Goal: Register for event/course: Register for event/course

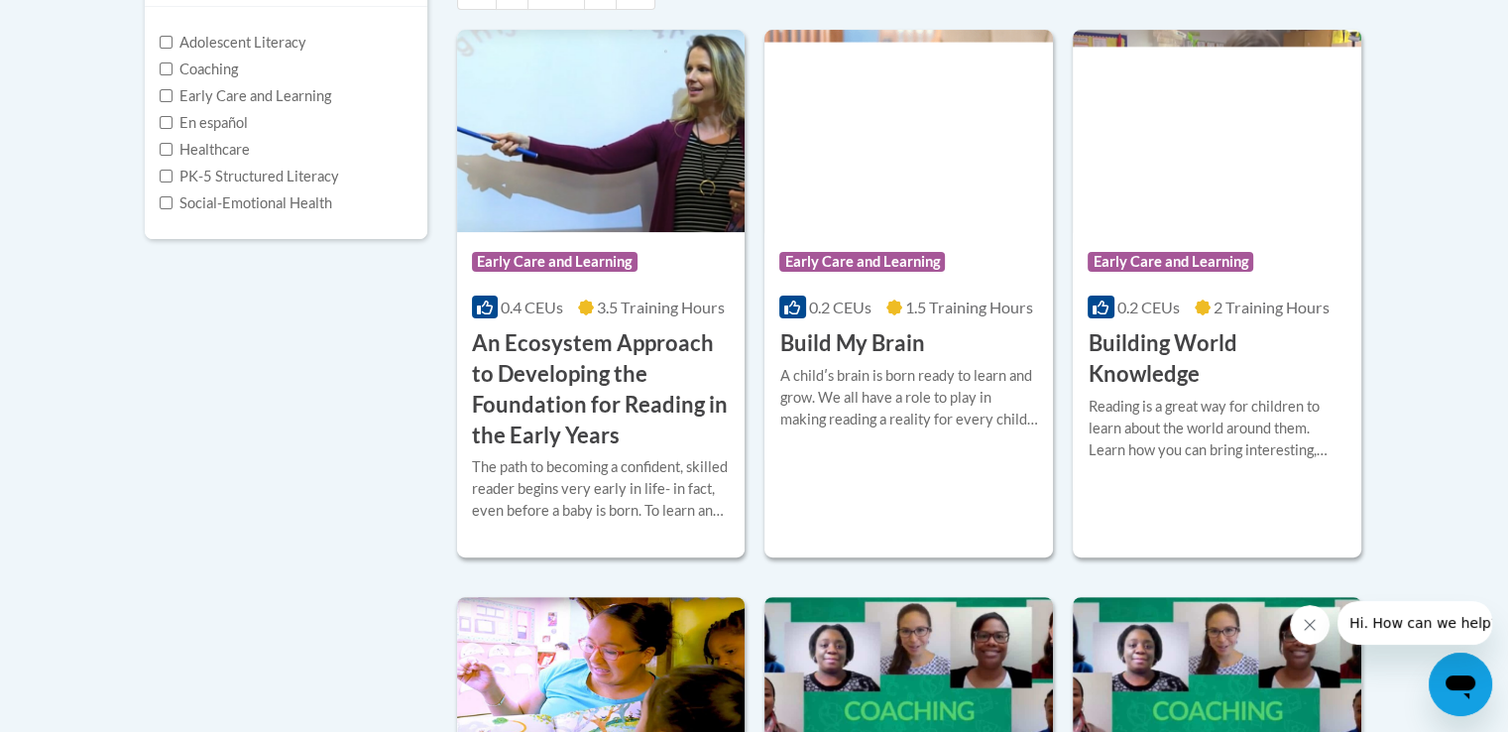
scroll to position [496, 0]
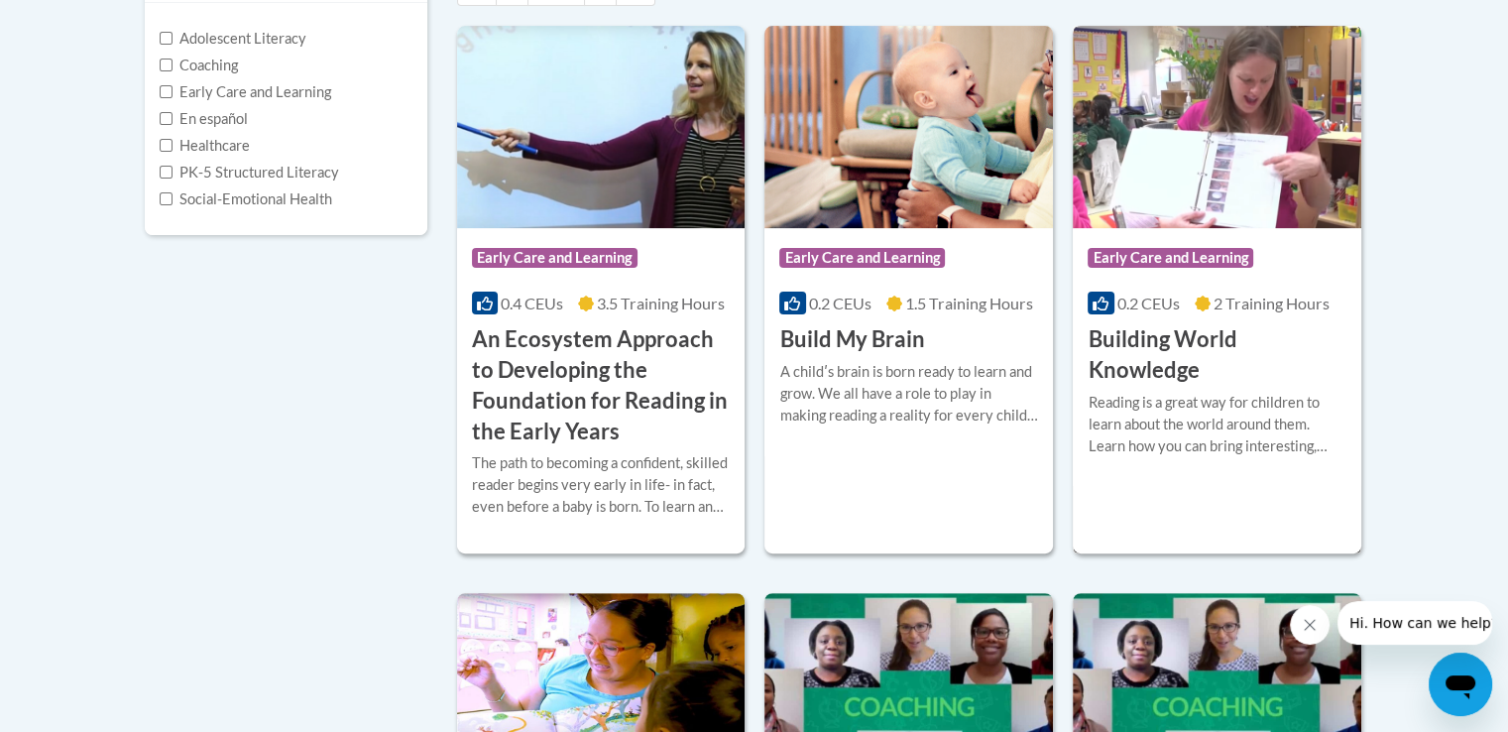
click at [1162, 183] on img at bounding box center [1217, 127] width 289 height 202
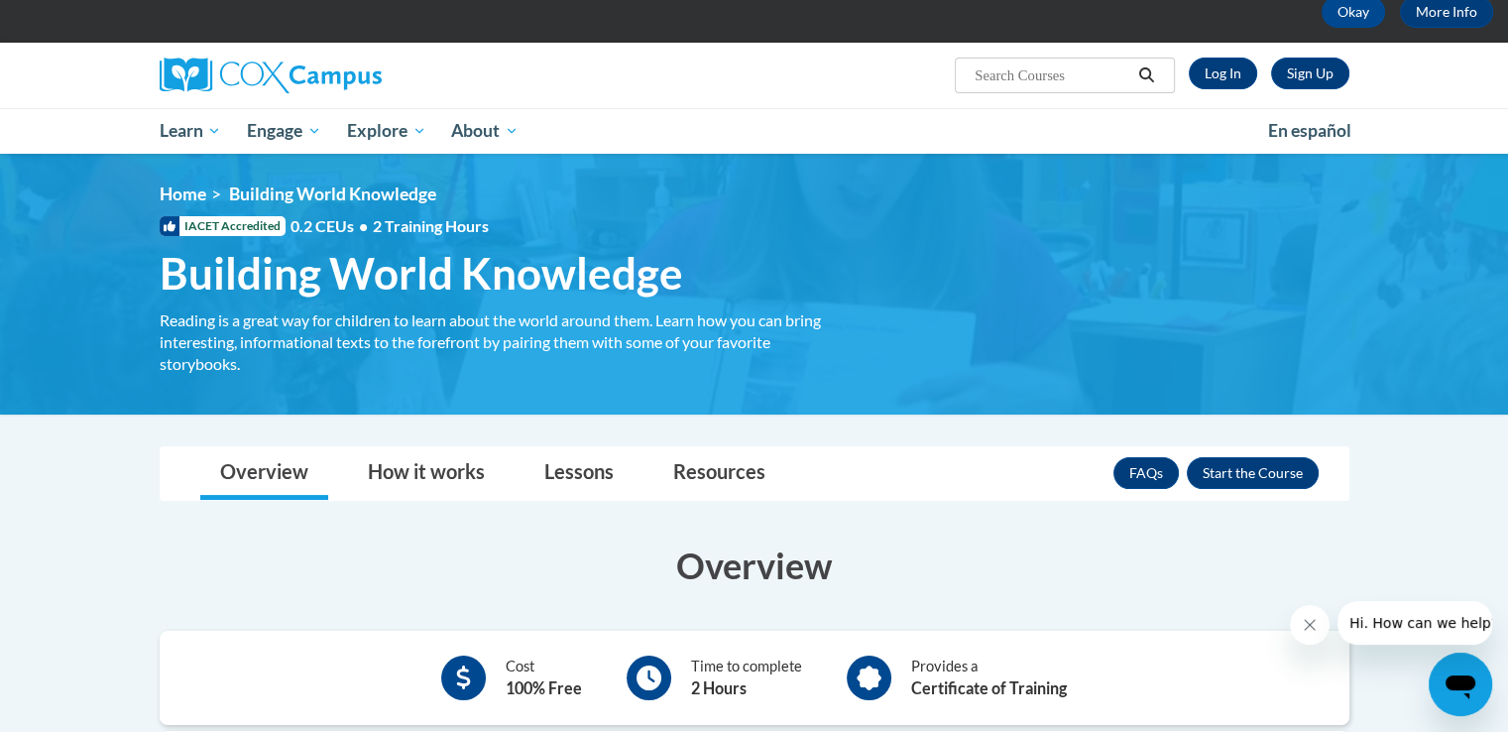
scroll to position [99, 0]
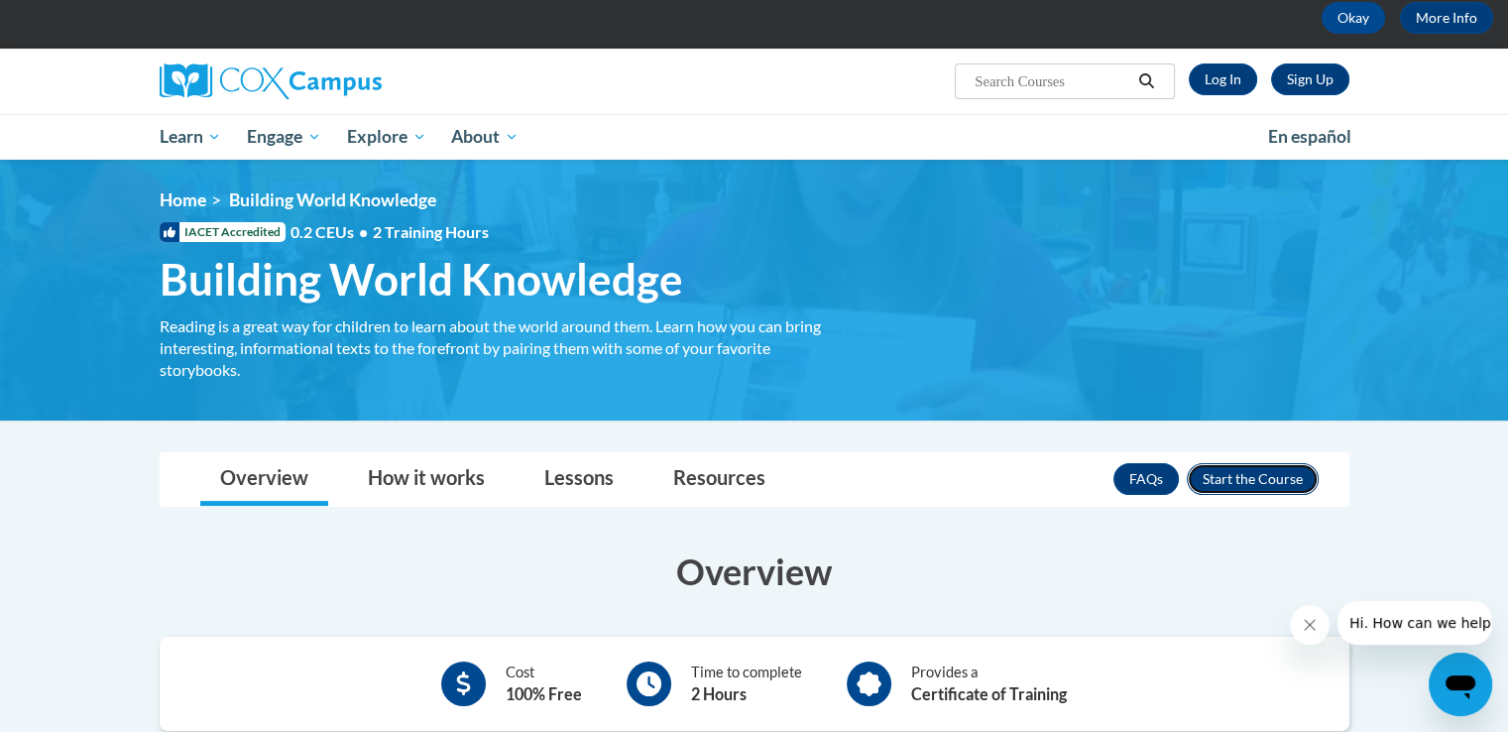
click at [1272, 465] on button "Enroll" at bounding box center [1253, 479] width 132 height 32
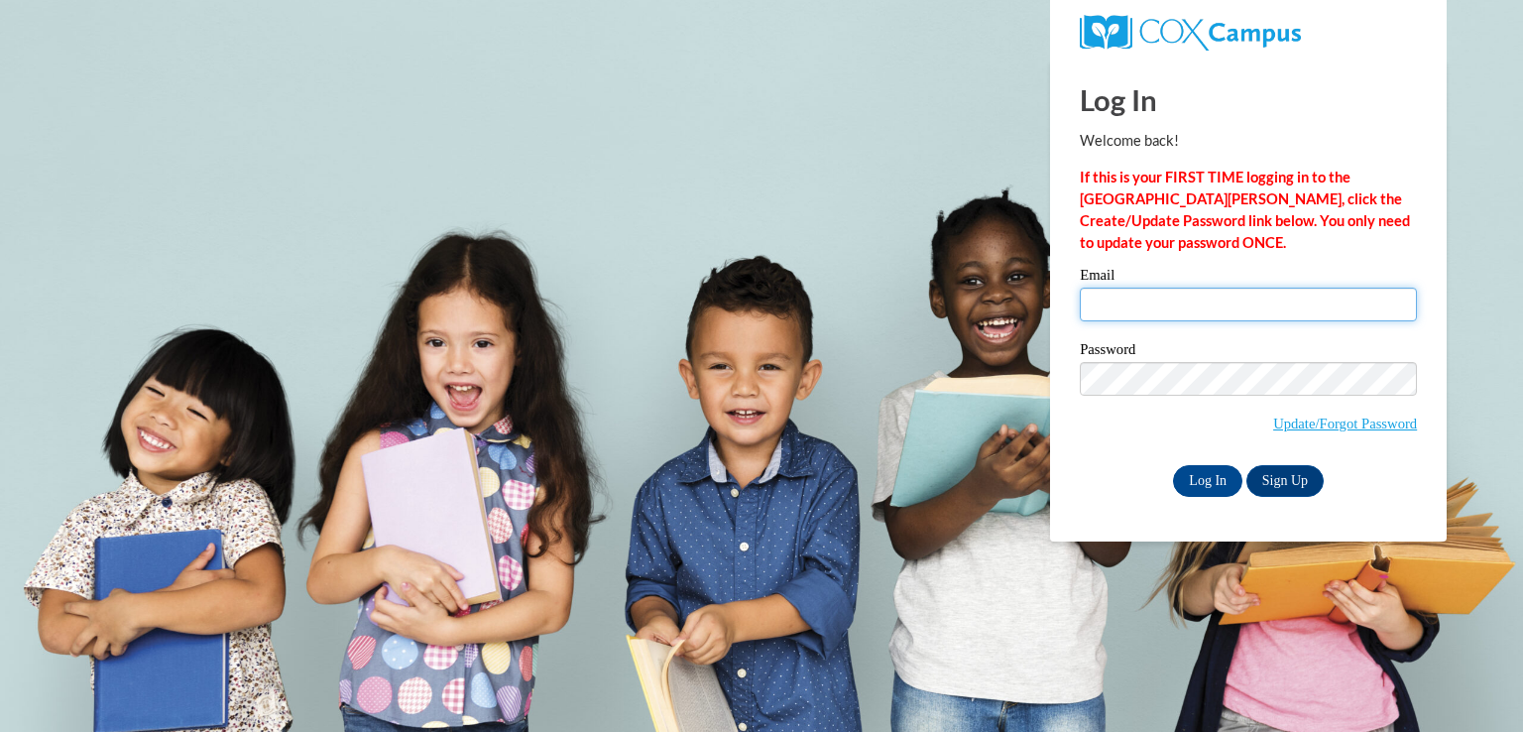
click at [1293, 301] on input "Email" at bounding box center [1248, 305] width 337 height 34
type input "[EMAIL_ADDRESS][DOMAIN_NAME]"
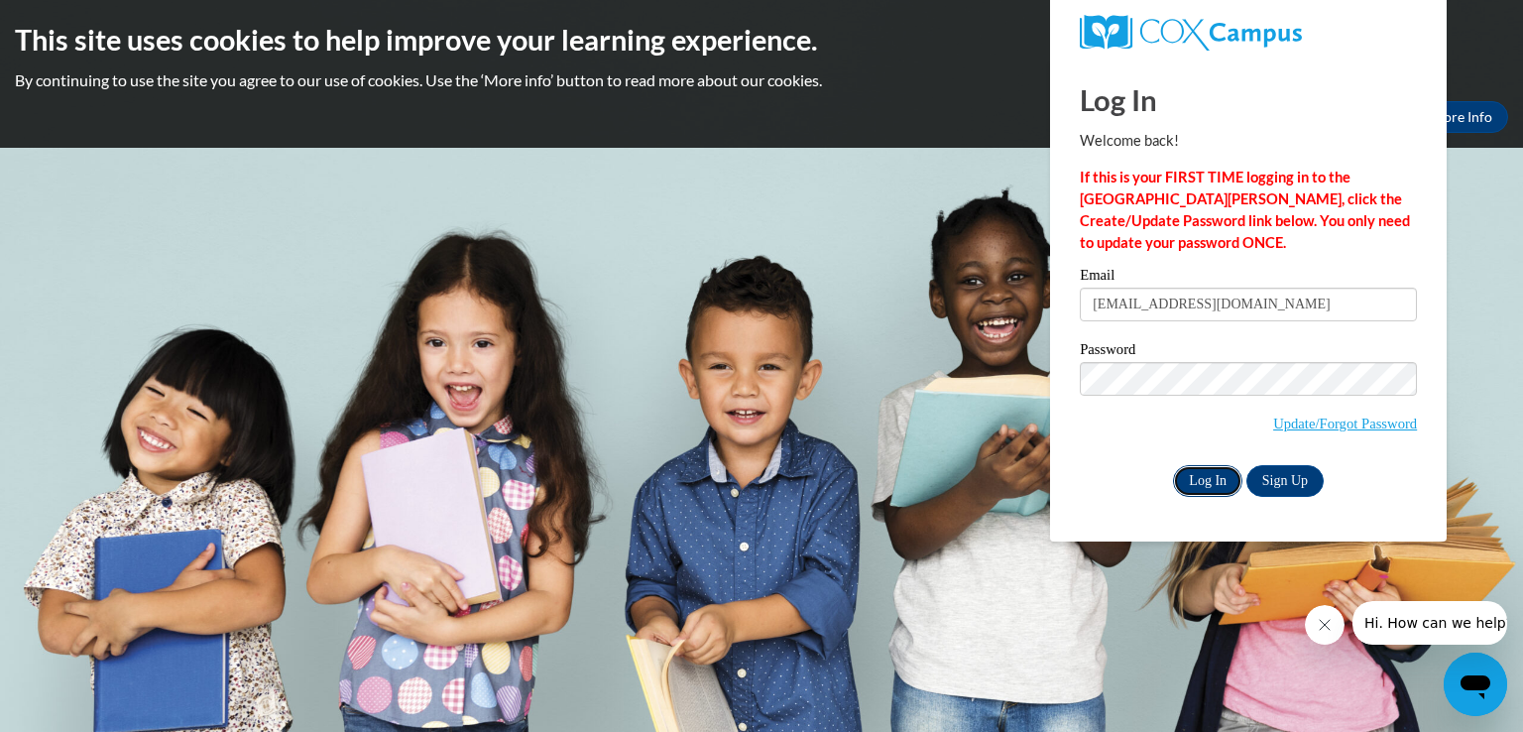
click at [1220, 480] on input "Log In" at bounding box center [1207, 481] width 69 height 32
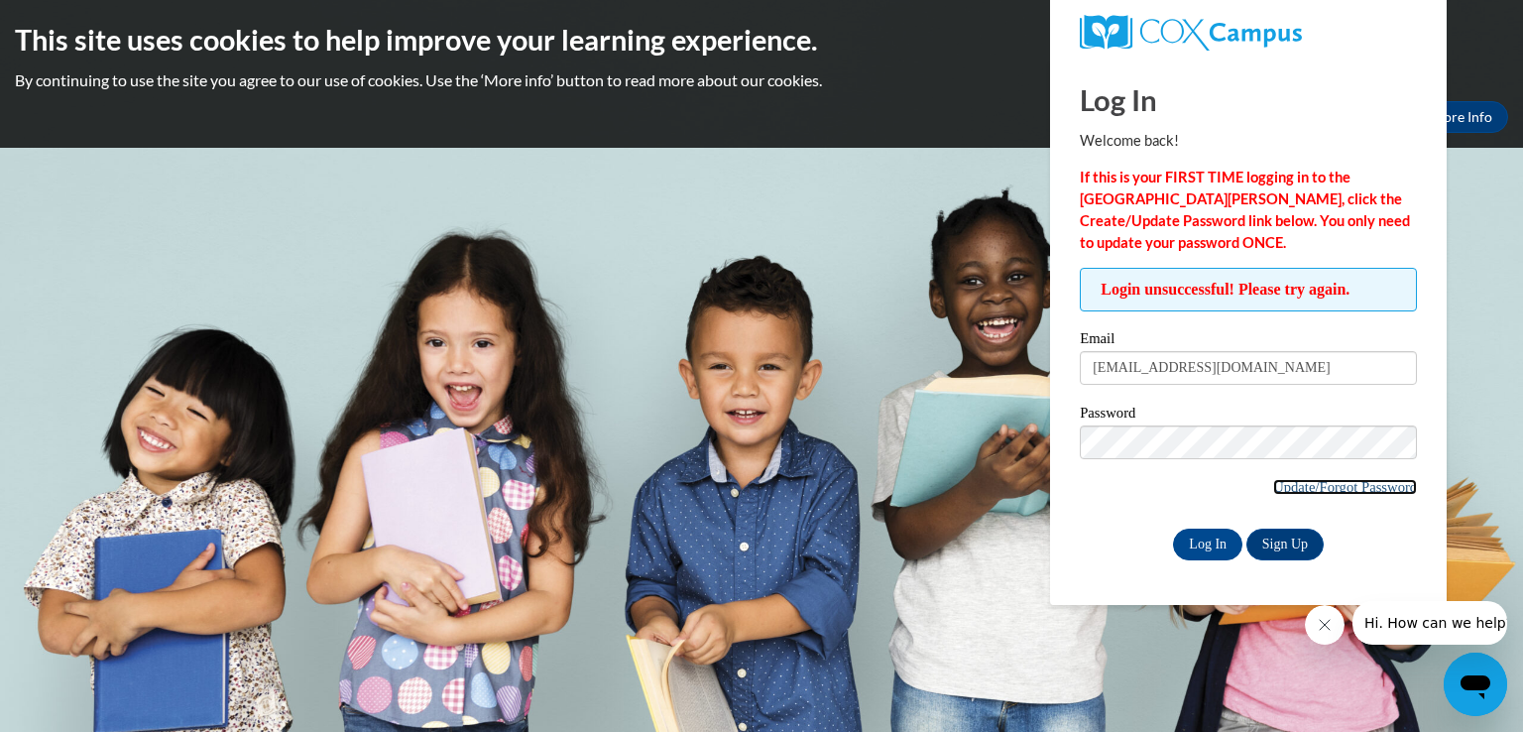
click at [1321, 485] on link "Update/Forgot Password" at bounding box center [1345, 487] width 144 height 16
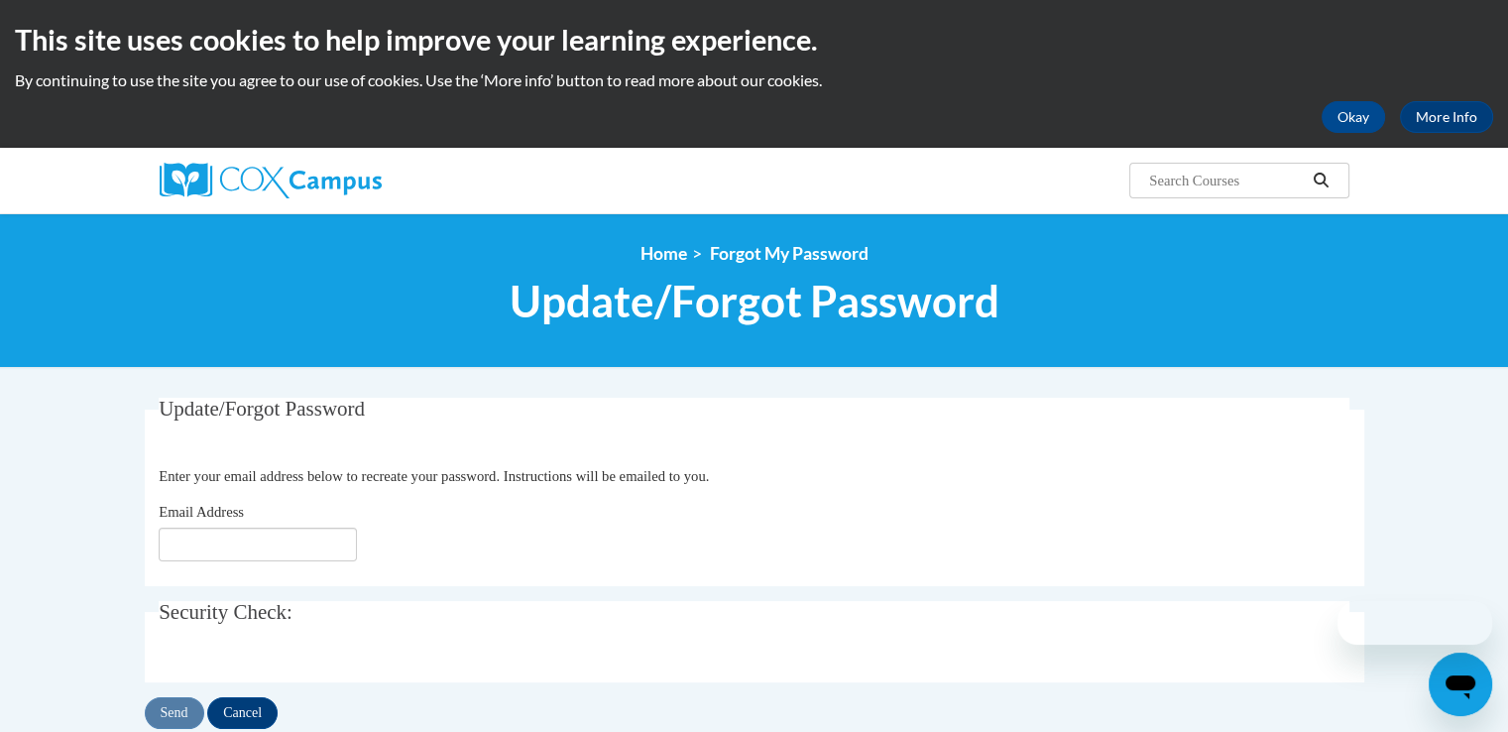
scroll to position [297, 0]
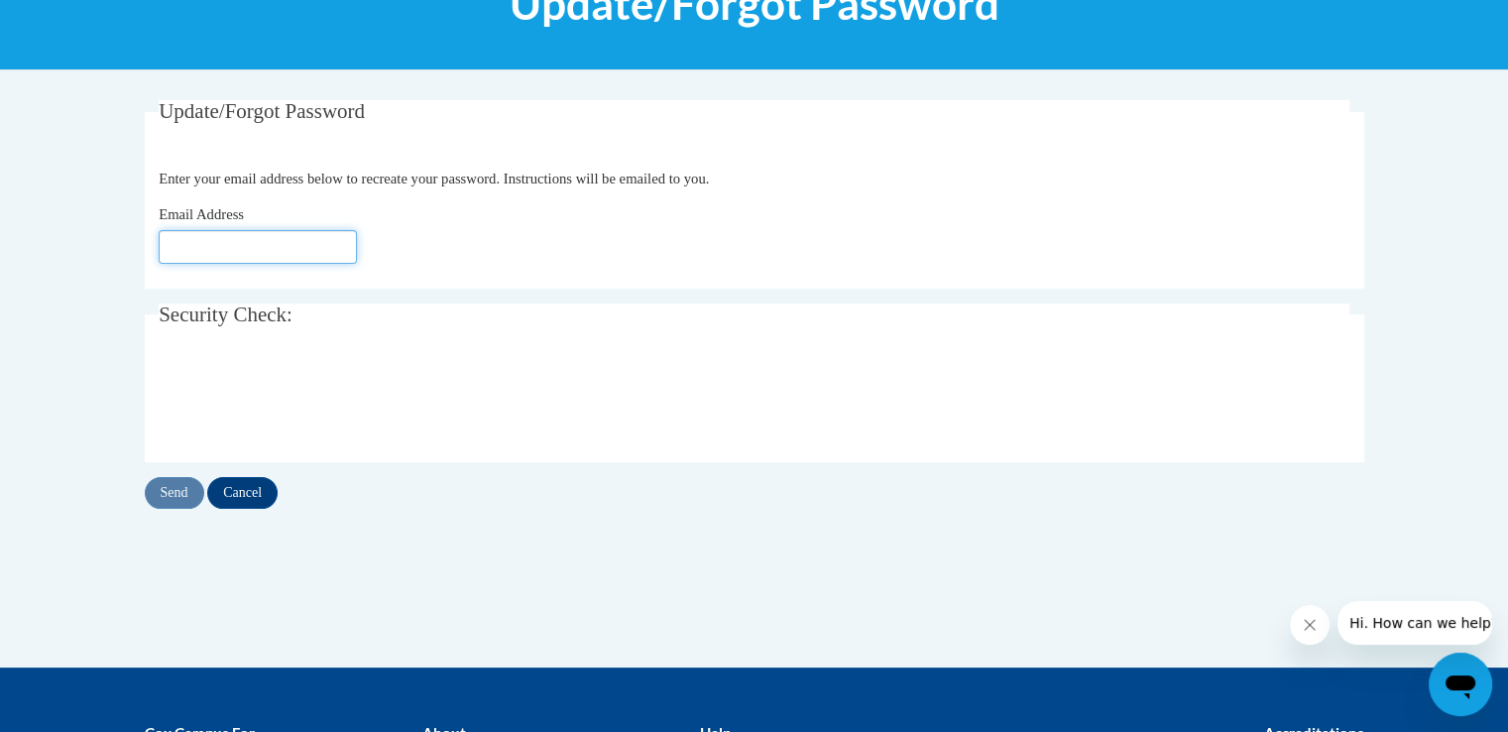
click at [310, 252] on input "Email Address" at bounding box center [258, 247] width 198 height 34
type input "k_adam@vwcs.net"
click at [166, 497] on input "Send" at bounding box center [174, 493] width 59 height 32
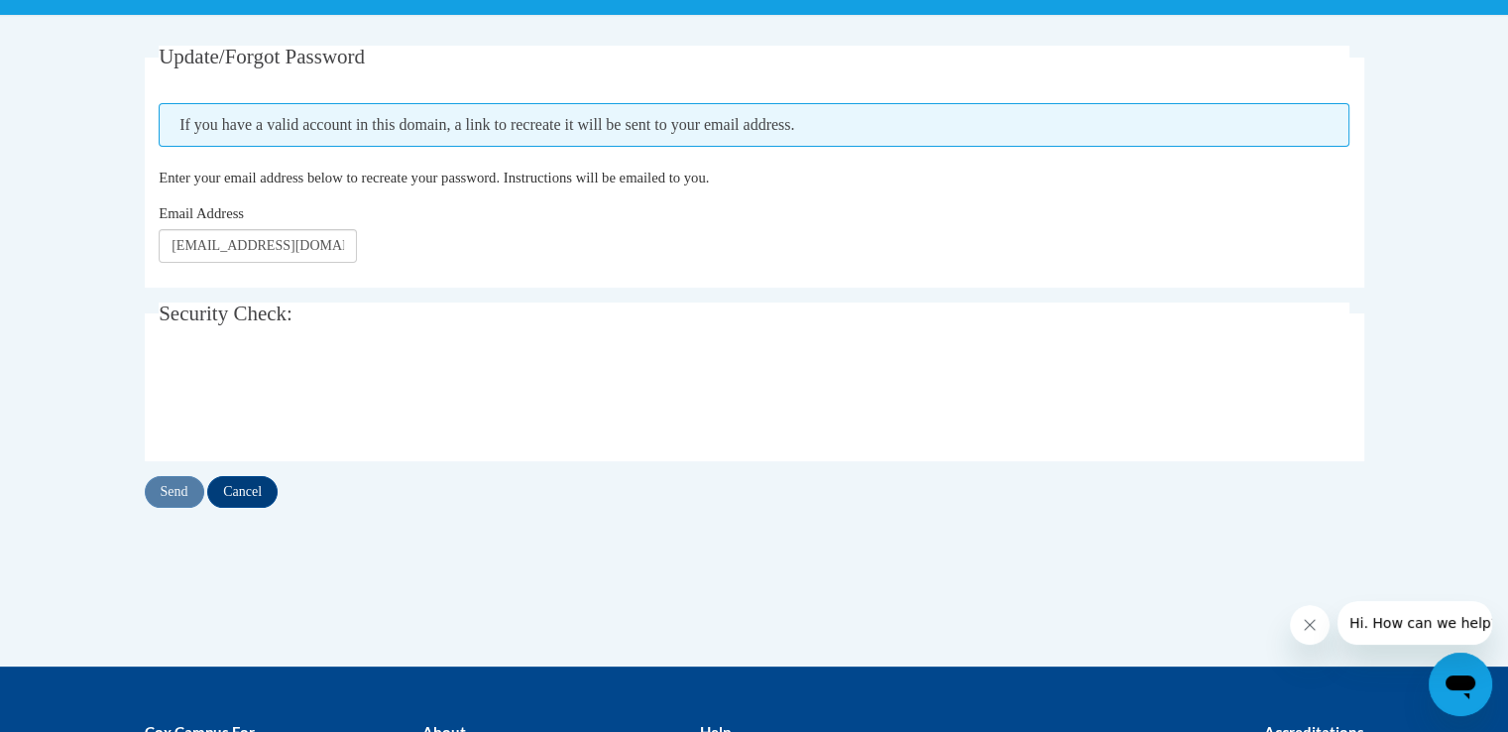
scroll to position [397, 0]
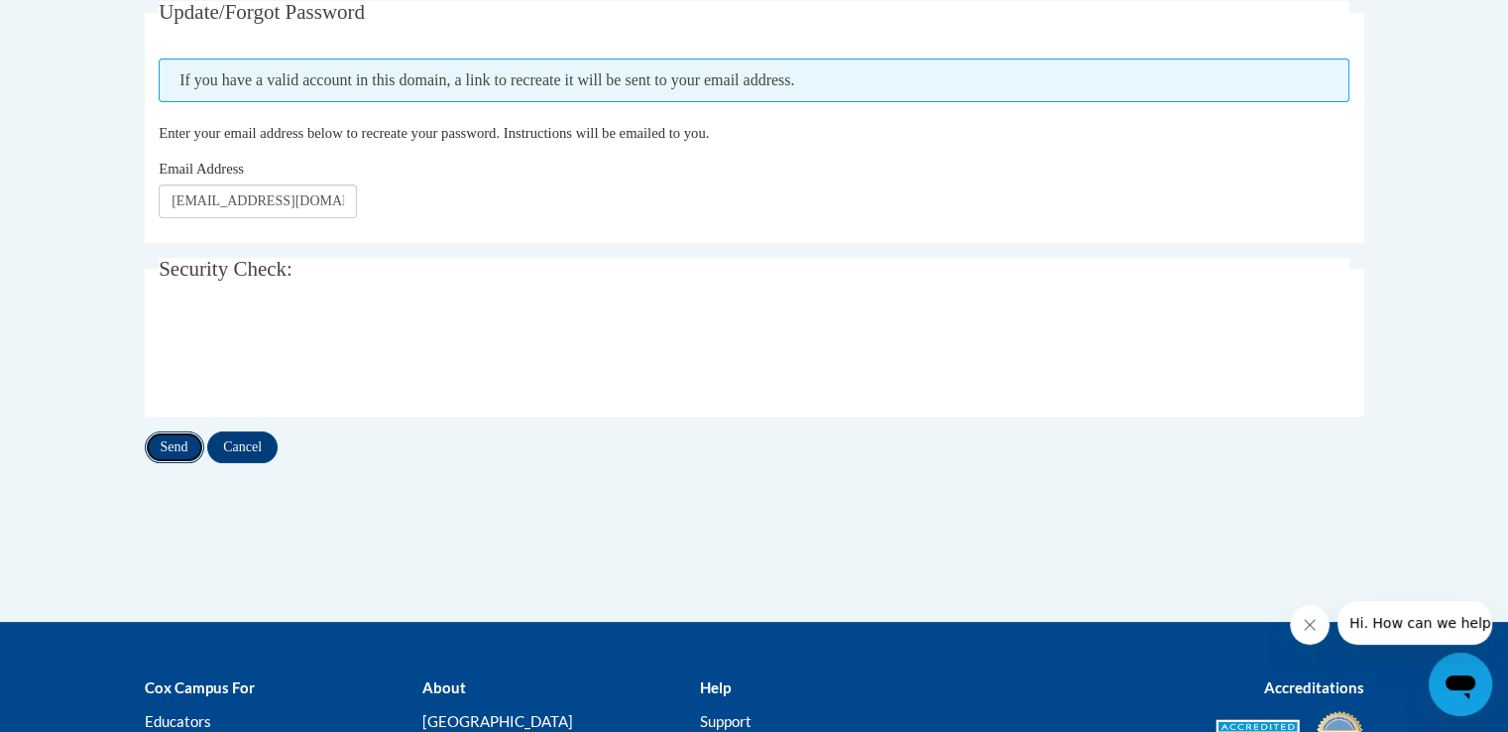
click at [186, 447] on input "Send" at bounding box center [174, 447] width 59 height 32
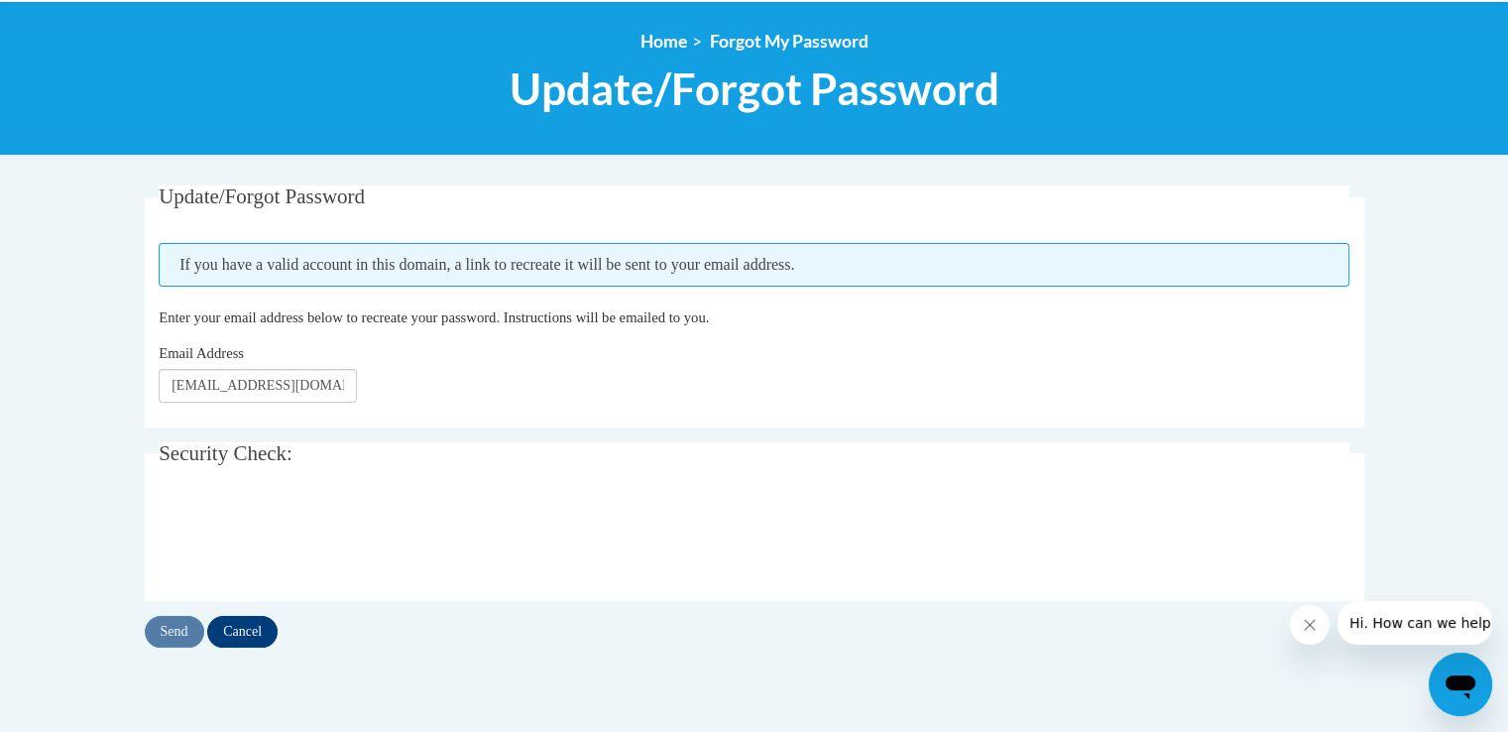
scroll to position [297, 0]
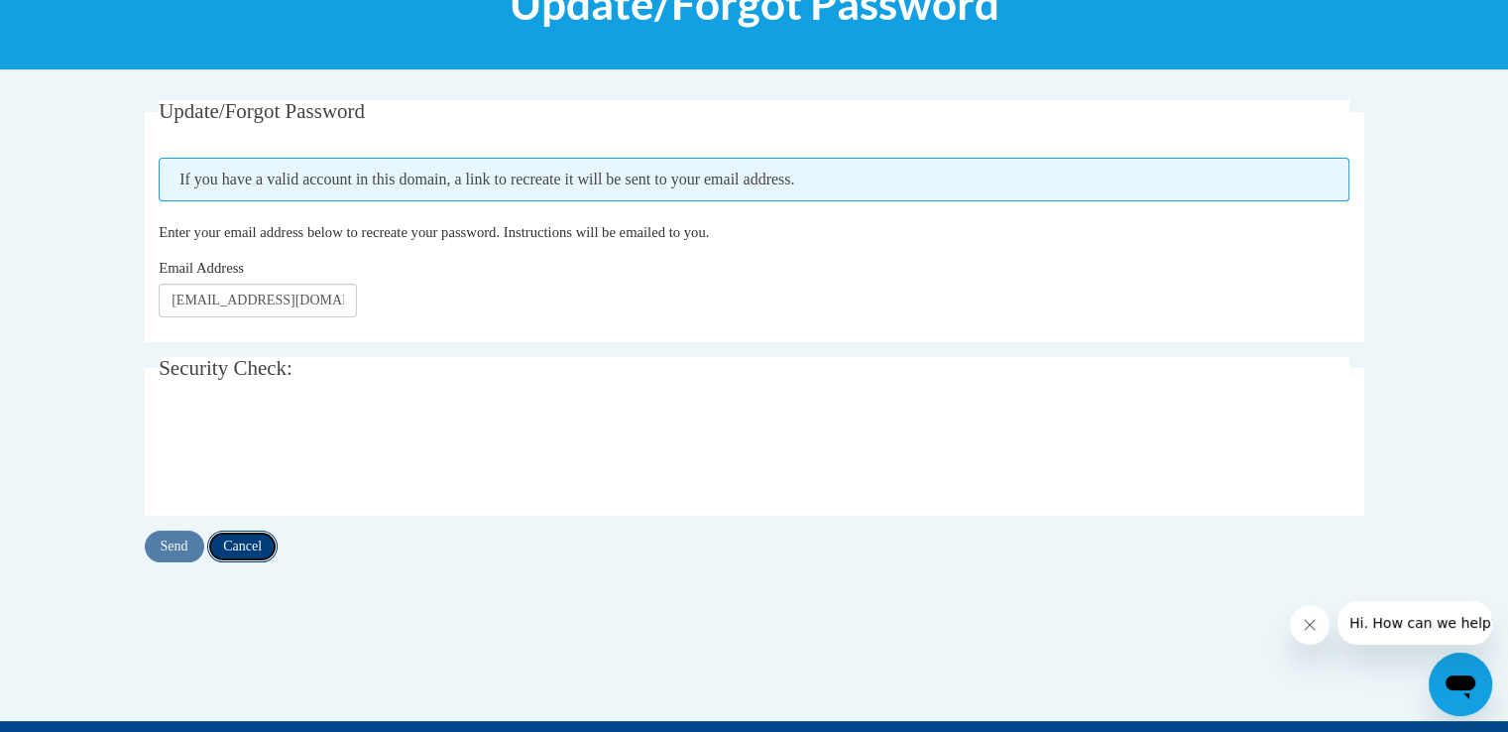
click at [234, 548] on input "Cancel" at bounding box center [242, 546] width 70 height 32
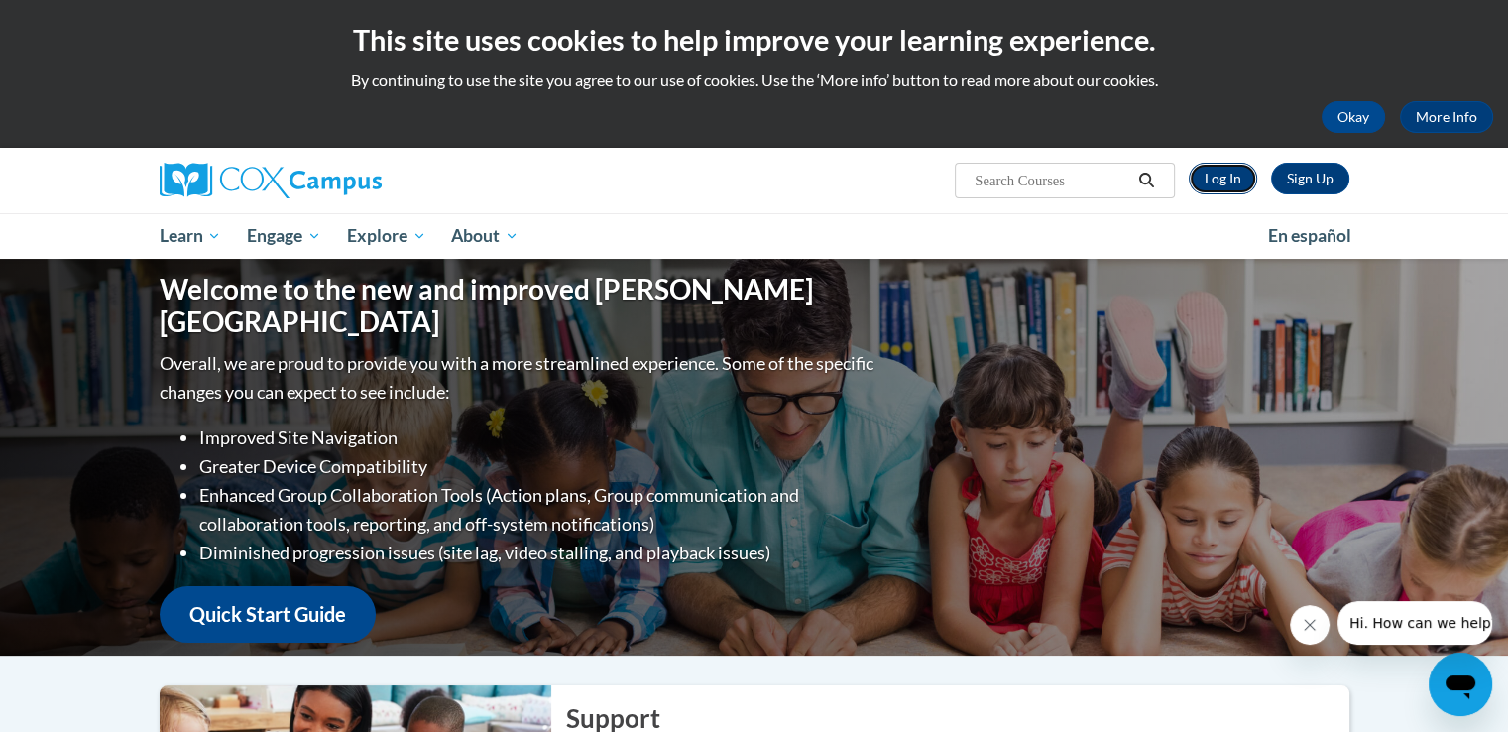
click at [1214, 181] on link "Log In" at bounding box center [1223, 179] width 68 height 32
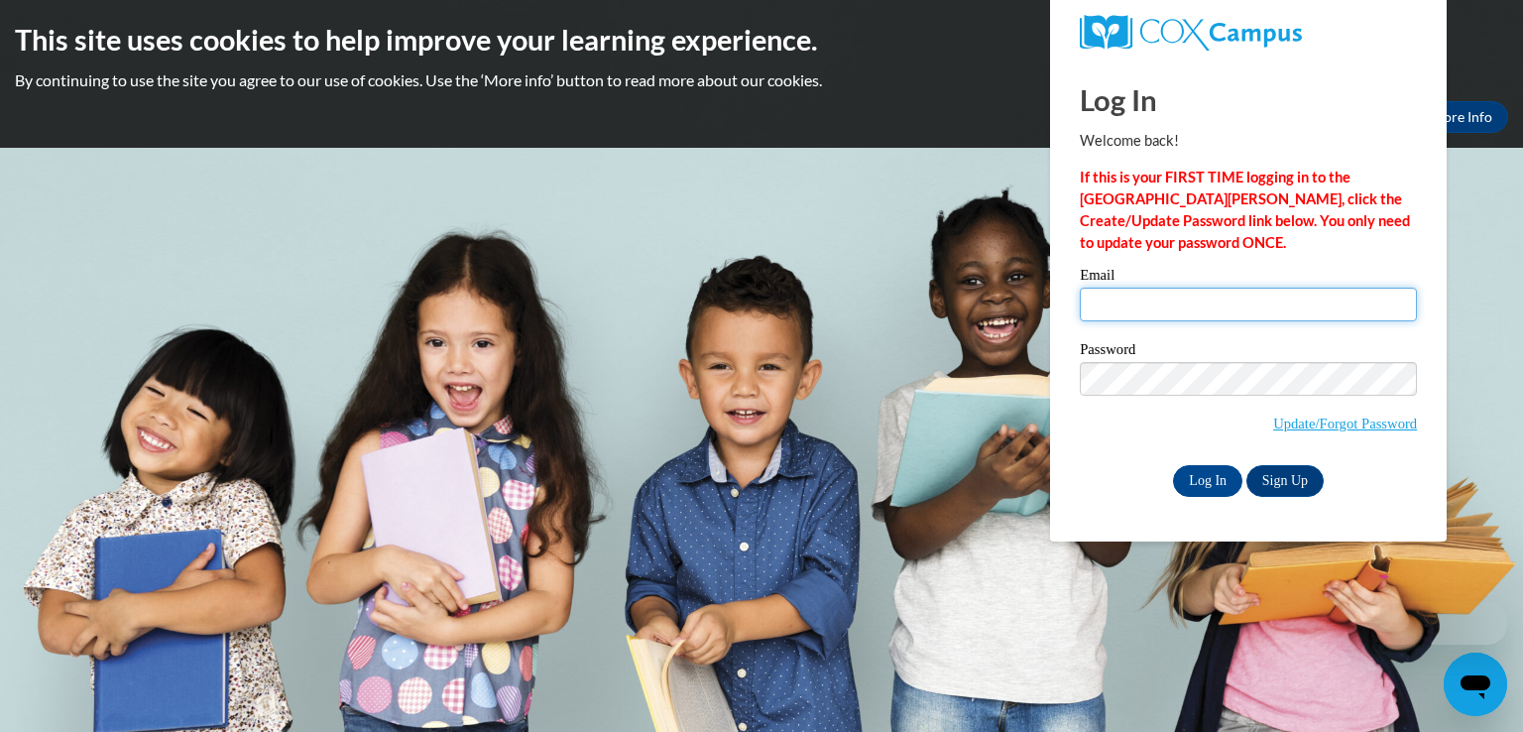
click at [1136, 305] on input "Email" at bounding box center [1248, 305] width 337 height 34
type input "[EMAIL_ADDRESS][DOMAIN_NAME]"
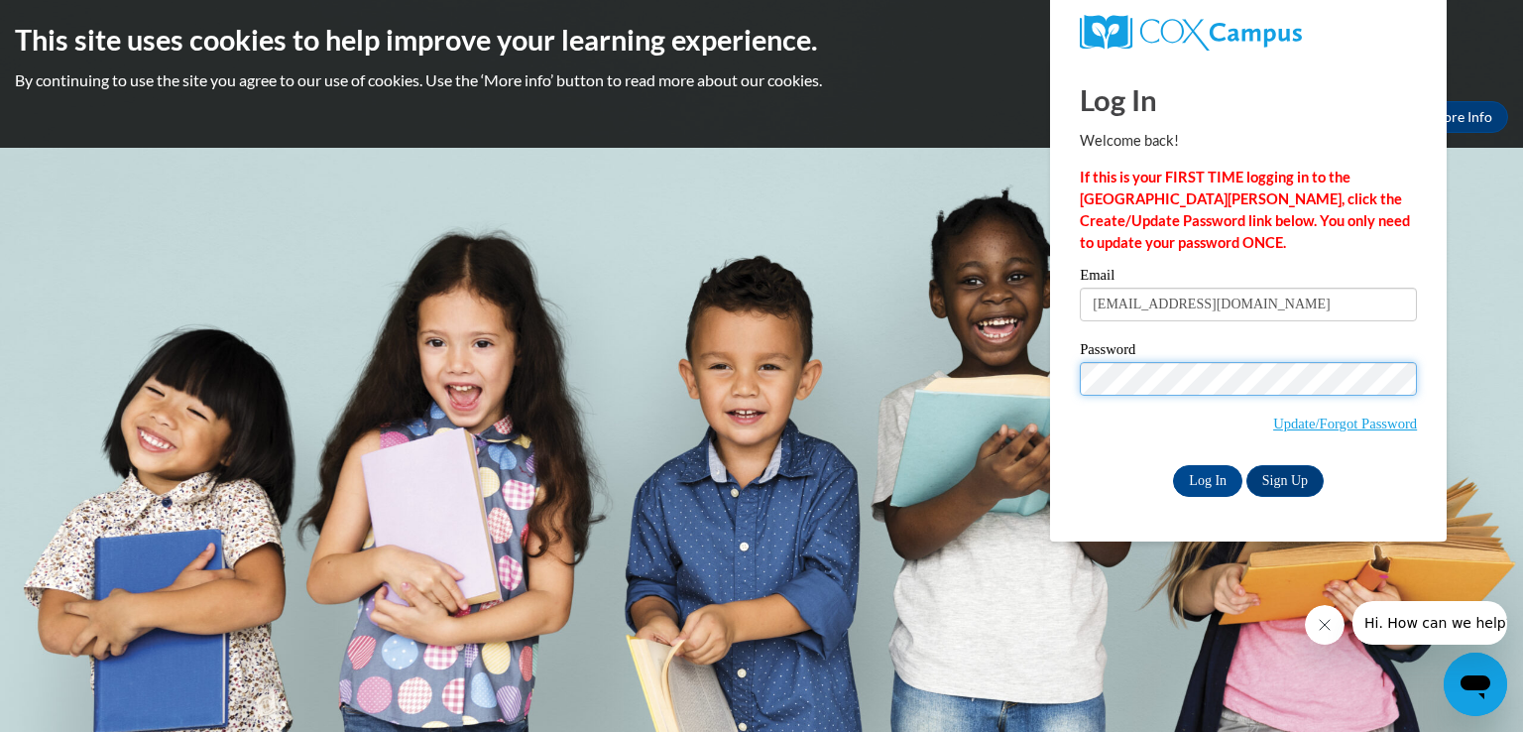
click at [1173, 465] on input "Log In" at bounding box center [1207, 481] width 69 height 32
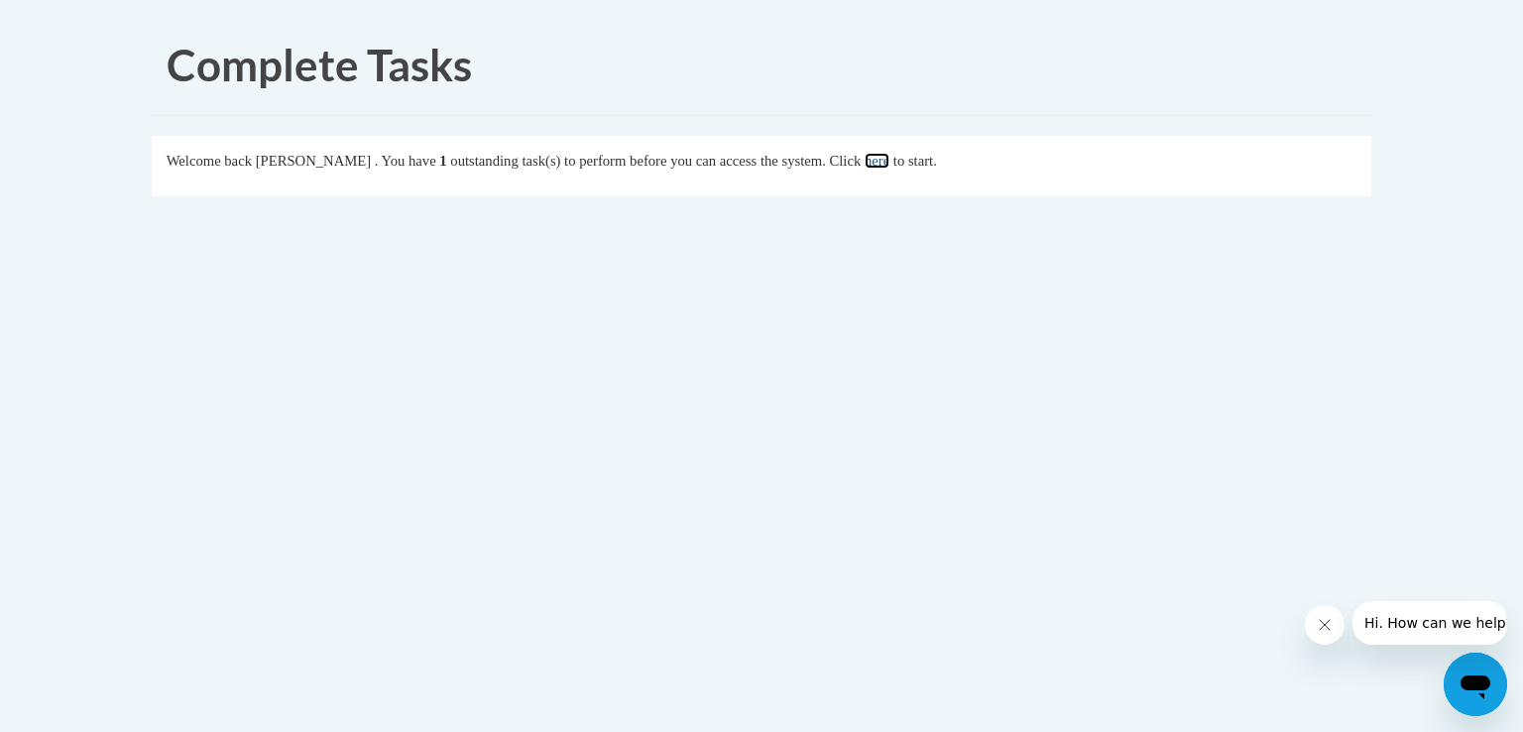
click at [889, 164] on link "here" at bounding box center [877, 161] width 25 height 16
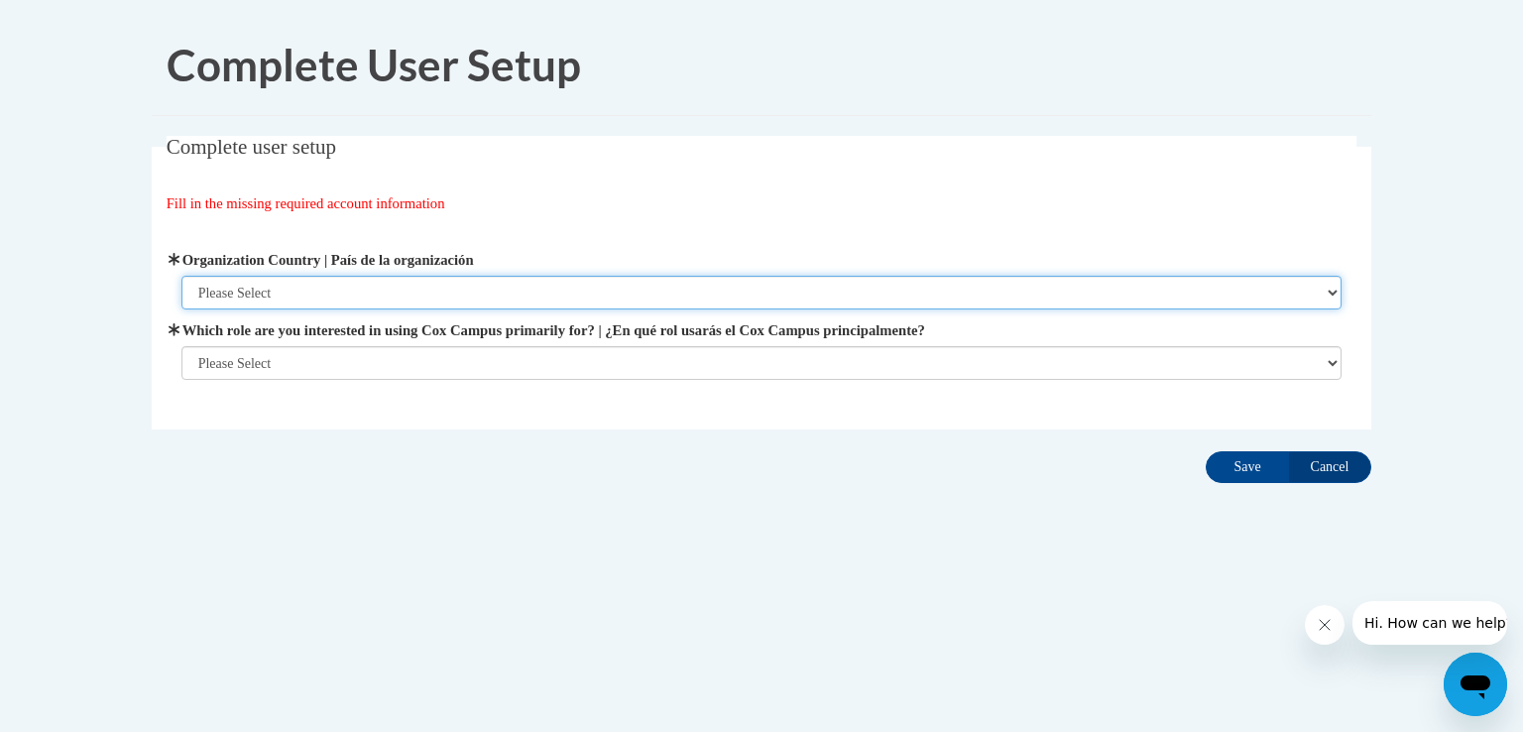
click at [486, 292] on select "Please Select [GEOGRAPHIC_DATA] | [GEOGRAPHIC_DATA] Outside of [GEOGRAPHIC_DATA…" at bounding box center [761, 293] width 1161 height 34
select select "ad49bcad-a171-4b2e-b99c-48b446064914"
click at [181, 276] on select "Please Select [GEOGRAPHIC_DATA] | [GEOGRAPHIC_DATA] Outside of [GEOGRAPHIC_DATA…" at bounding box center [761, 293] width 1161 height 34
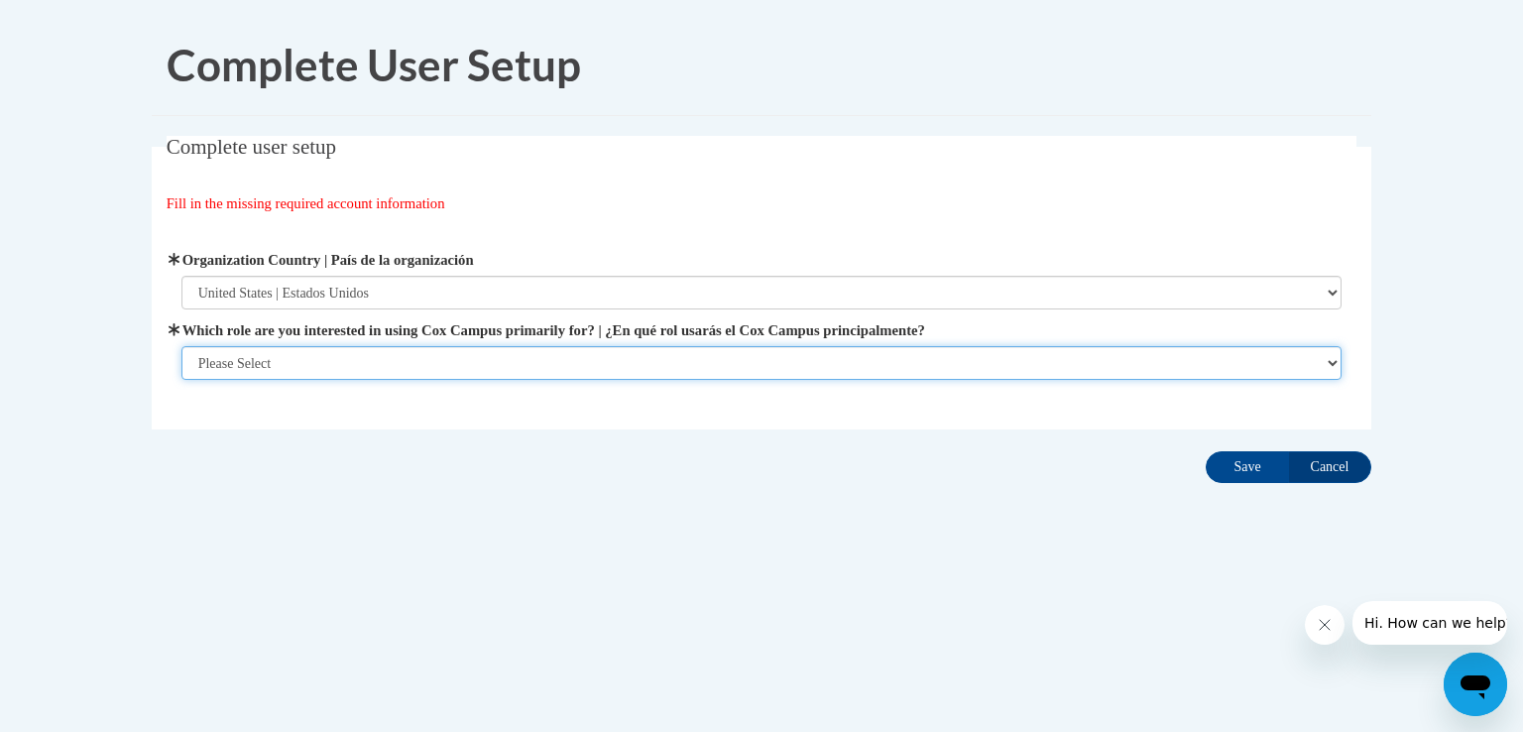
click at [473, 363] on select "Please Select College/University | Colegio/Universidad Community/Nonprofit Part…" at bounding box center [761, 363] width 1161 height 34
click at [471, 363] on select "Please Select College/University | Colegio/Universidad Community/Nonprofit Part…" at bounding box center [761, 363] width 1161 height 34
click at [531, 363] on select "Please Select College/University | Colegio/Universidad Community/Nonprofit Part…" at bounding box center [761, 363] width 1161 height 34
select select "fbf2d438-af2f-41f8-98f1-81c410e29de3"
click at [181, 380] on select "Please Select College/University | Colegio/Universidad Community/Nonprofit Part…" at bounding box center [761, 363] width 1161 height 34
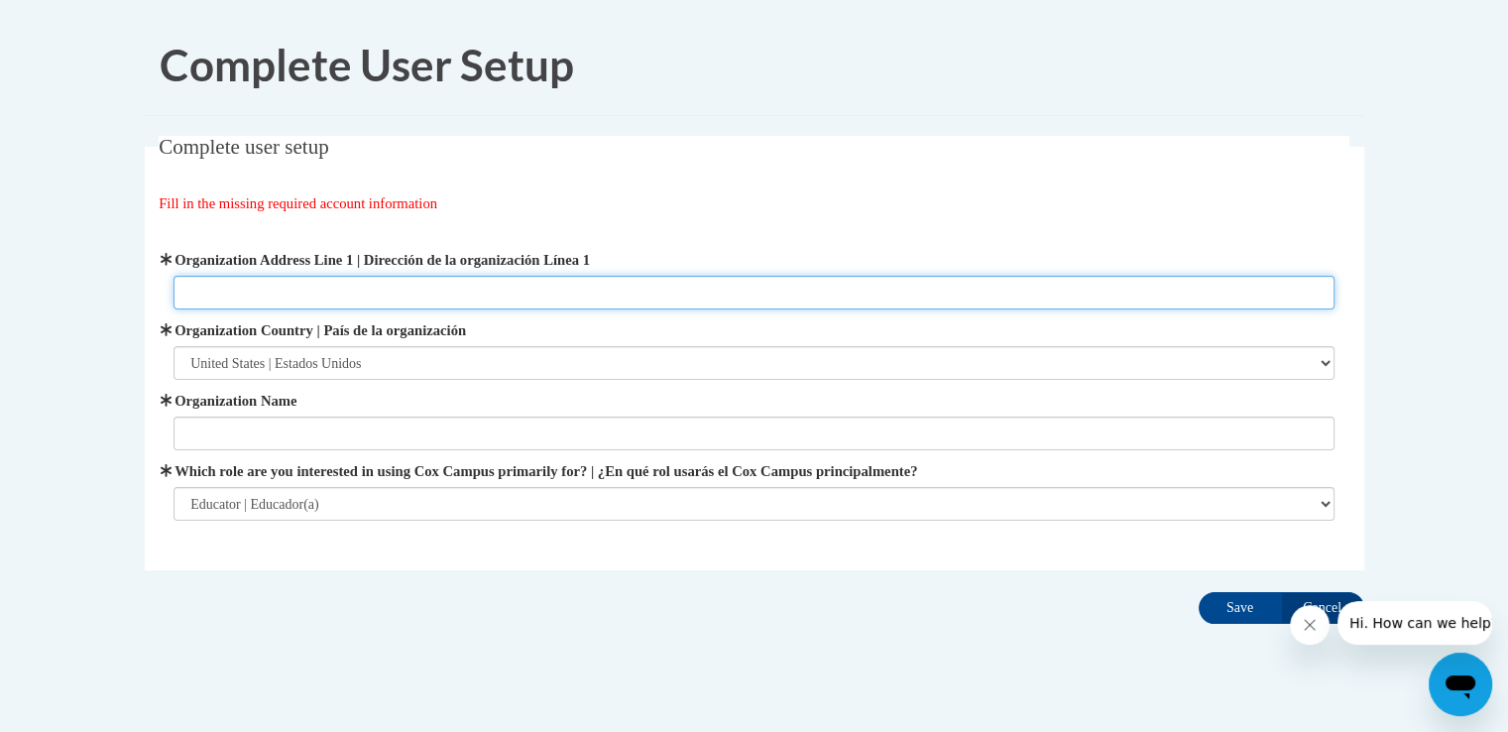
click at [319, 287] on input "Organization Address Line 1 | Dirección de la organización Línea 1" at bounding box center [753, 293] width 1161 height 34
type input "1120 Buckeye Drive"
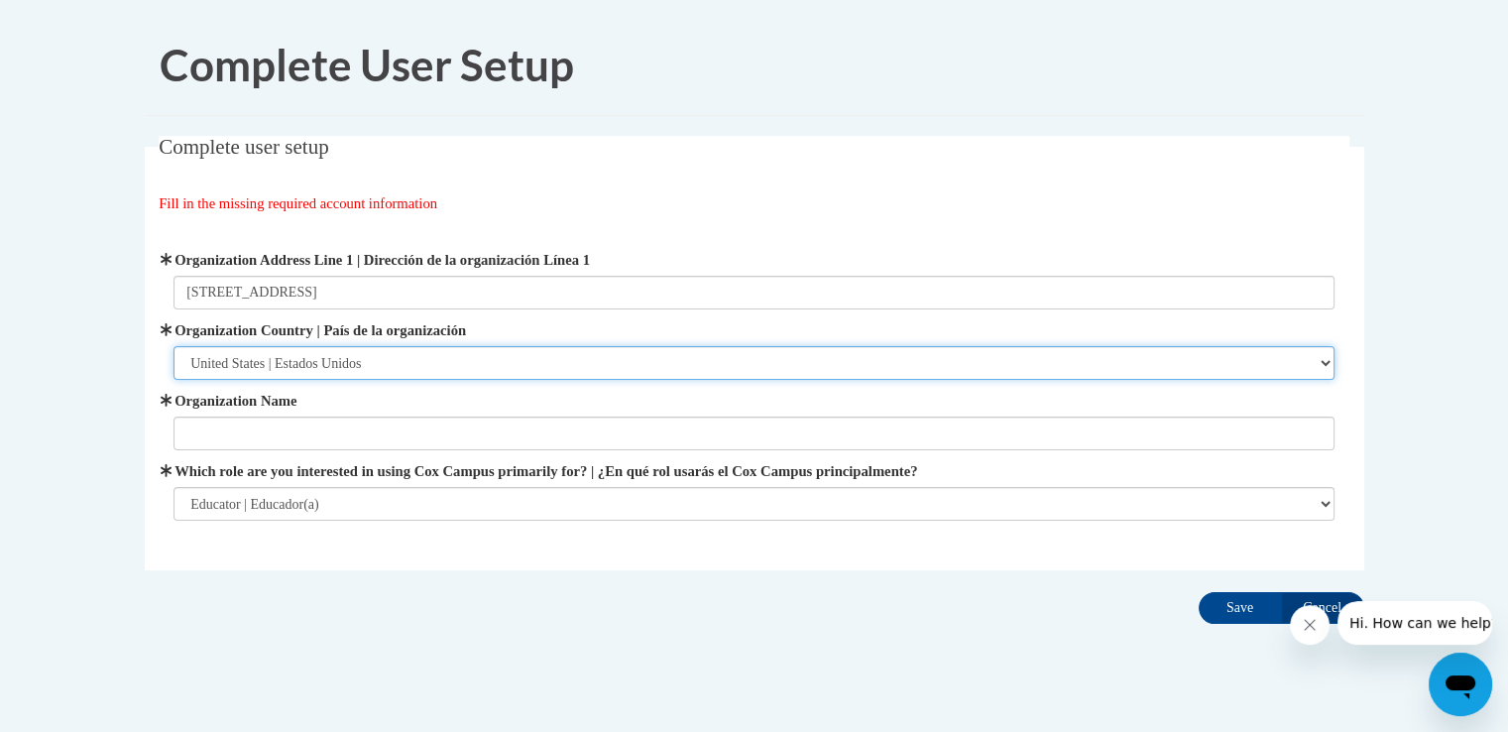
click at [875, 366] on select "Please Select United States | Estados Unidos Outside of the United States | Fue…" at bounding box center [753, 363] width 1161 height 34
click at [173, 346] on select "Please Select United States | Estados Unidos Outside of the United States | Fue…" at bounding box center [753, 363] width 1161 height 34
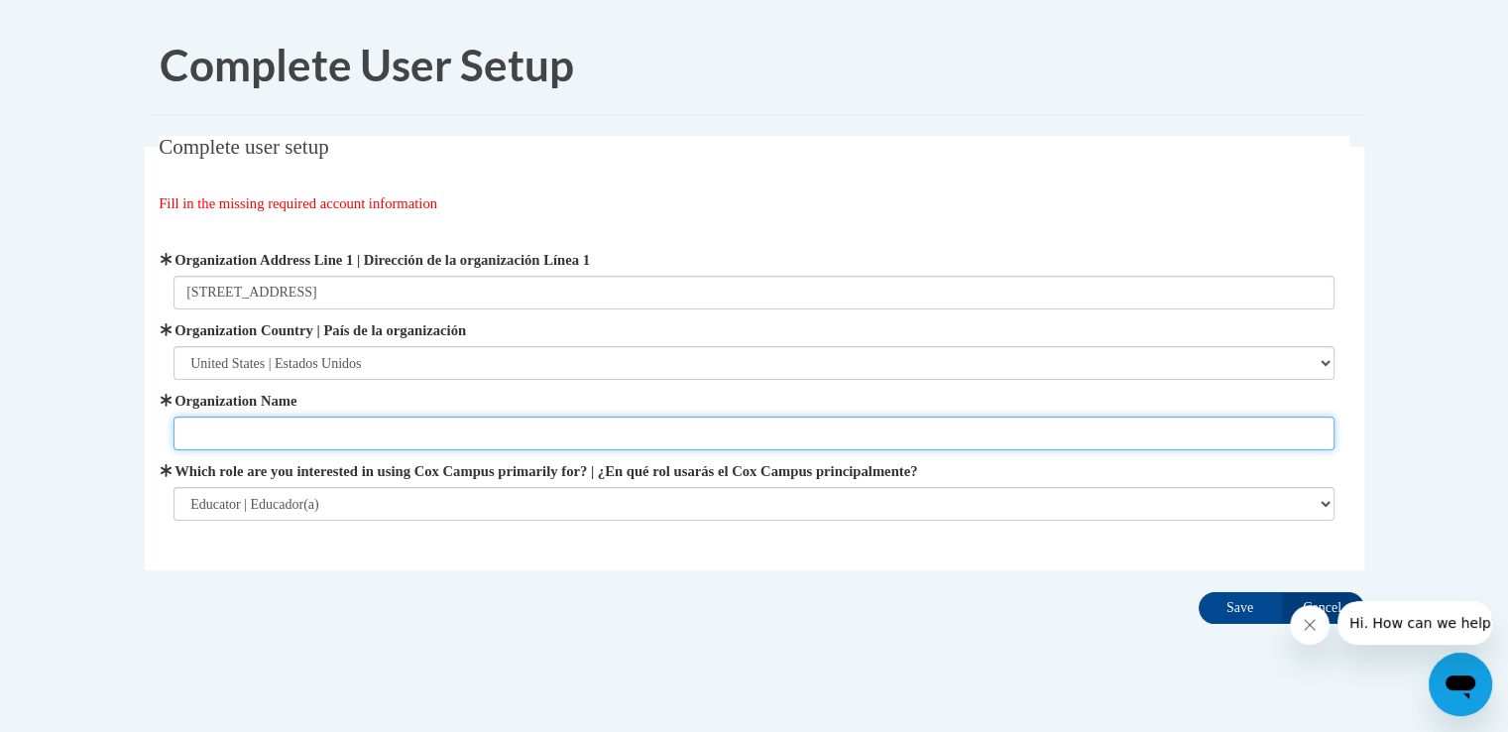
click at [379, 429] on input "Organization Name" at bounding box center [753, 433] width 1161 height 34
type input "Van Wert Earlt Childhood Center"
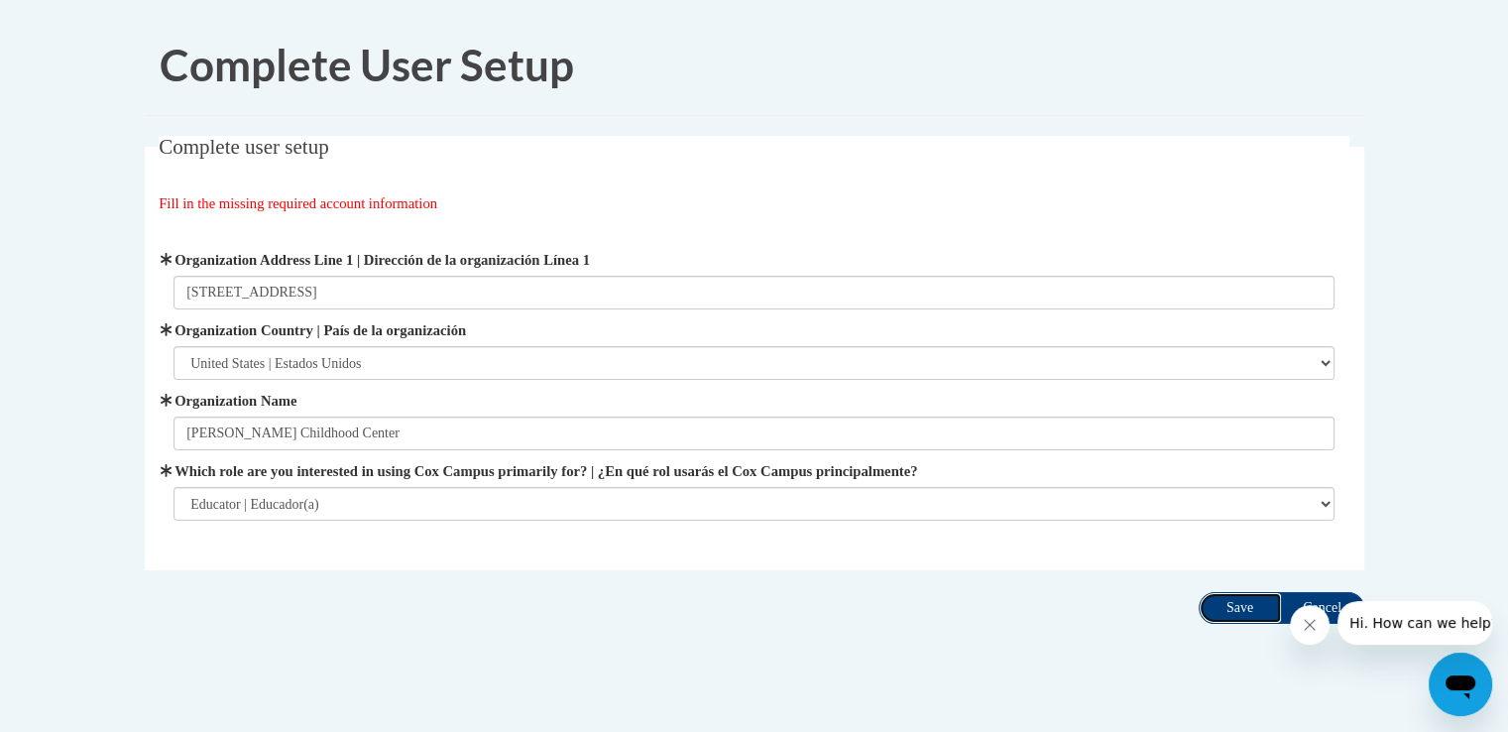
click at [1231, 604] on input "Save" at bounding box center [1240, 608] width 83 height 32
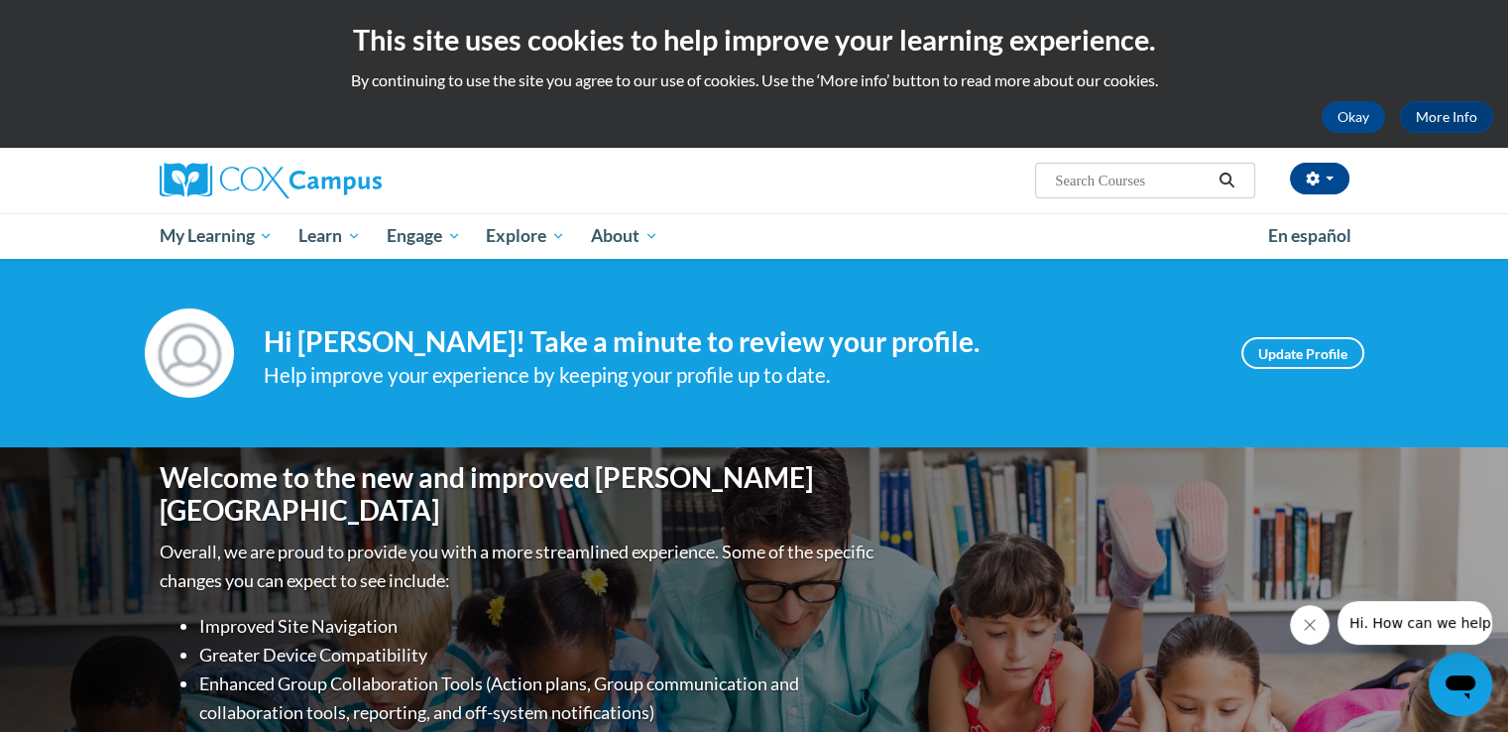
click at [1179, 186] on input "Search..." at bounding box center [1132, 181] width 159 height 24
type input "building world knowledge"
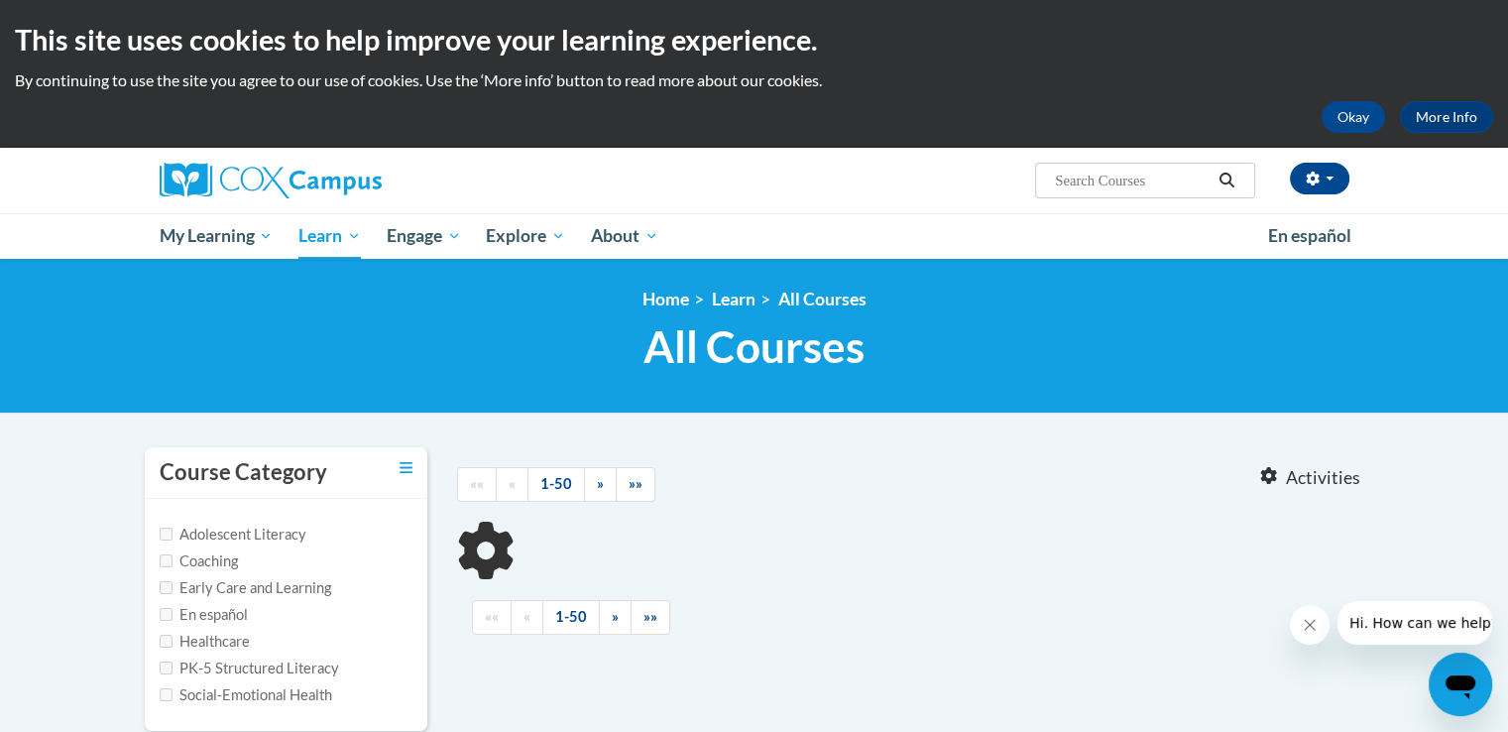
type input "building world knowledge"
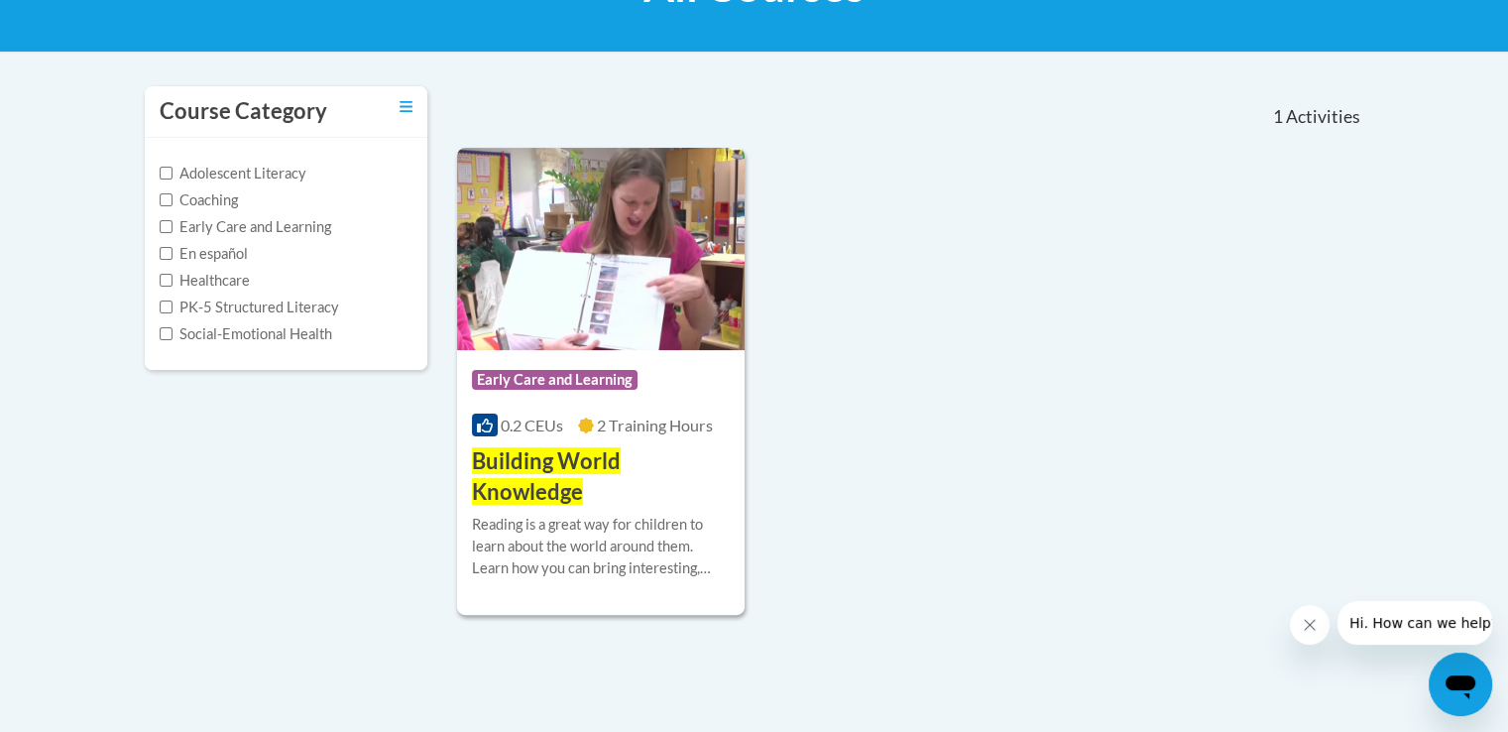
scroll to position [397, 0]
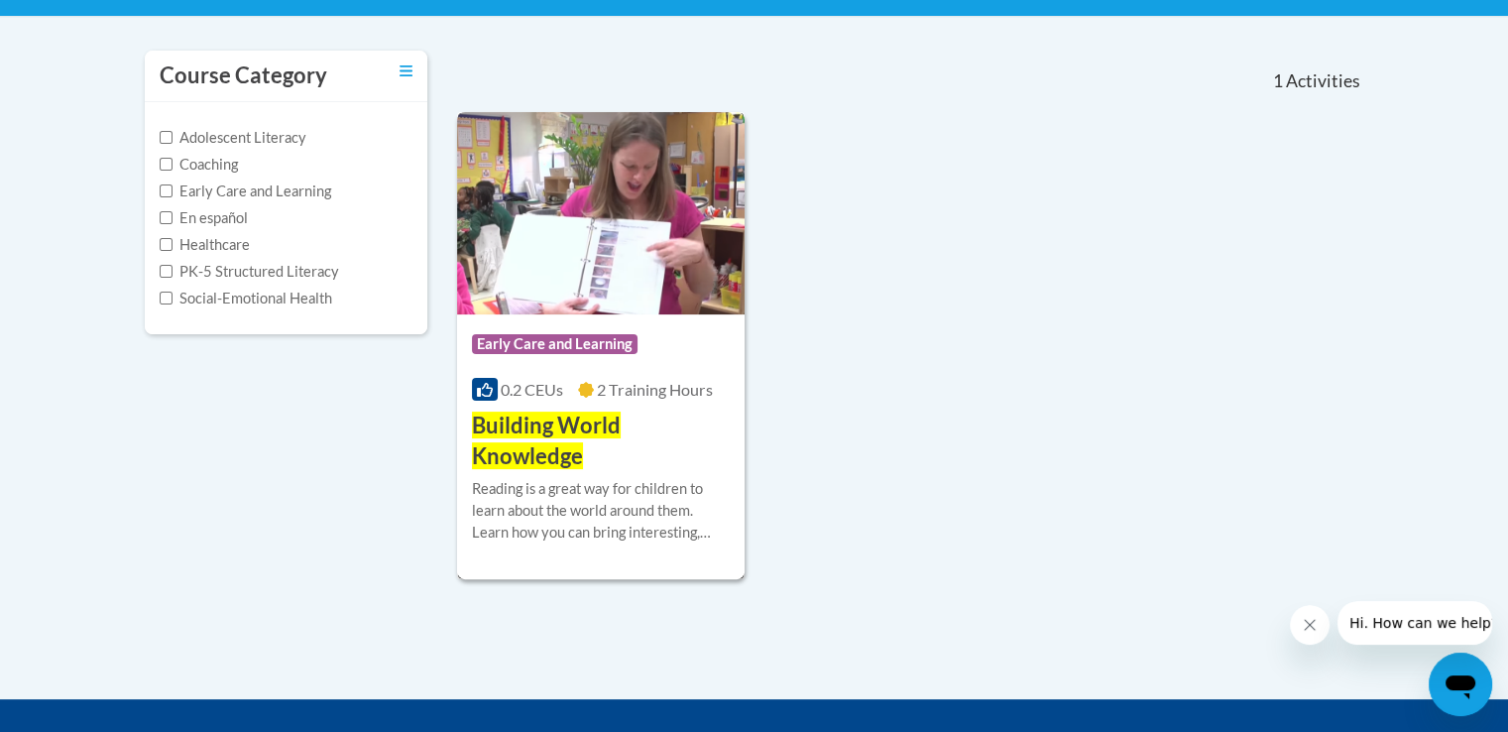
click at [585, 243] on img at bounding box center [601, 213] width 289 height 202
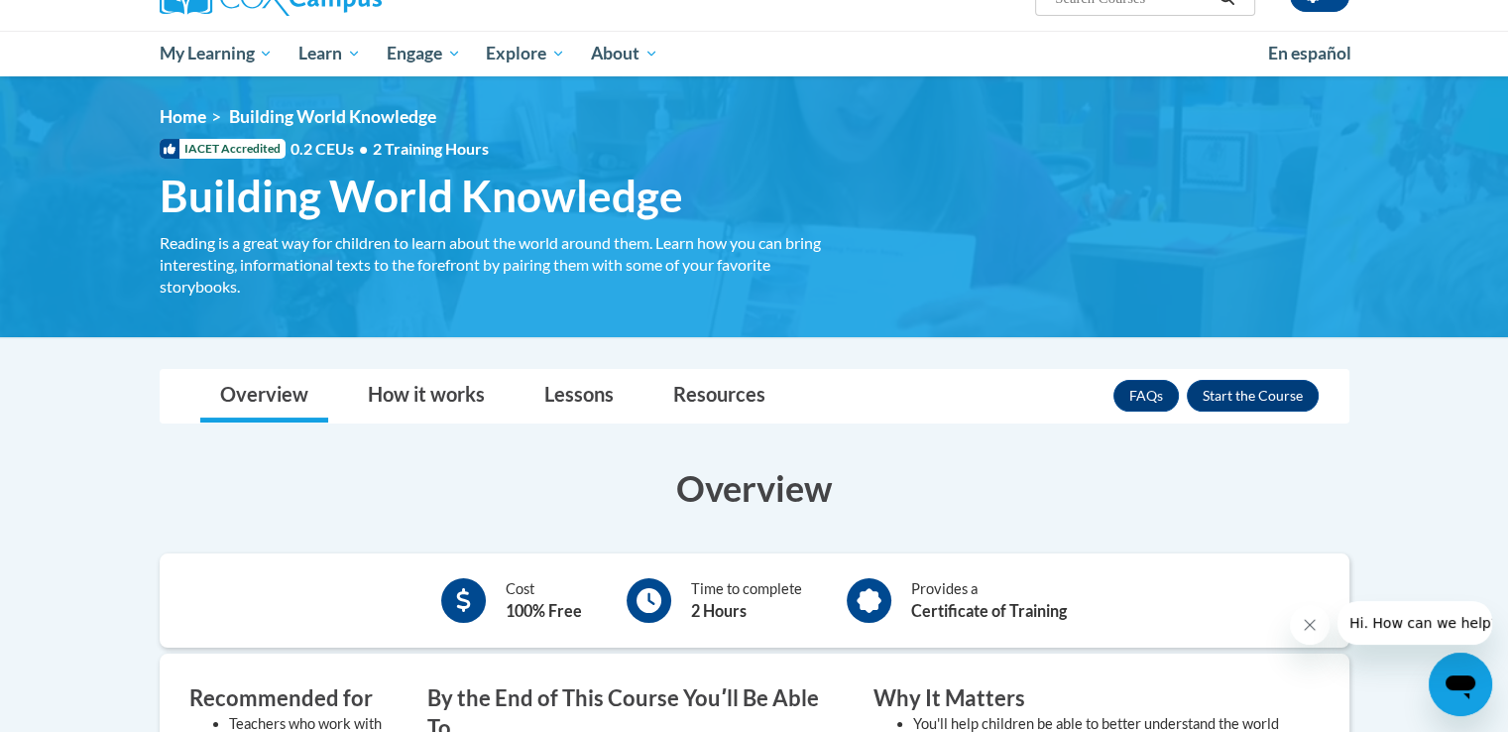
scroll to position [297, 0]
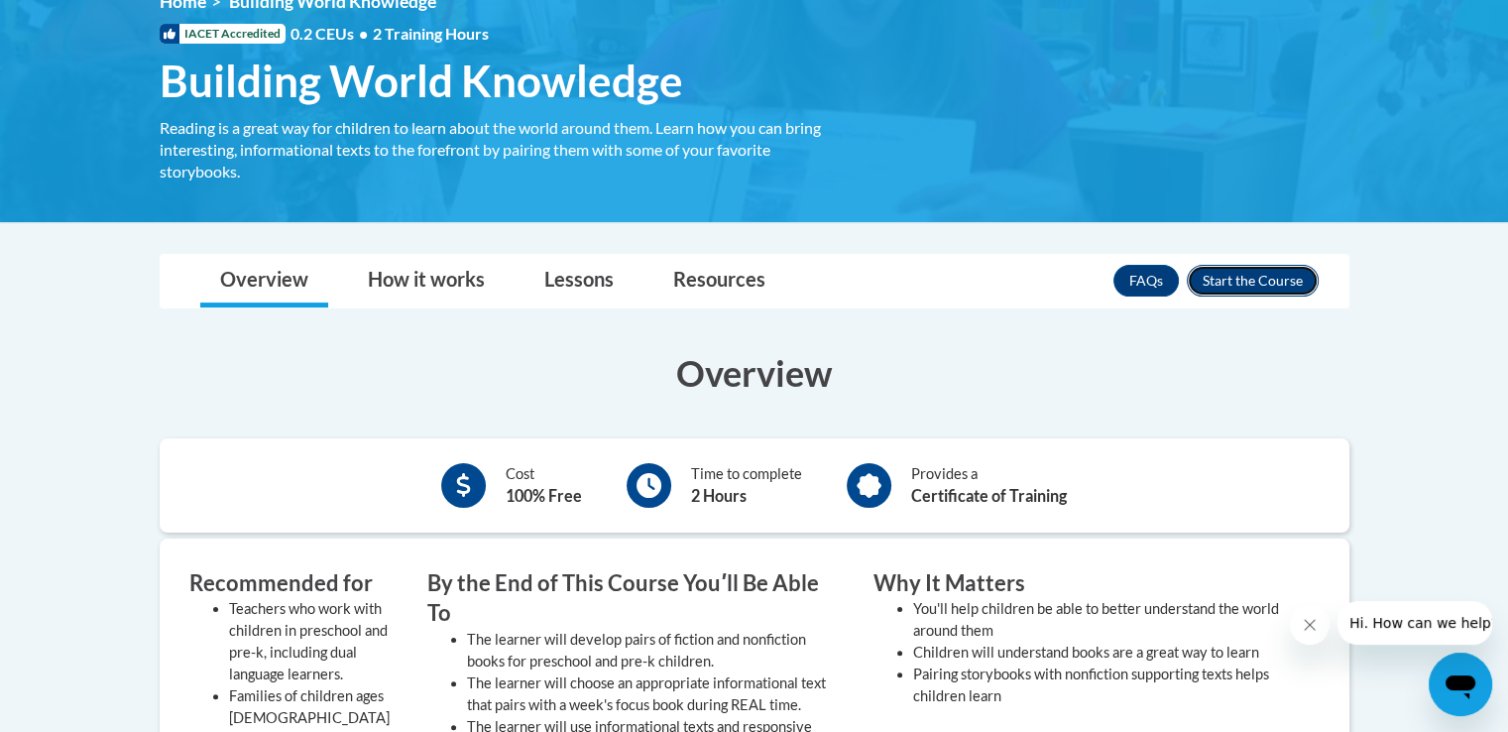
click at [1247, 277] on button "Enroll" at bounding box center [1253, 281] width 132 height 32
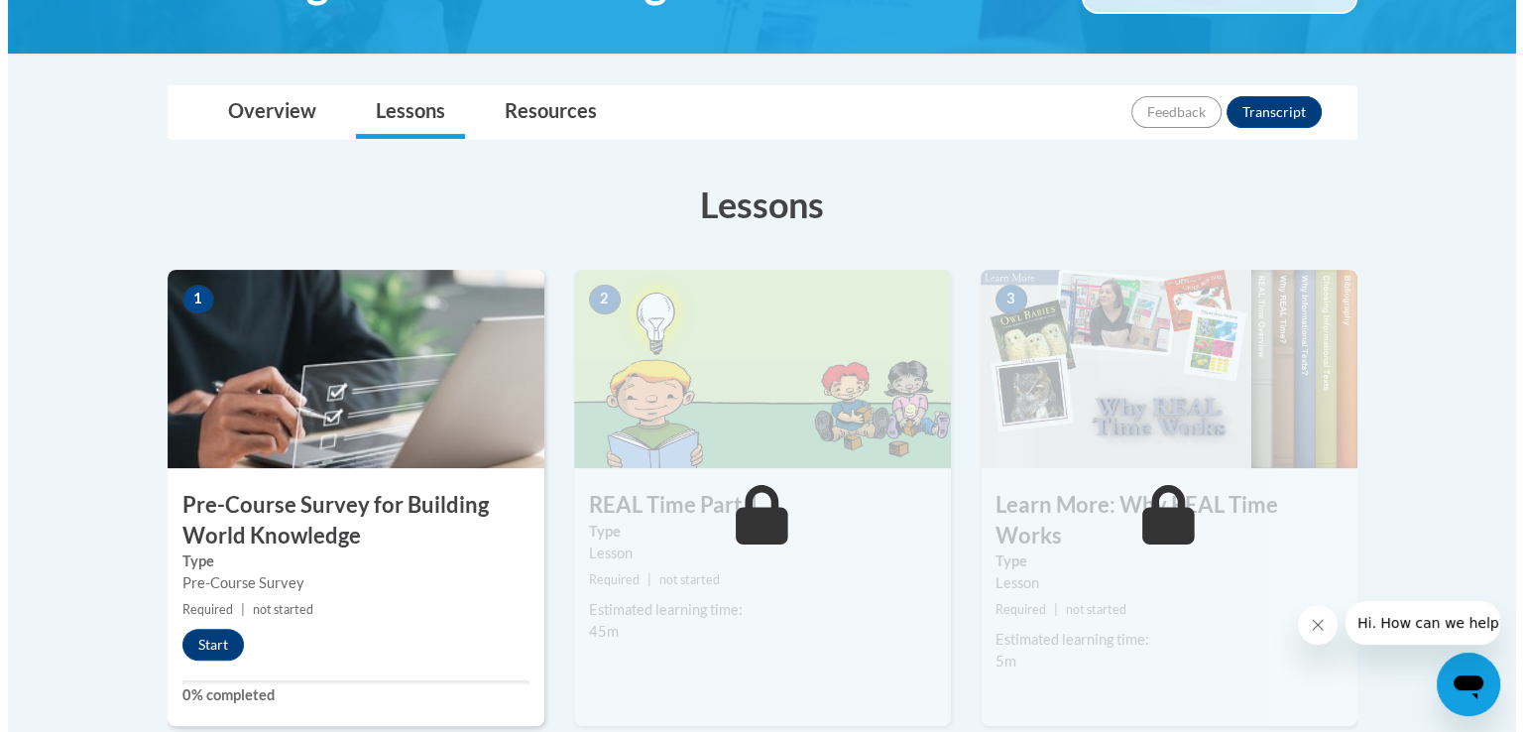
scroll to position [595, 0]
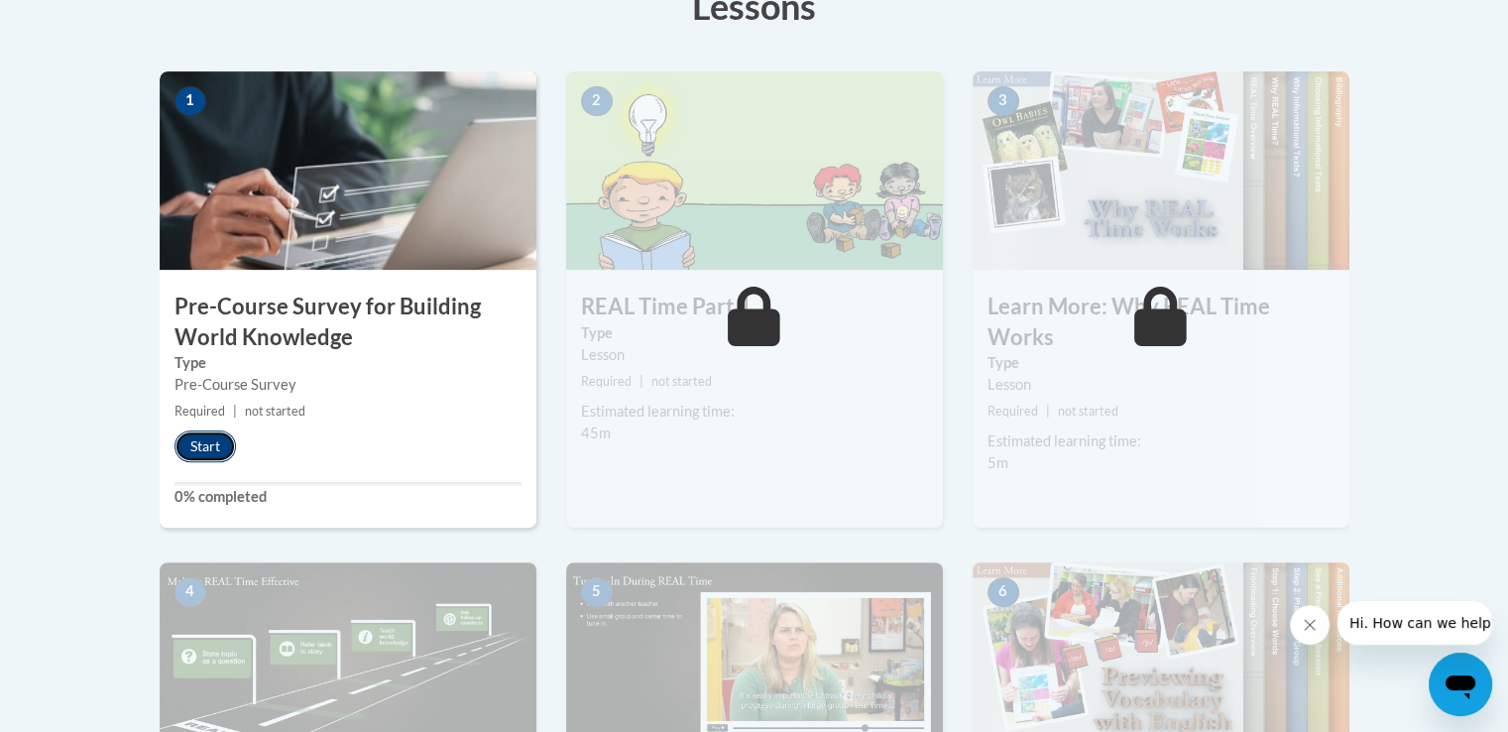
click at [199, 452] on button "Start" at bounding box center [204, 446] width 61 height 32
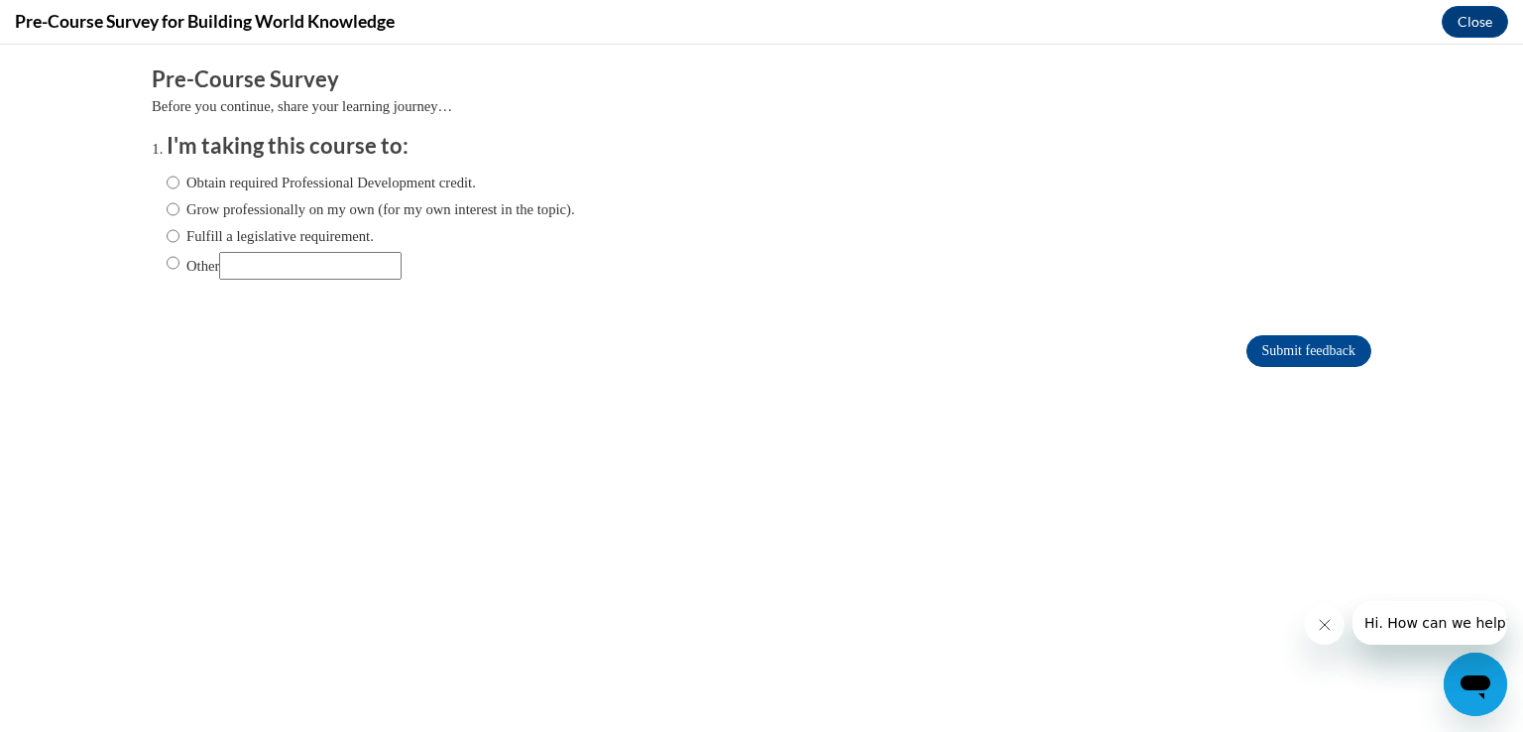
scroll to position [0, 0]
click at [167, 181] on input "Obtain required Professional Development credit." at bounding box center [173, 183] width 13 height 22
radio input "true"
click at [1319, 345] on input "Submit feedback" at bounding box center [1308, 351] width 125 height 32
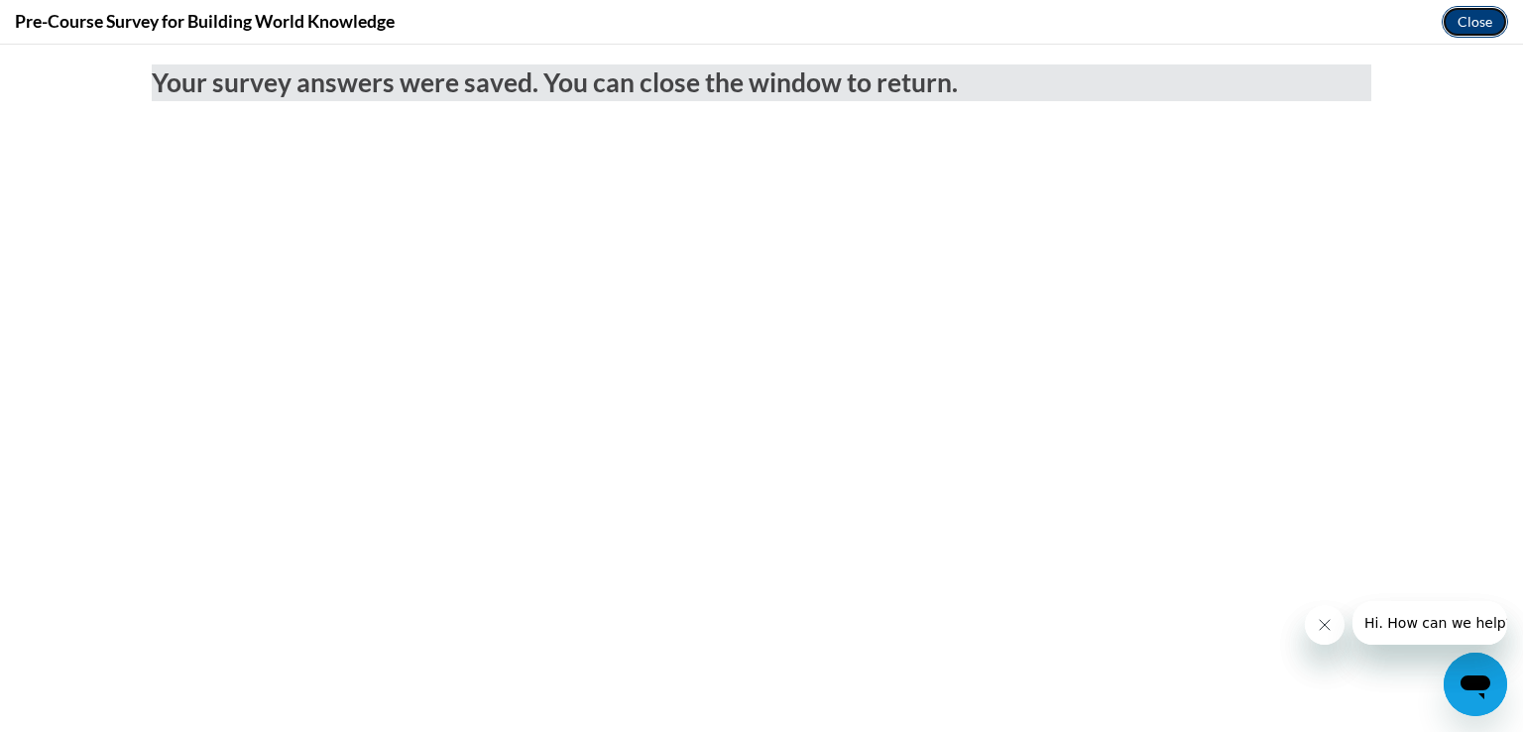
click at [1479, 26] on button "Close" at bounding box center [1475, 22] width 66 height 32
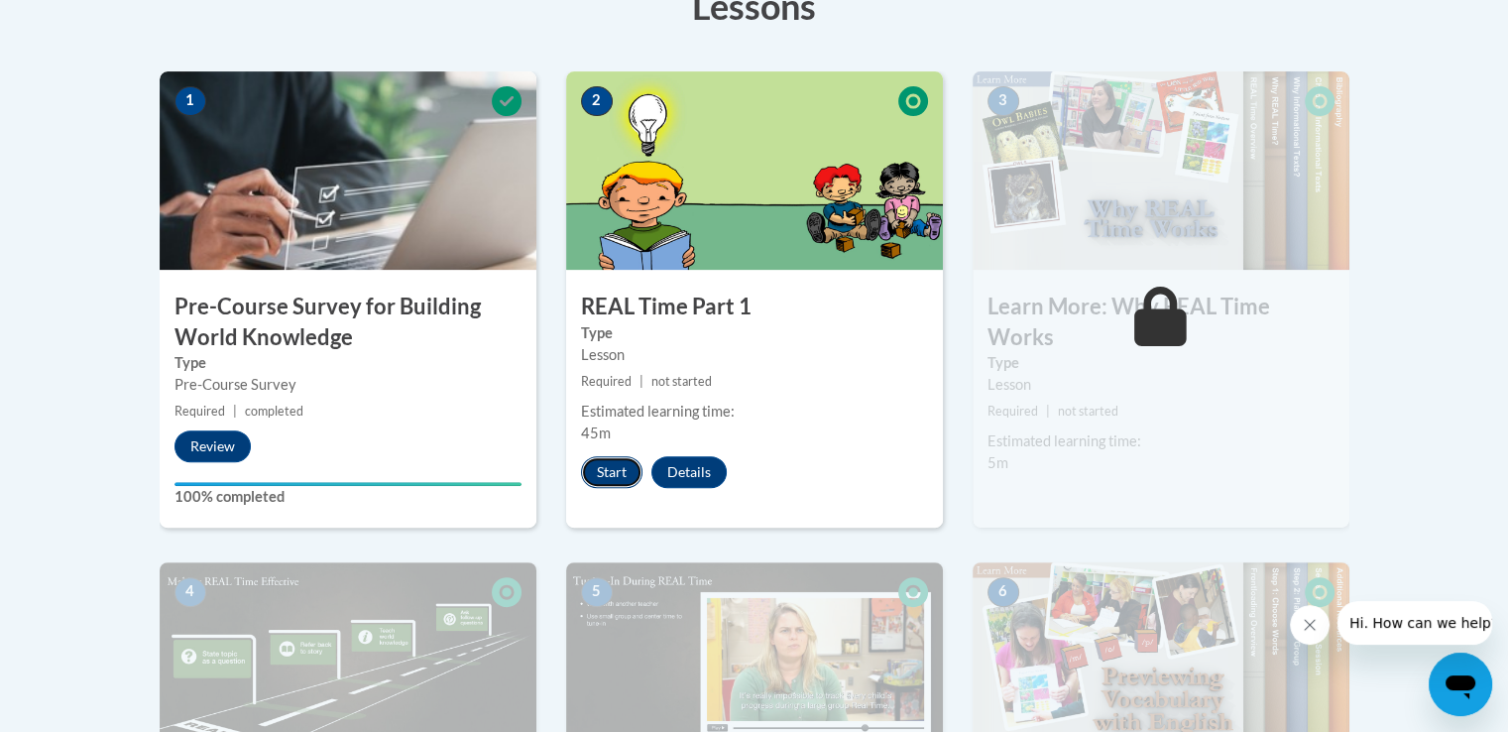
click at [622, 469] on button "Start" at bounding box center [611, 472] width 61 height 32
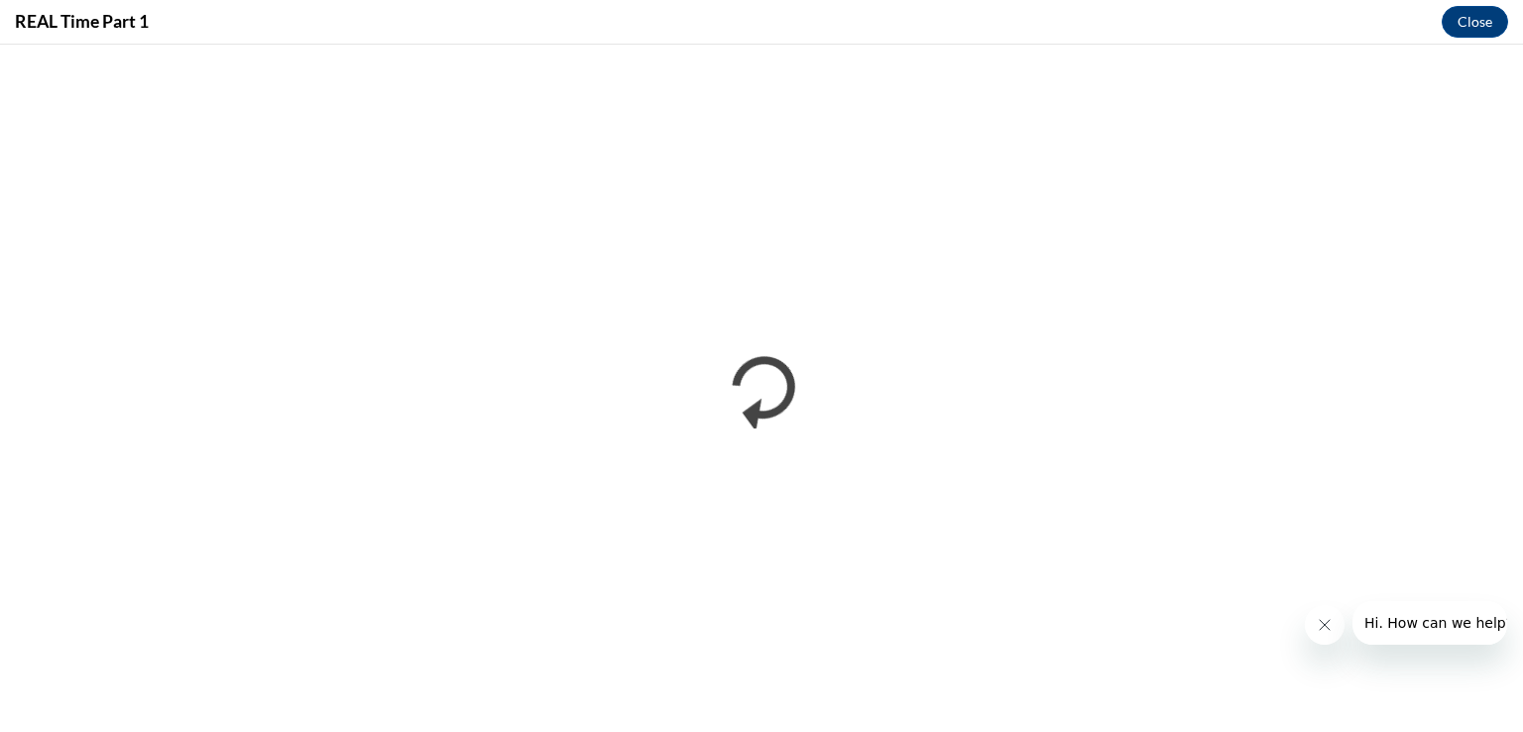
click at [1334, 618] on button "Close message from company" at bounding box center [1324, 625] width 40 height 40
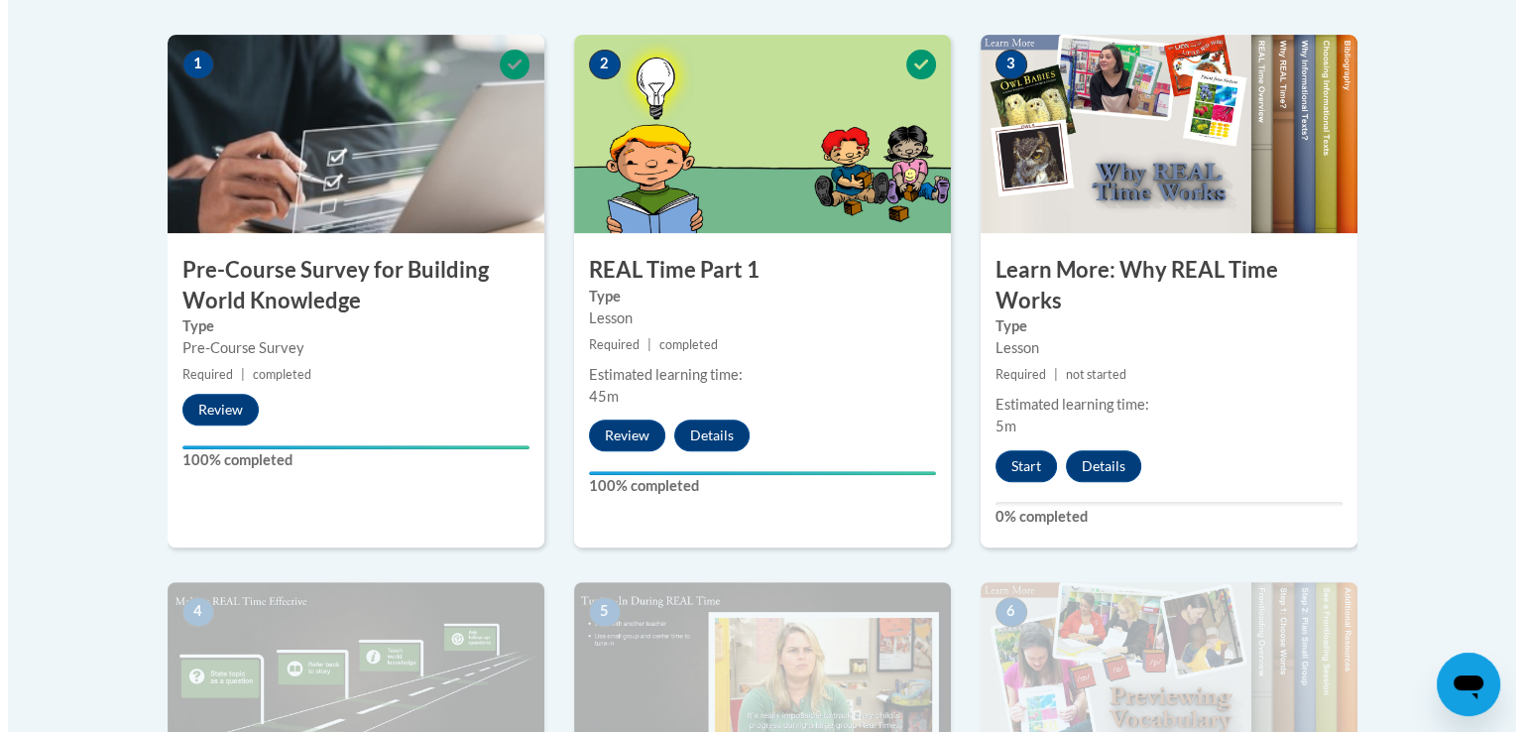
scroll to position [694, 0]
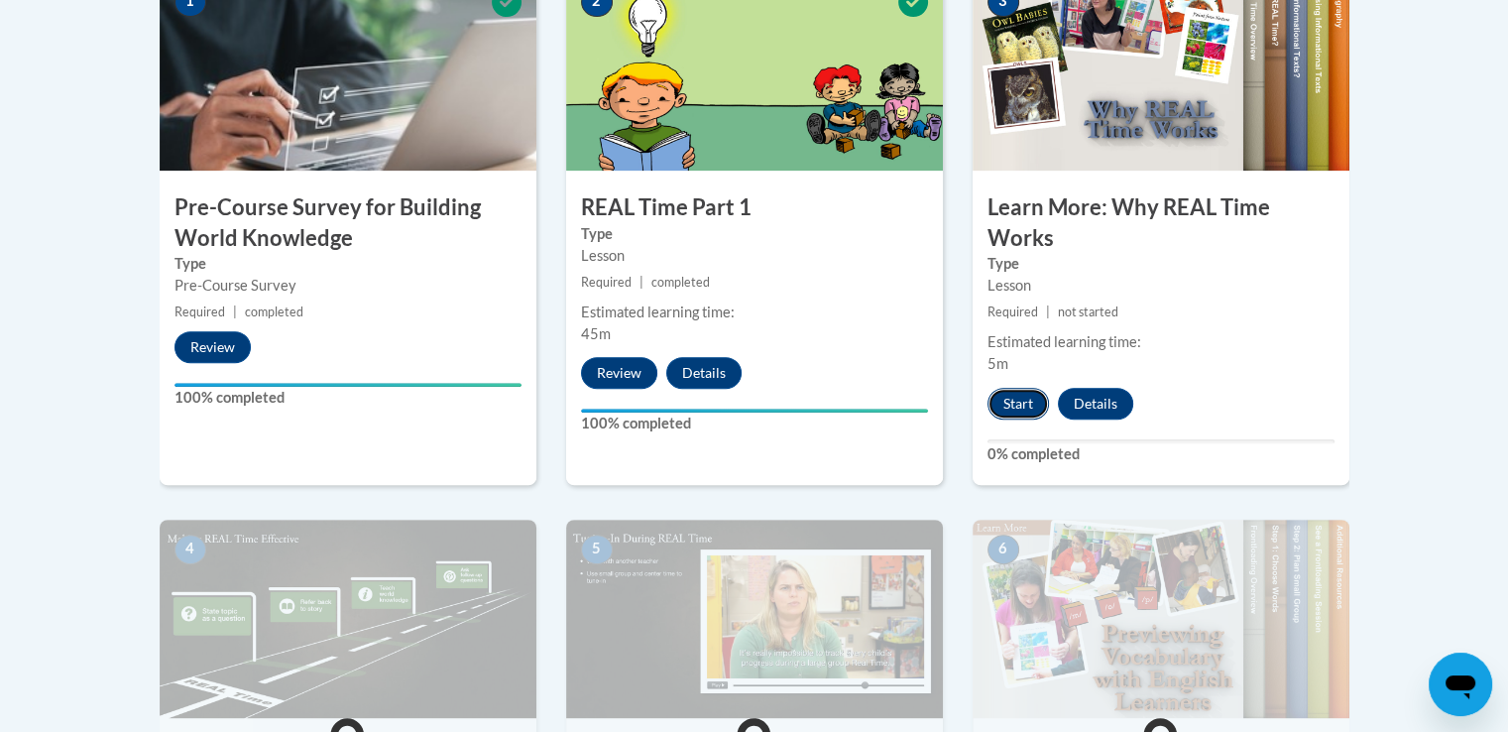
click at [1024, 406] on button "Start" at bounding box center [1017, 404] width 61 height 32
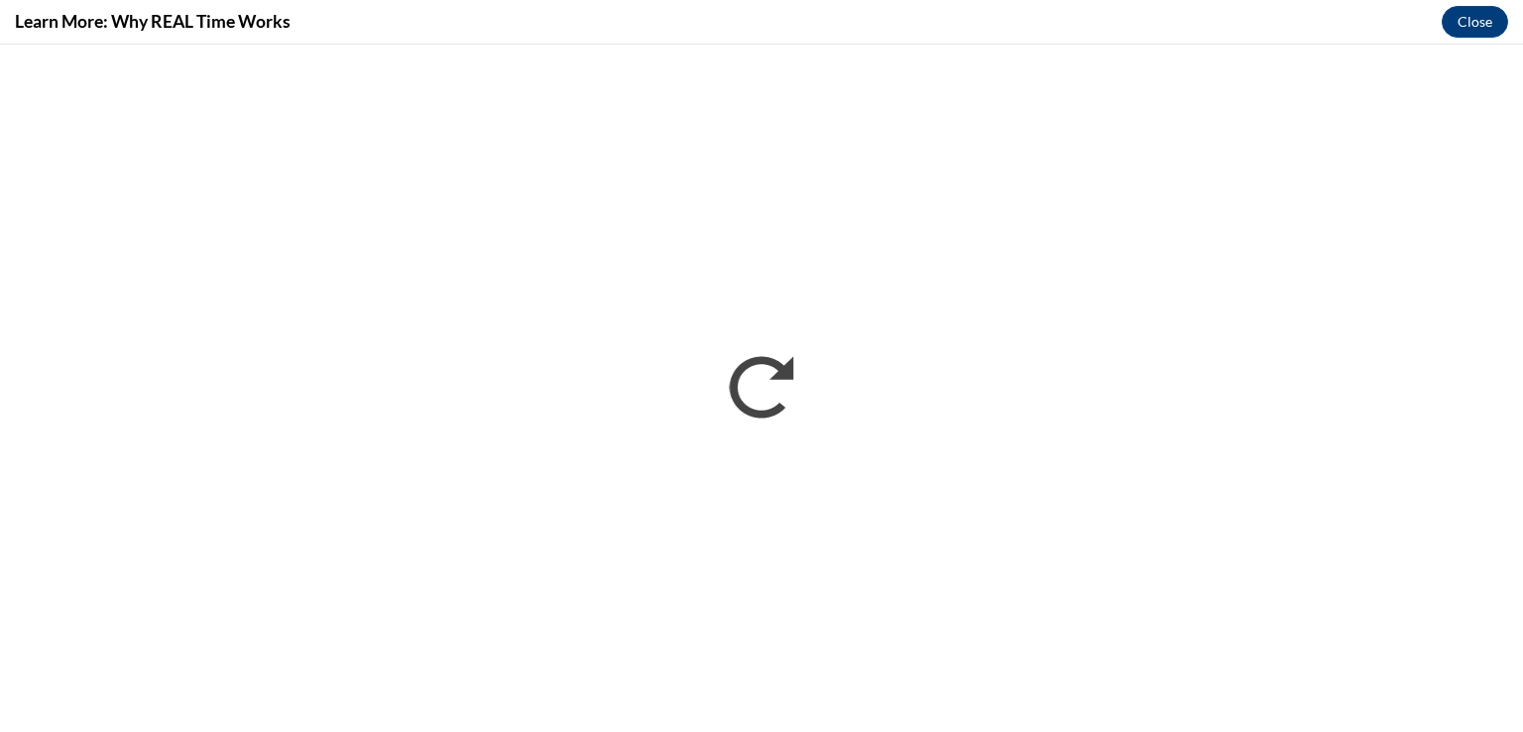
scroll to position [0, 0]
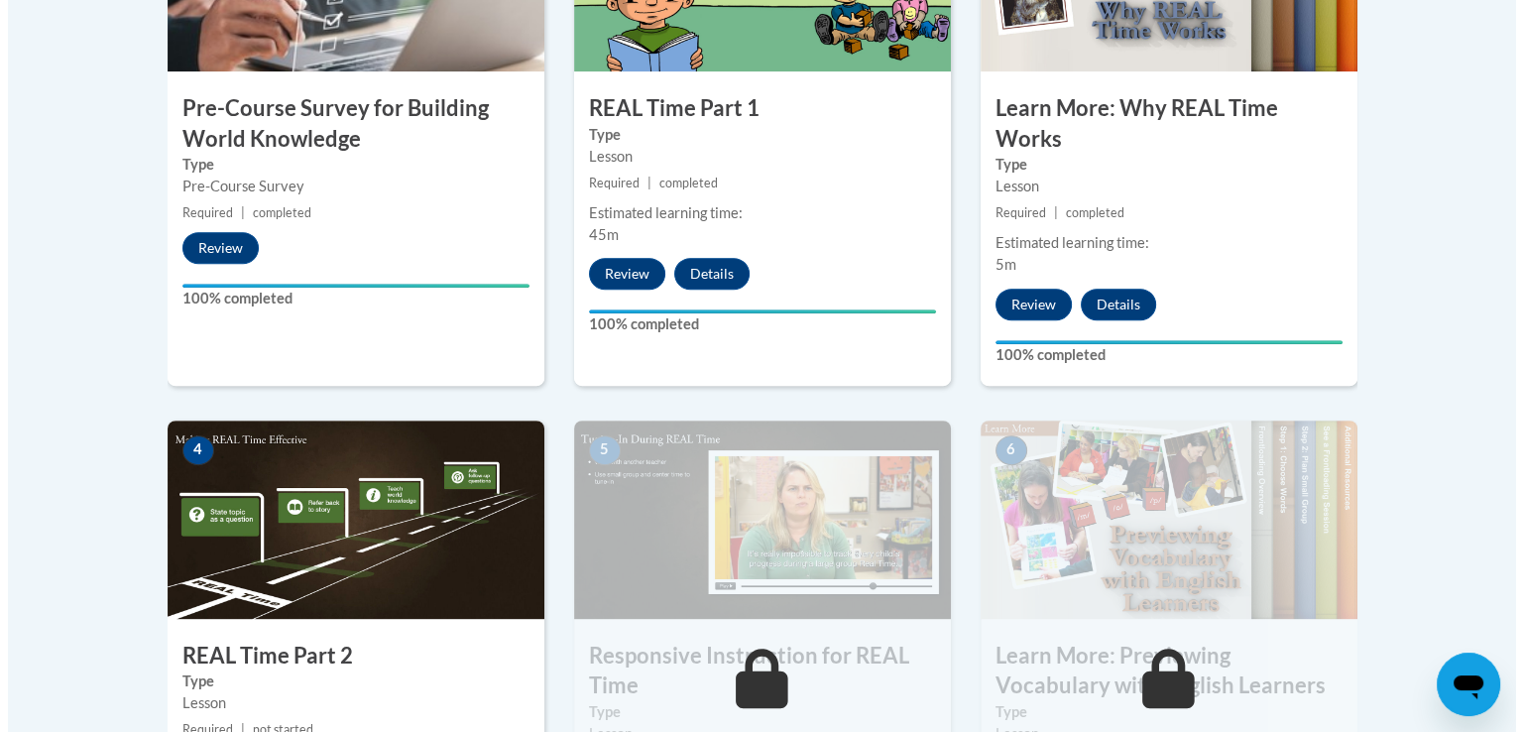
scroll to position [1091, 0]
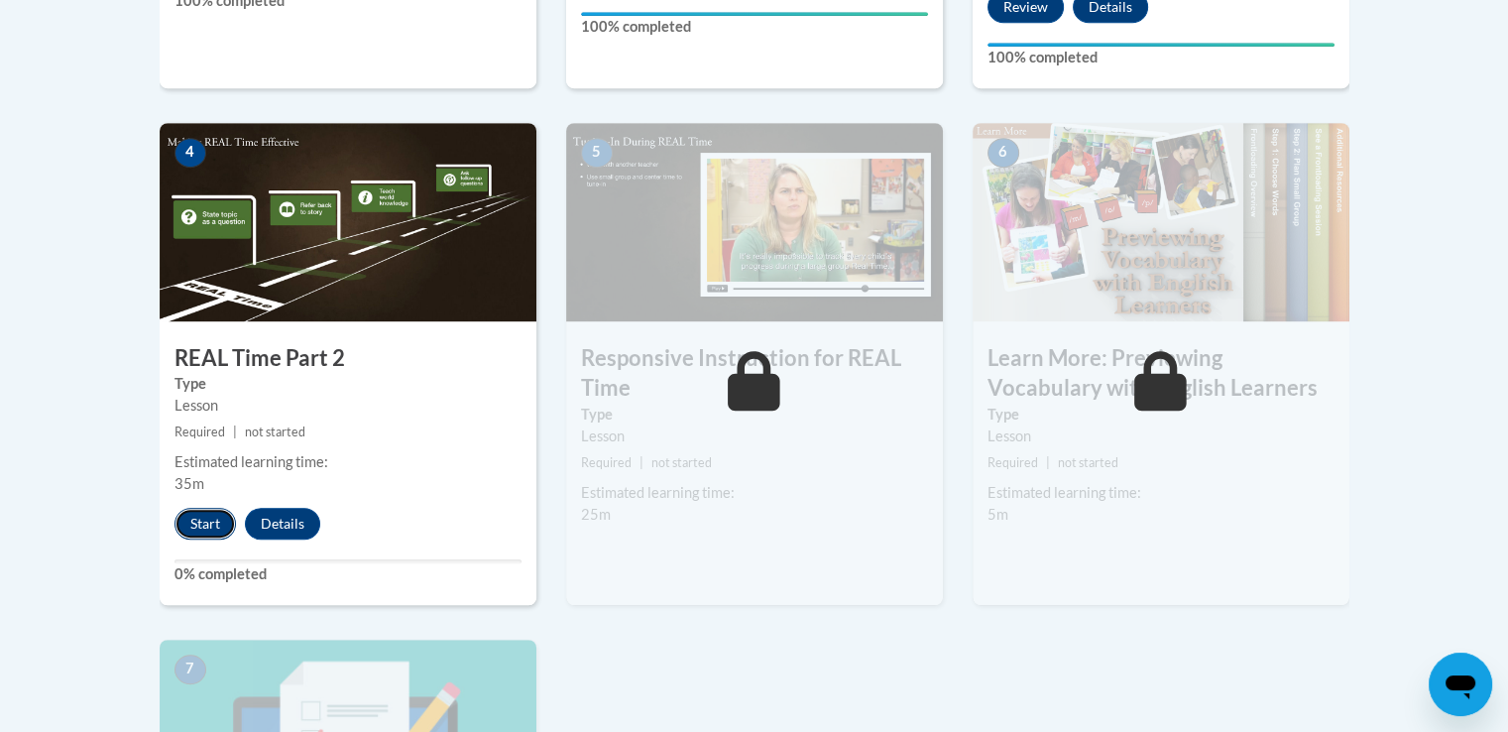
click at [189, 526] on button "Start" at bounding box center [204, 524] width 61 height 32
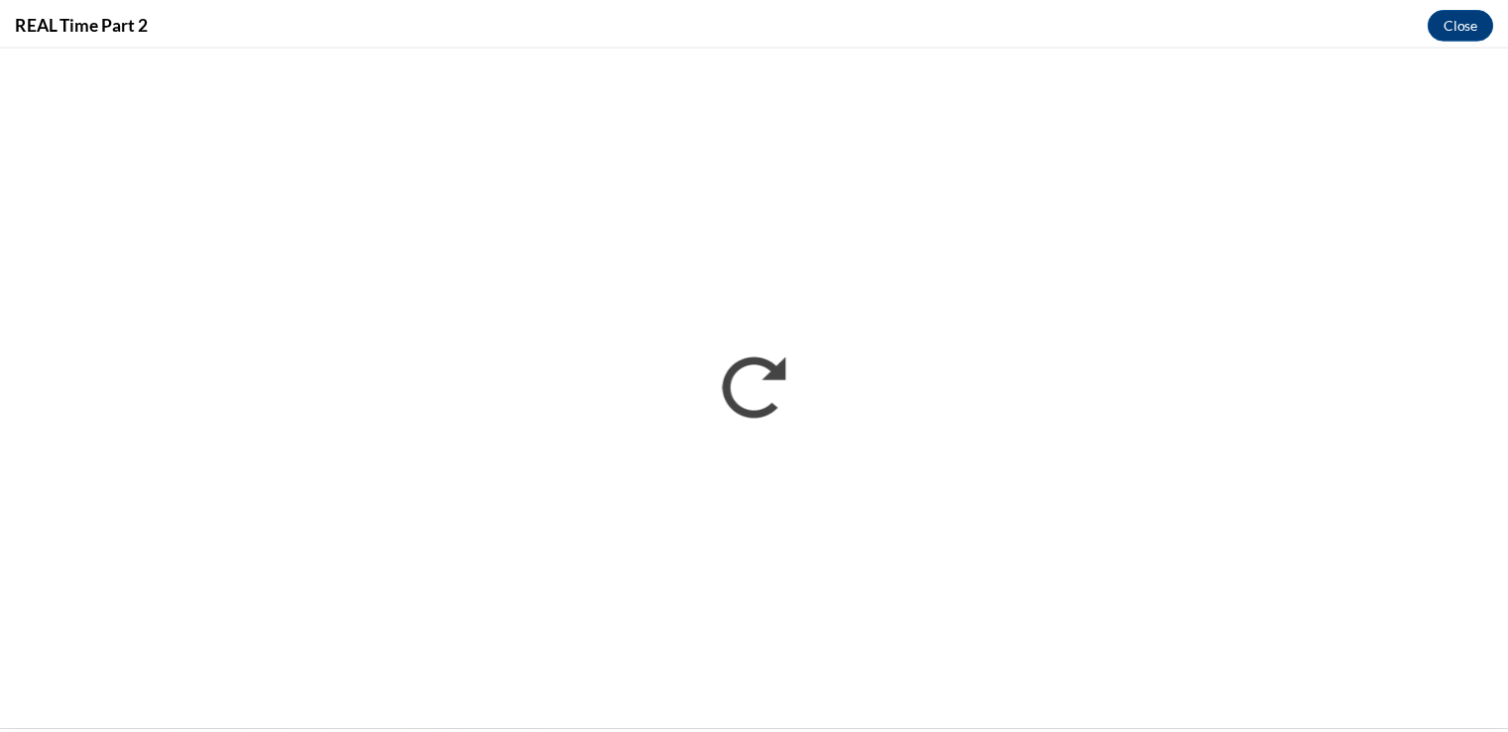
scroll to position [0, 0]
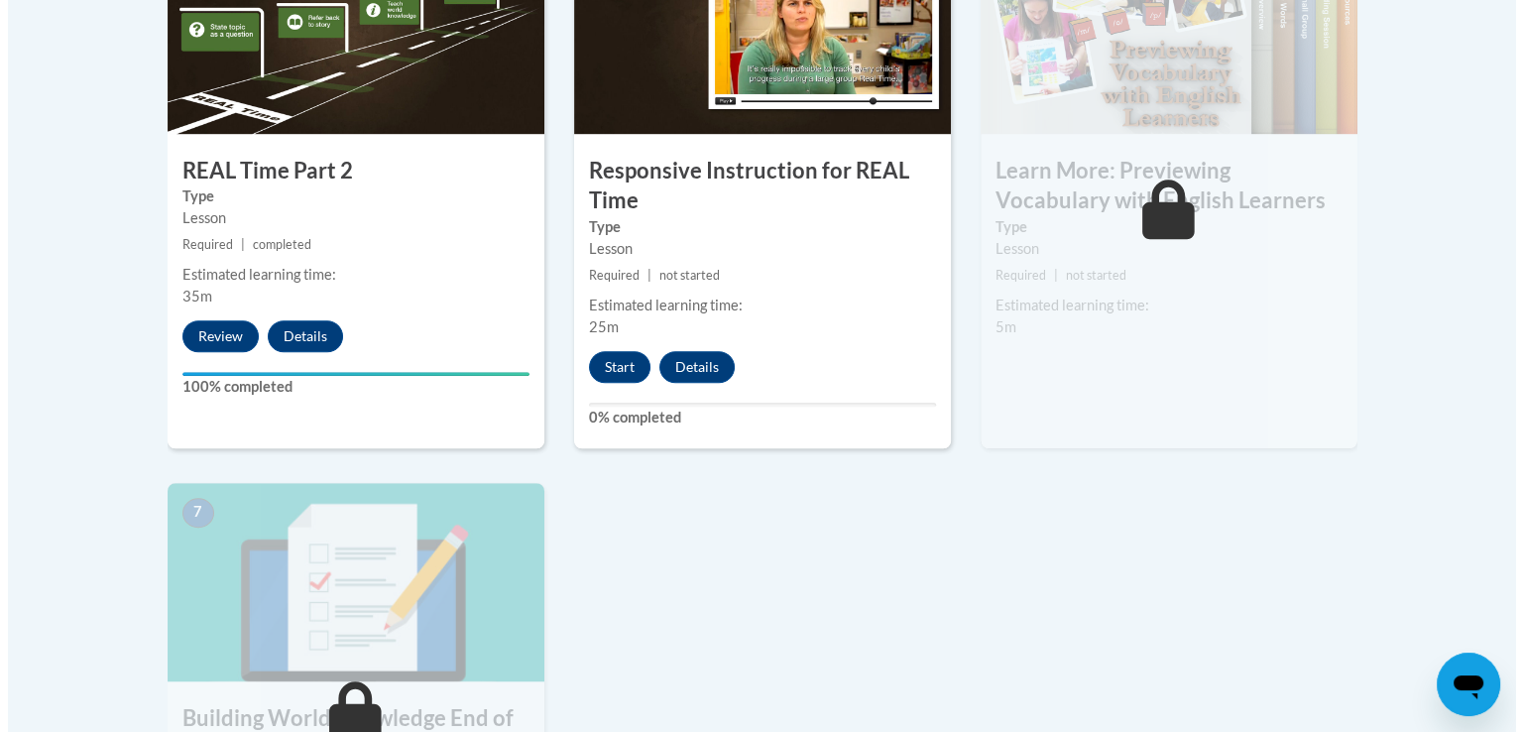
scroll to position [1289, 0]
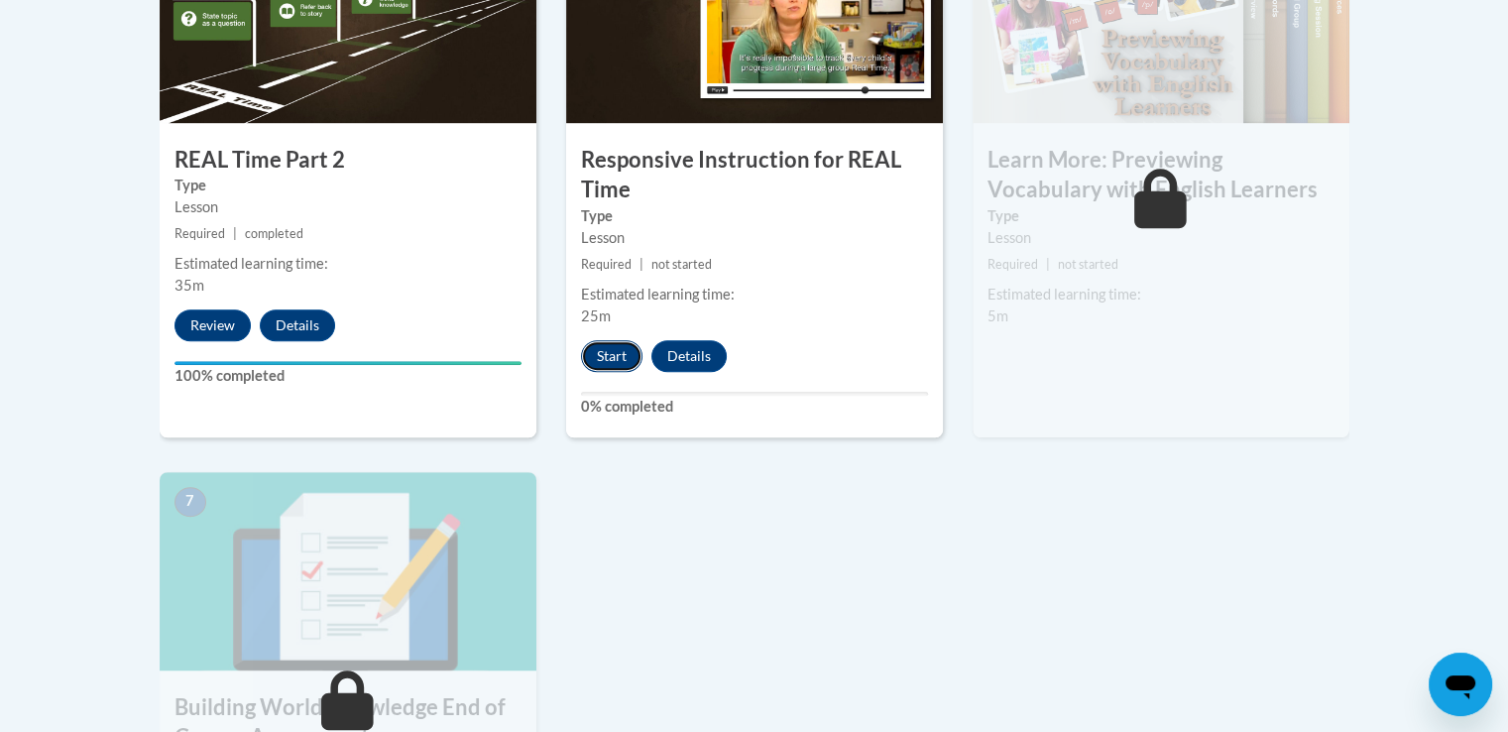
click at [610, 346] on button "Start" at bounding box center [611, 356] width 61 height 32
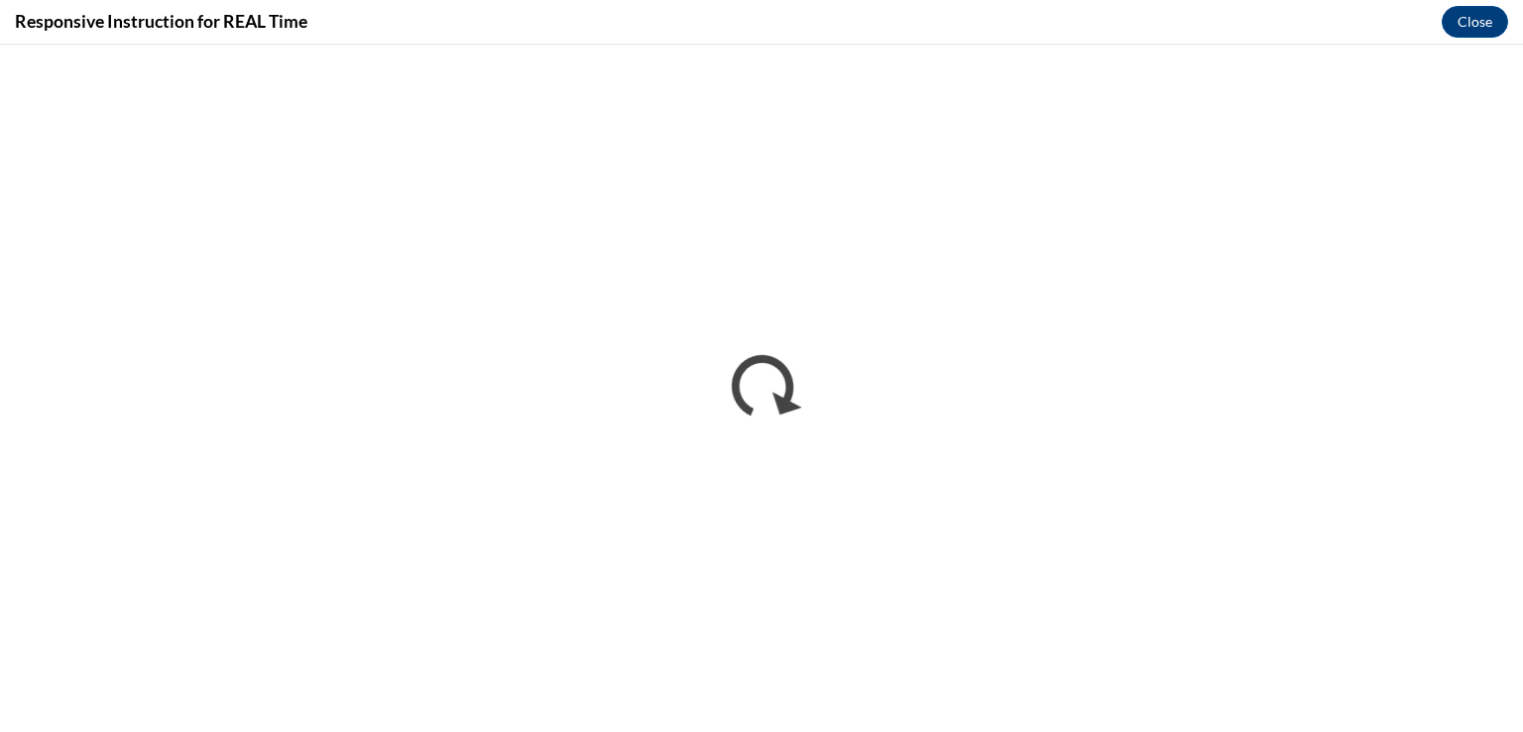
scroll to position [0, 0]
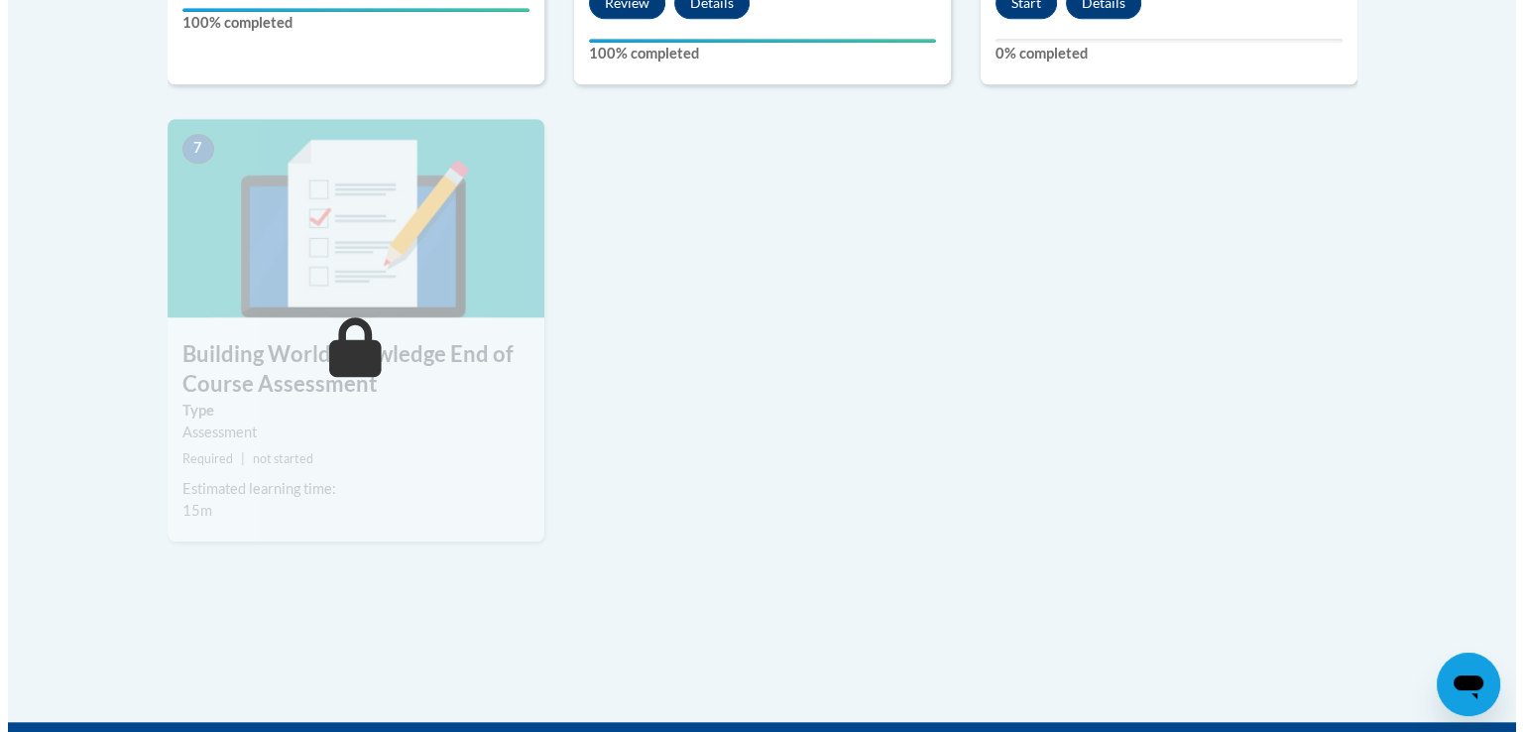
scroll to position [1388, 0]
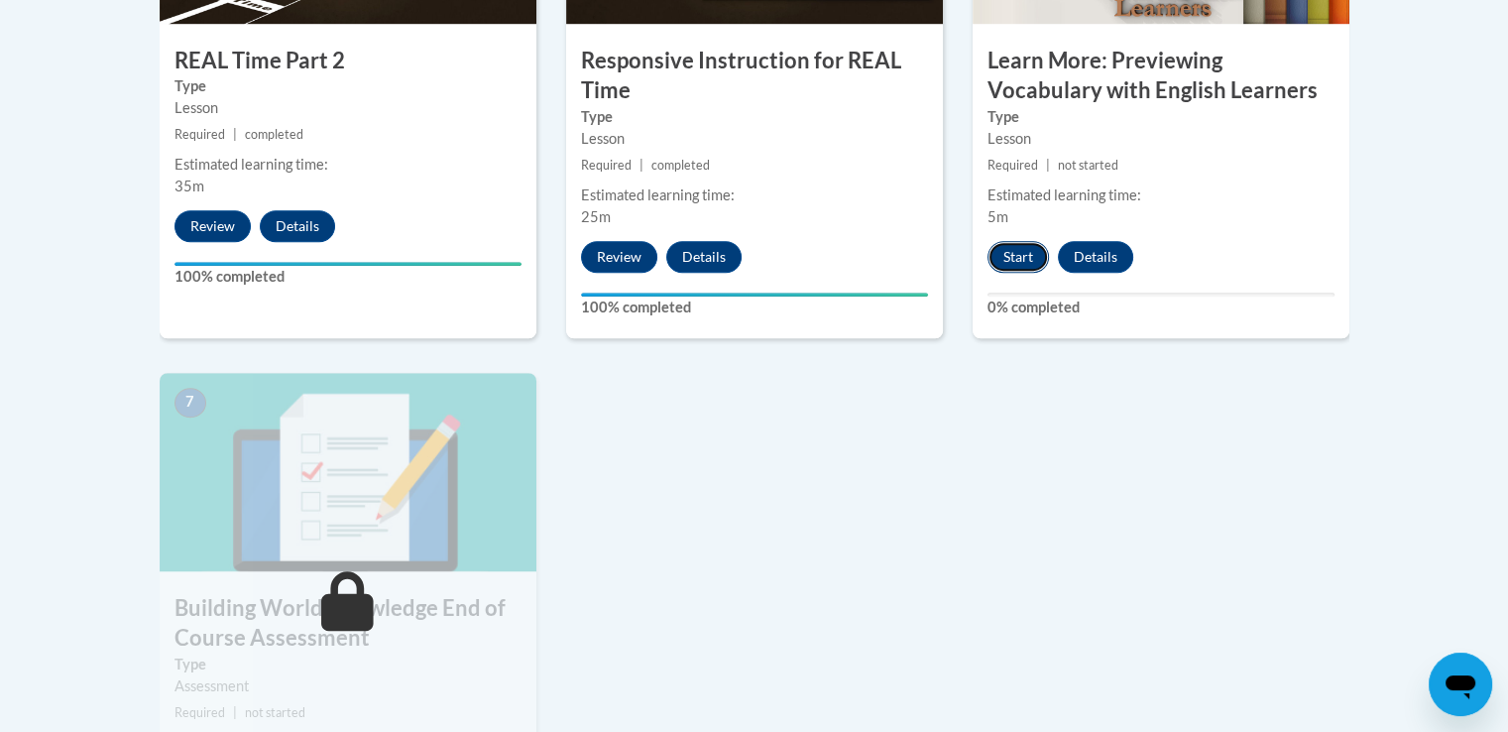
click at [1020, 258] on button "Start" at bounding box center [1017, 257] width 61 height 32
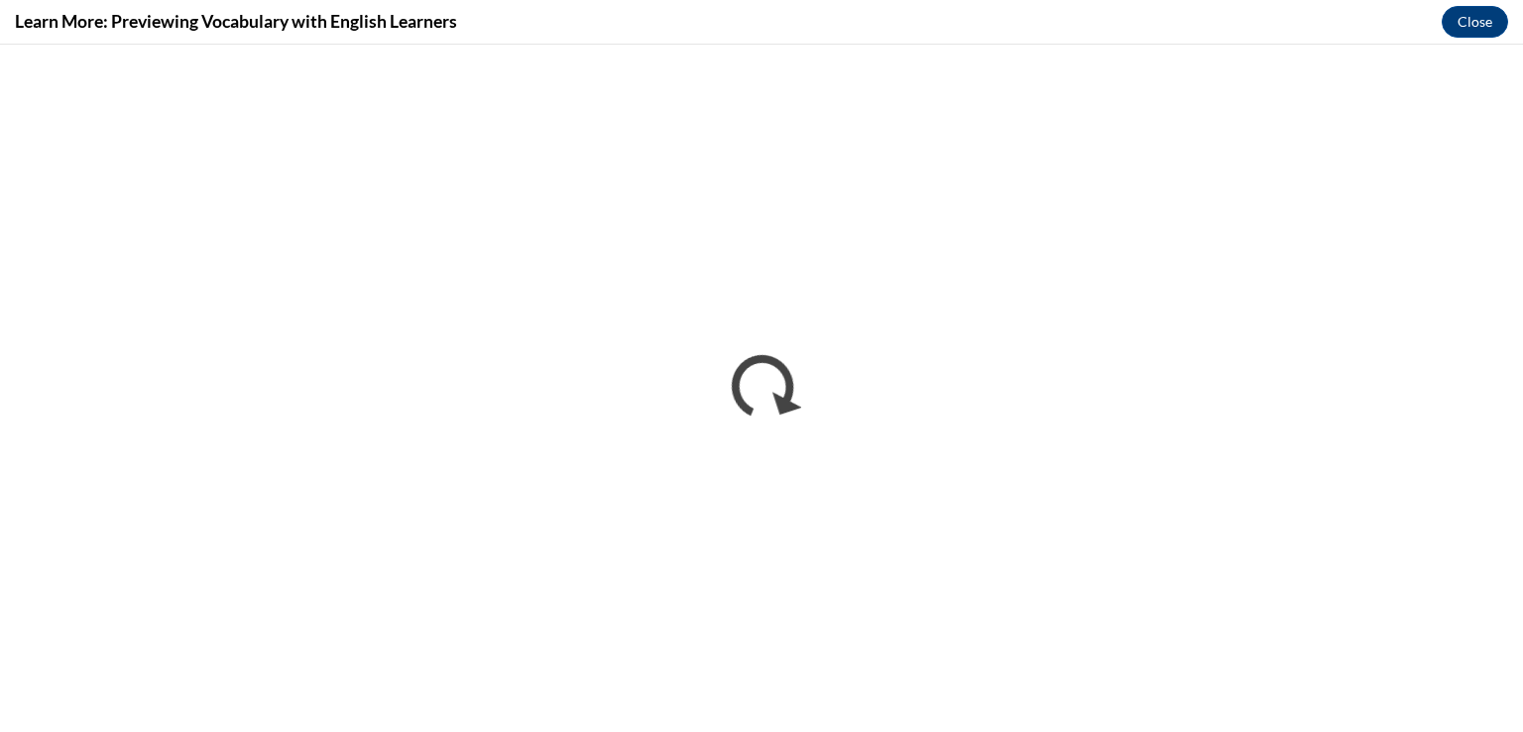
scroll to position [0, 0]
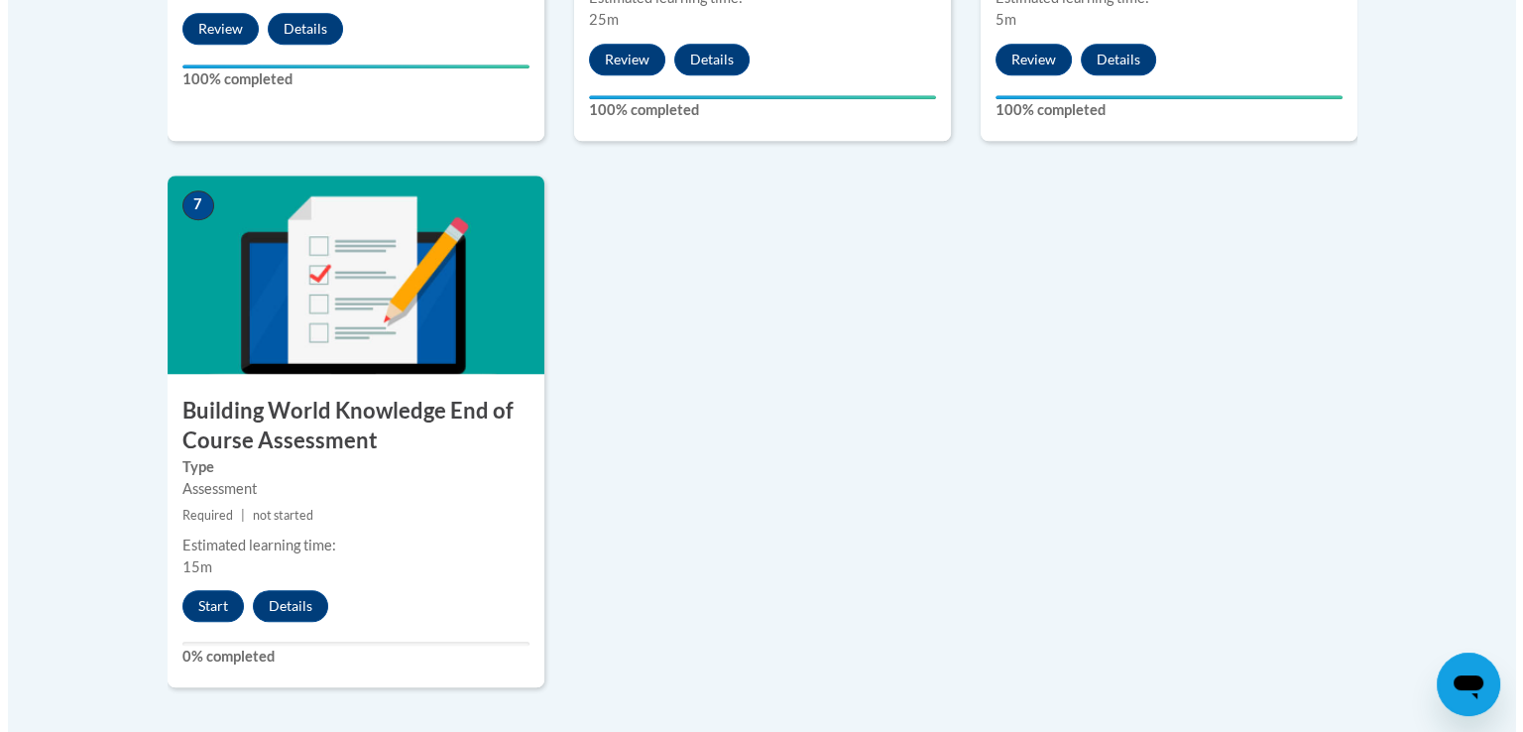
scroll to position [1685, 0]
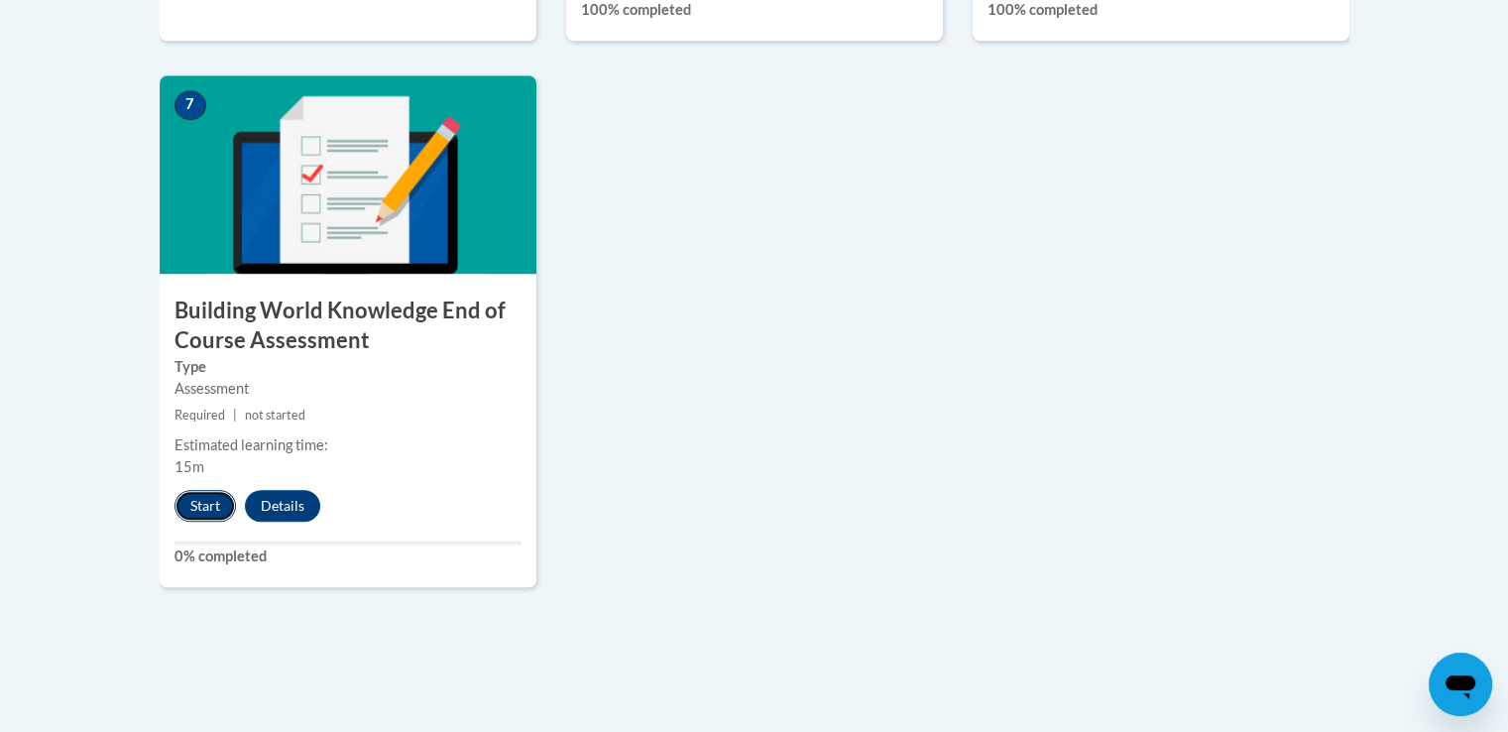
click at [207, 506] on button "Start" at bounding box center [204, 506] width 61 height 32
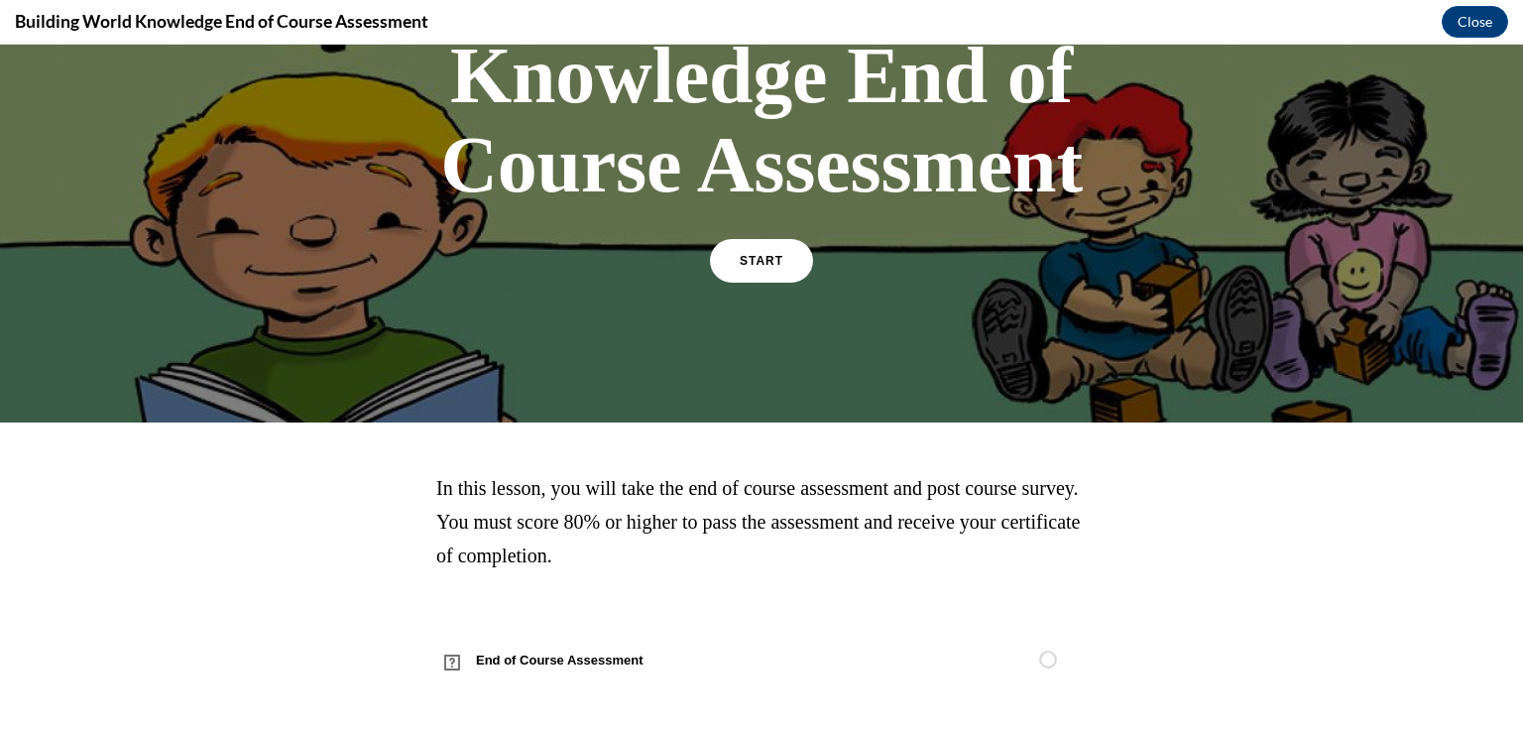
scroll to position [253, 0]
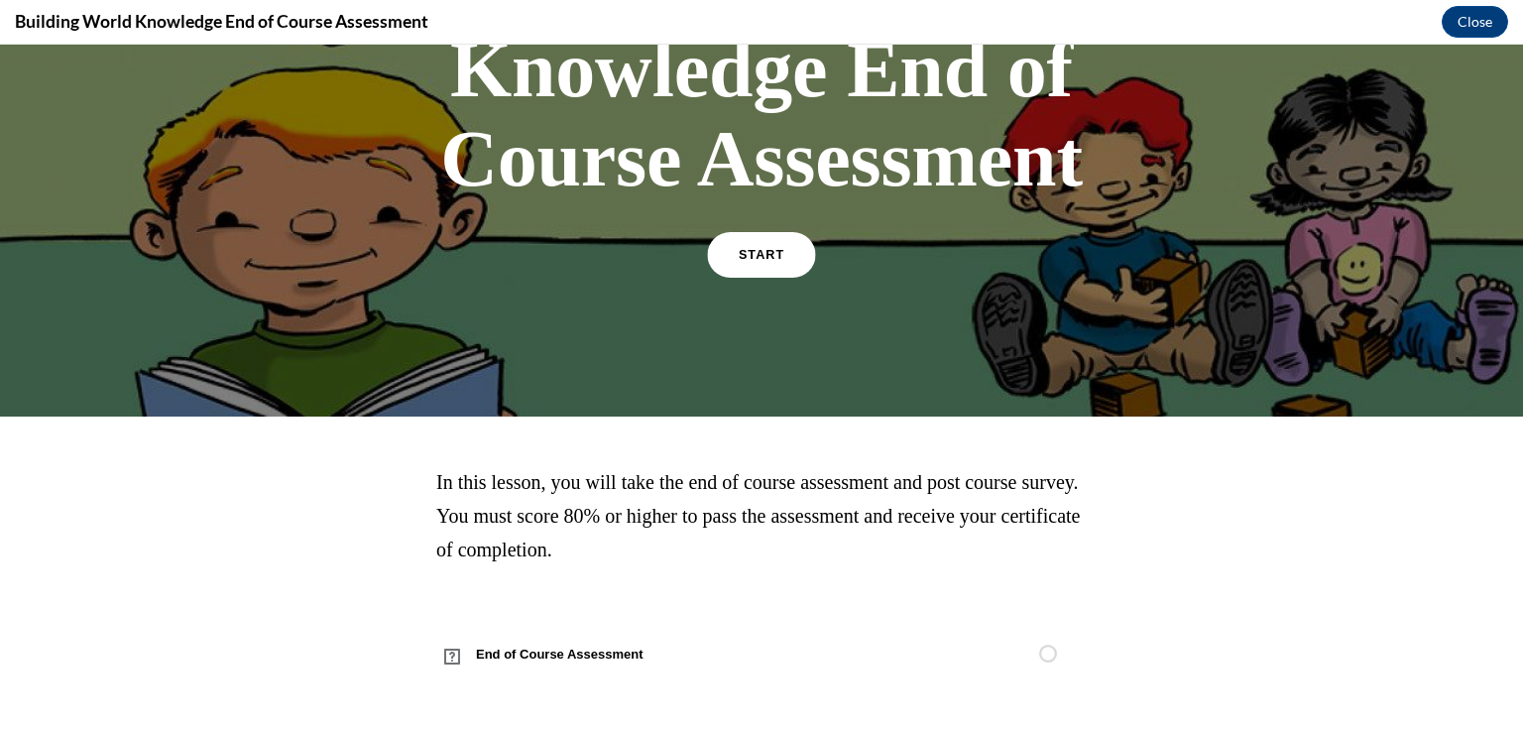
click at [781, 257] on link "START" at bounding box center [761, 255] width 108 height 46
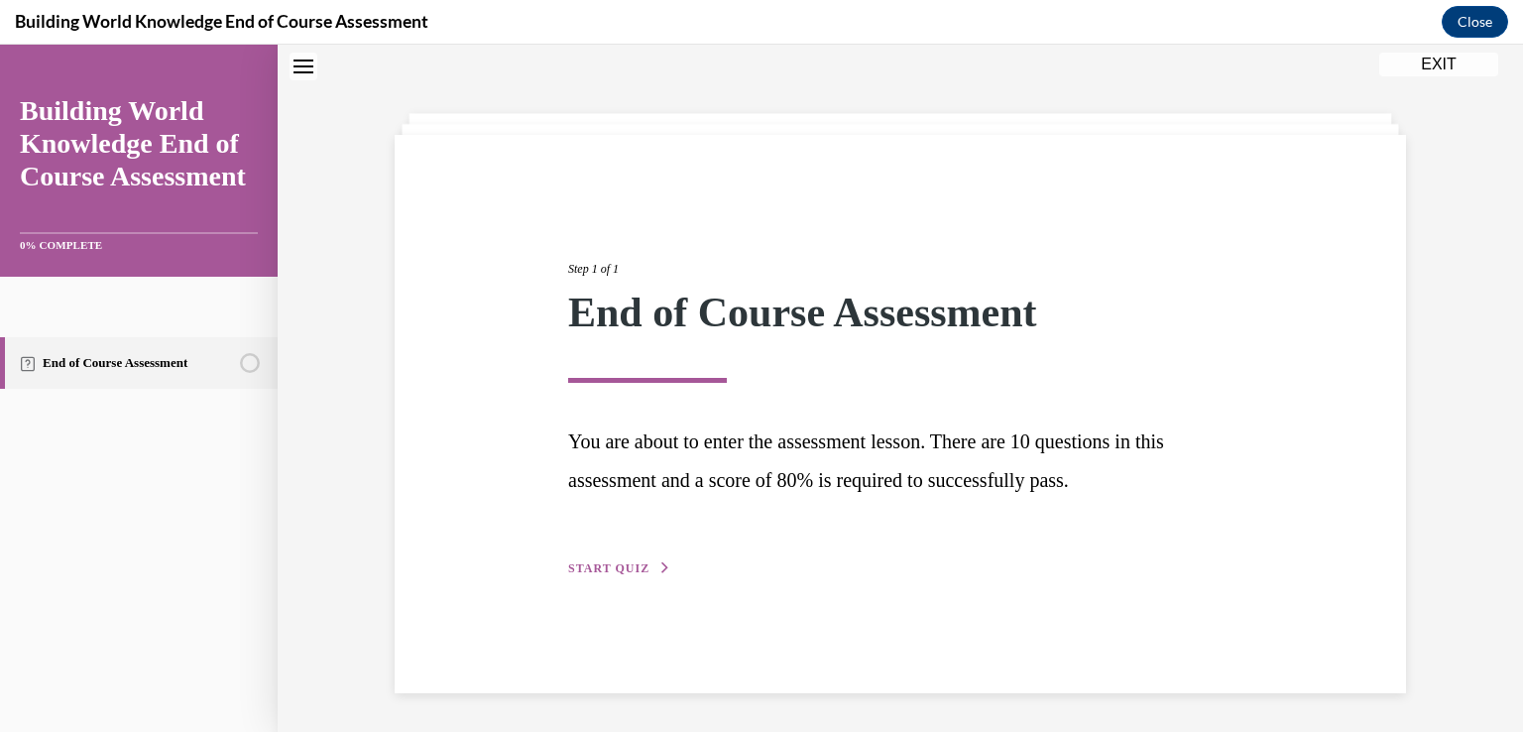
scroll to position [62, 0]
click at [605, 552] on div "Step 1 of 1 End of Course Assessment You are about to enter the assessment less…" at bounding box center [900, 395] width 694 height 365
click at [613, 560] on span "START QUIZ" at bounding box center [608, 567] width 81 height 14
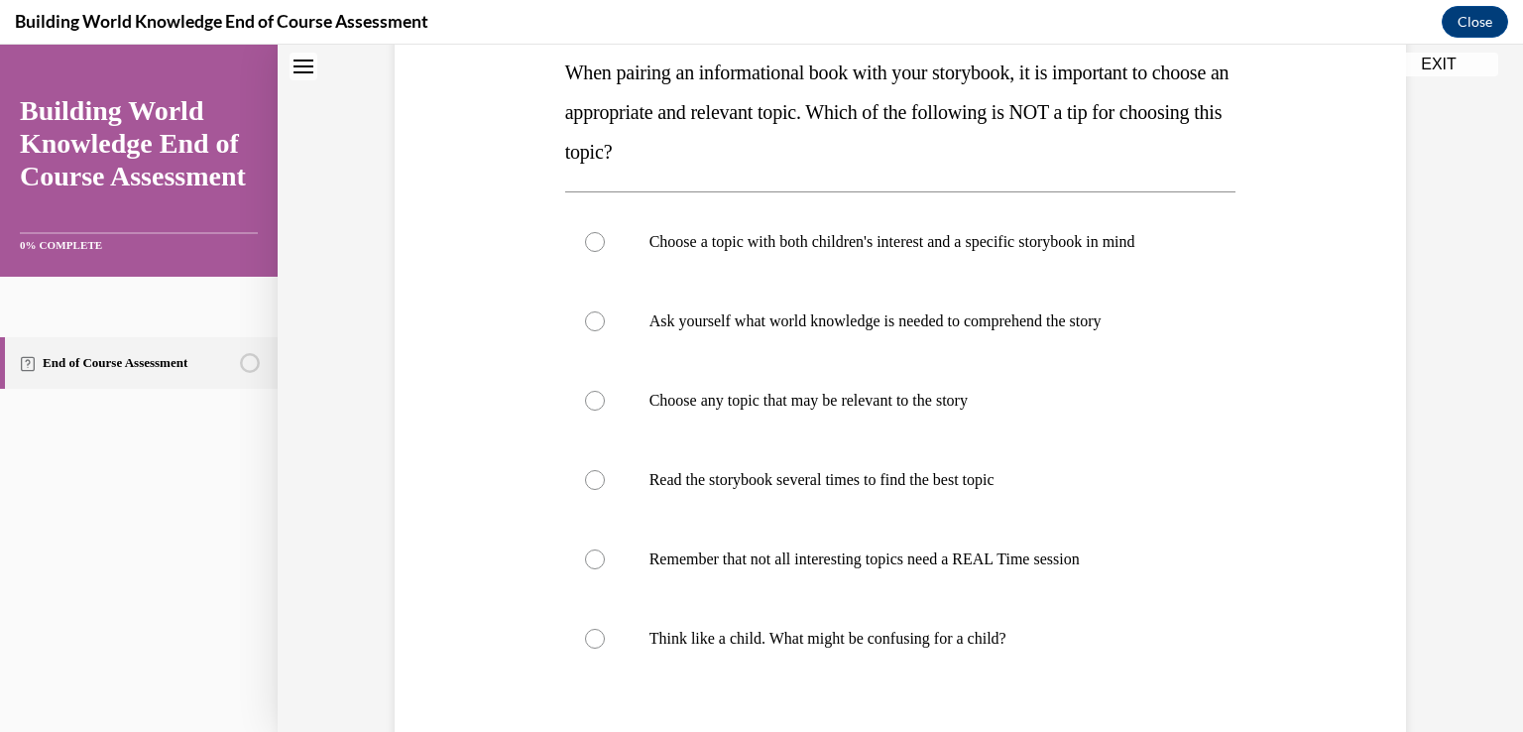
scroll to position [359, 0]
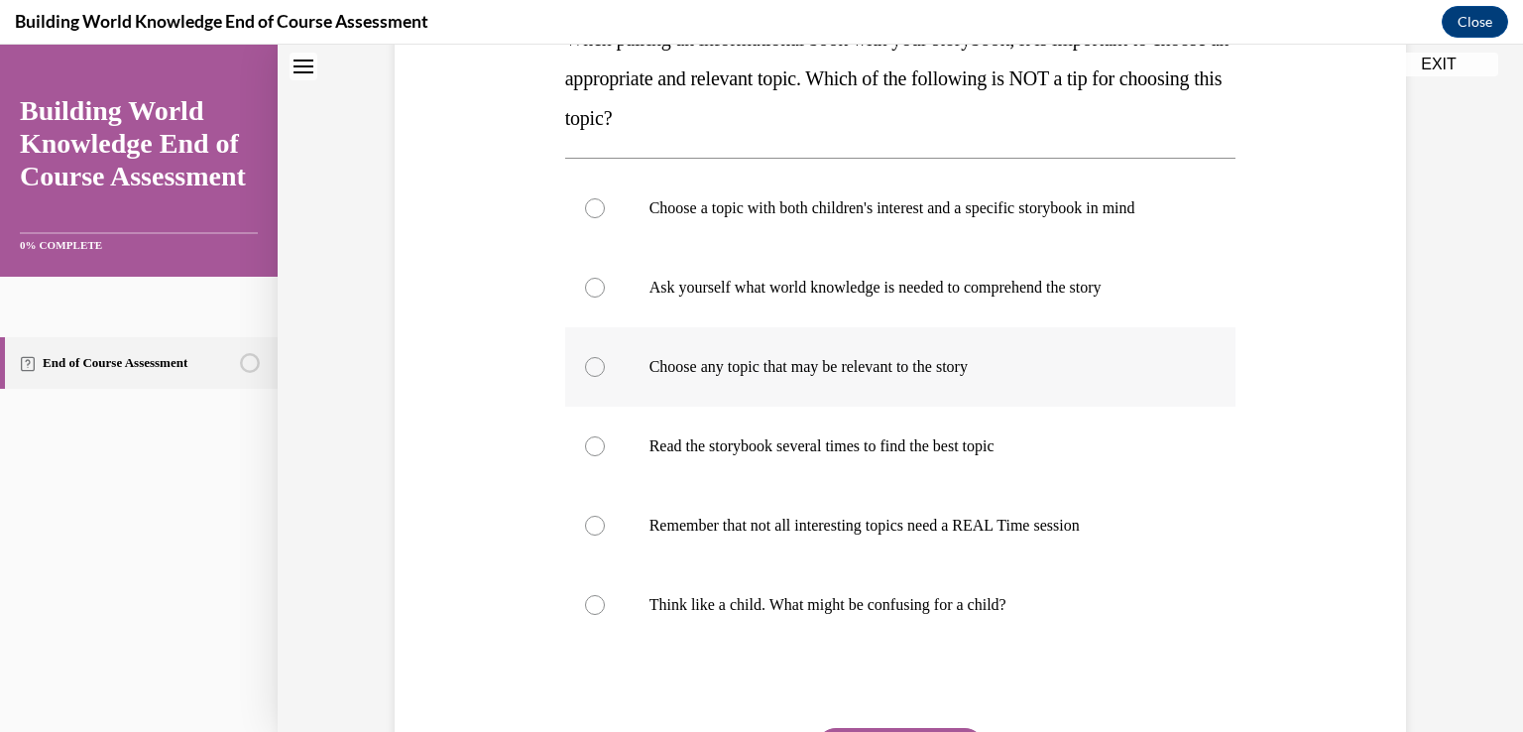
click at [588, 368] on div at bounding box center [595, 367] width 20 height 20
click at [588, 368] on input "Choose any topic that may be relevant to the story" at bounding box center [595, 367] width 20 height 20
radio input "true"
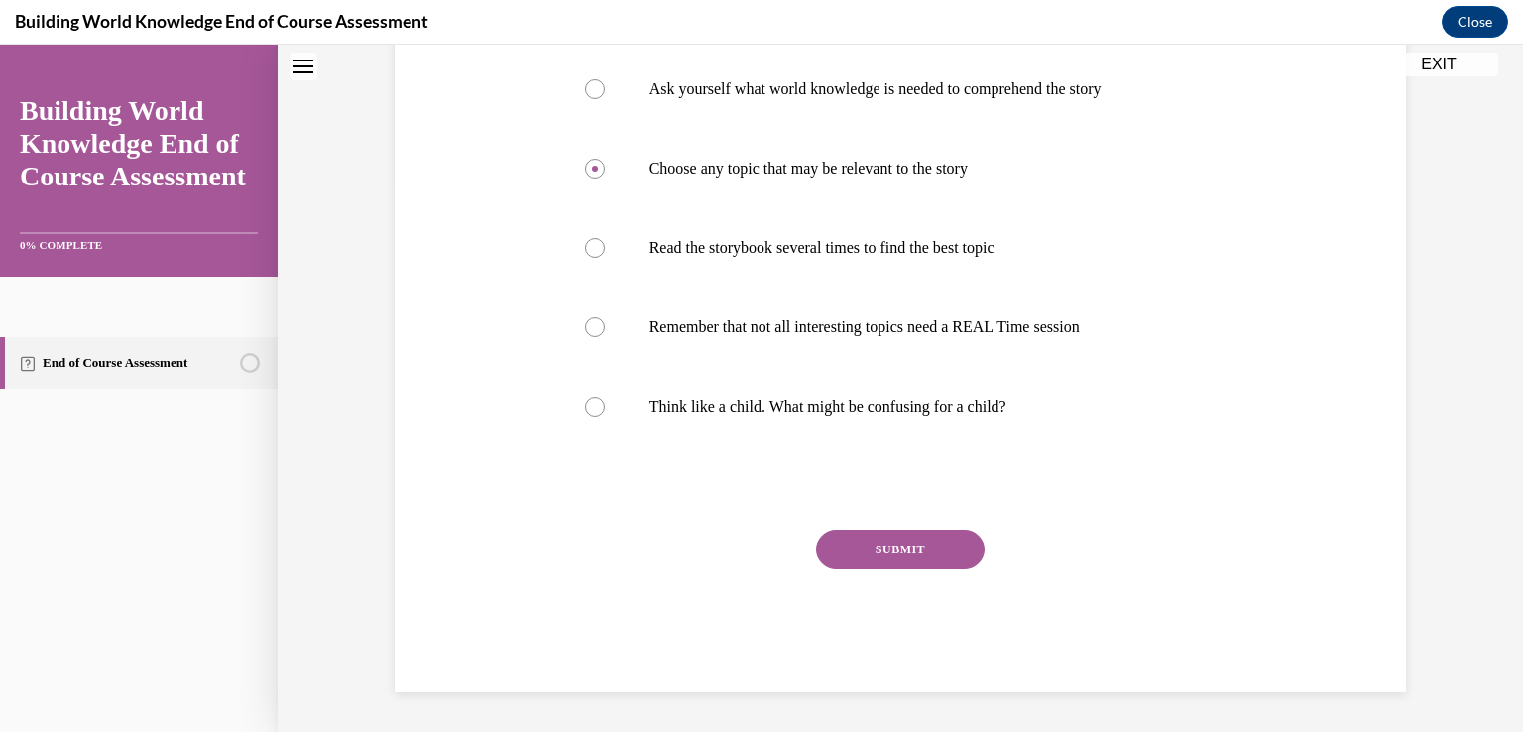
click at [925, 540] on button "SUBMIT" at bounding box center [900, 549] width 169 height 40
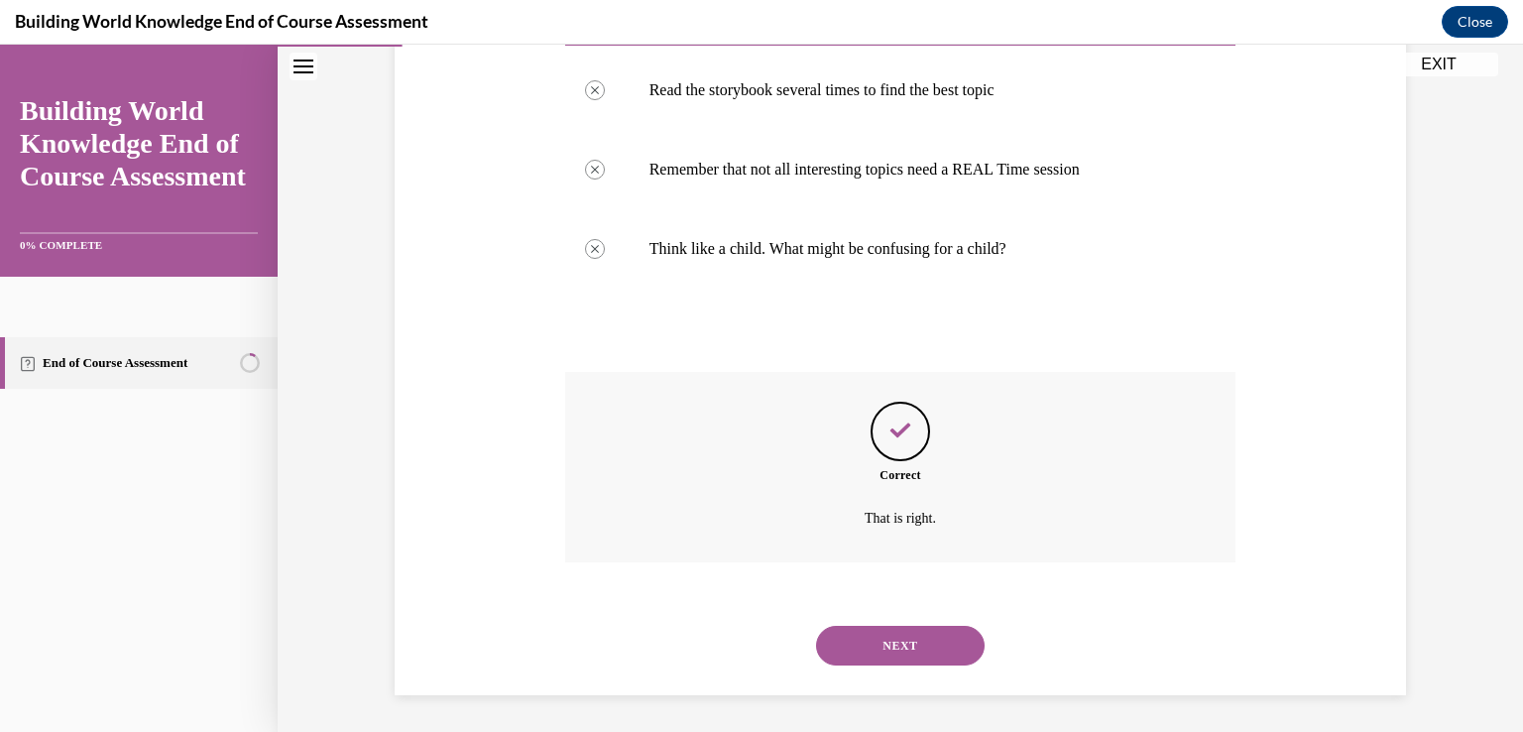
scroll to position [718, 0]
click at [900, 632] on button "NEXT" at bounding box center [900, 643] width 169 height 40
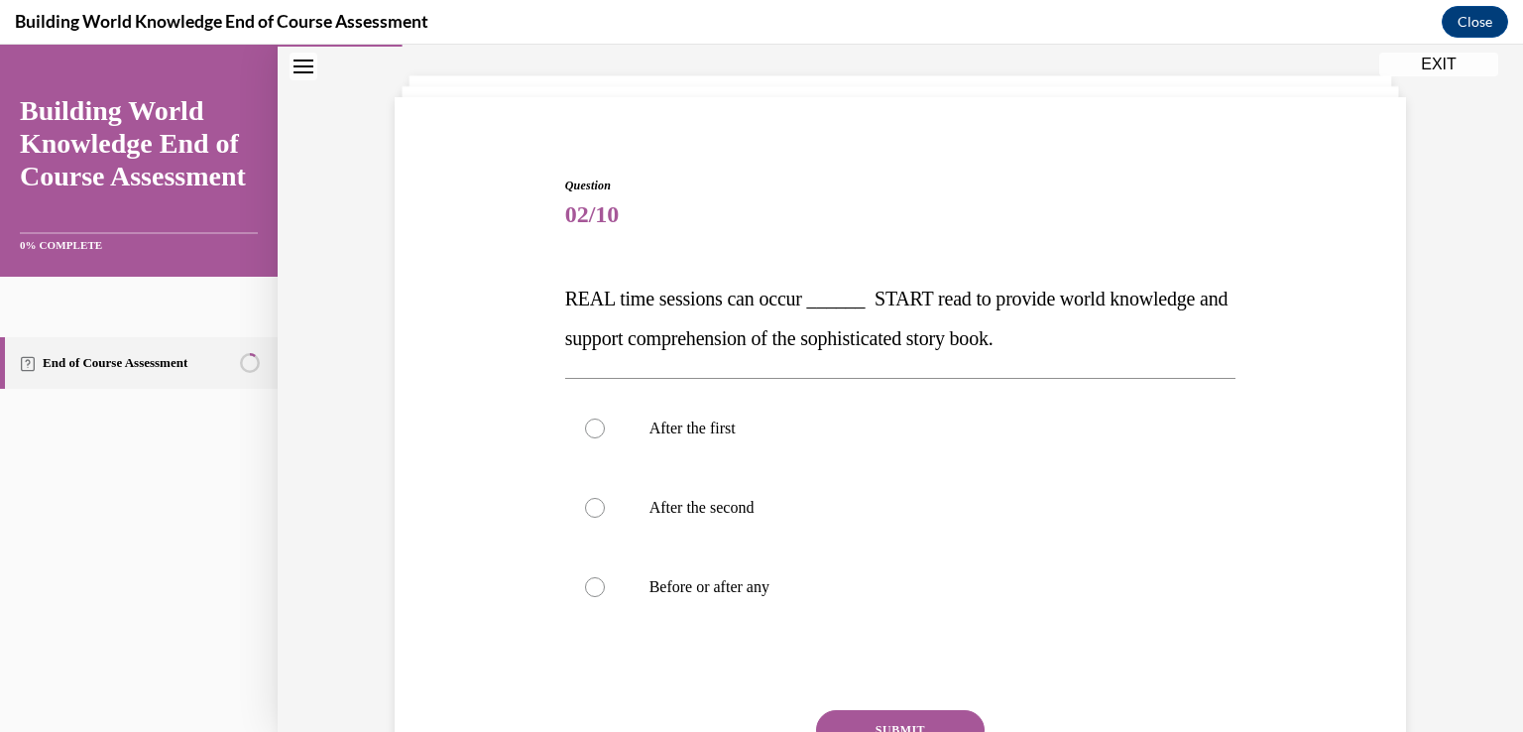
scroll to position [198, 0]
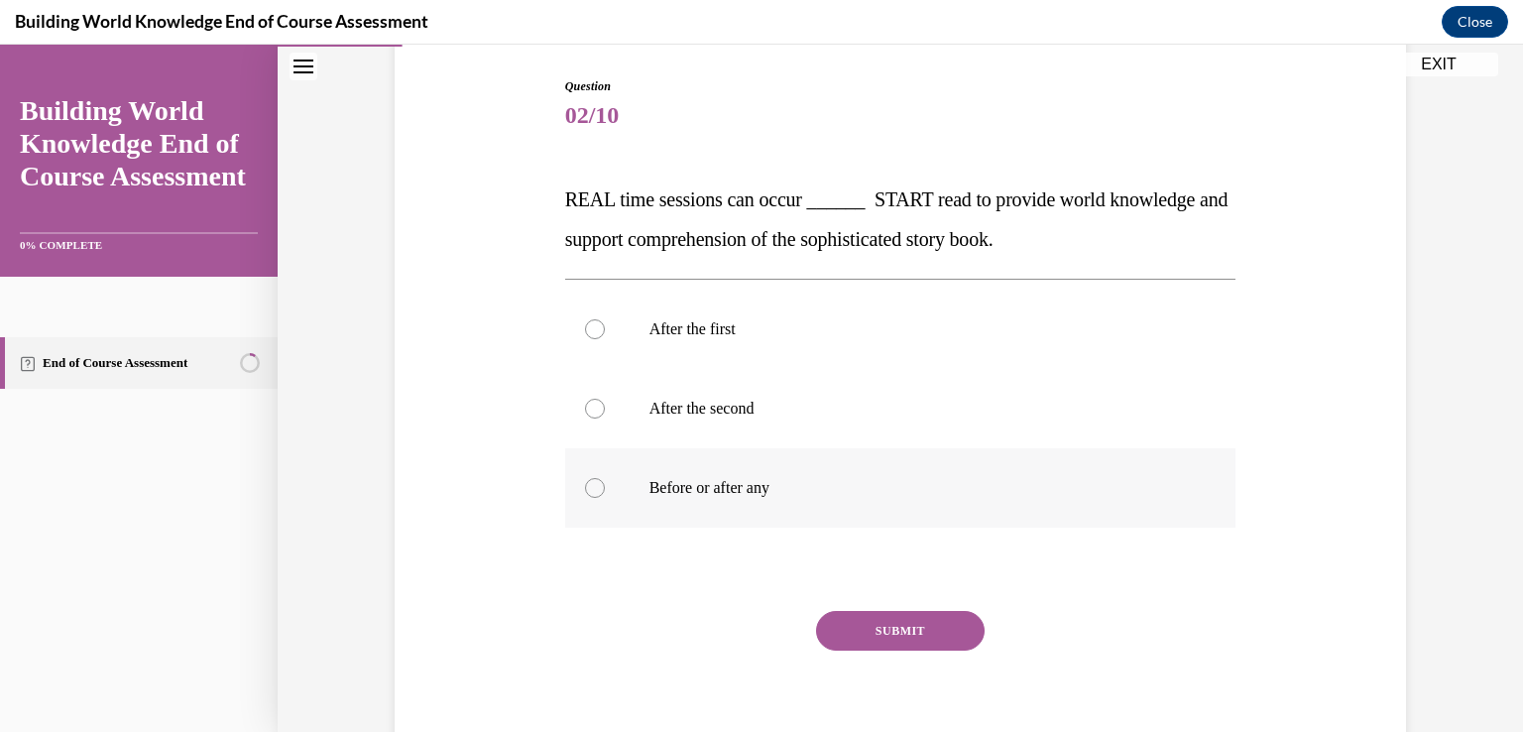
click at [592, 486] on div at bounding box center [595, 488] width 20 height 20
click at [592, 486] on input "Before or after any" at bounding box center [595, 488] width 20 height 20
radio input "true"
click at [898, 644] on button "SUBMIT" at bounding box center [900, 631] width 169 height 40
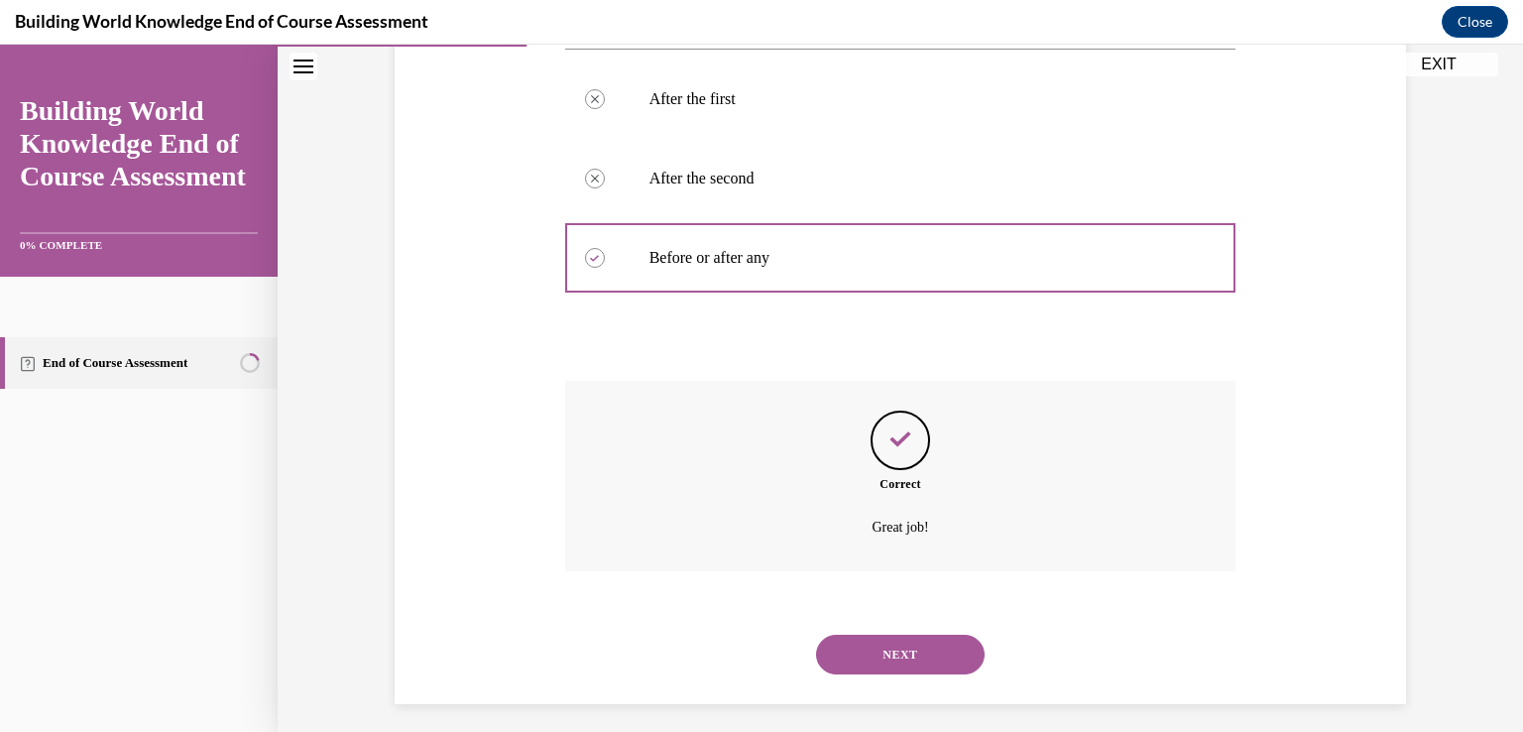
scroll to position [440, 0]
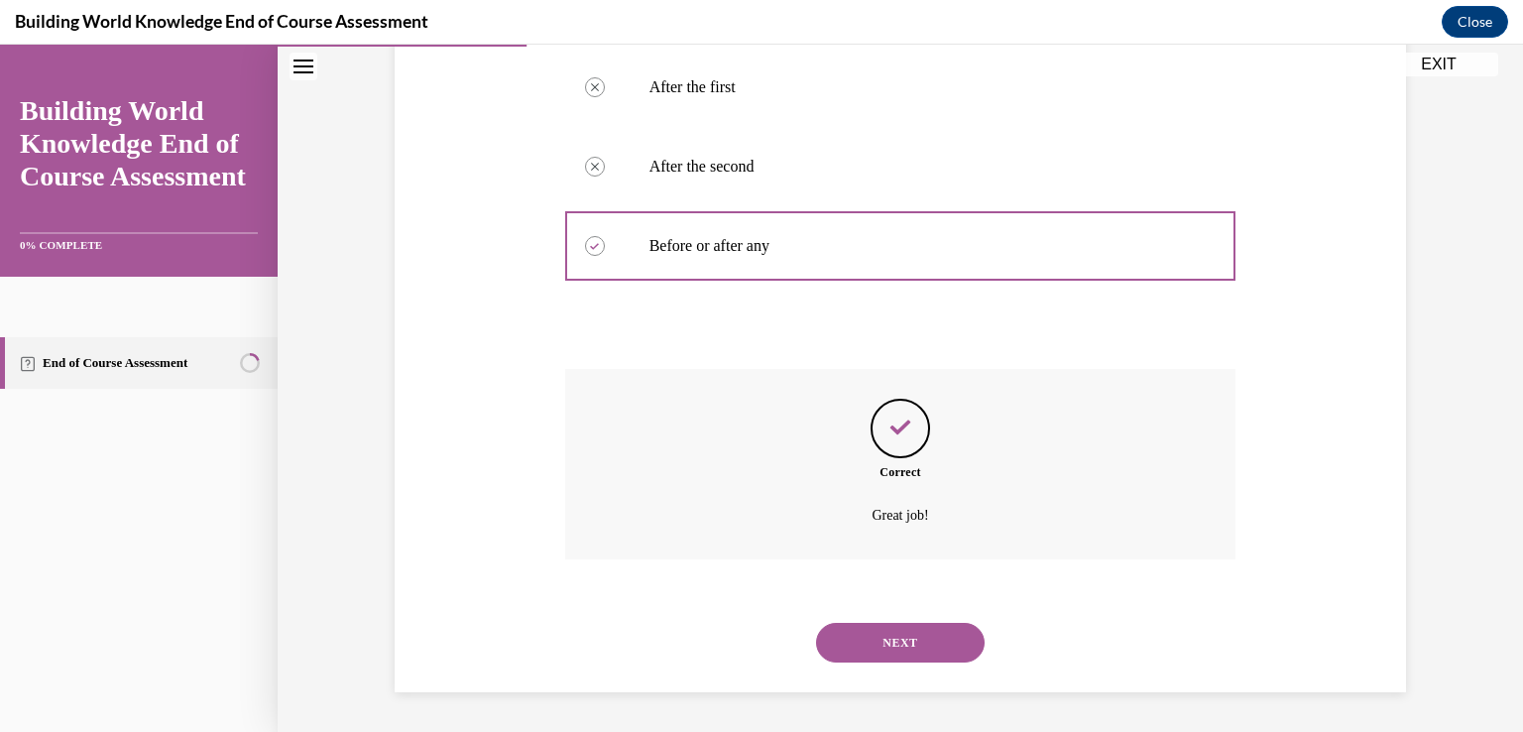
click at [895, 643] on button "NEXT" at bounding box center [900, 643] width 169 height 40
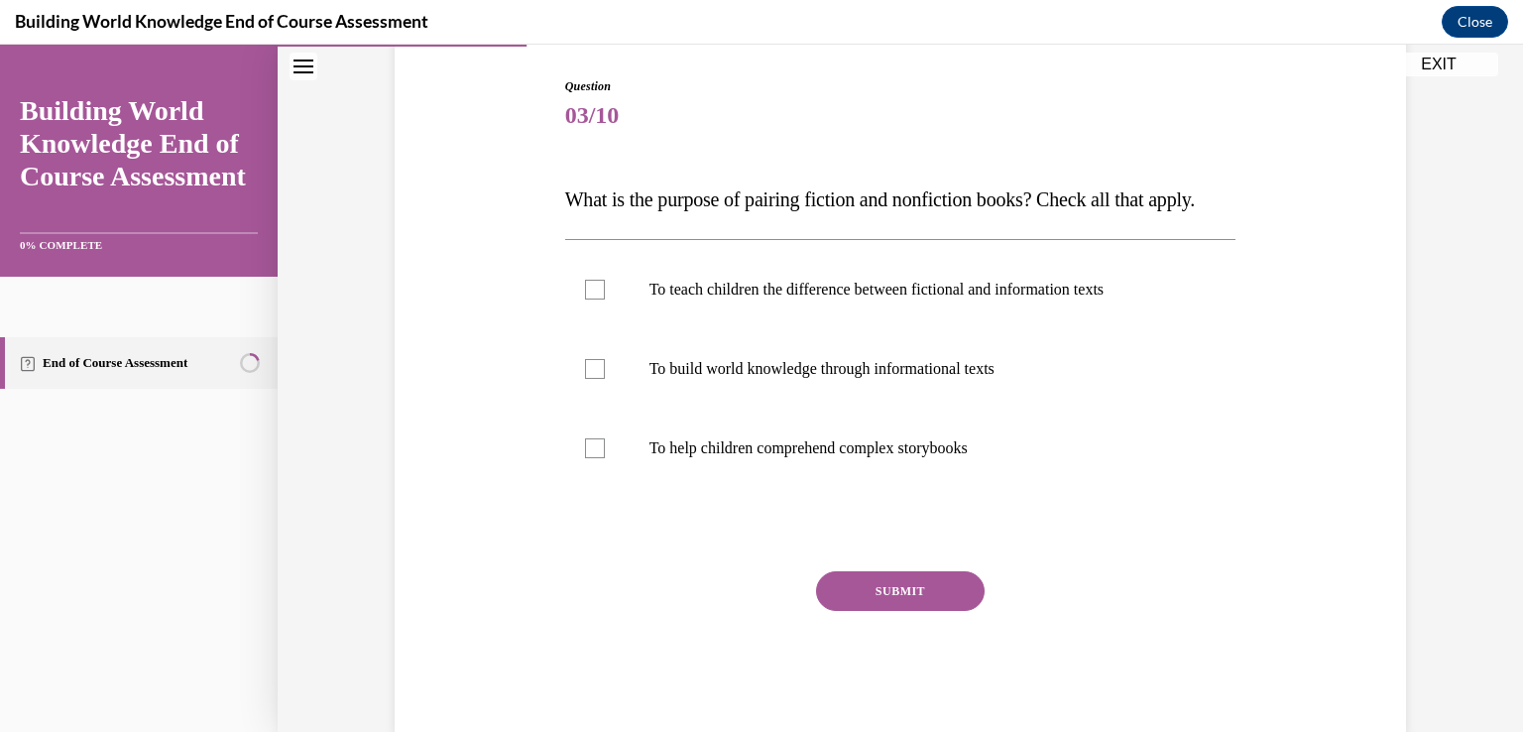
scroll to position [280, 0]
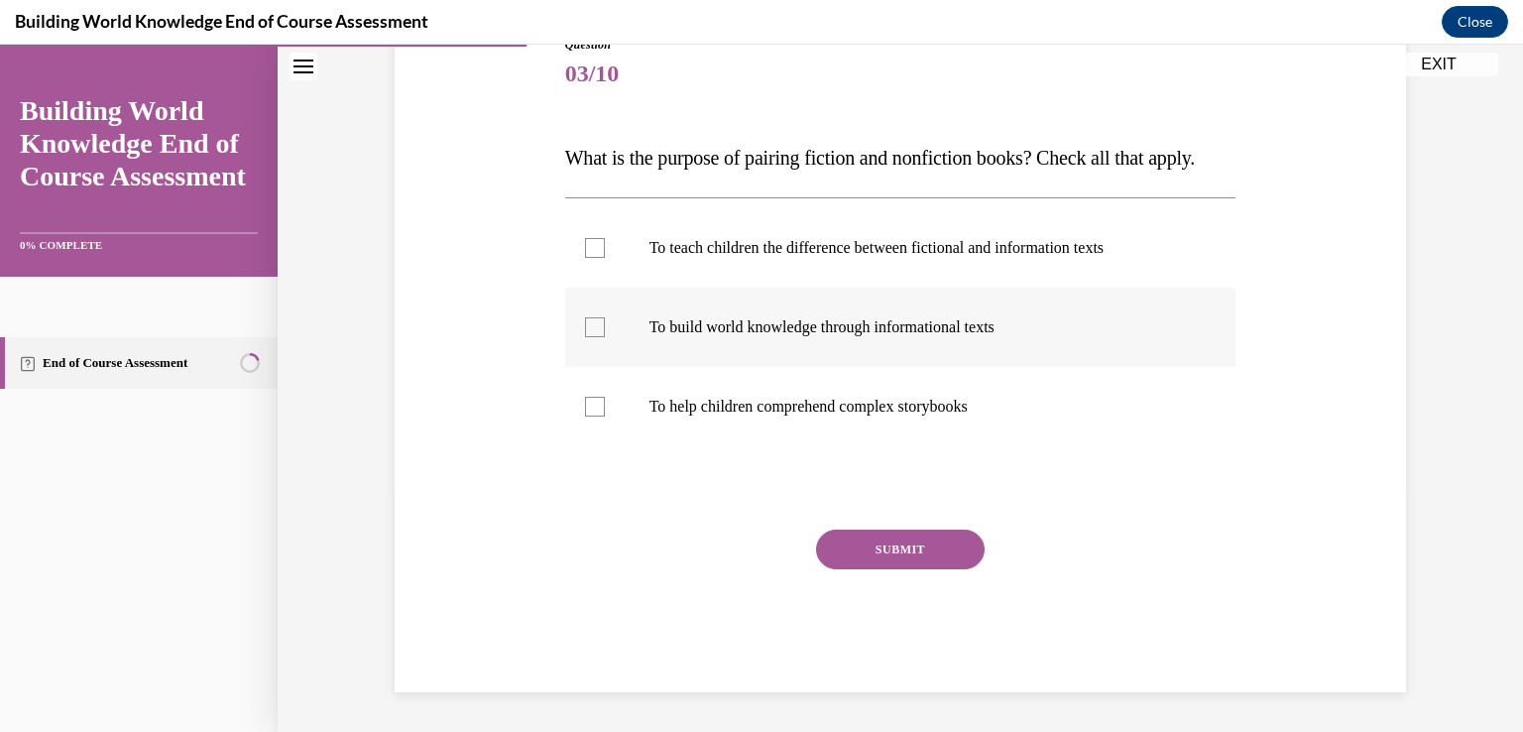
drag, startPoint x: 593, startPoint y: 326, endPoint x: 589, endPoint y: 280, distance: 46.8
click at [595, 325] on div at bounding box center [595, 327] width 20 height 20
click at [595, 325] on input "To build world knowledge through informational texts" at bounding box center [595, 327] width 20 height 20
checkbox input "true"
click at [588, 247] on div at bounding box center [595, 248] width 20 height 20
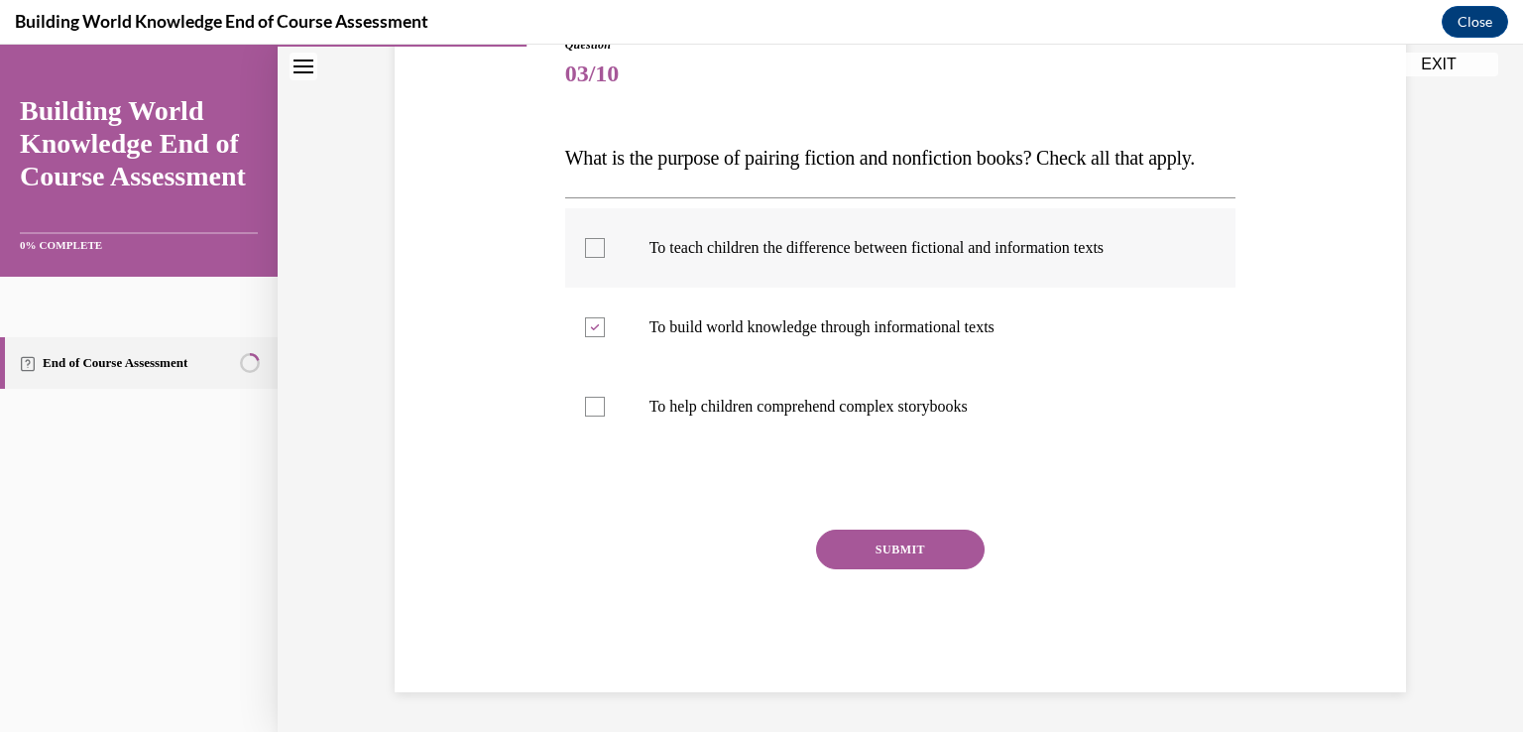
click at [588, 247] on input "To teach children the difference between fictional and information texts" at bounding box center [595, 248] width 20 height 20
checkbox input "true"
click at [597, 398] on label "To help children comprehend complex storybooks" at bounding box center [900, 406] width 671 height 79
click at [597, 398] on input "To help children comprehend complex storybooks" at bounding box center [595, 407] width 20 height 20
checkbox input "true"
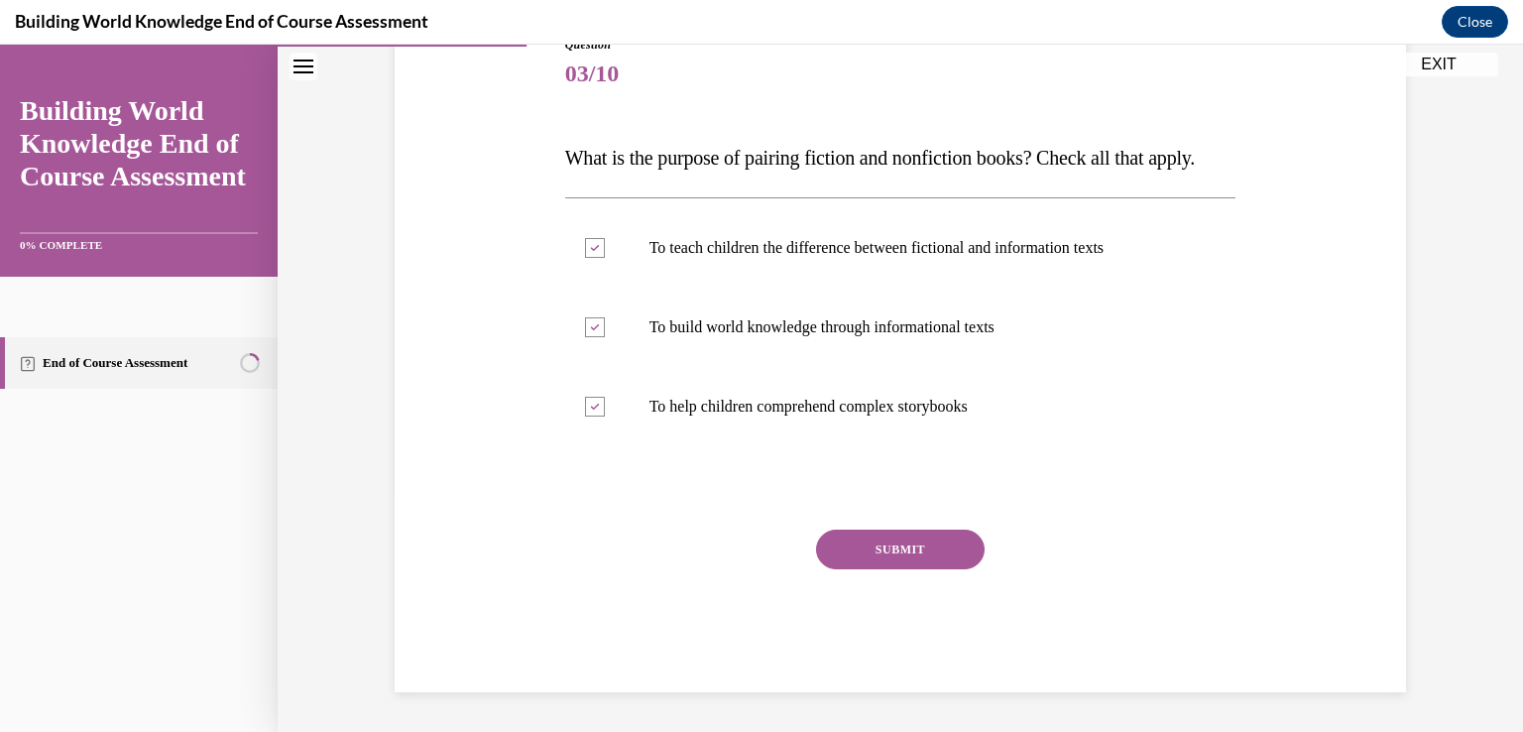
click at [854, 554] on button "SUBMIT" at bounding box center [900, 549] width 169 height 40
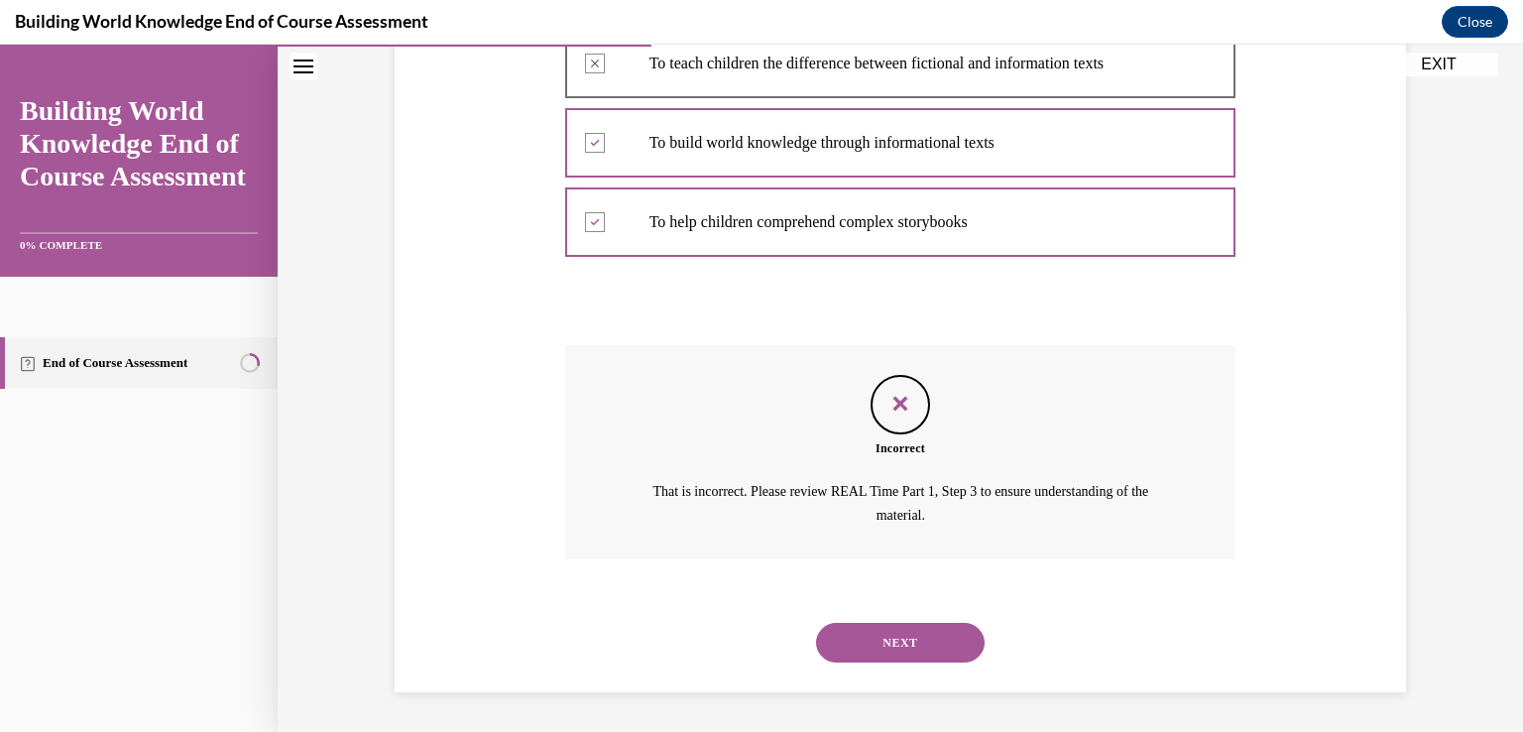
scroll to position [464, 0]
click at [876, 645] on button "NEXT" at bounding box center [900, 643] width 169 height 40
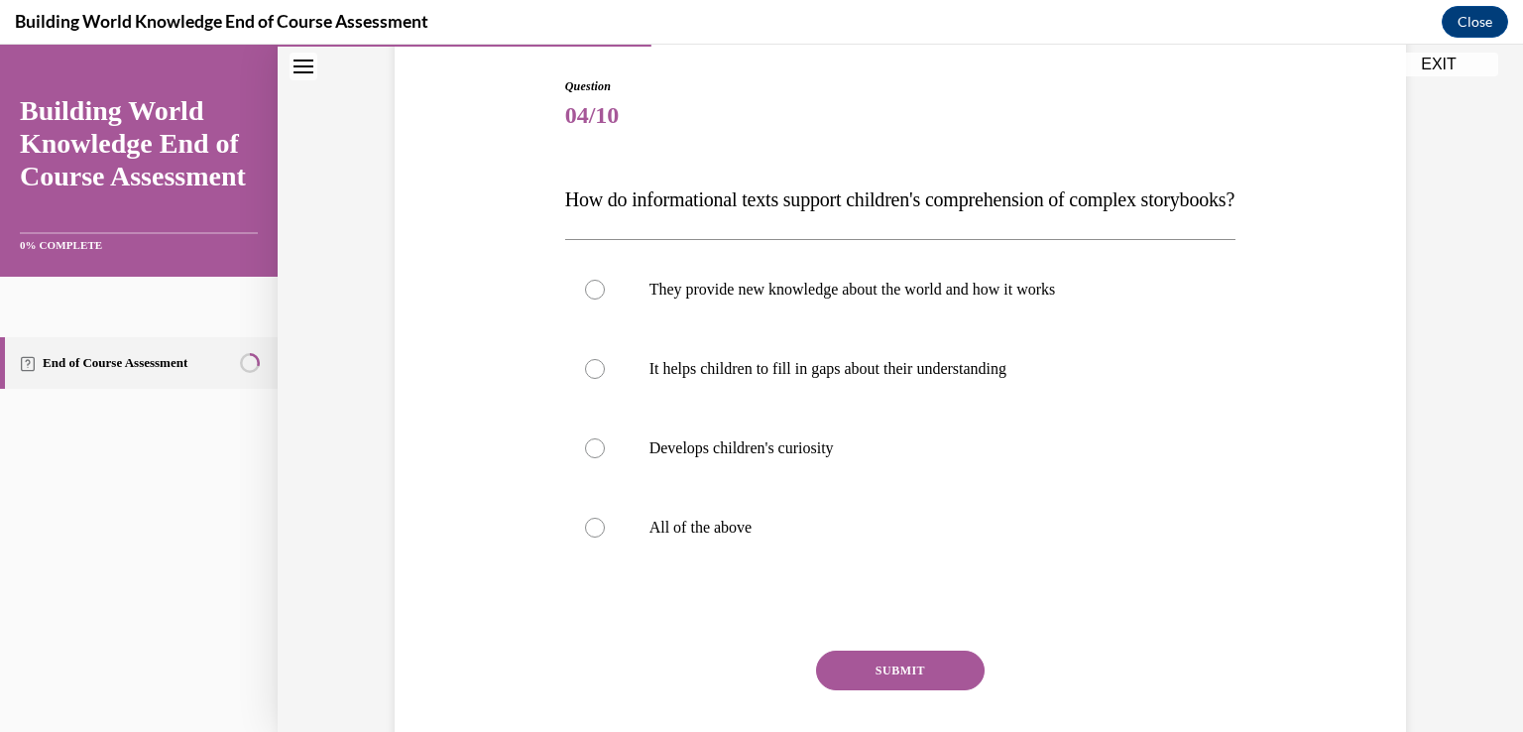
scroll to position [297, 0]
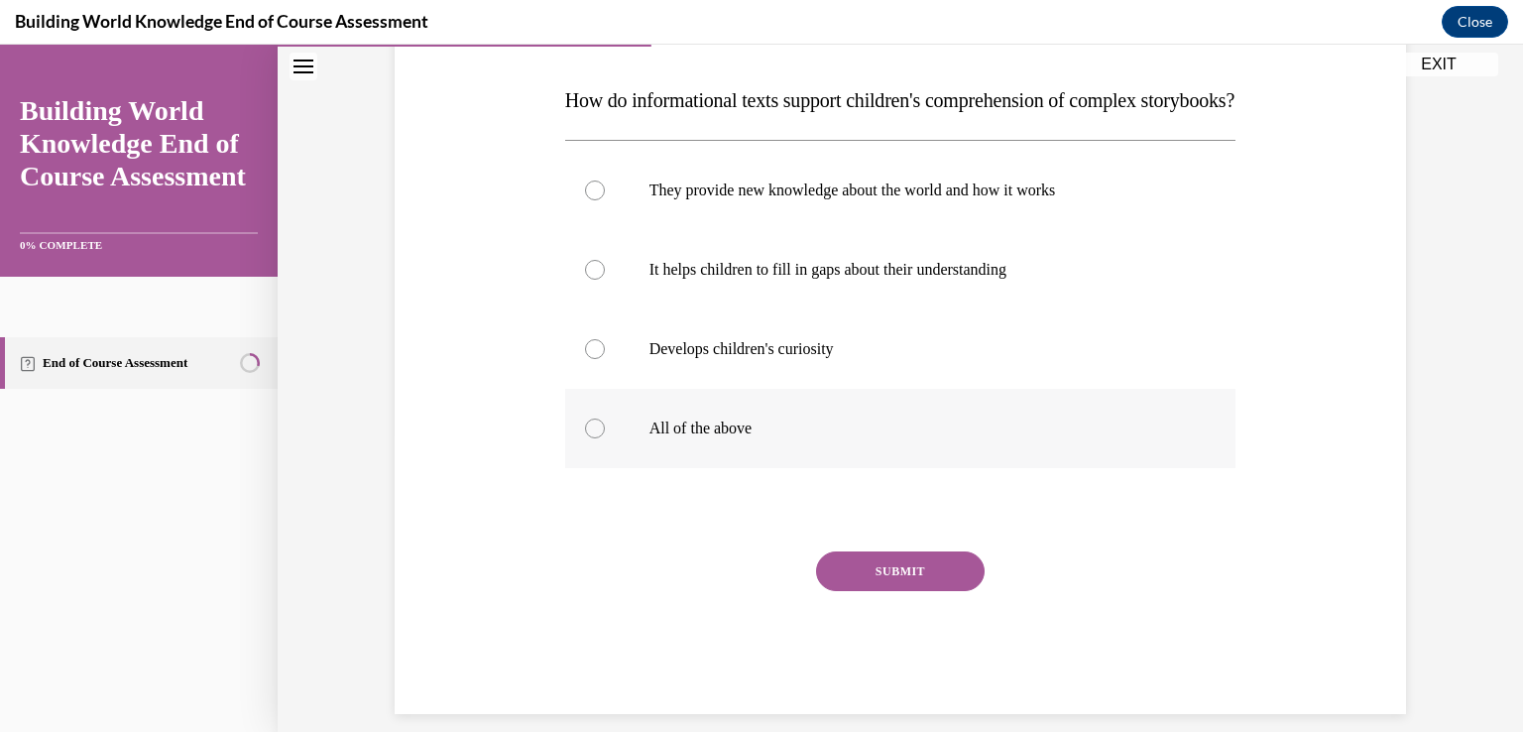
drag, startPoint x: 588, startPoint y: 470, endPoint x: 635, endPoint y: 489, distance: 50.3
click at [588, 438] on div at bounding box center [595, 428] width 20 height 20
click at [588, 438] on input "All of the above" at bounding box center [595, 428] width 20 height 20
radio input "true"
click at [923, 591] on button "SUBMIT" at bounding box center [900, 571] width 169 height 40
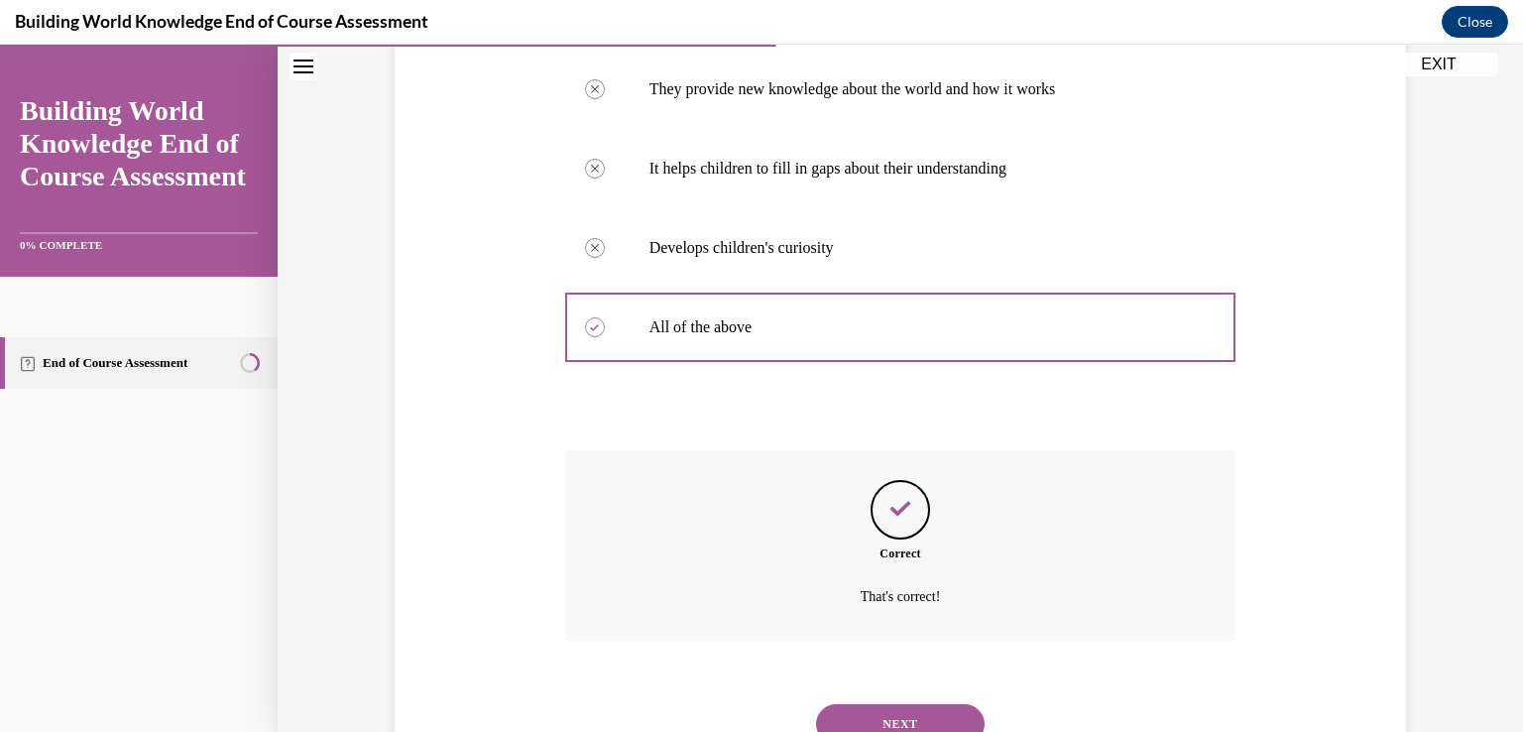
scroll to position [520, 0]
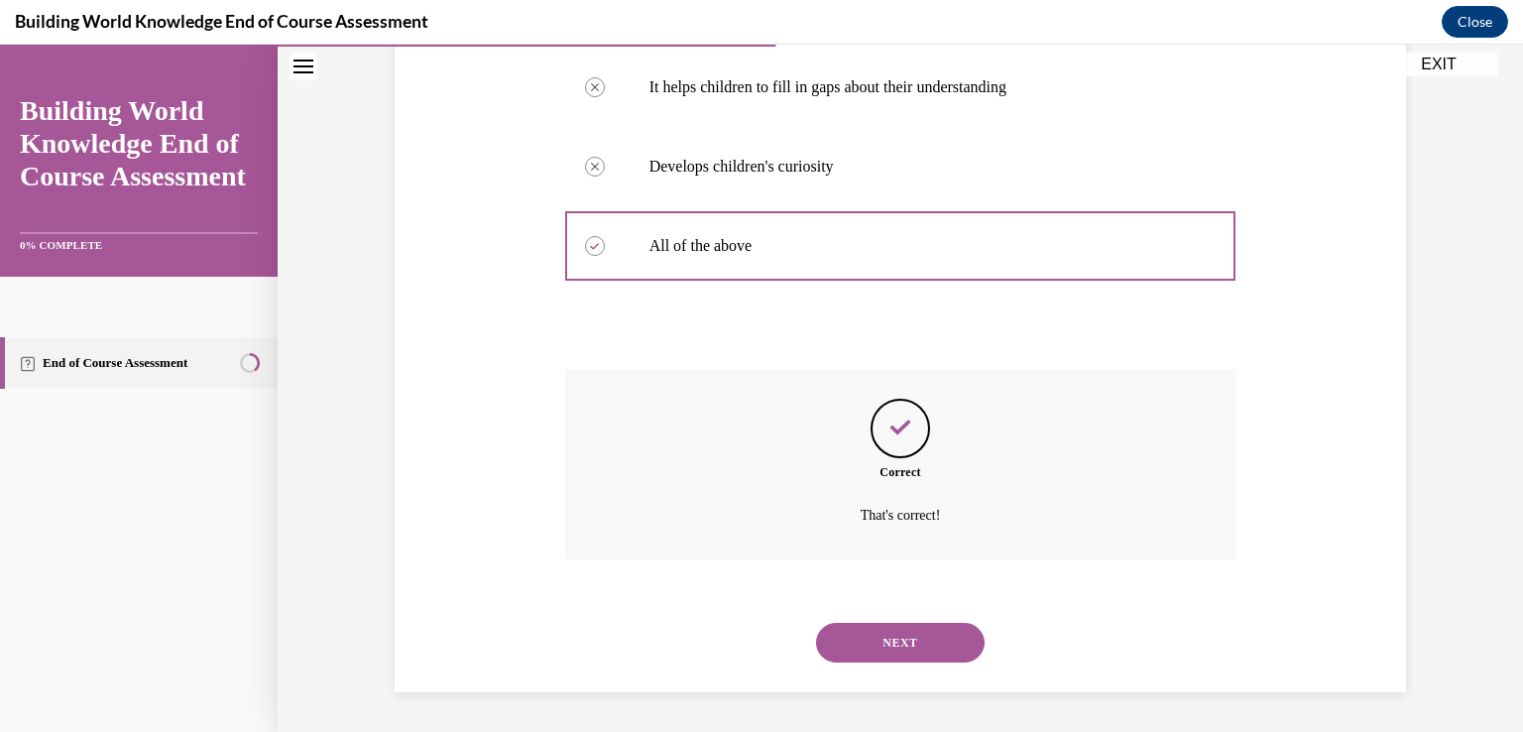
click at [948, 645] on button "NEXT" at bounding box center [900, 643] width 169 height 40
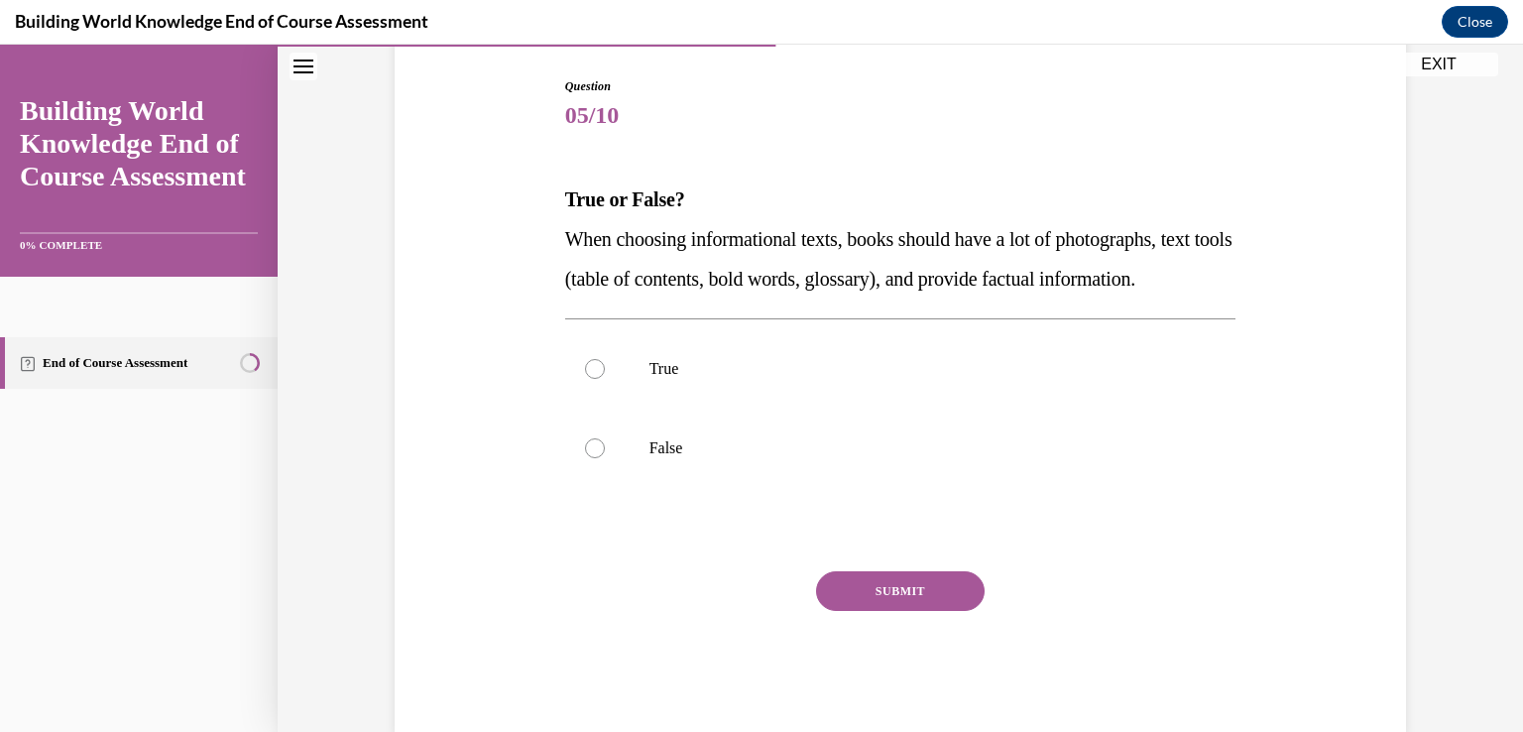
scroll to position [280, 0]
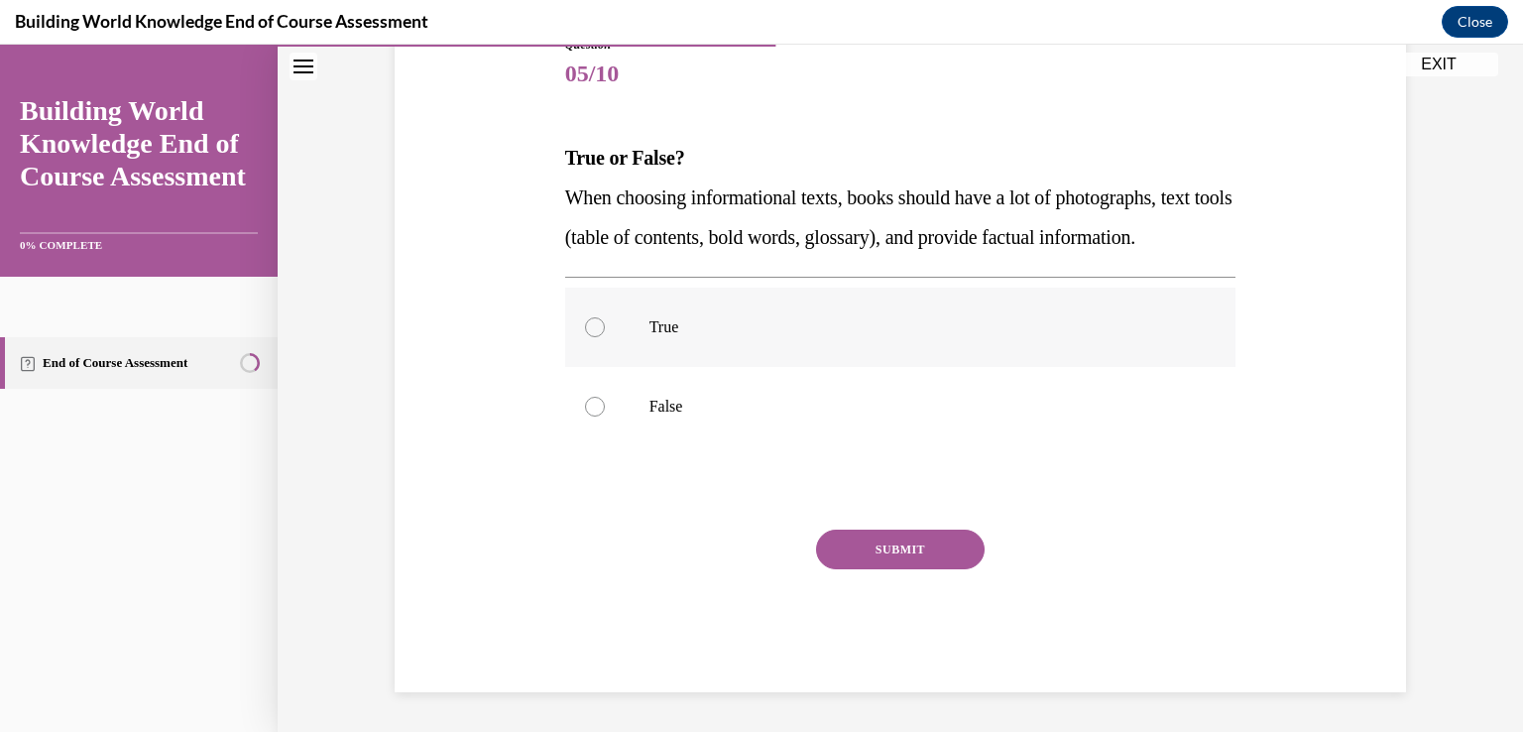
click at [589, 325] on div at bounding box center [595, 327] width 20 height 20
click at [589, 325] on input "True" at bounding box center [595, 327] width 20 height 20
radio input "true"
click at [851, 551] on button "SUBMIT" at bounding box center [900, 549] width 169 height 40
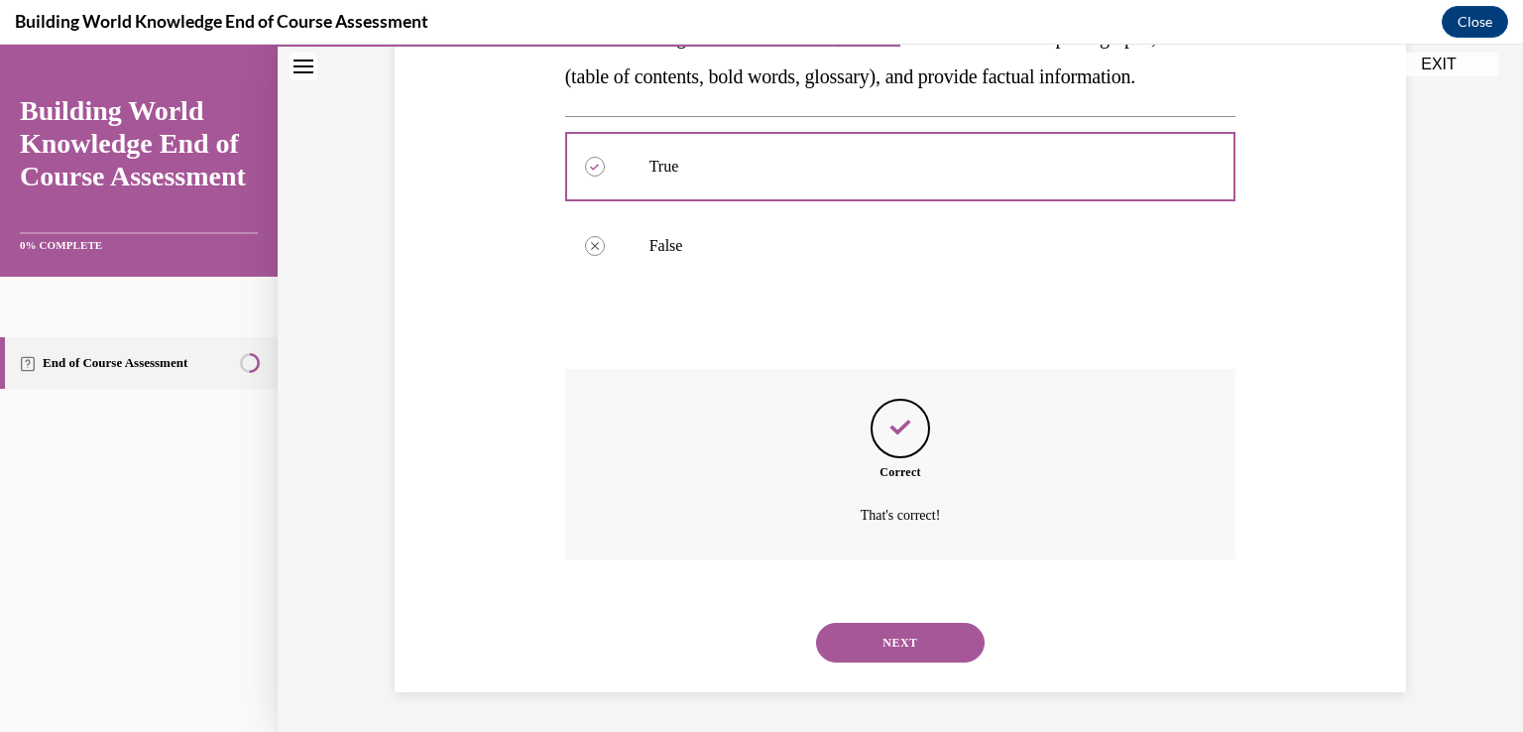
scroll to position [440, 0]
click at [893, 621] on div "NEXT" at bounding box center [900, 642] width 671 height 79
click at [900, 632] on button "NEXT" at bounding box center [900, 643] width 169 height 40
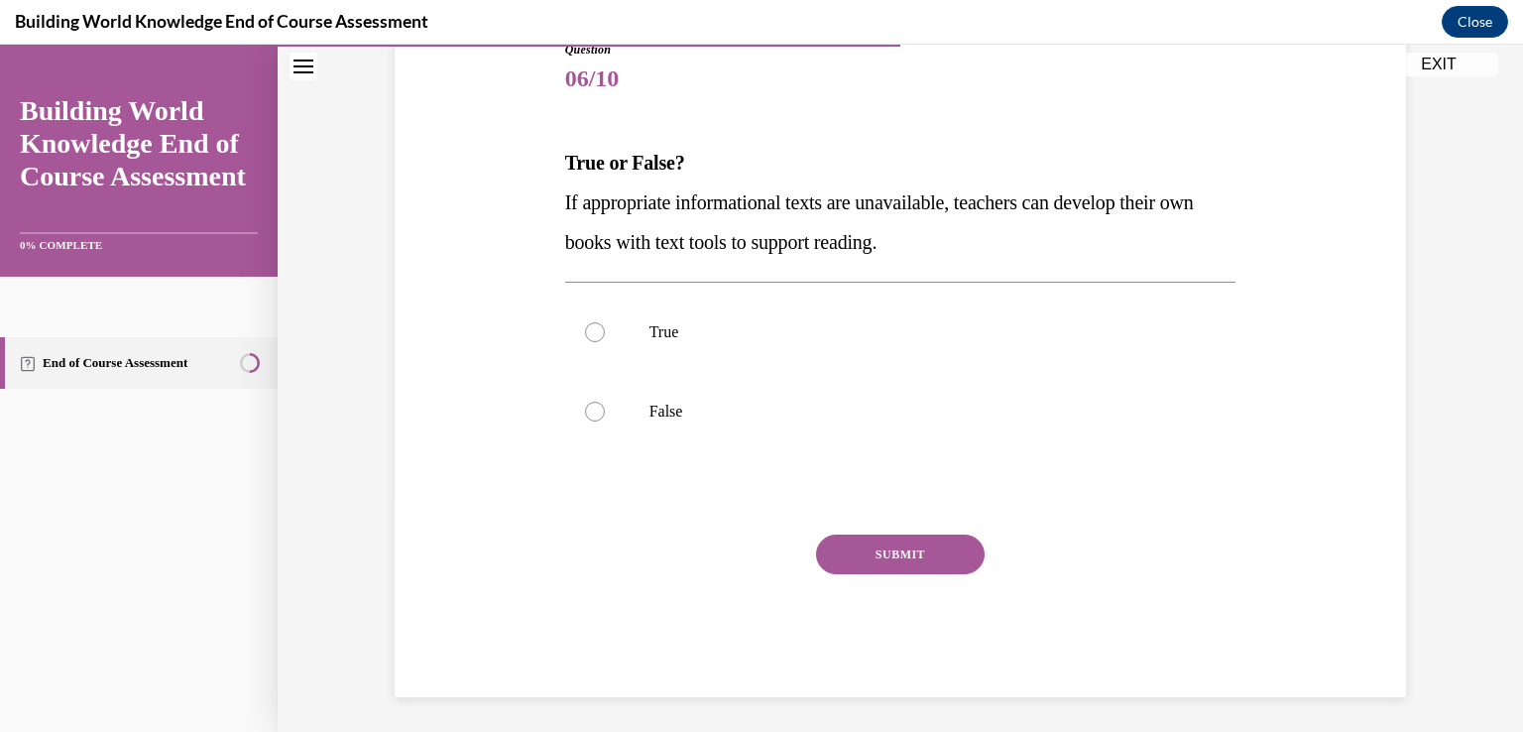
scroll to position [240, 0]
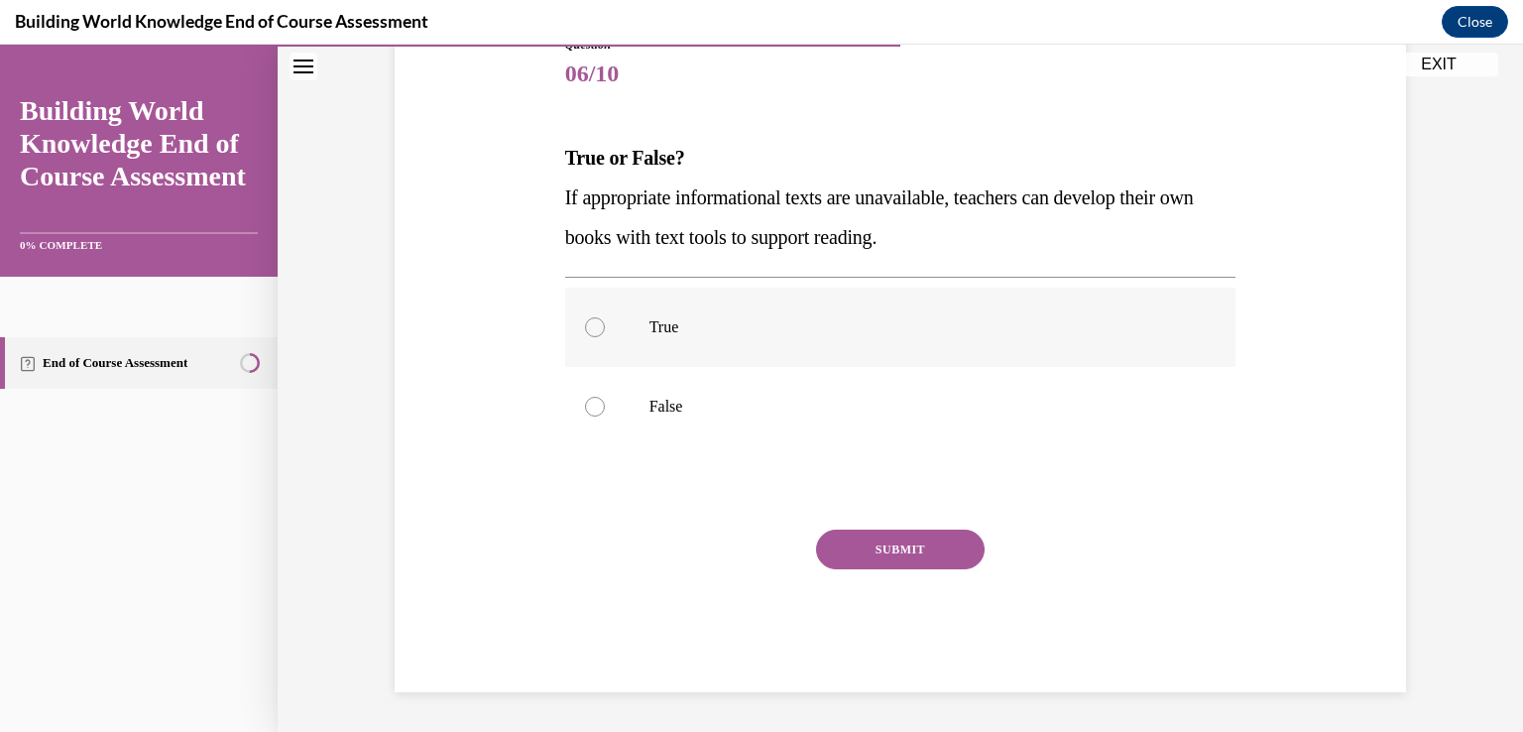
drag, startPoint x: 583, startPoint y: 325, endPoint x: 611, endPoint y: 341, distance: 32.0
click at [585, 326] on div at bounding box center [595, 327] width 20 height 20
click at [585, 326] on input "True" at bounding box center [595, 327] width 20 height 20
radio input "true"
click at [939, 546] on button "SUBMIT" at bounding box center [900, 549] width 169 height 40
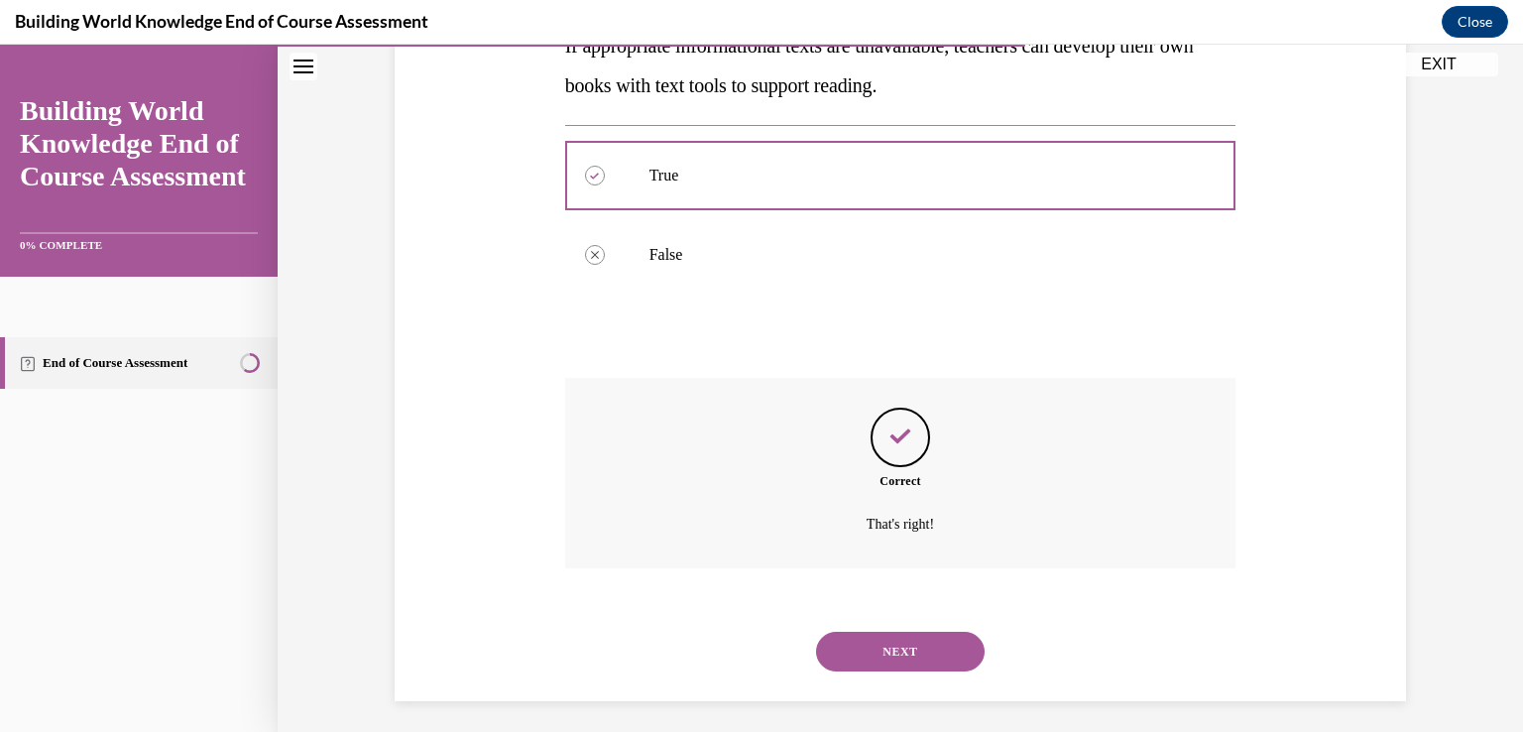
scroll to position [401, 0]
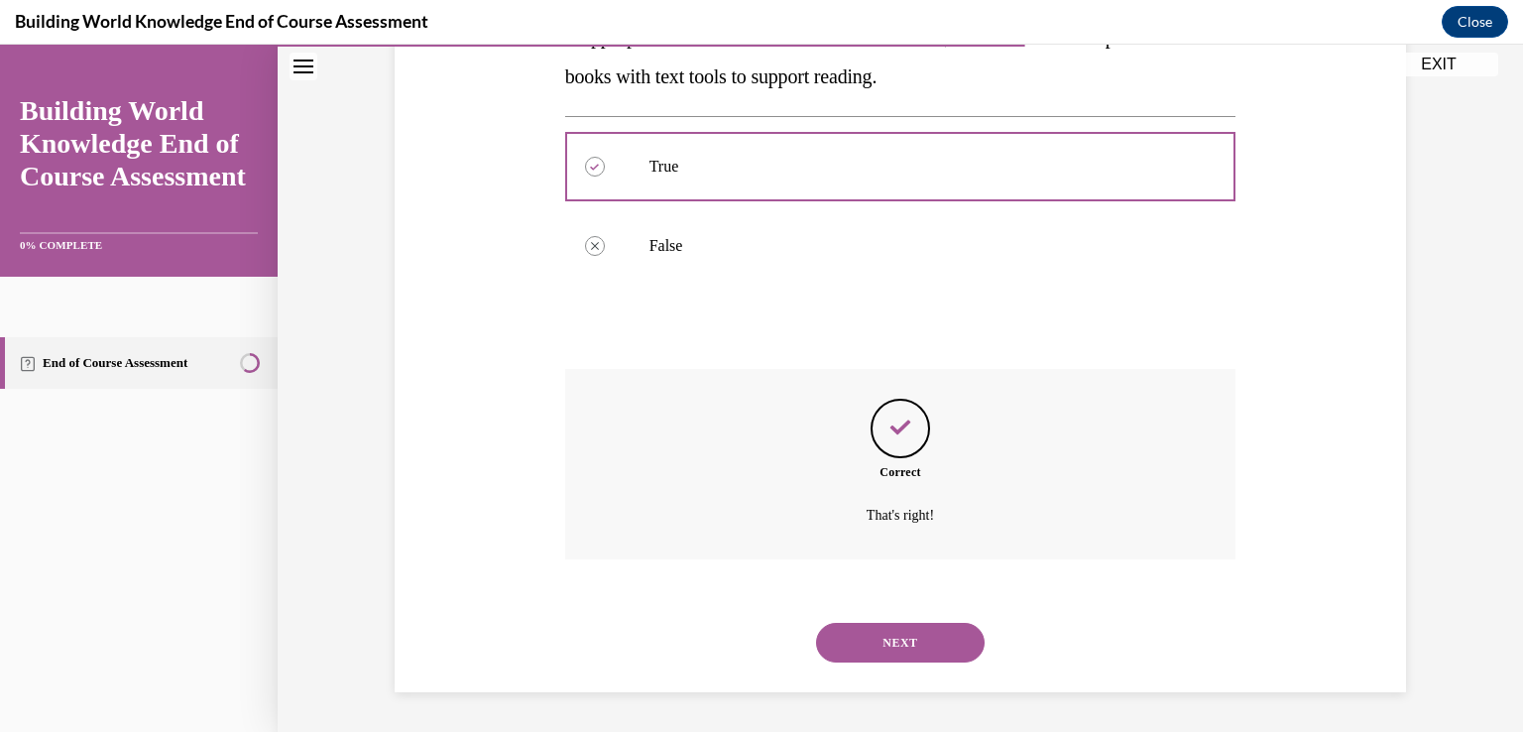
click at [935, 655] on button "NEXT" at bounding box center [900, 643] width 169 height 40
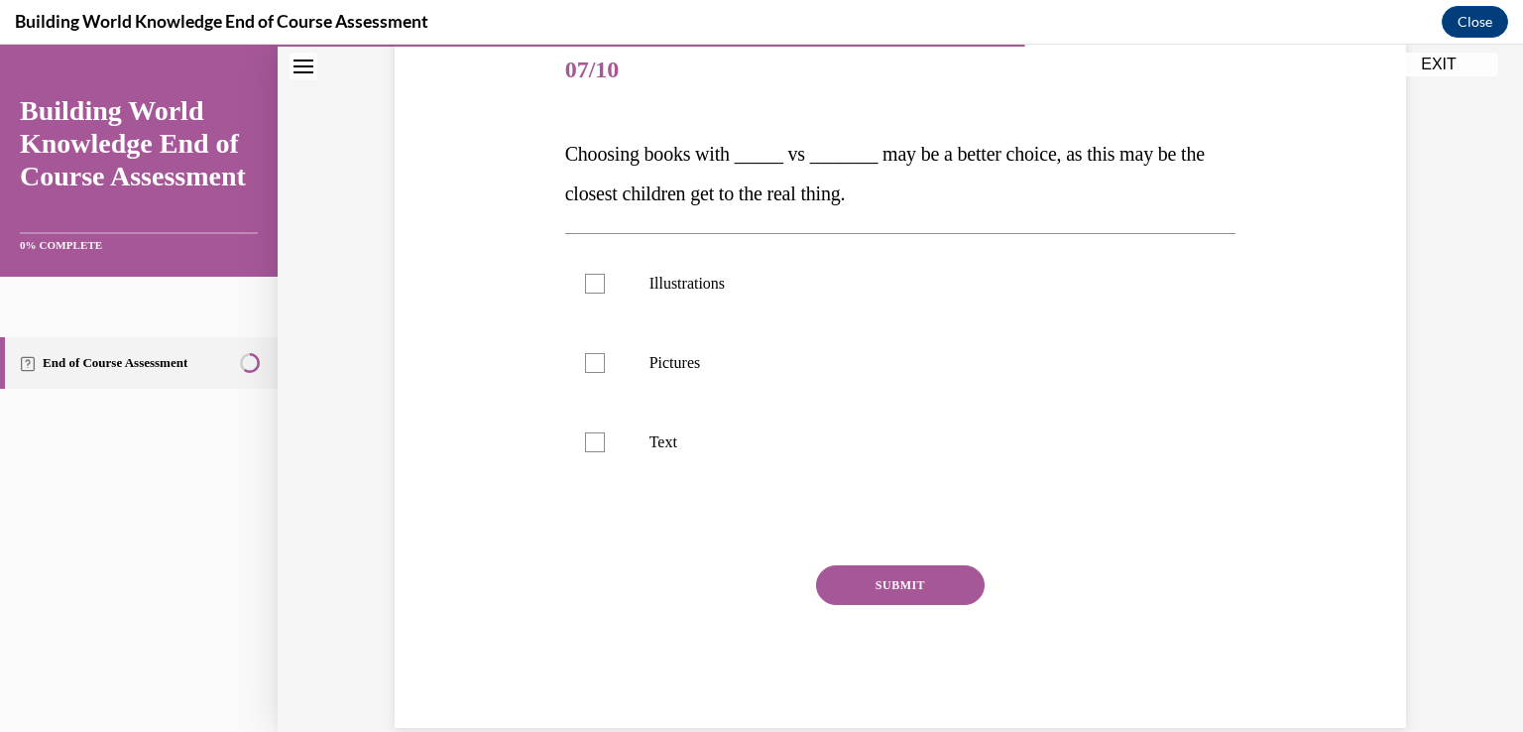
scroll to position [246, 0]
click at [586, 283] on div at bounding box center [595, 282] width 20 height 20
click at [586, 283] on input "Illustrations" at bounding box center [595, 282] width 20 height 20
checkbox input "true"
click at [592, 357] on div at bounding box center [595, 361] width 20 height 20
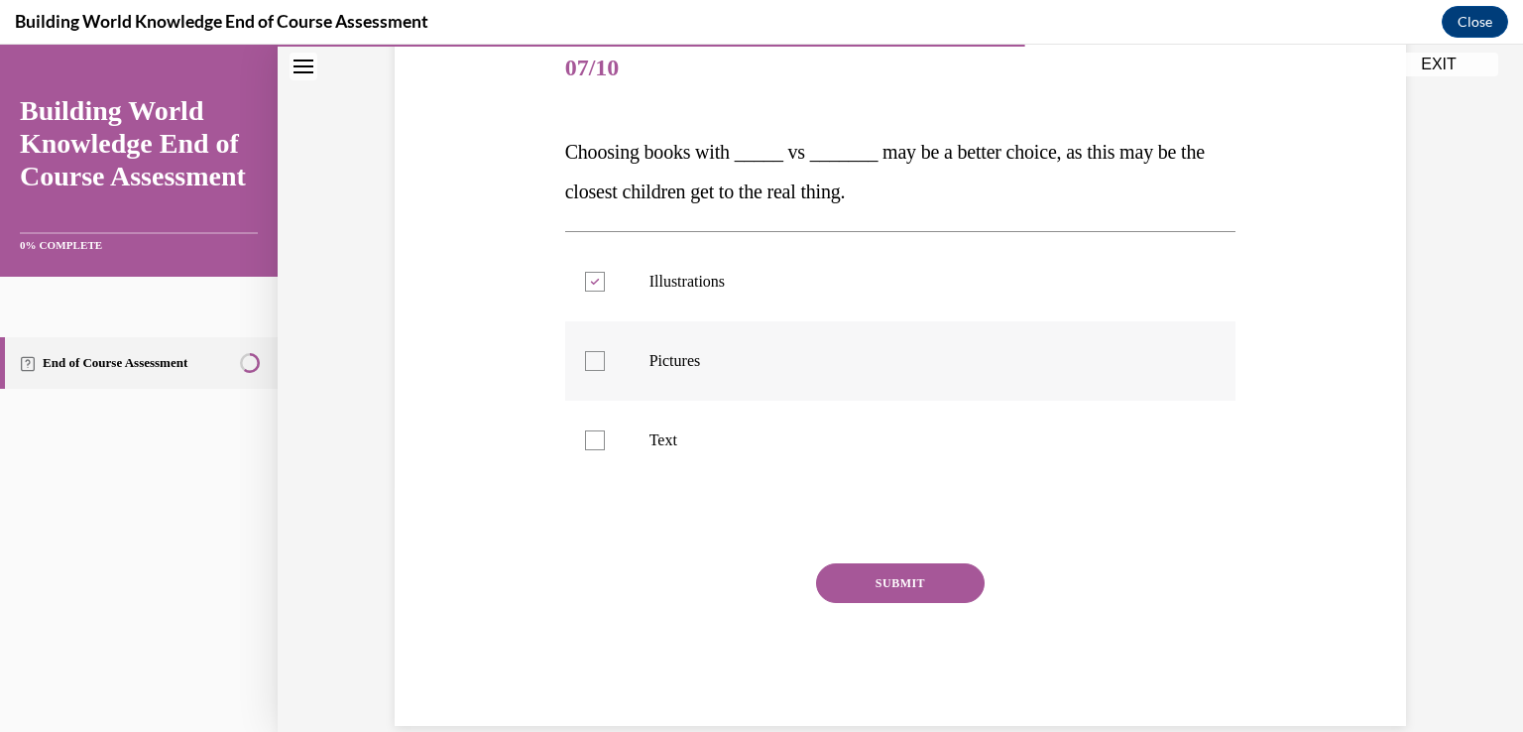
click at [592, 357] on input "Pictures" at bounding box center [595, 361] width 20 height 20
checkbox input "true"
click at [900, 579] on button "SUBMIT" at bounding box center [900, 583] width 169 height 40
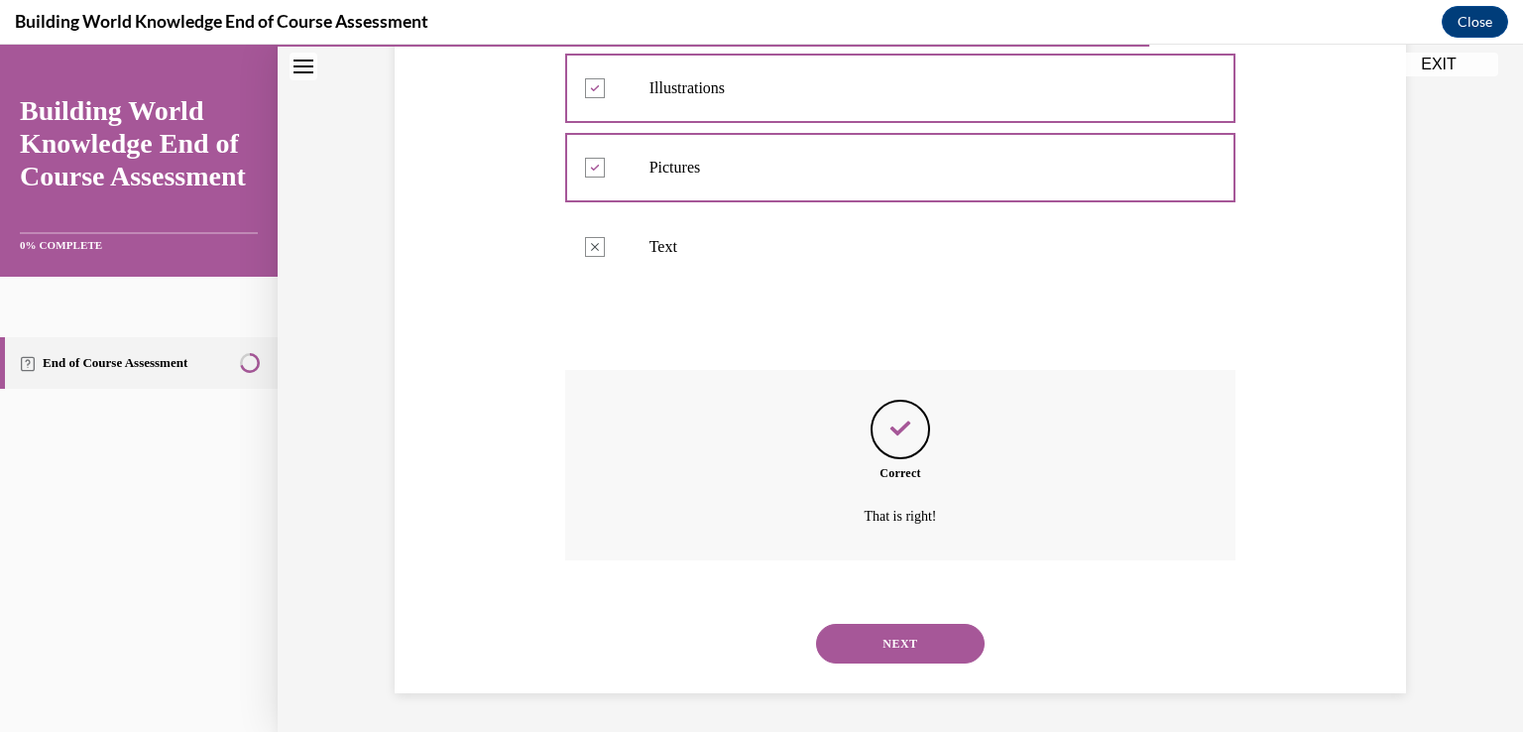
scroll to position [440, 0]
click at [954, 653] on button "NEXT" at bounding box center [900, 643] width 169 height 40
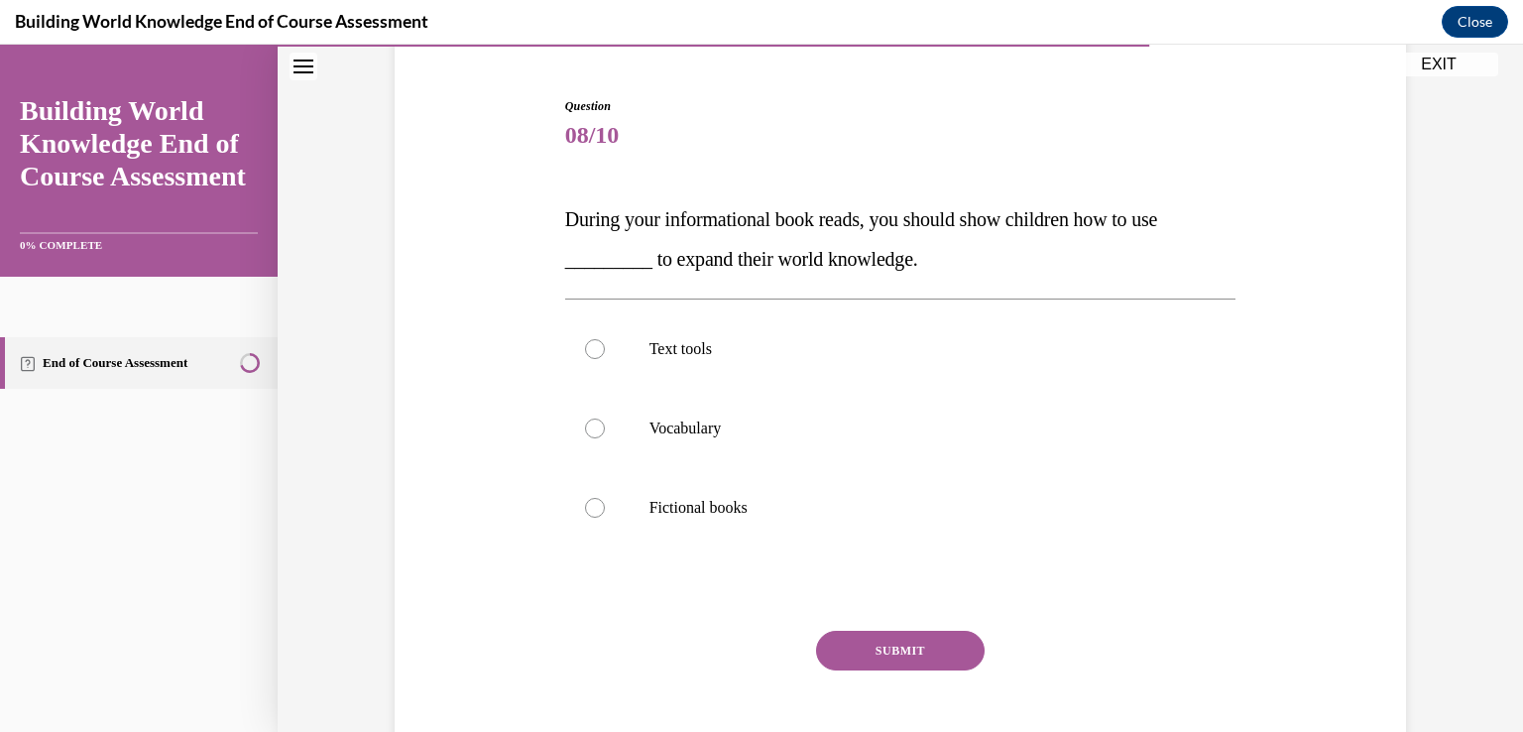
scroll to position [198, 0]
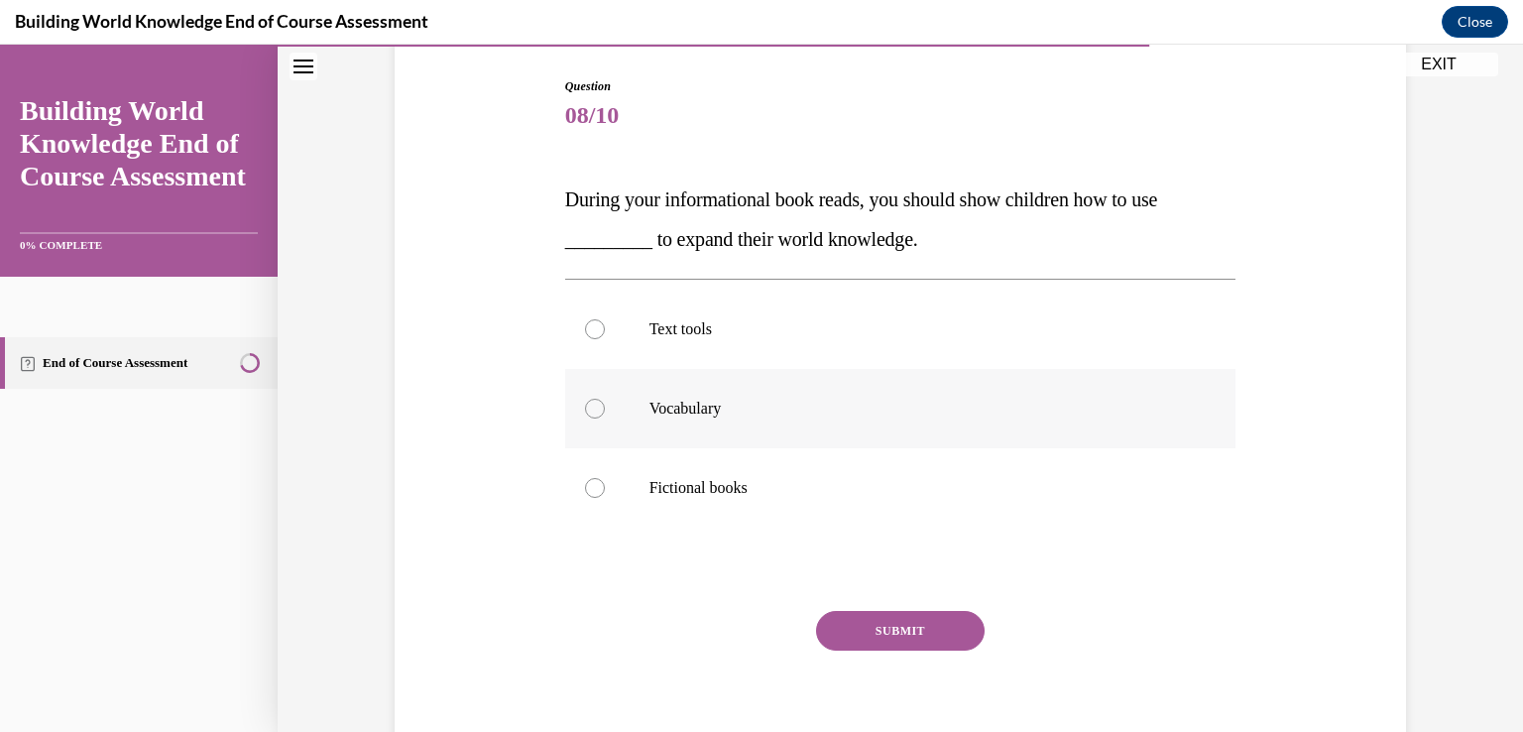
click at [585, 407] on div at bounding box center [595, 409] width 20 height 20
click at [585, 407] on input "Vocabulary" at bounding box center [595, 409] width 20 height 20
radio input "true"
click at [933, 637] on button "SUBMIT" at bounding box center [900, 631] width 169 height 40
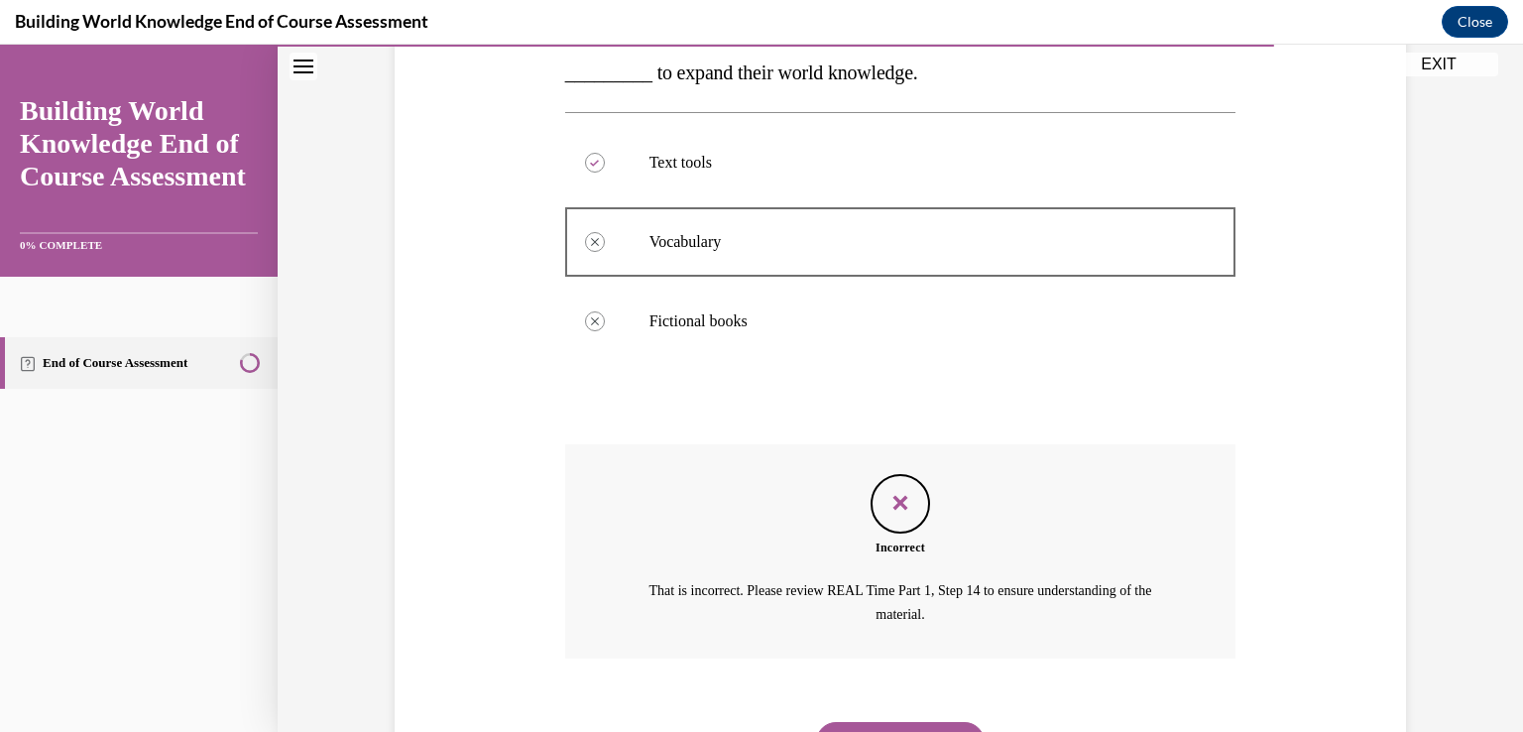
scroll to position [464, 0]
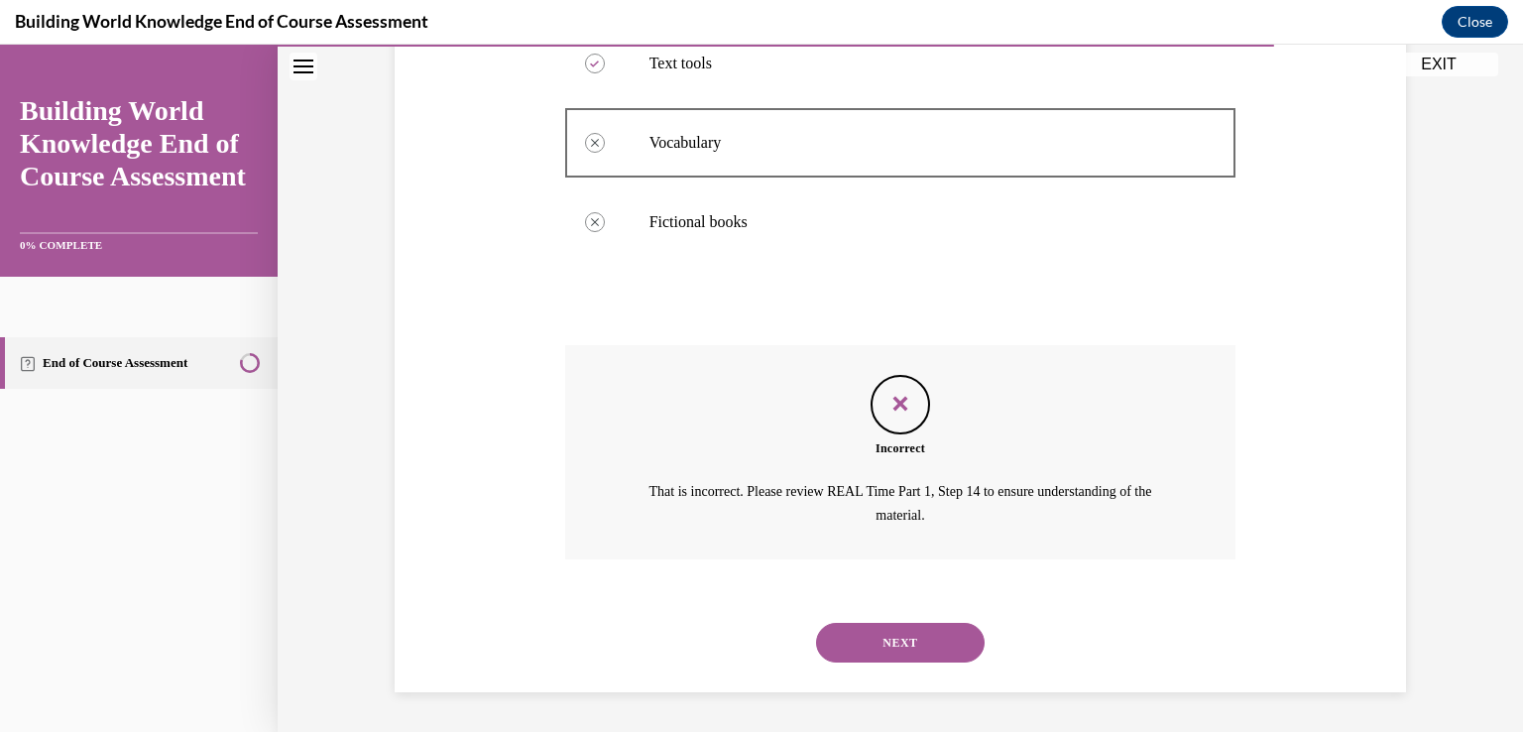
click at [896, 647] on button "NEXT" at bounding box center [900, 643] width 169 height 40
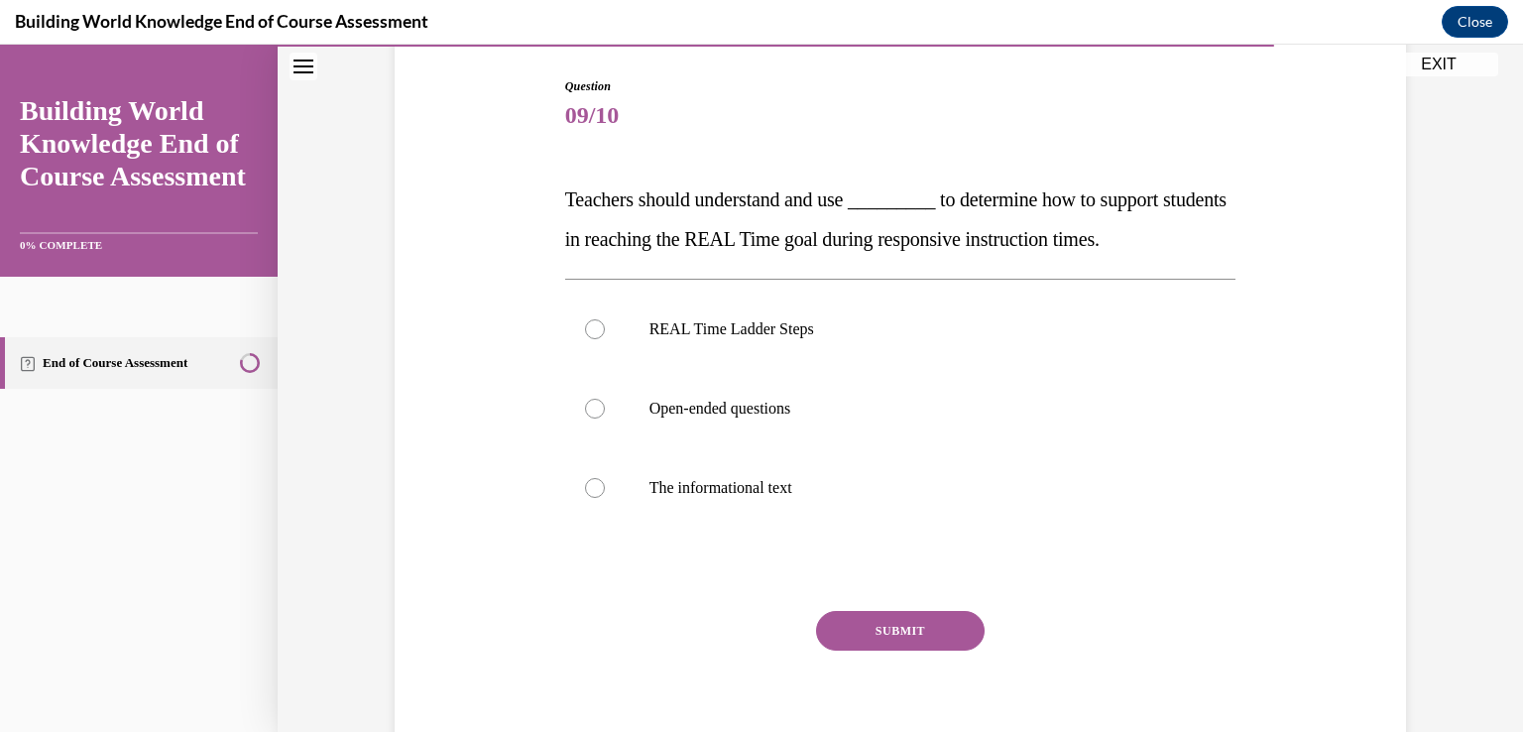
scroll to position [280, 0]
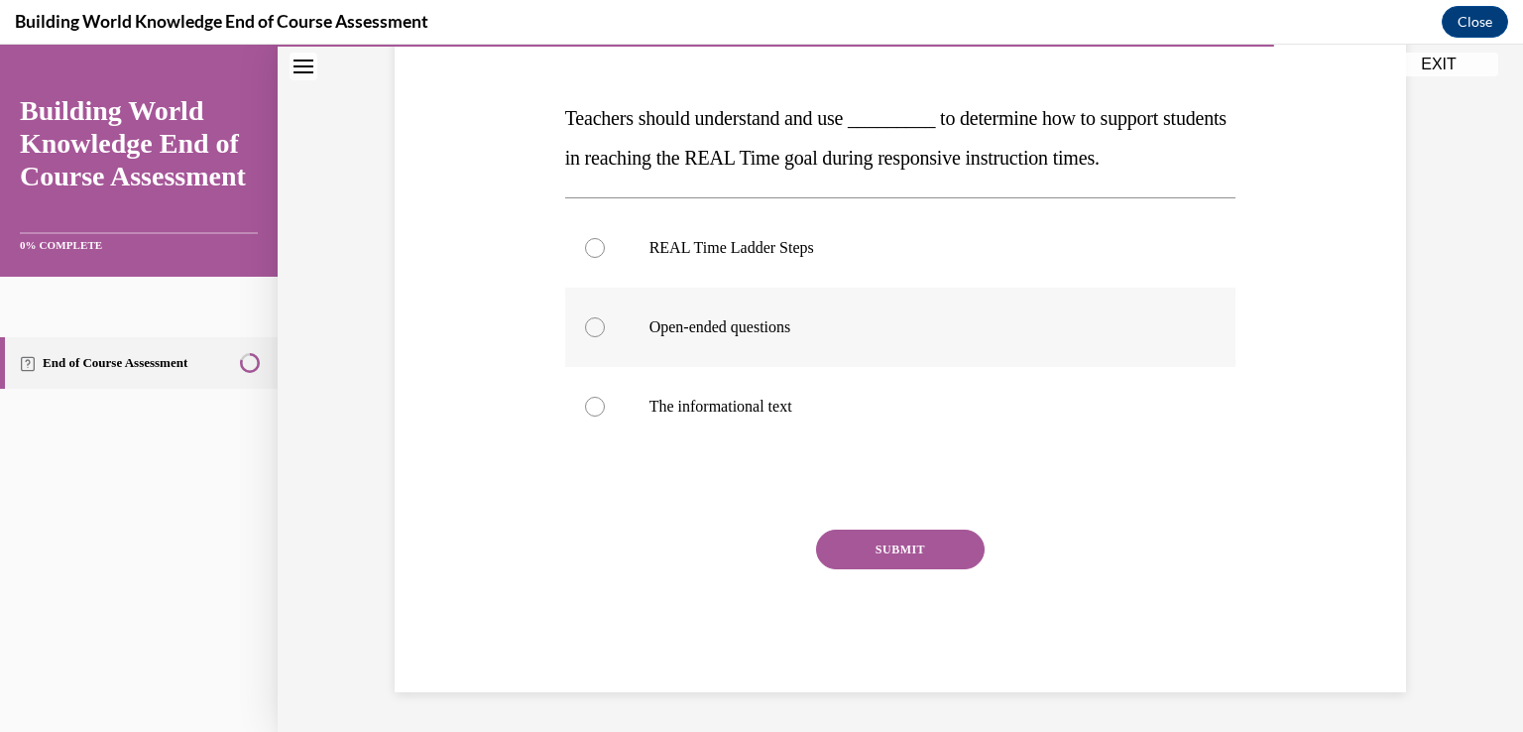
click at [591, 321] on div at bounding box center [595, 327] width 20 height 20
click at [591, 321] on input "Open-ended questions" at bounding box center [595, 327] width 20 height 20
radio input "true"
drag, startPoint x: 936, startPoint y: 555, endPoint x: 936, endPoint y: 544, distance: 10.9
click at [936, 548] on button "SUBMIT" at bounding box center [900, 549] width 169 height 40
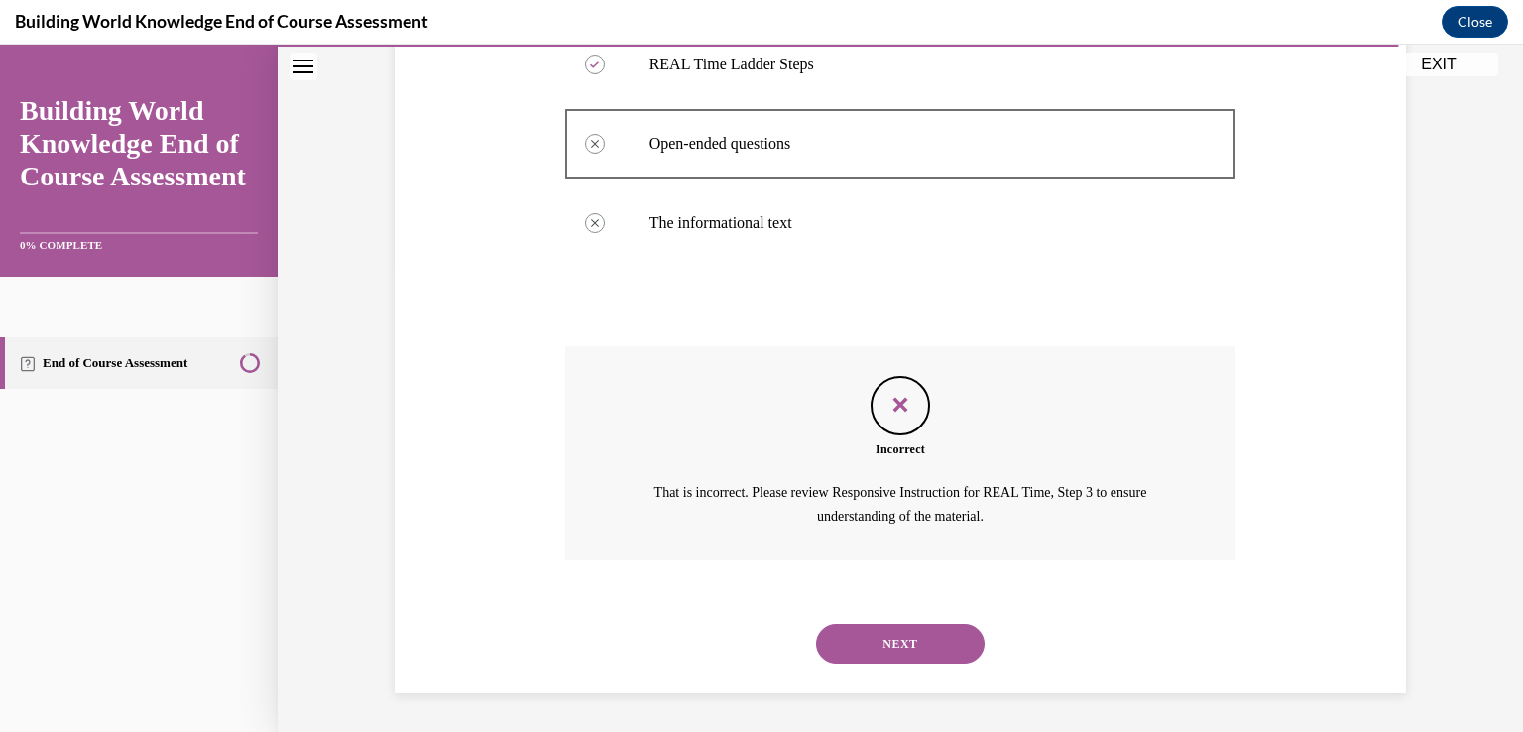
scroll to position [464, 0]
click at [869, 646] on button "NEXT" at bounding box center [900, 643] width 169 height 40
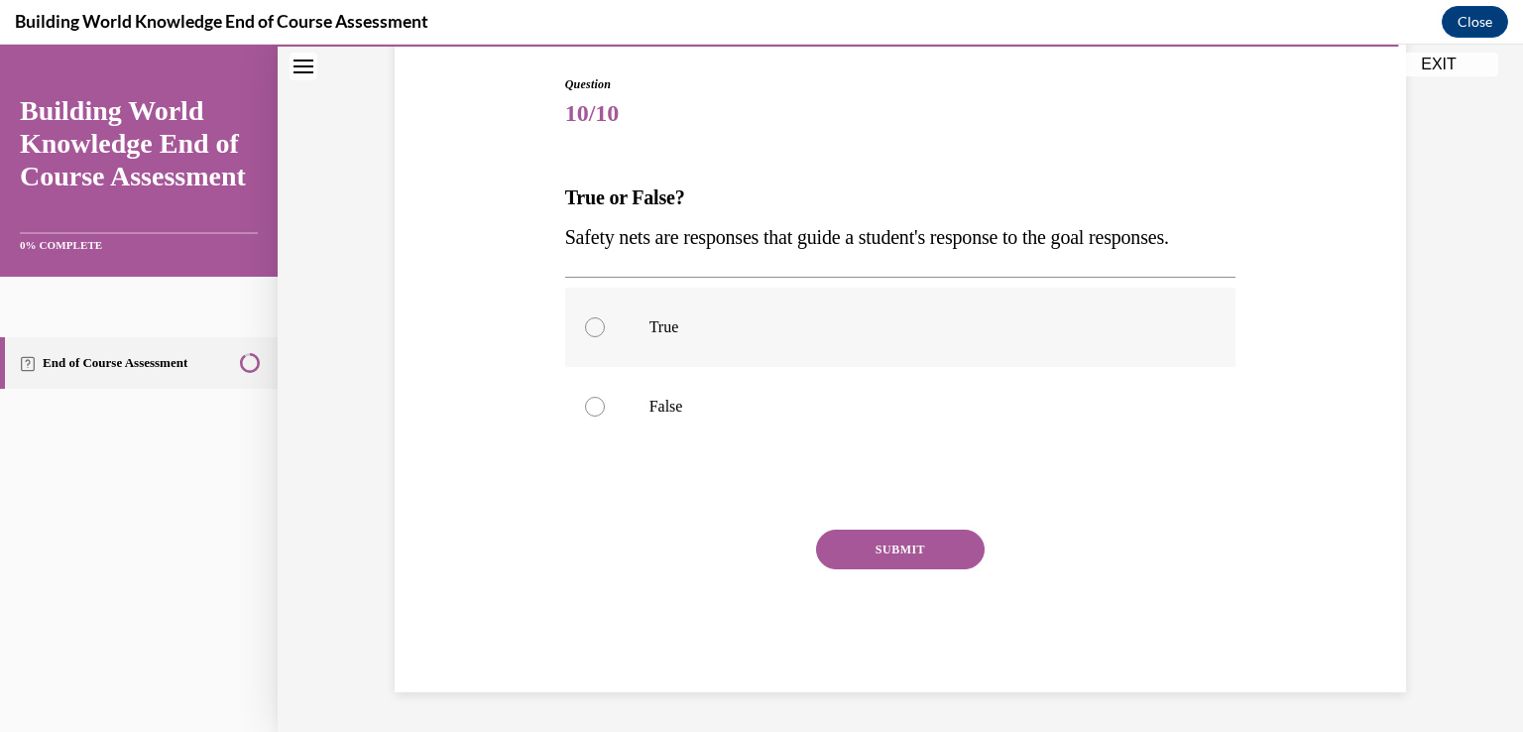
drag, startPoint x: 583, startPoint y: 347, endPoint x: 593, endPoint y: 354, distance: 12.1
click at [585, 337] on div at bounding box center [595, 327] width 20 height 20
click at [585, 337] on input "True" at bounding box center [595, 327] width 20 height 20
radio input "true"
click at [947, 554] on button "SUBMIT" at bounding box center [900, 549] width 169 height 40
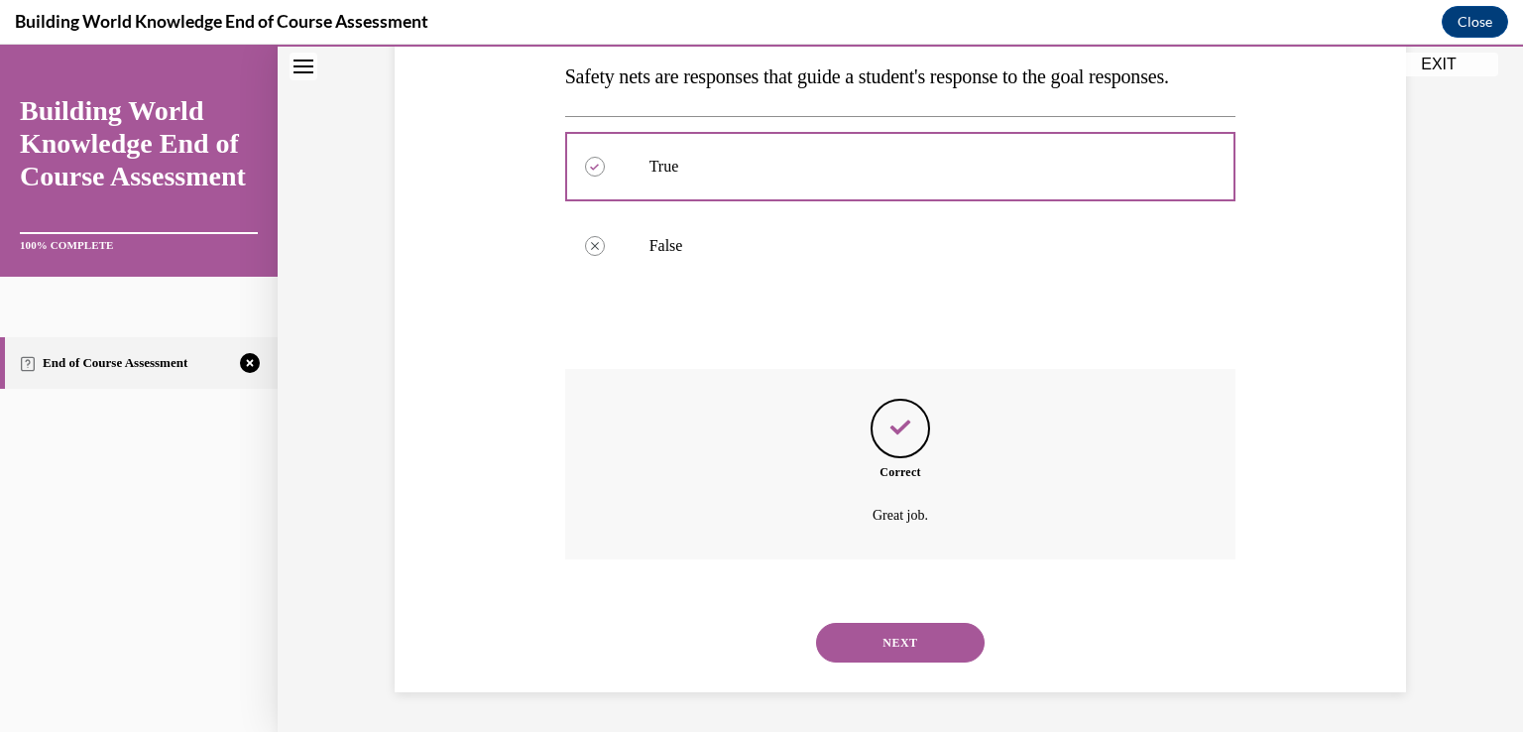
scroll to position [401, 0]
click at [941, 647] on button "NEXT" at bounding box center [900, 643] width 169 height 40
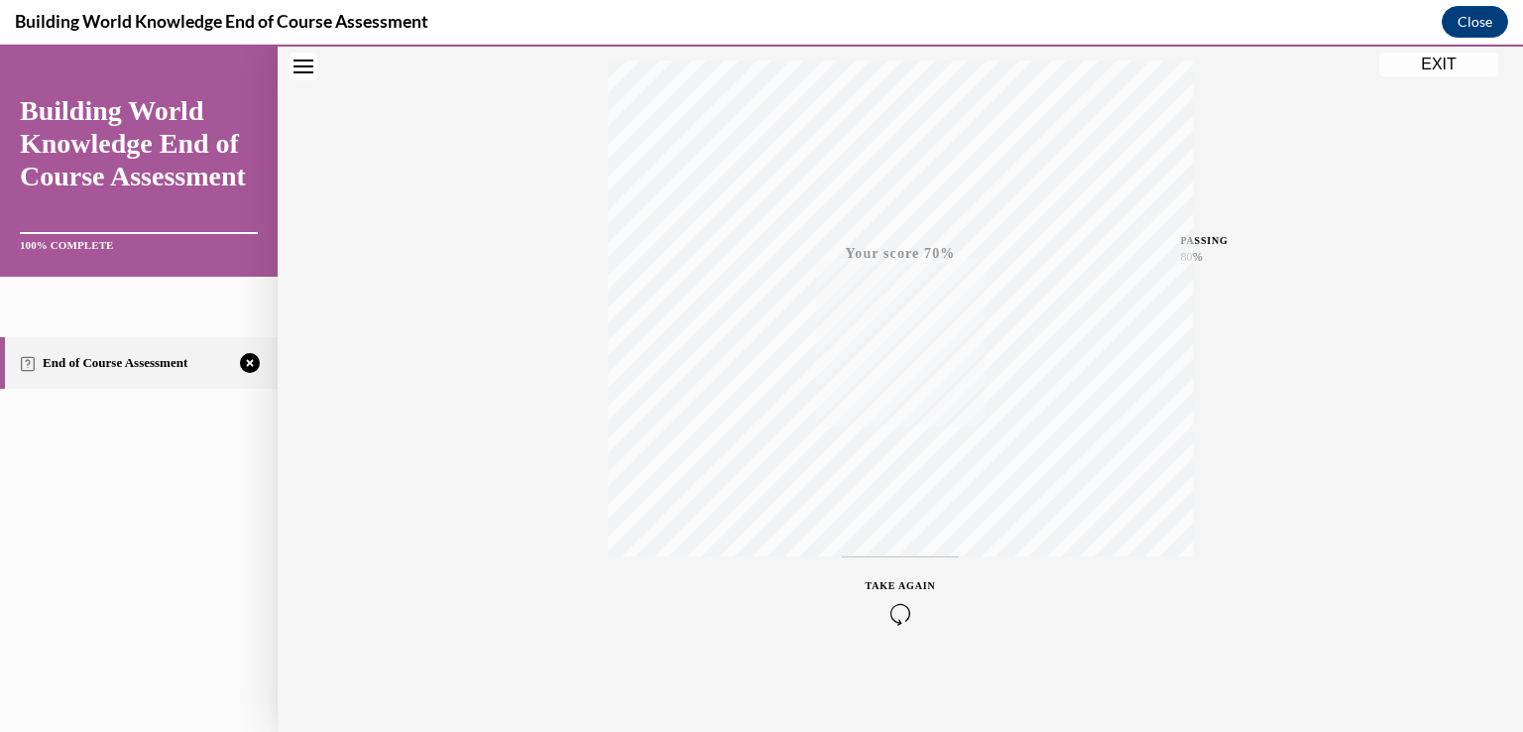
scroll to position [329, 0]
click at [896, 606] on icon "button" at bounding box center [901, 611] width 70 height 22
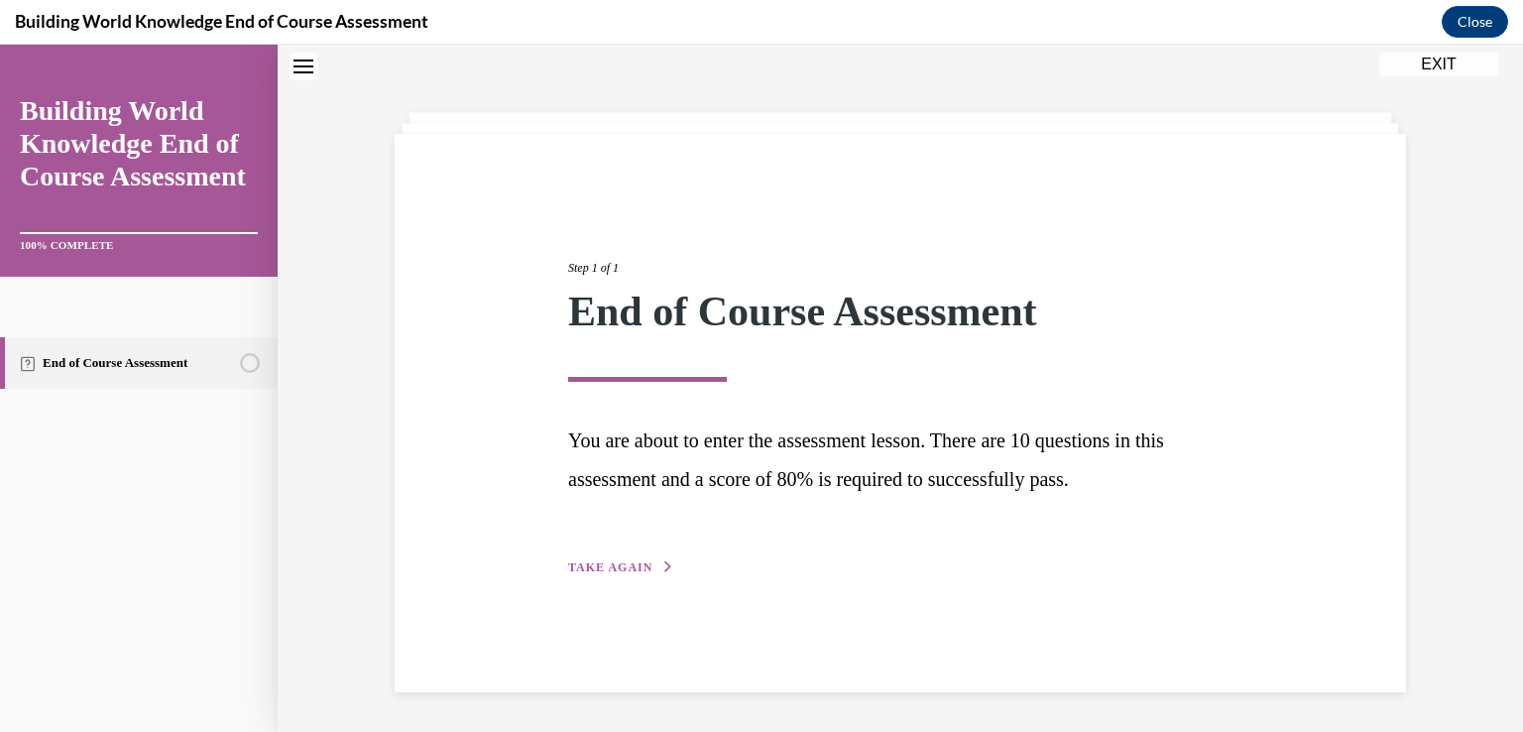
click at [605, 567] on span "TAKE AGAIN" at bounding box center [610, 567] width 84 height 14
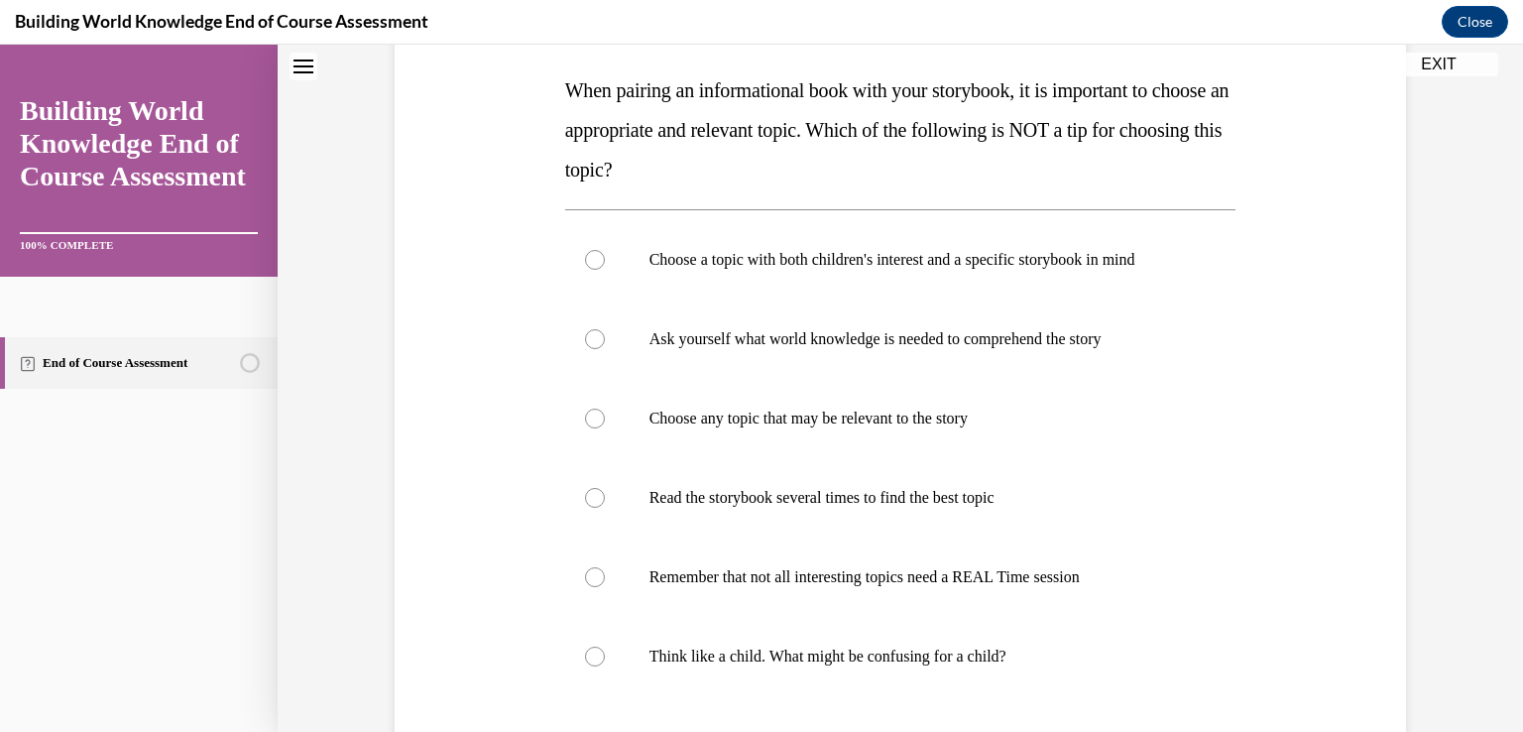
scroll to position [360, 0]
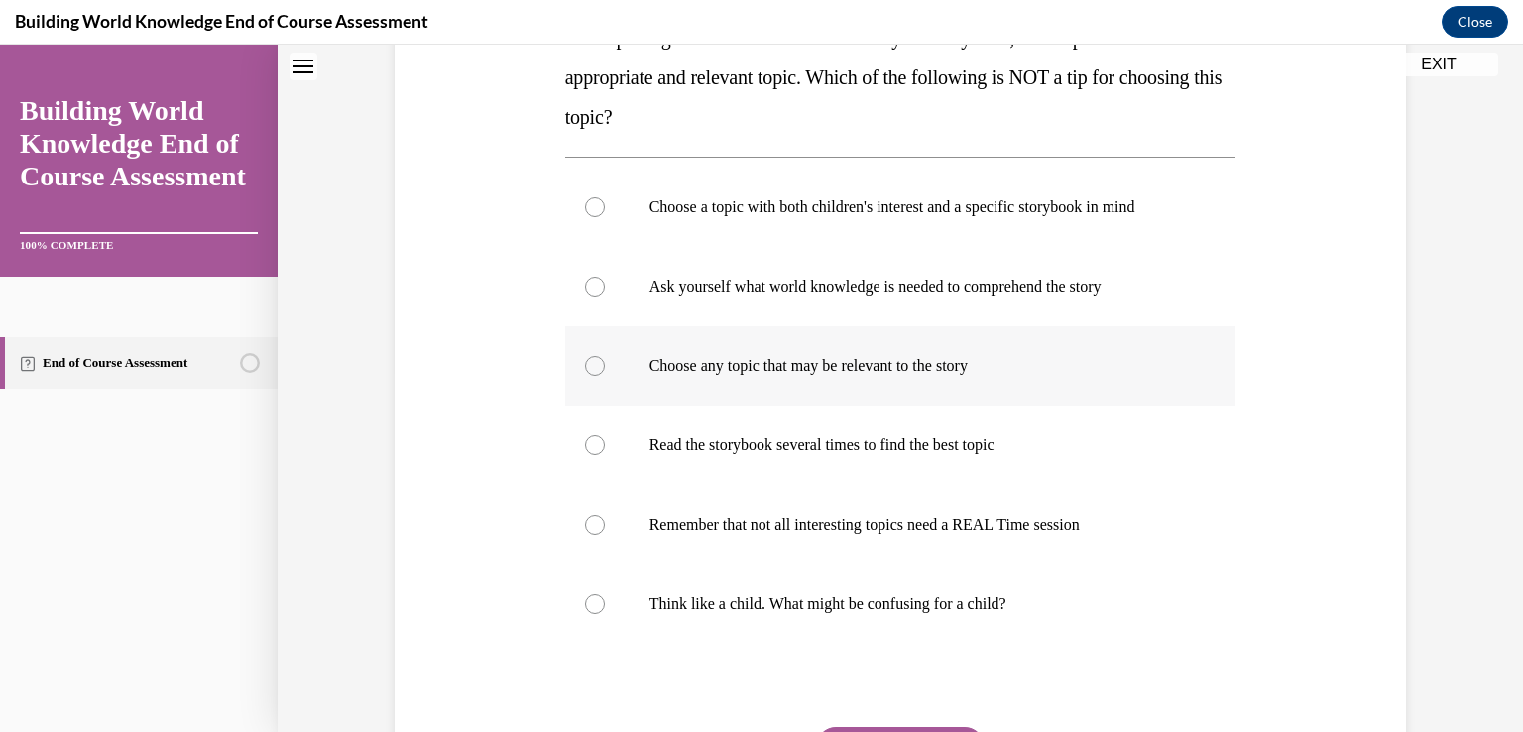
click at [585, 366] on div at bounding box center [595, 366] width 20 height 20
click at [585, 366] on input "Choose any topic that may be relevant to the story" at bounding box center [595, 366] width 20 height 20
radio input "true"
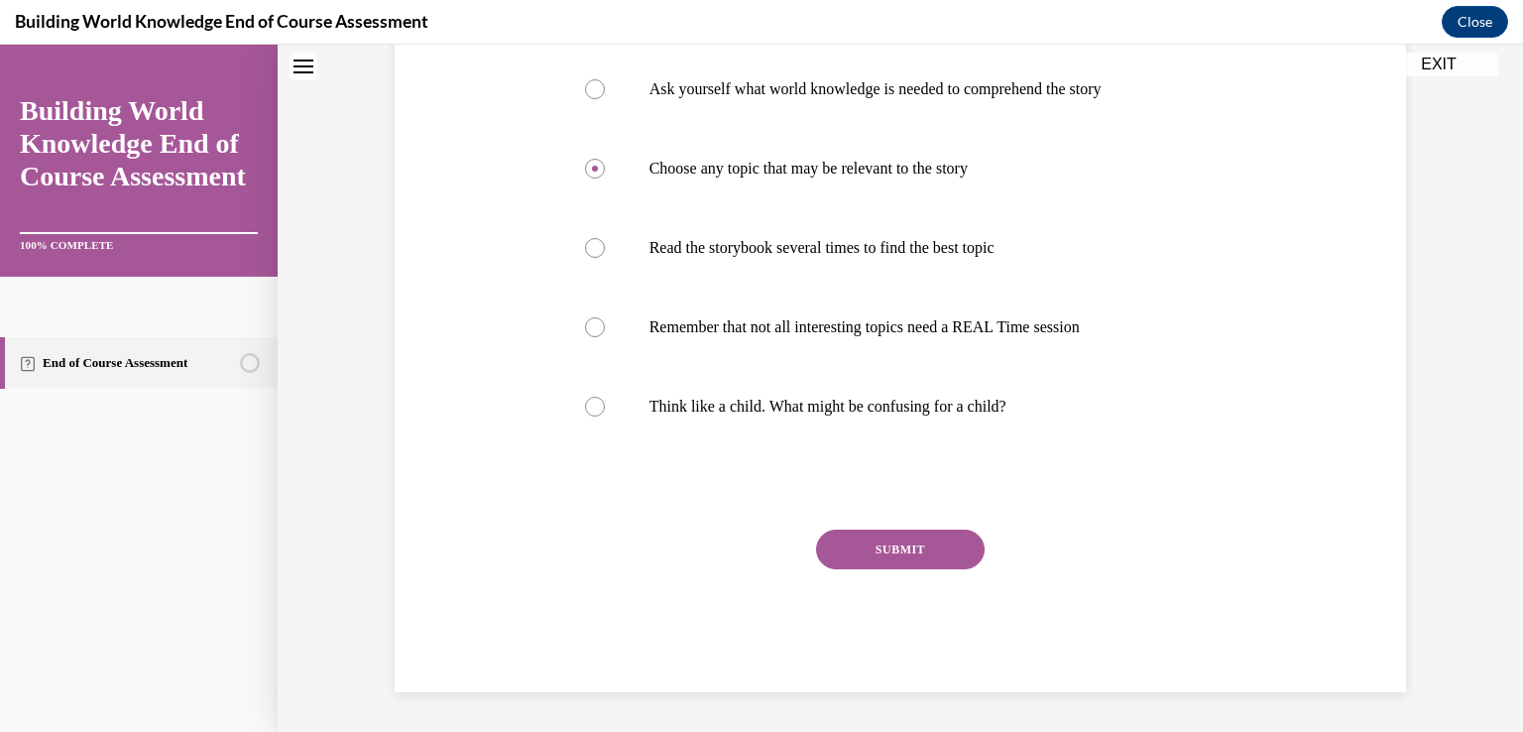
click at [924, 544] on button "SUBMIT" at bounding box center [900, 549] width 169 height 40
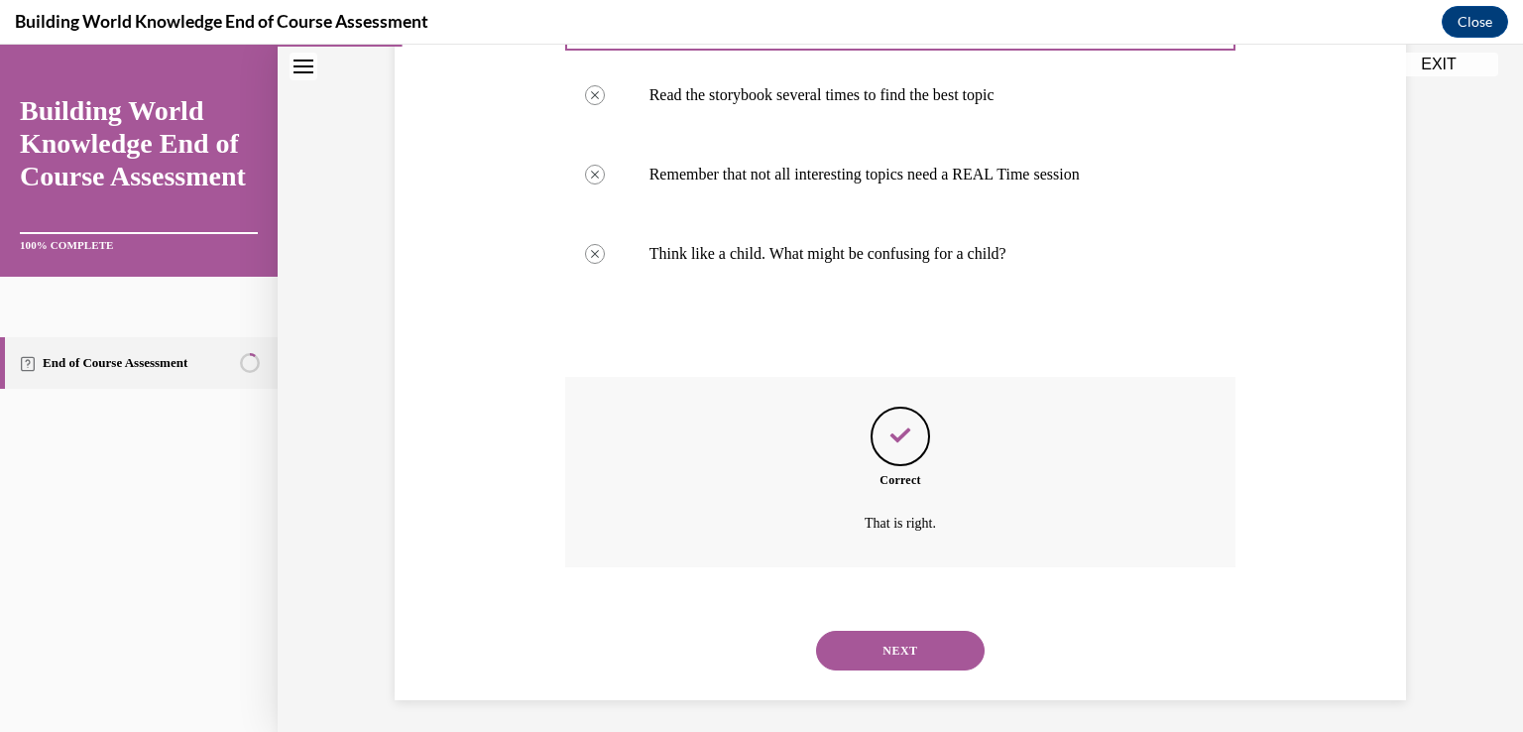
scroll to position [718, 0]
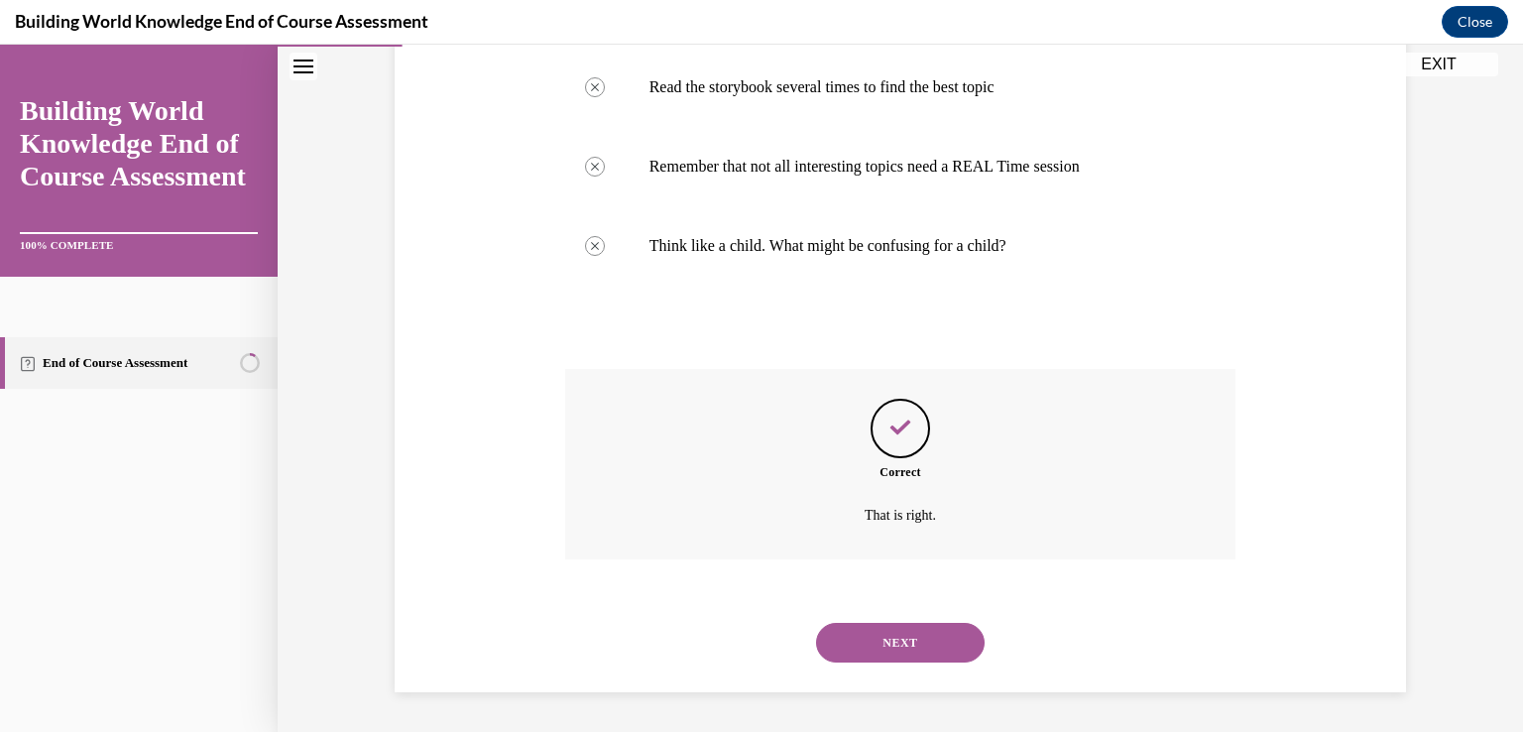
click at [880, 635] on button "NEXT" at bounding box center [900, 643] width 169 height 40
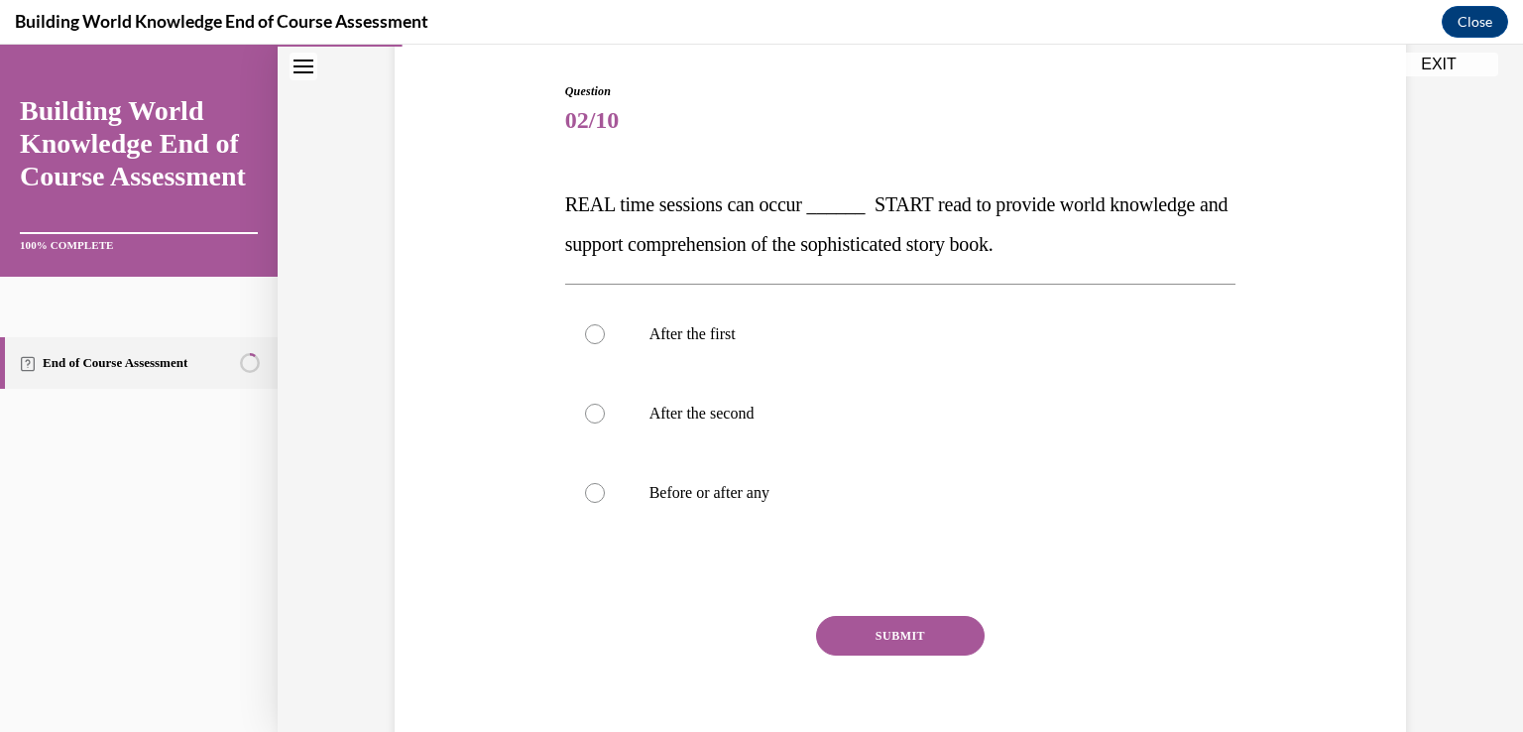
scroll to position [198, 0]
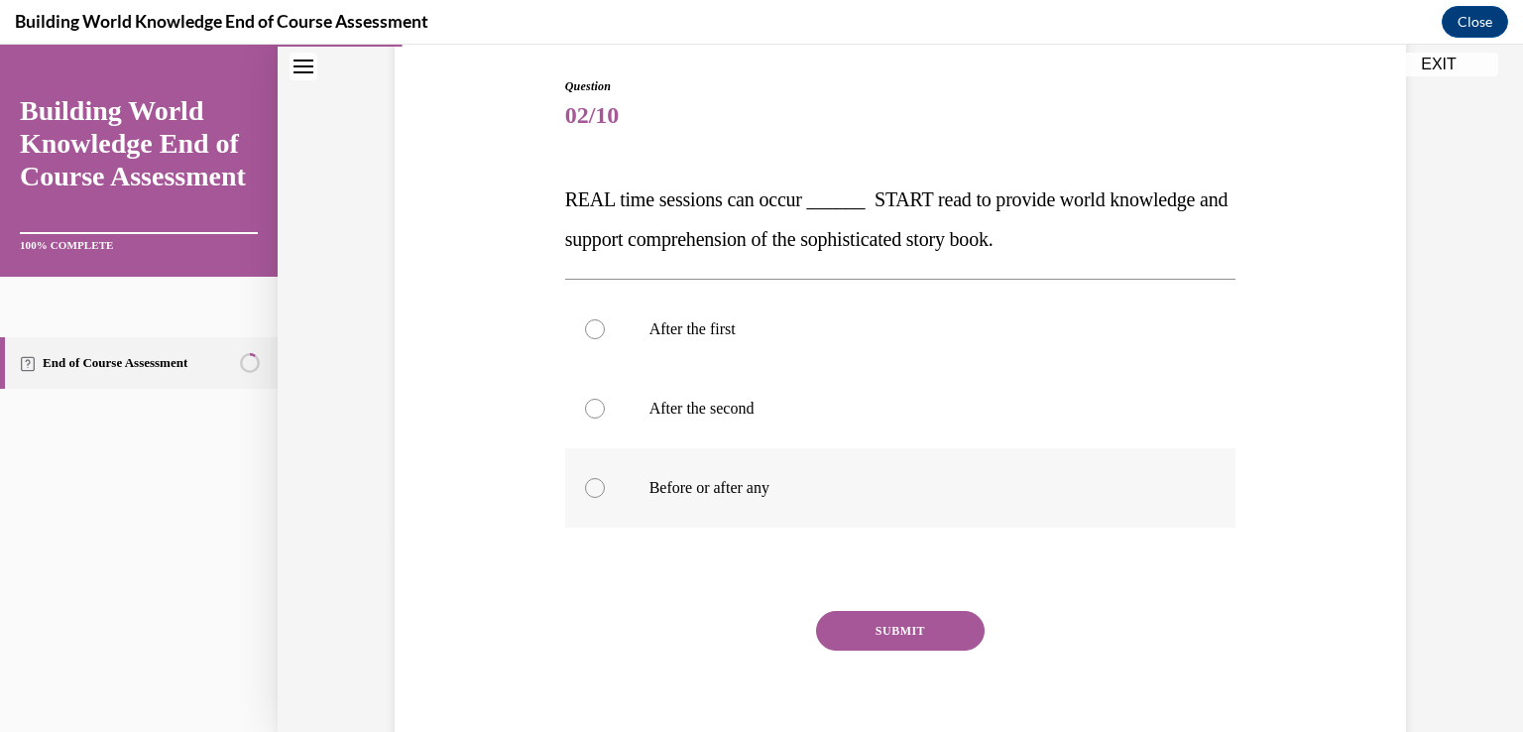
click at [588, 491] on div at bounding box center [595, 488] width 20 height 20
click at [588, 491] on input "Before or after any" at bounding box center [595, 488] width 20 height 20
radio input "true"
click at [936, 622] on button "SUBMIT" at bounding box center [900, 631] width 169 height 40
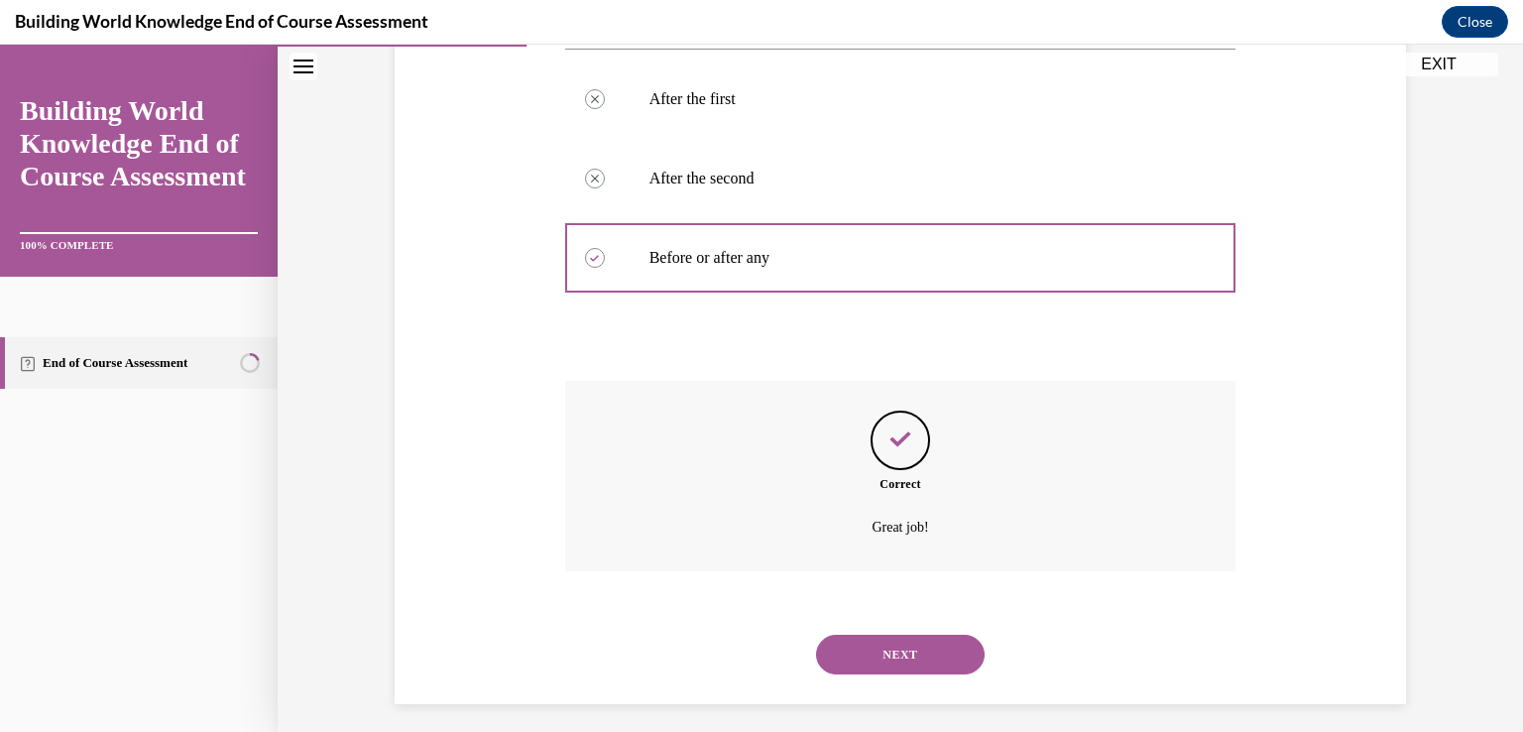
scroll to position [440, 0]
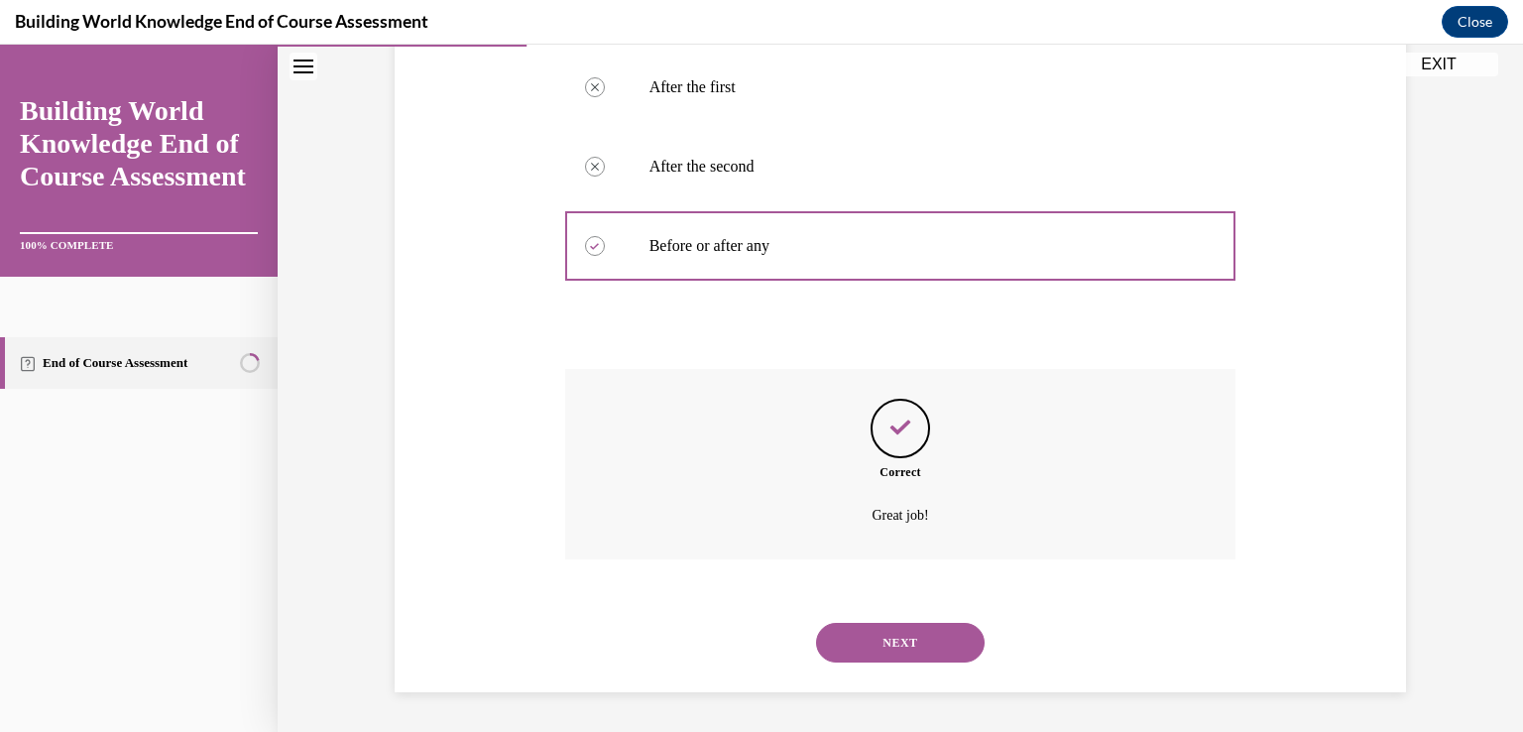
click at [852, 651] on button "NEXT" at bounding box center [900, 643] width 169 height 40
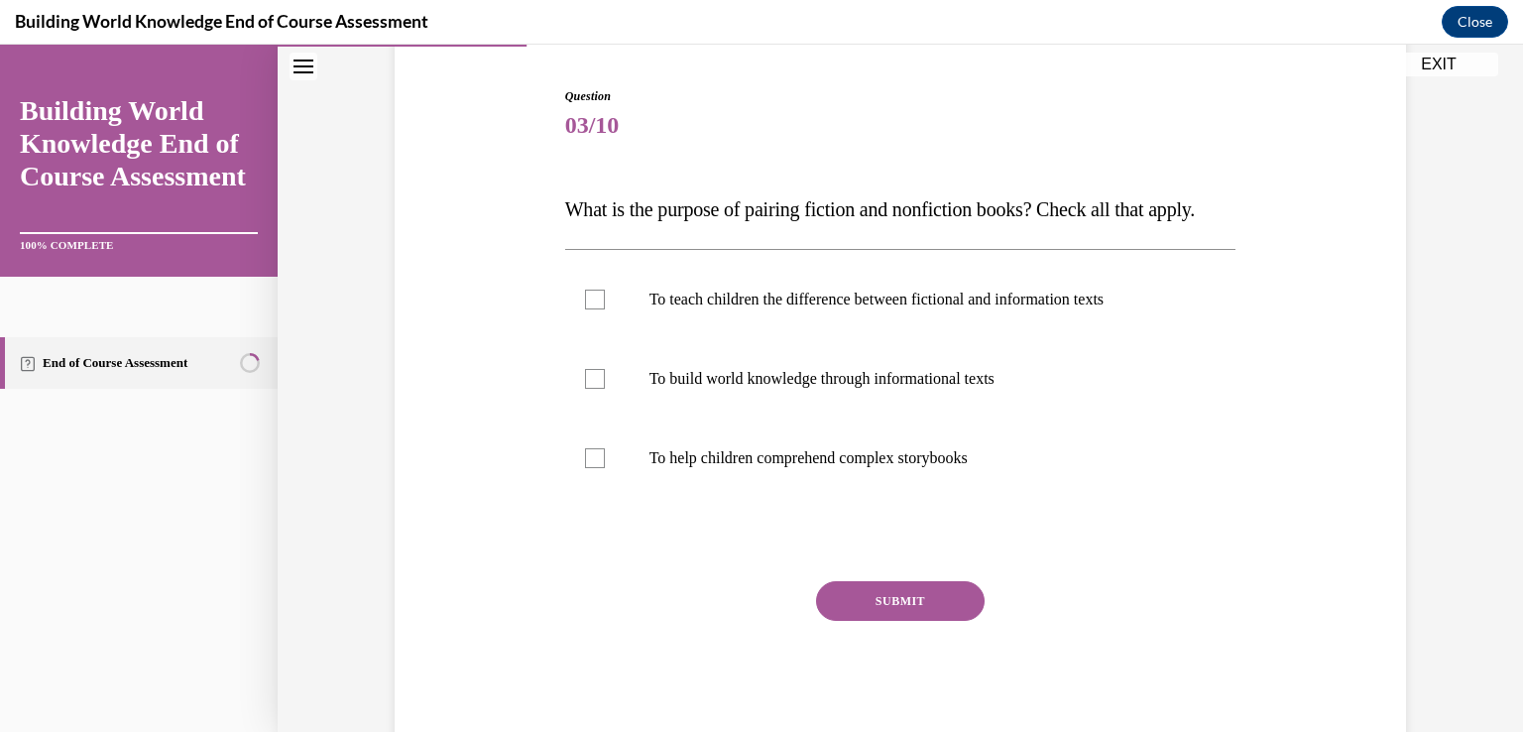
scroll to position [198, 0]
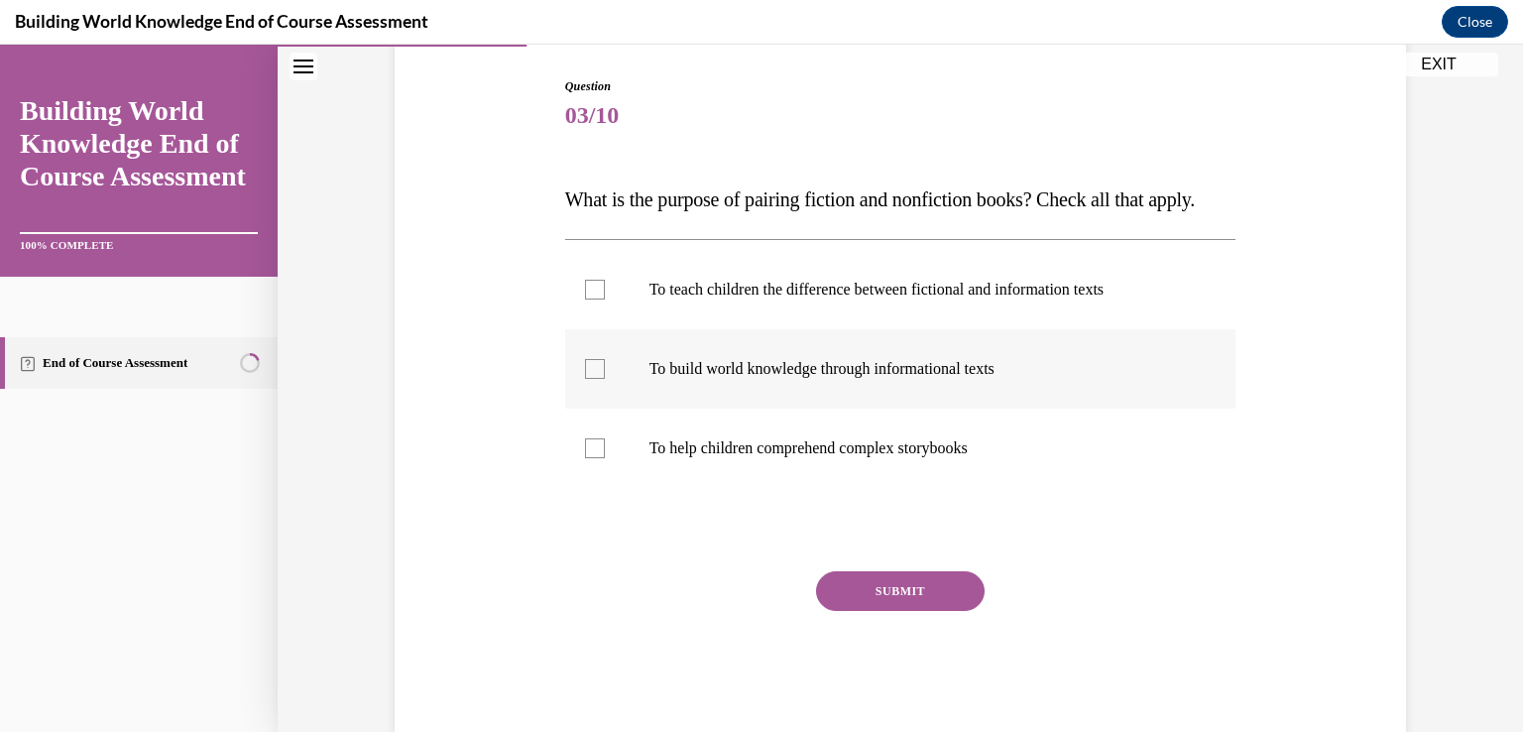
click at [585, 379] on div at bounding box center [595, 369] width 20 height 20
click at [585, 379] on input "To build world knowledge through informational texts" at bounding box center [595, 369] width 20 height 20
checkbox input "true"
click at [585, 458] on div at bounding box center [595, 448] width 20 height 20
click at [585, 458] on input "To help children comprehend complex storybooks" at bounding box center [595, 448] width 20 height 20
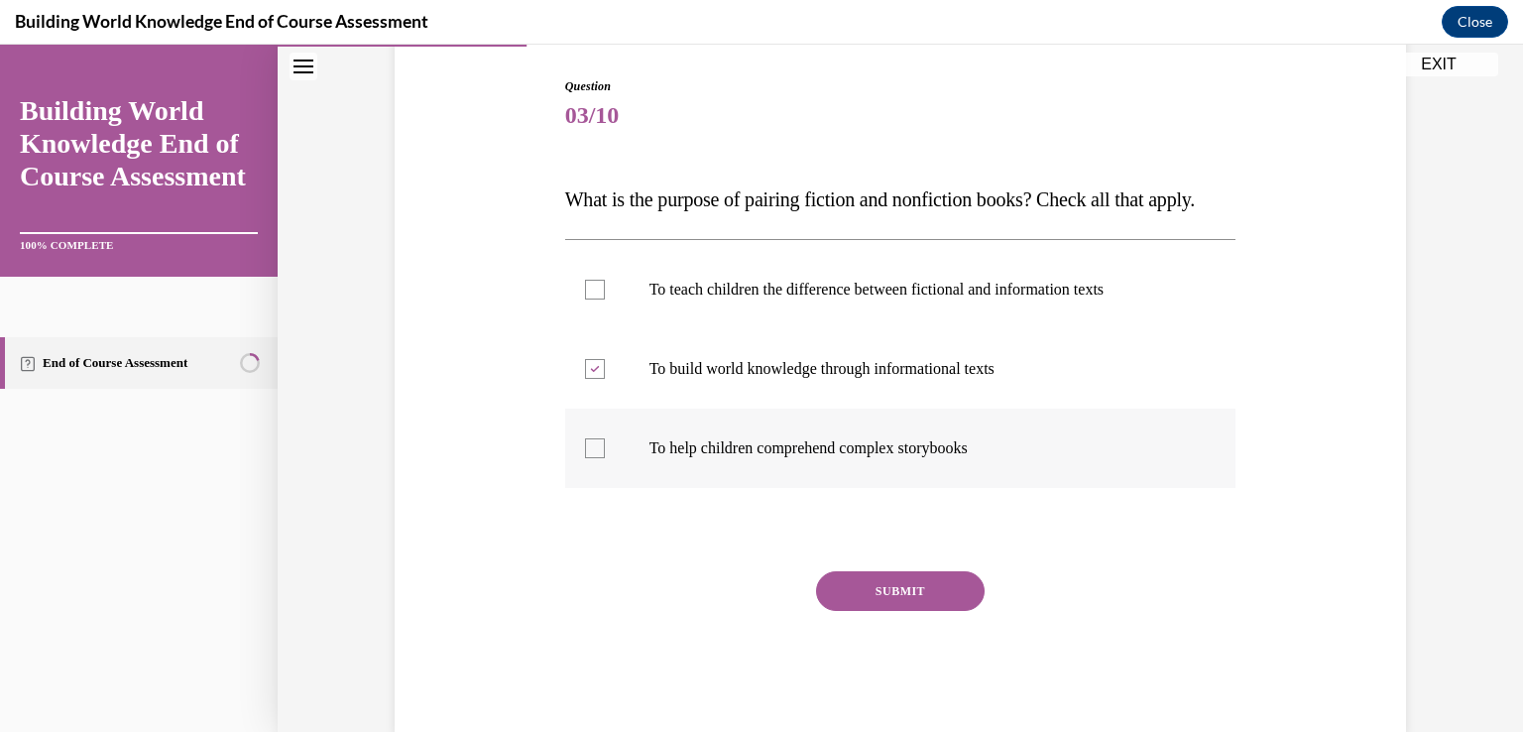
checkbox input "true"
click at [871, 611] on button "SUBMIT" at bounding box center [900, 591] width 169 height 40
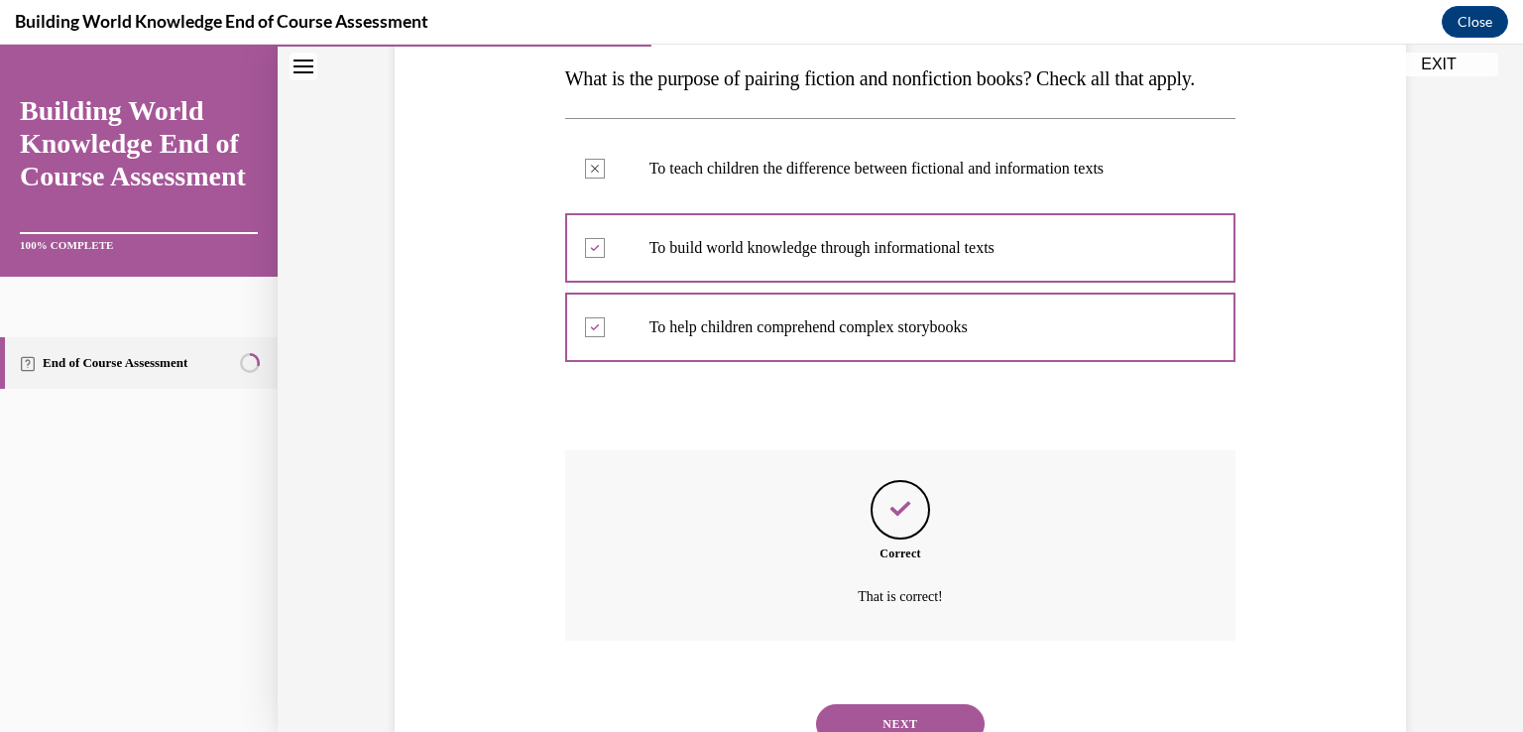
scroll to position [440, 0]
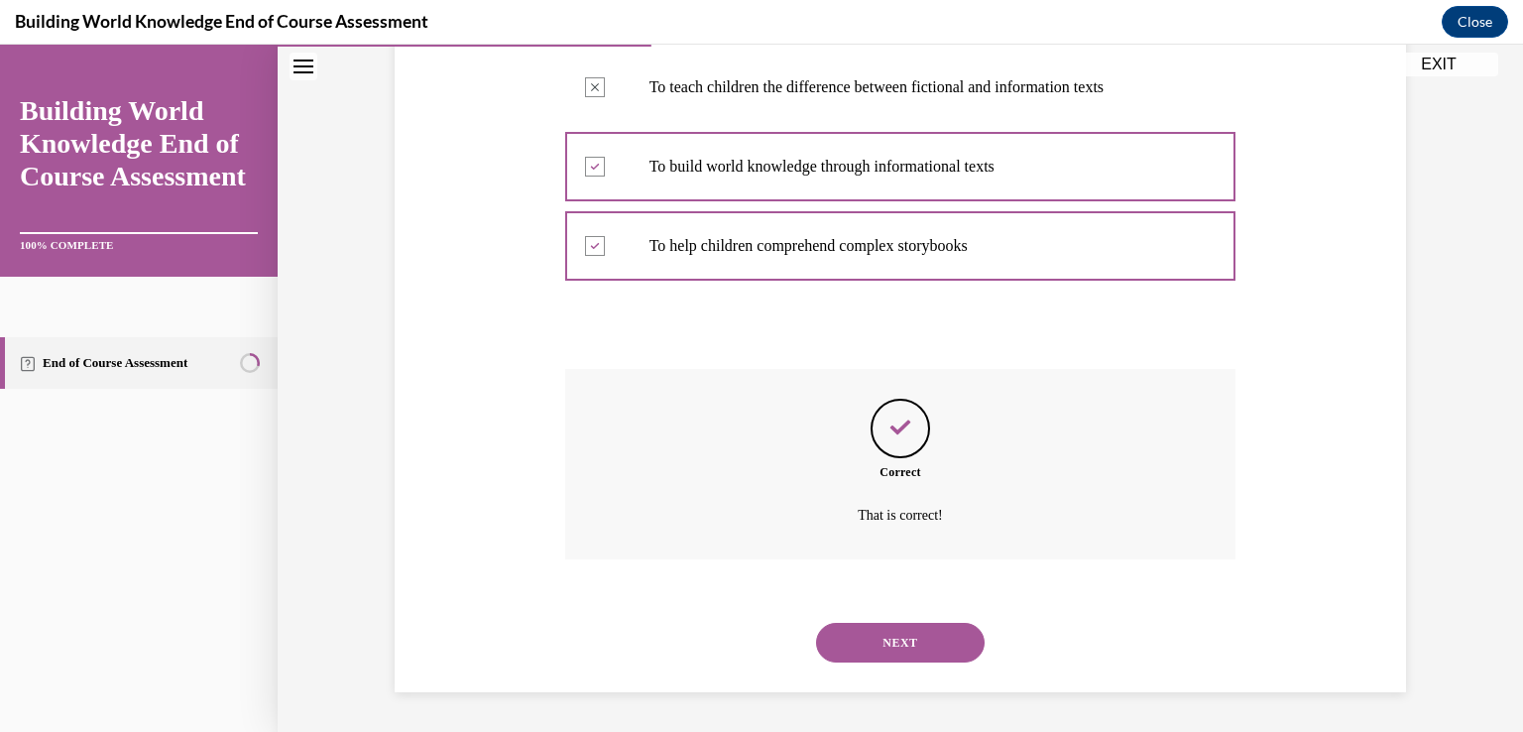
click at [897, 631] on button "NEXT" at bounding box center [900, 643] width 169 height 40
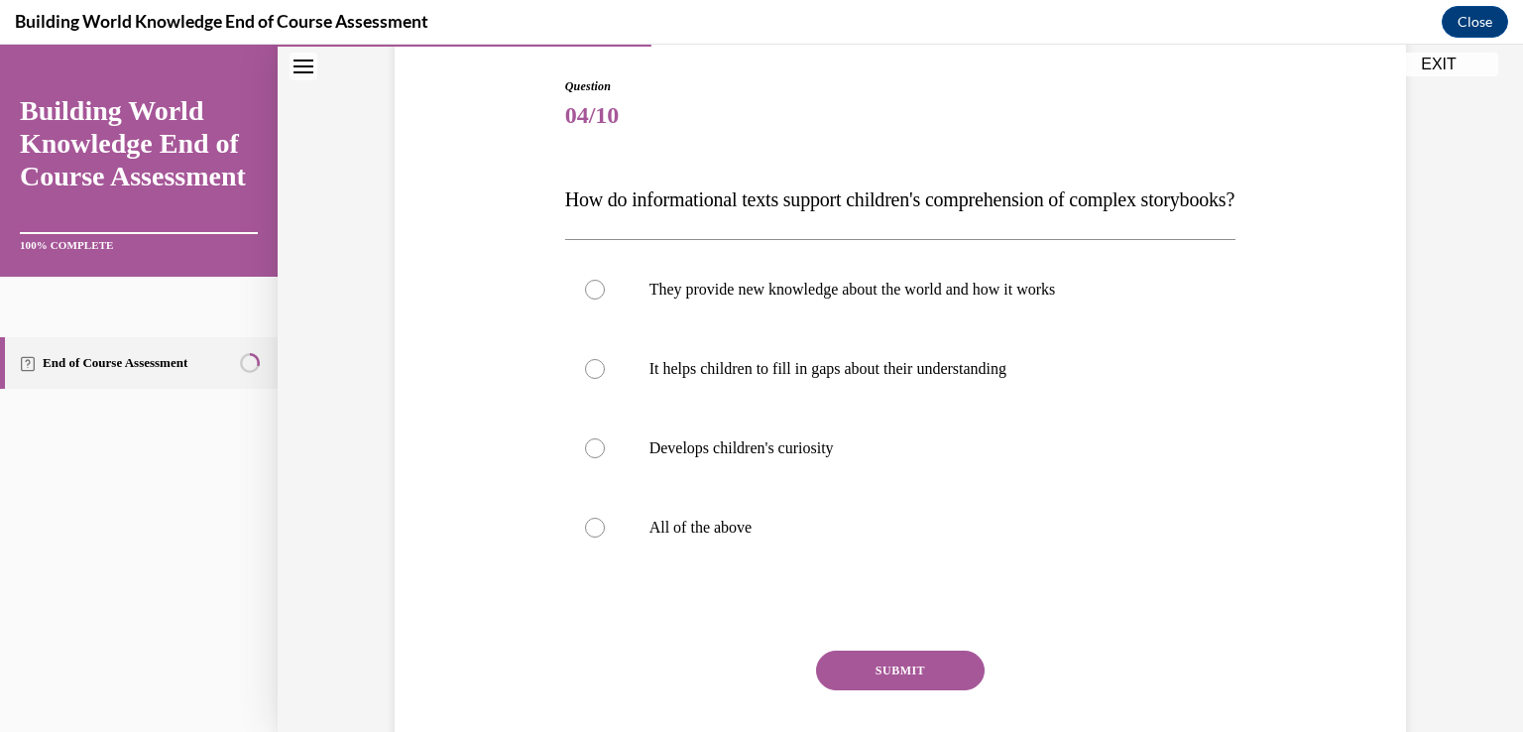
scroll to position [297, 0]
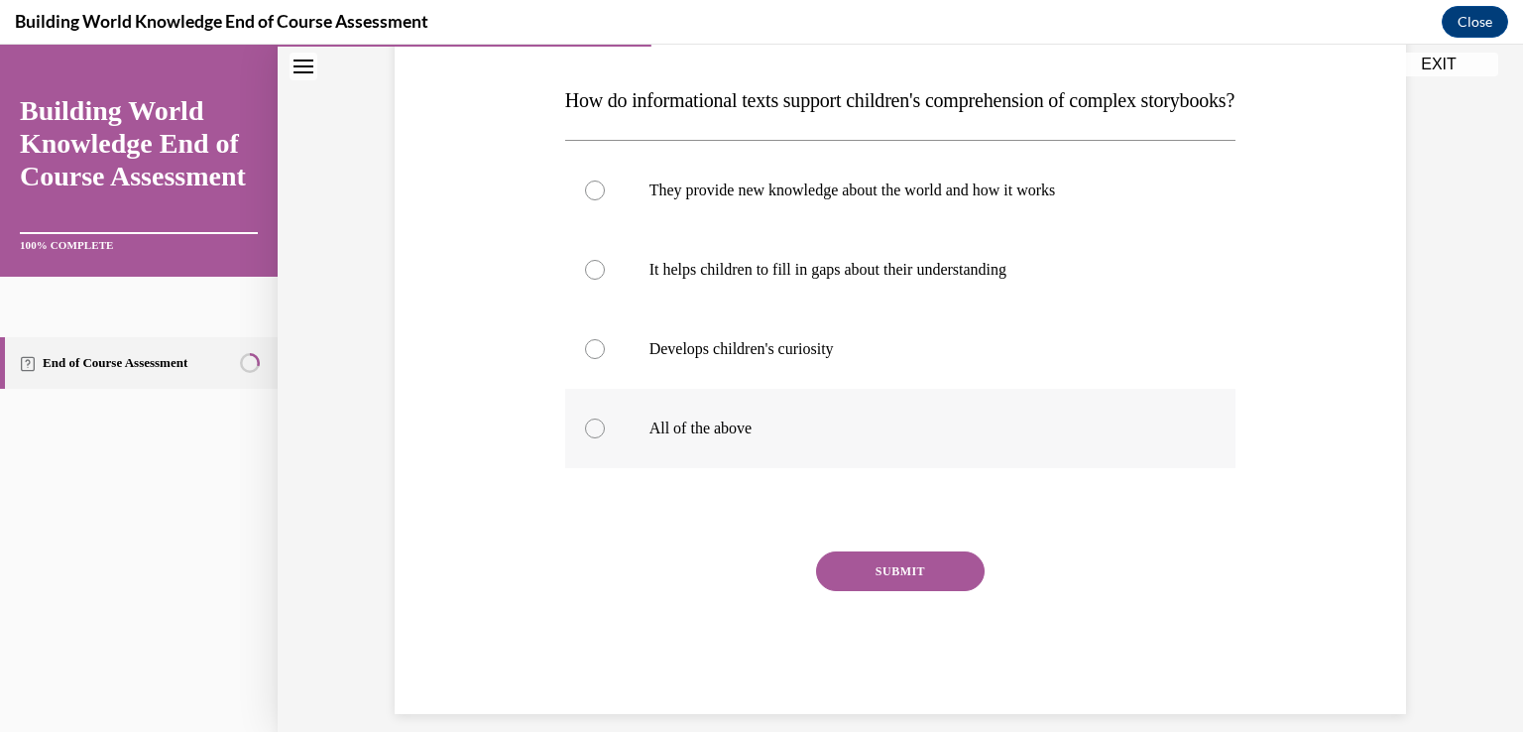
click at [585, 438] on div at bounding box center [595, 428] width 20 height 20
click at [585, 438] on input "All of the above" at bounding box center [595, 428] width 20 height 20
radio input "true"
drag, startPoint x: 879, startPoint y: 584, endPoint x: 893, endPoint y: 600, distance: 21.1
click at [882, 585] on div "Question 04/10 How do informational texts support children's comprehension of c…" at bounding box center [900, 346] width 671 height 736
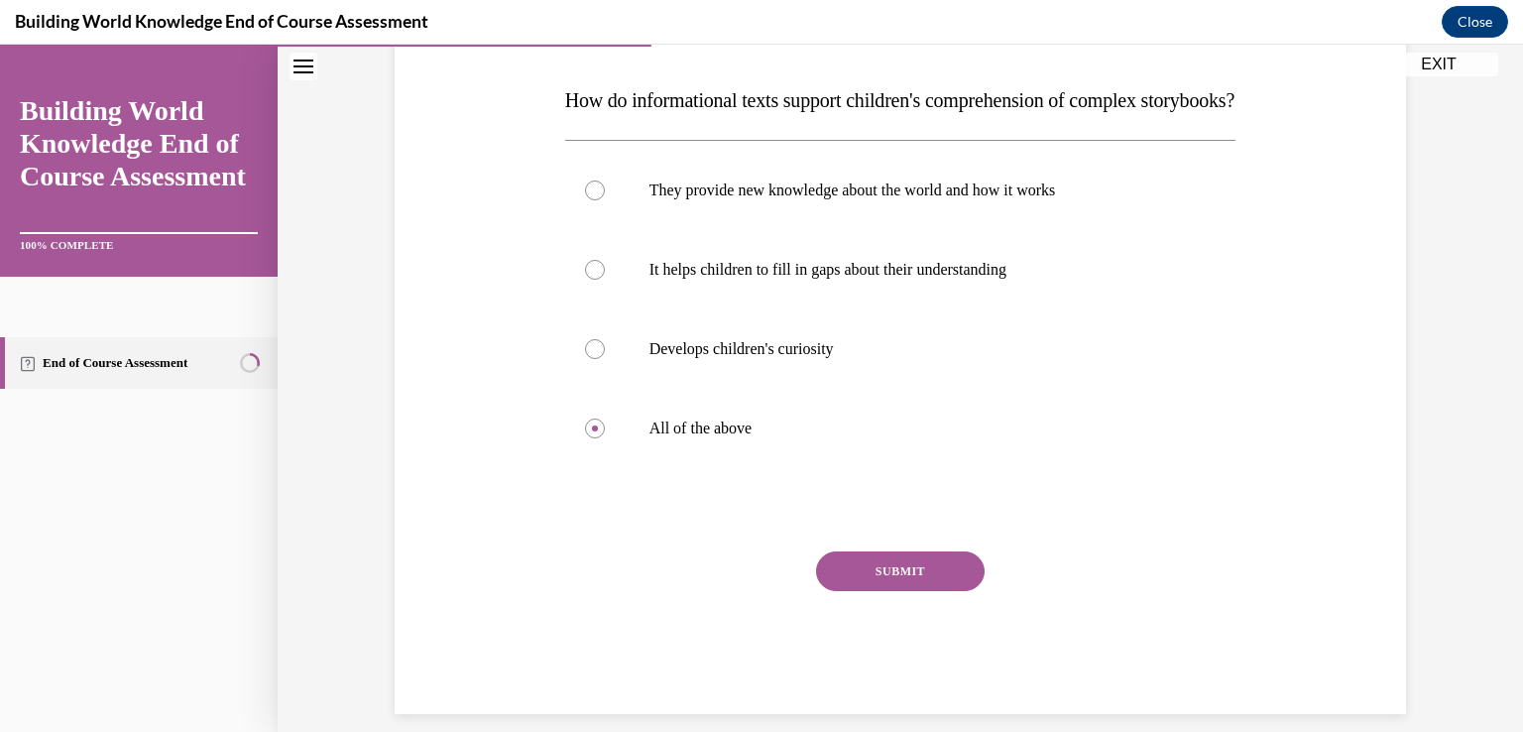
click at [898, 591] on button "SUBMIT" at bounding box center [900, 571] width 169 height 40
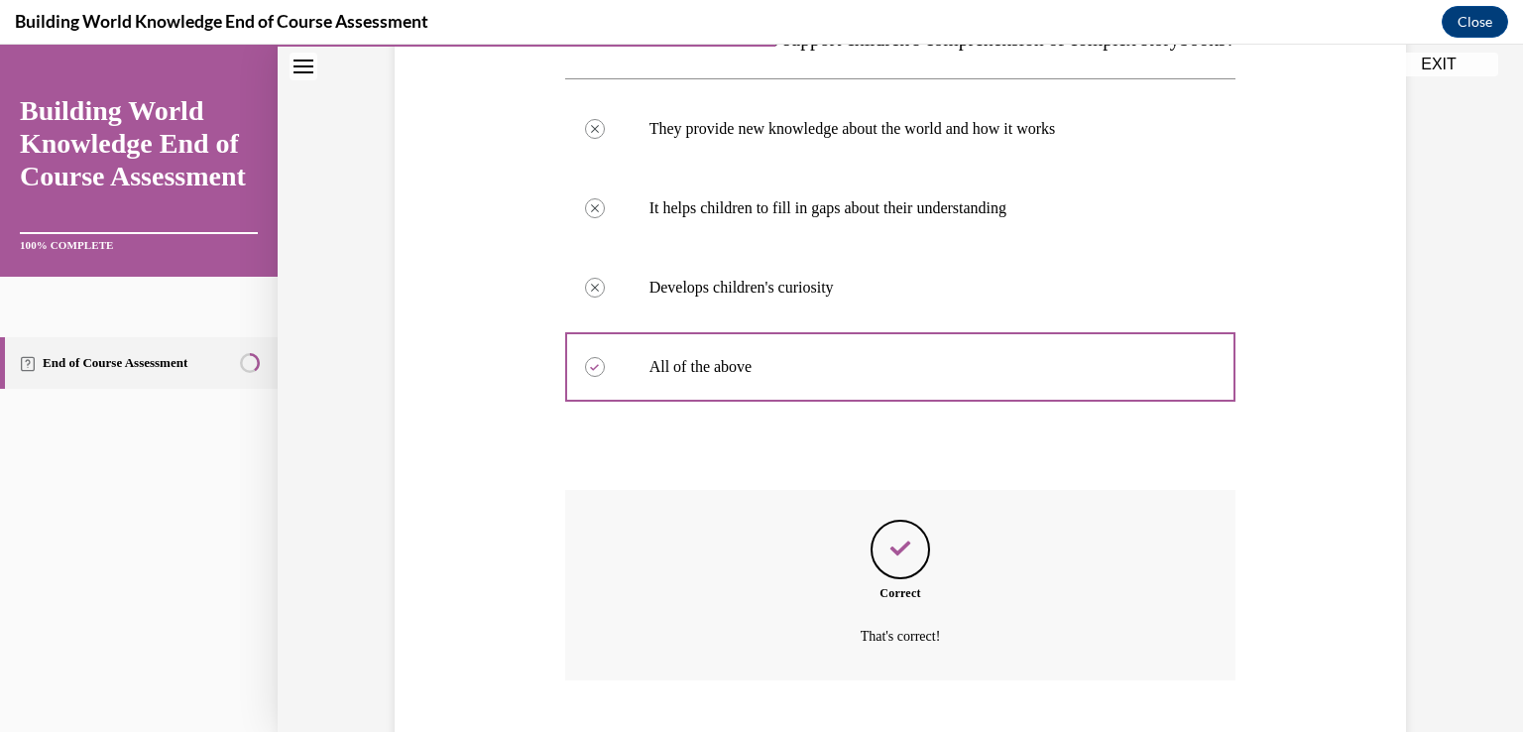
scroll to position [520, 0]
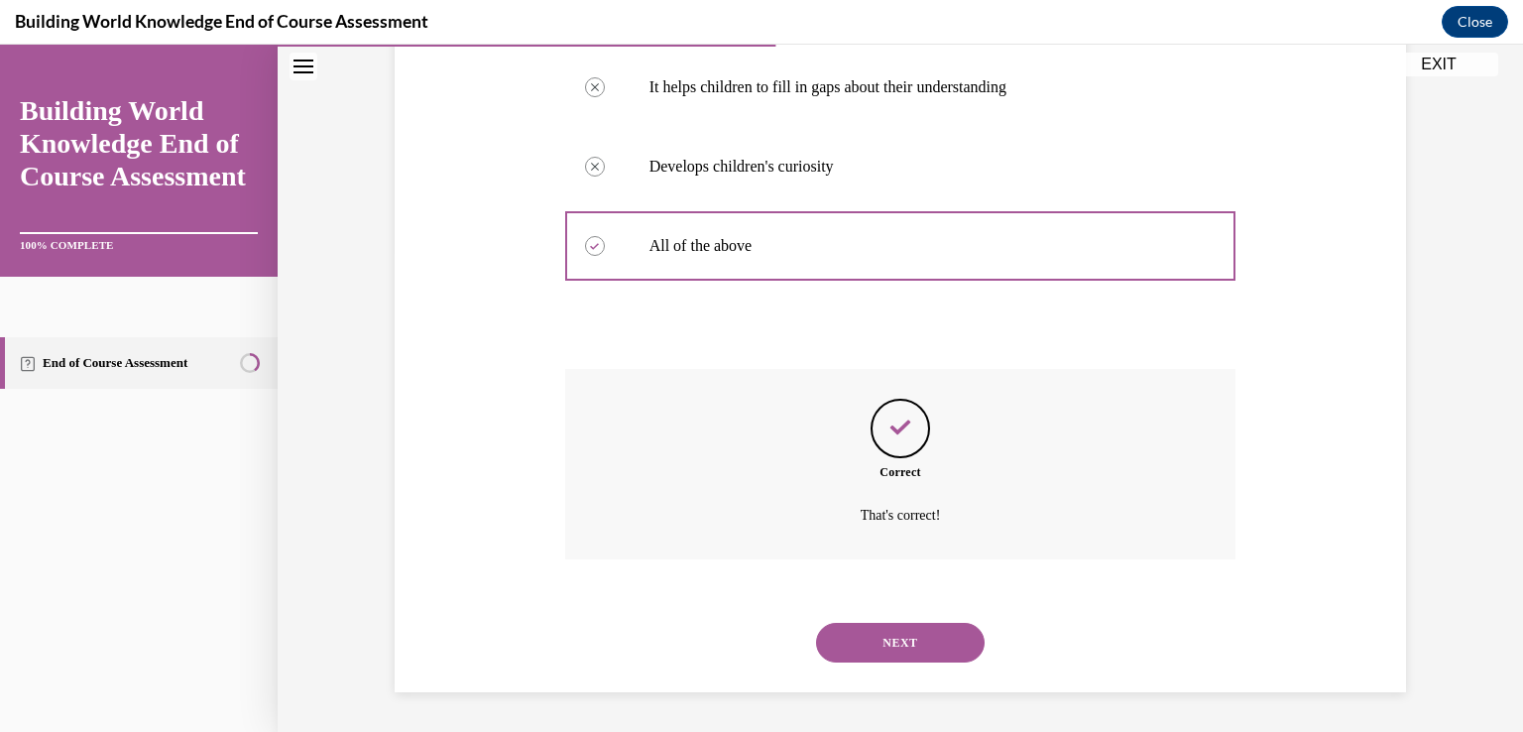
click at [907, 644] on button "NEXT" at bounding box center [900, 643] width 169 height 40
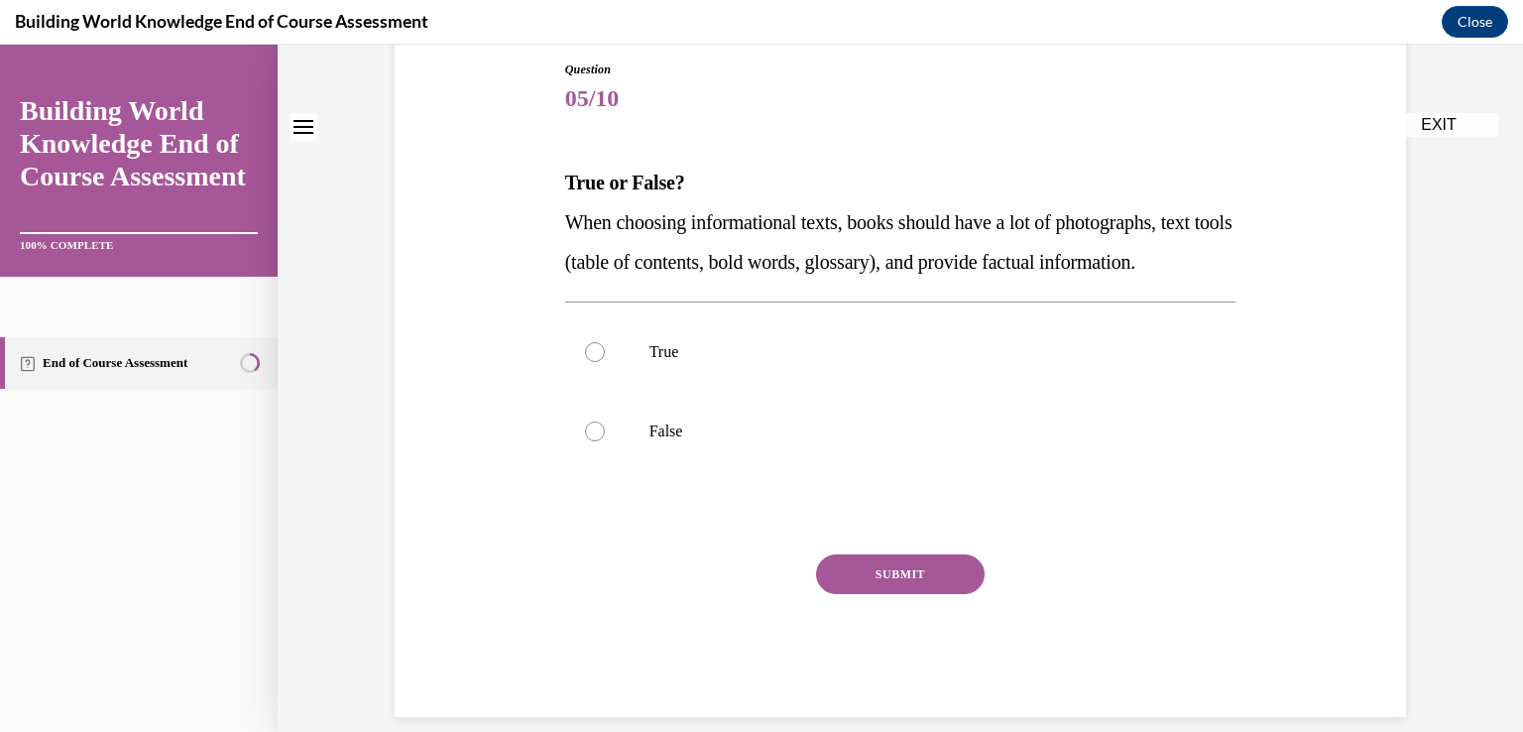
scroll to position [280, 0]
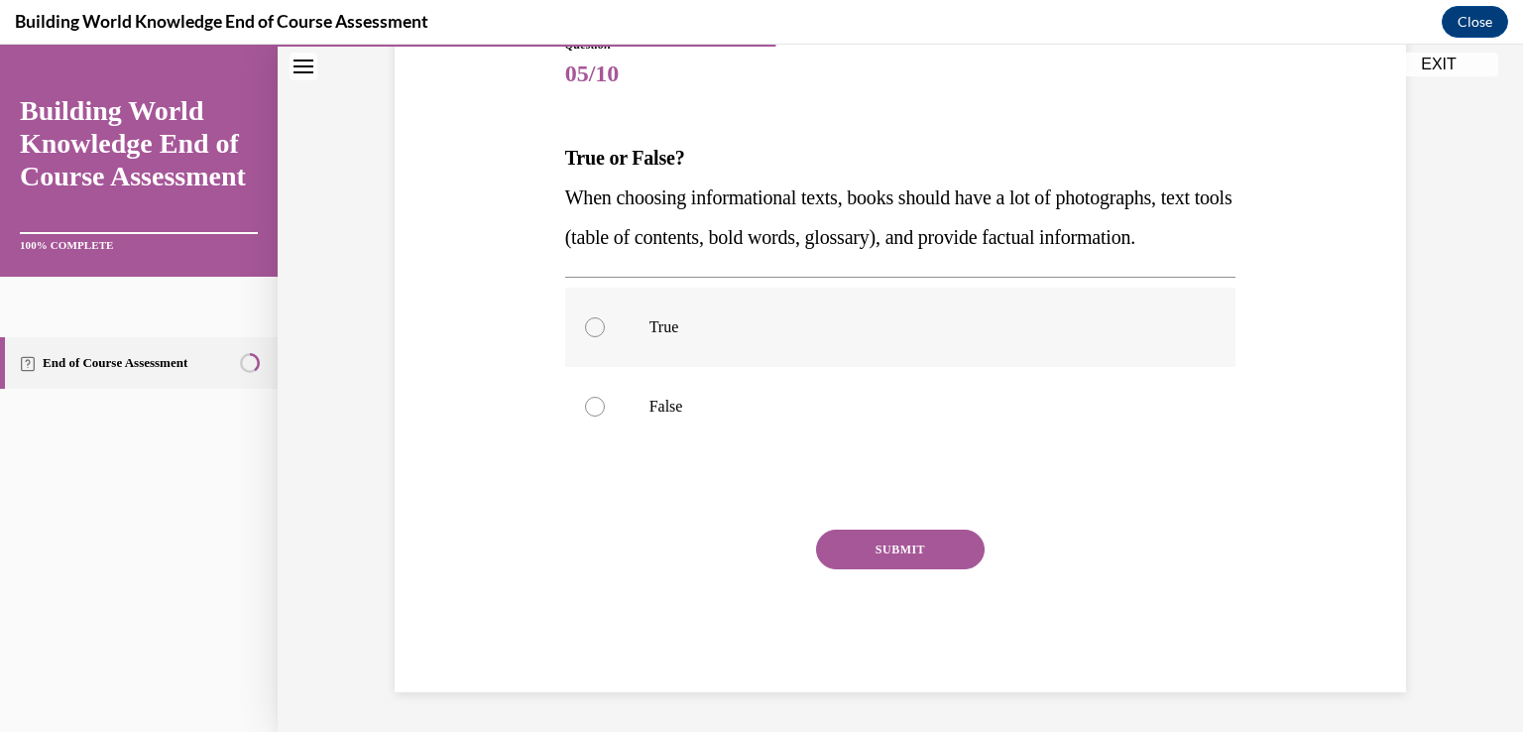
click at [596, 324] on div at bounding box center [595, 327] width 20 height 20
click at [596, 324] on input "True" at bounding box center [595, 327] width 20 height 20
radio input "true"
click at [877, 550] on button "SUBMIT" at bounding box center [900, 549] width 169 height 40
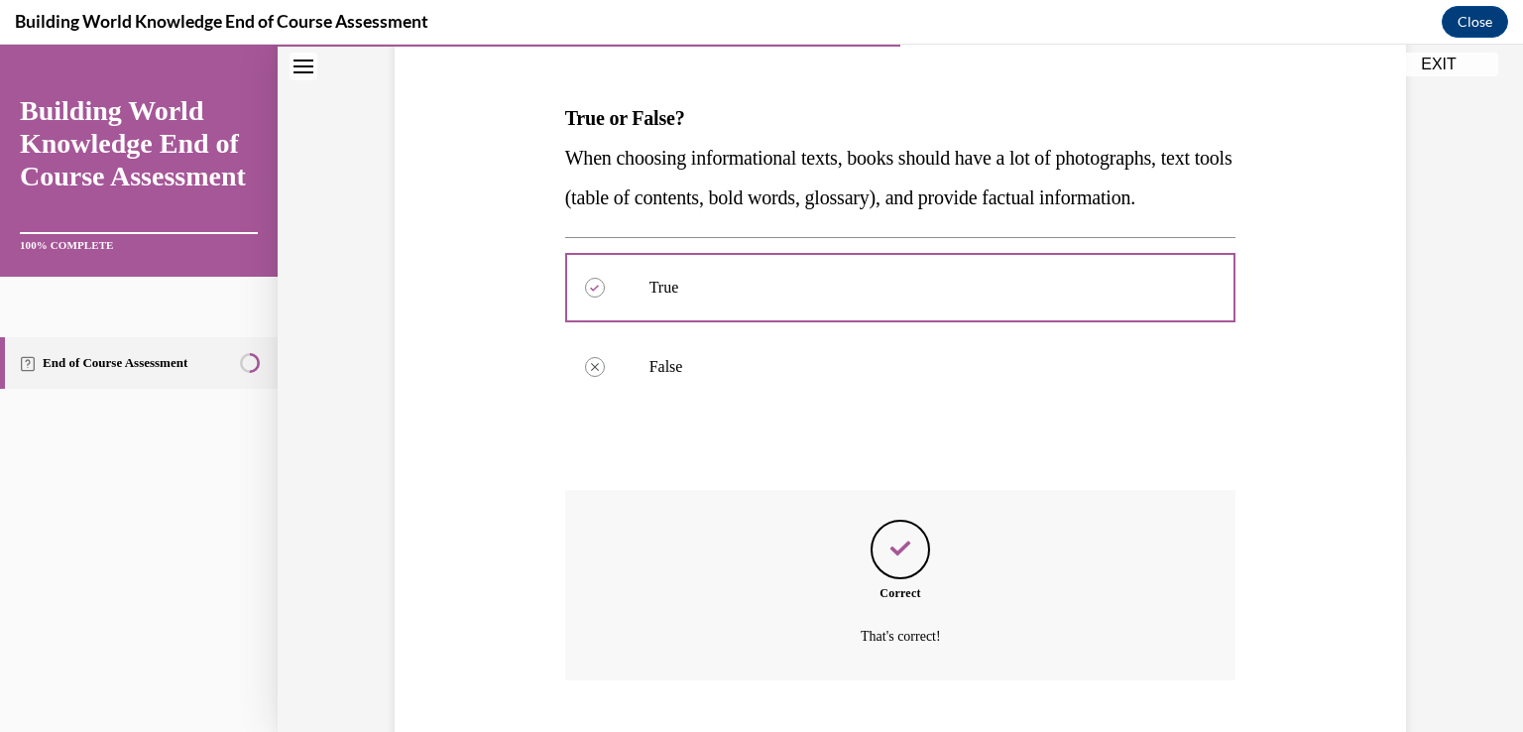
scroll to position [440, 0]
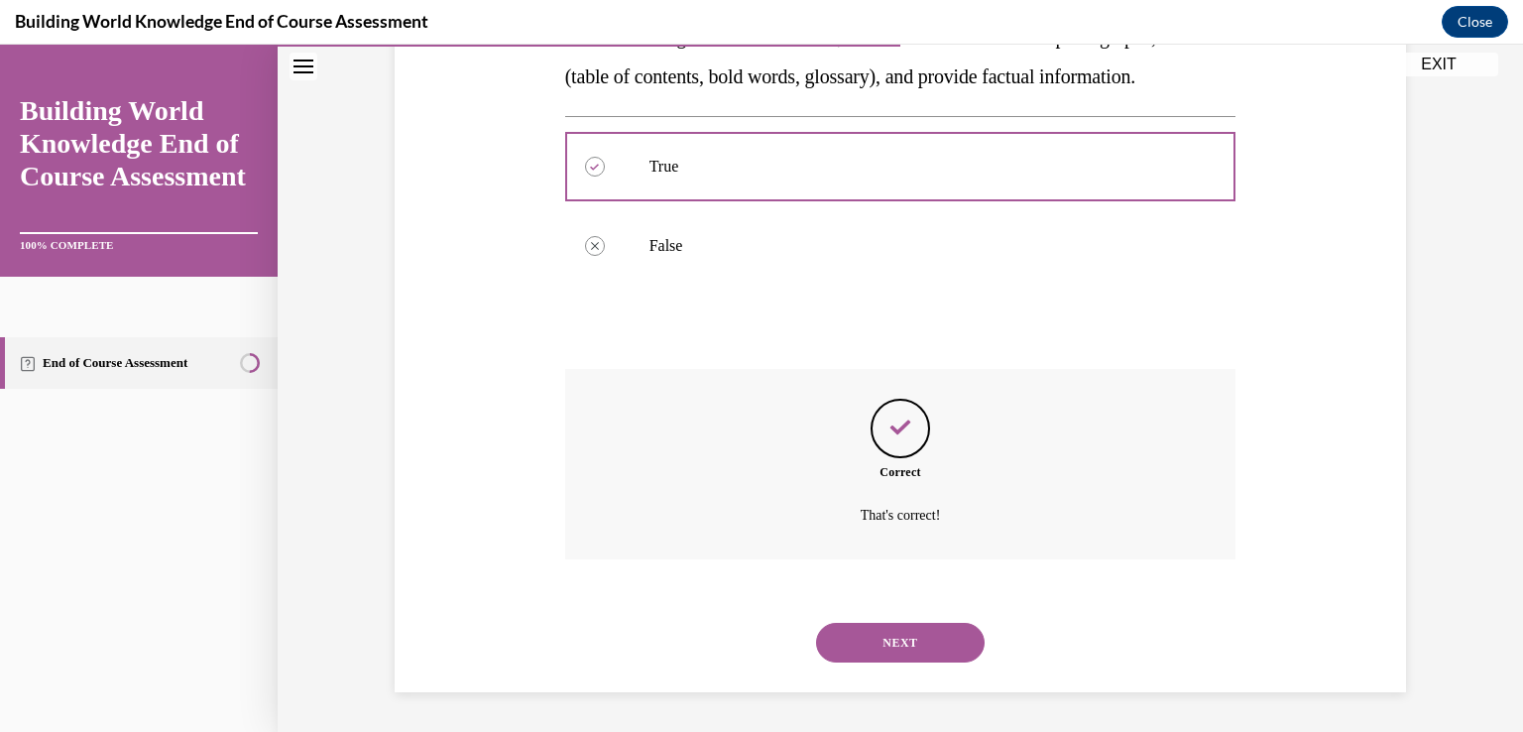
click at [848, 639] on button "NEXT" at bounding box center [900, 643] width 169 height 40
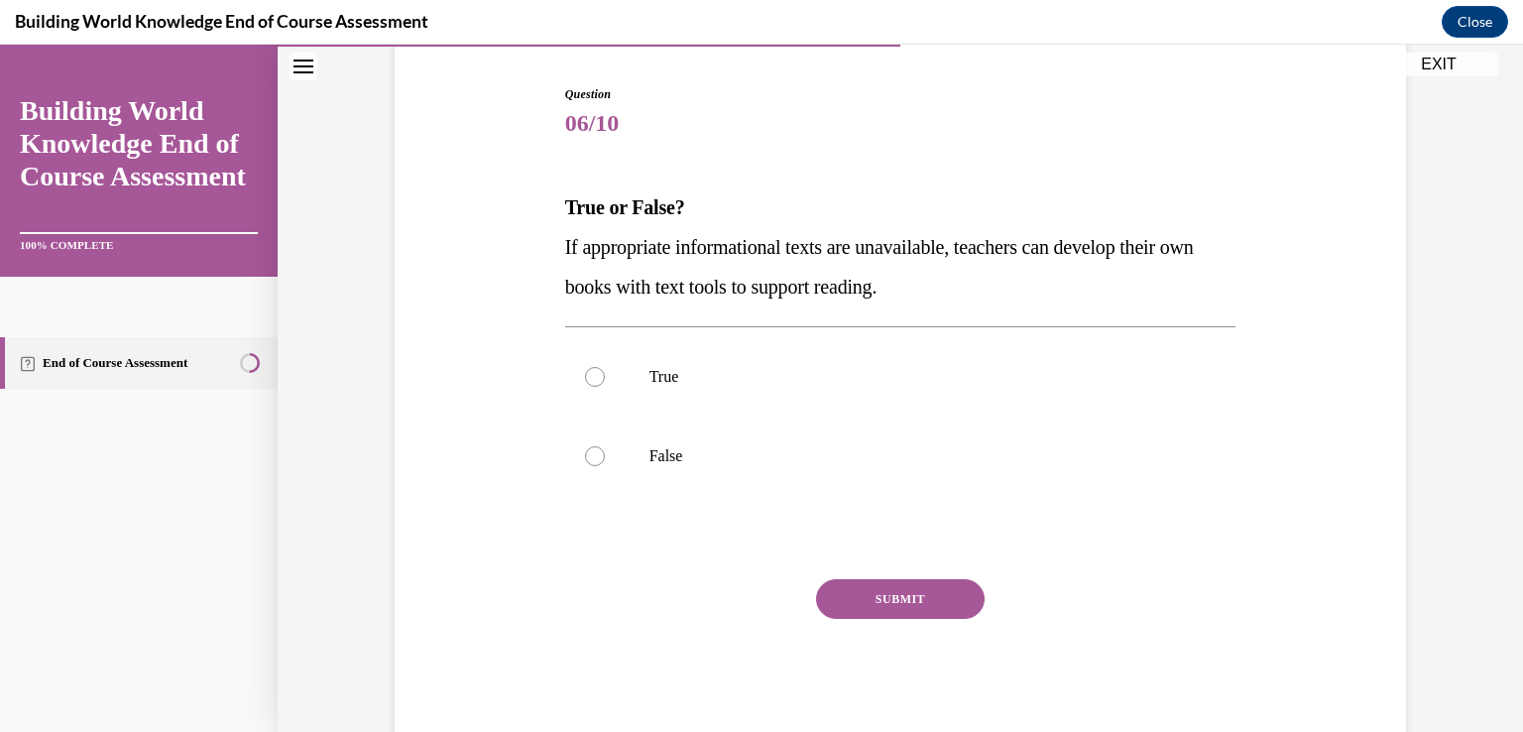
scroll to position [240, 0]
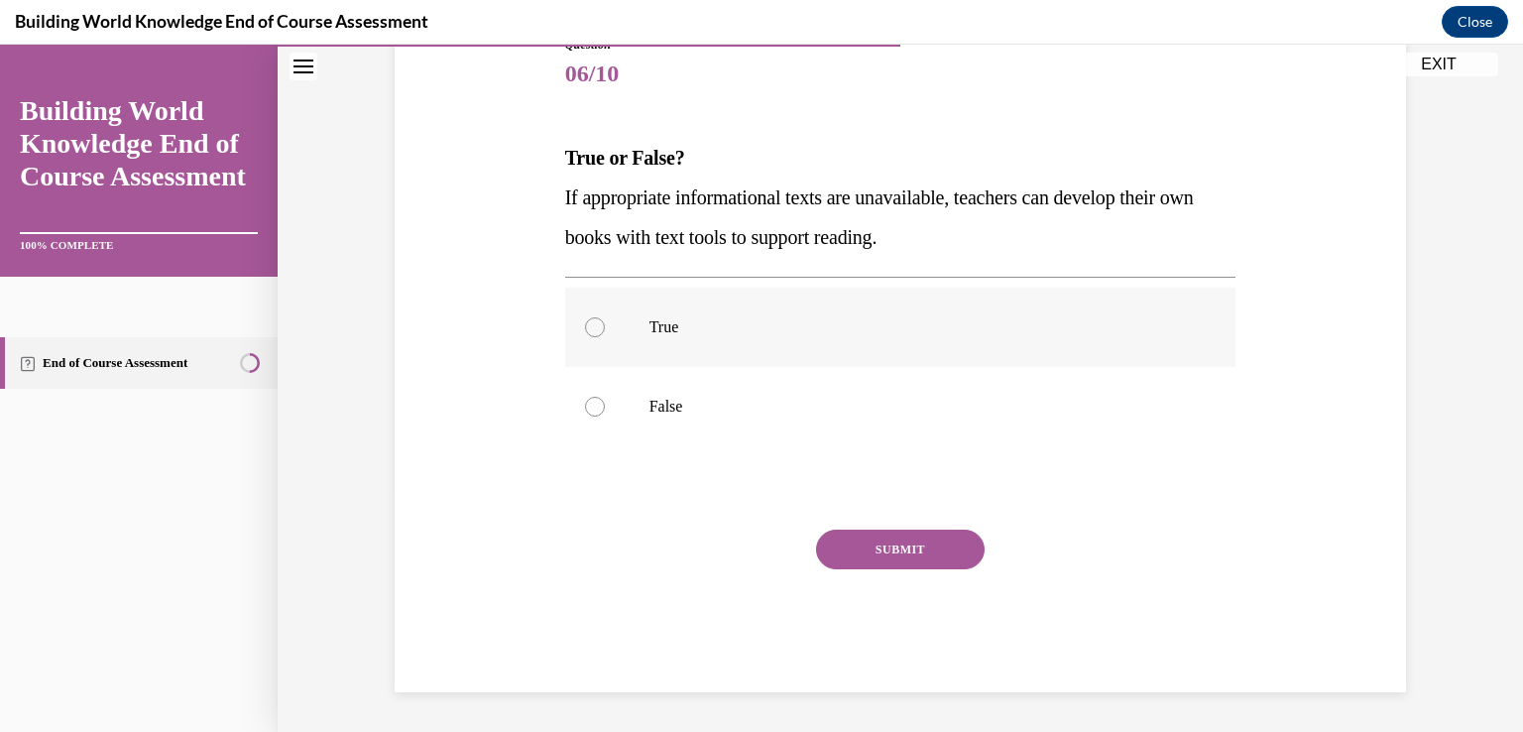
click at [595, 326] on div at bounding box center [595, 327] width 20 height 20
click at [595, 326] on input "True" at bounding box center [595, 327] width 20 height 20
radio input "true"
click at [834, 539] on button "SUBMIT" at bounding box center [900, 549] width 169 height 40
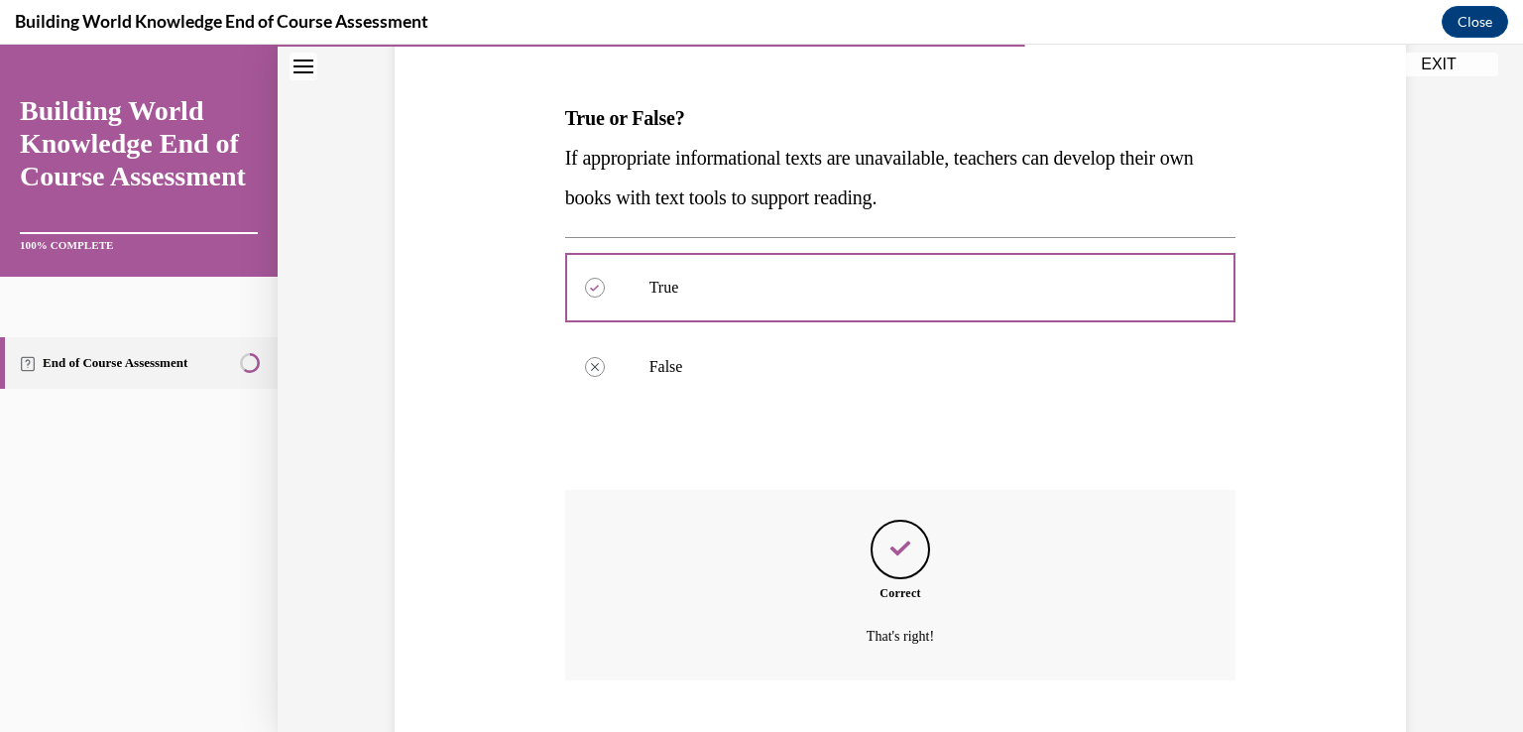
scroll to position [401, 0]
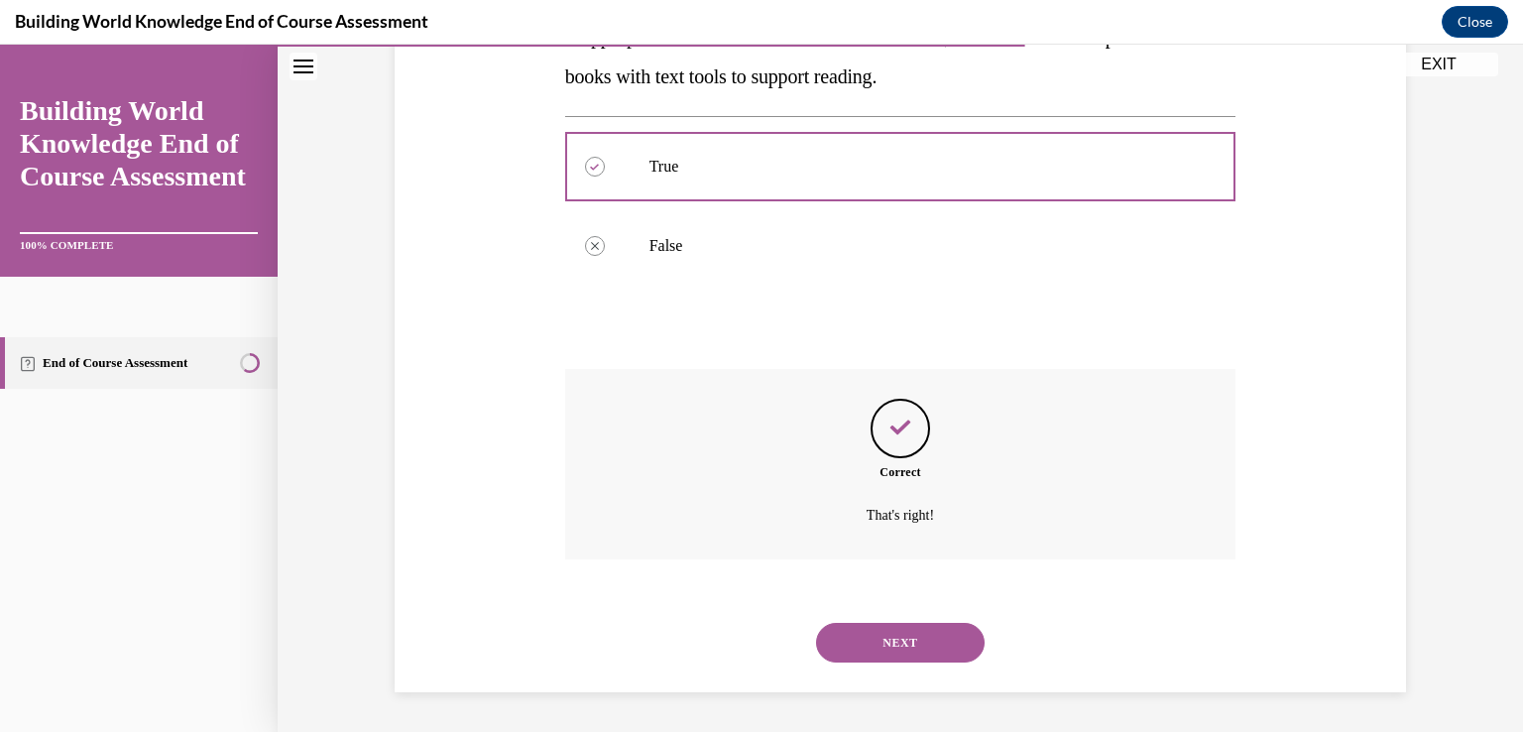
click at [889, 636] on button "NEXT" at bounding box center [900, 643] width 169 height 40
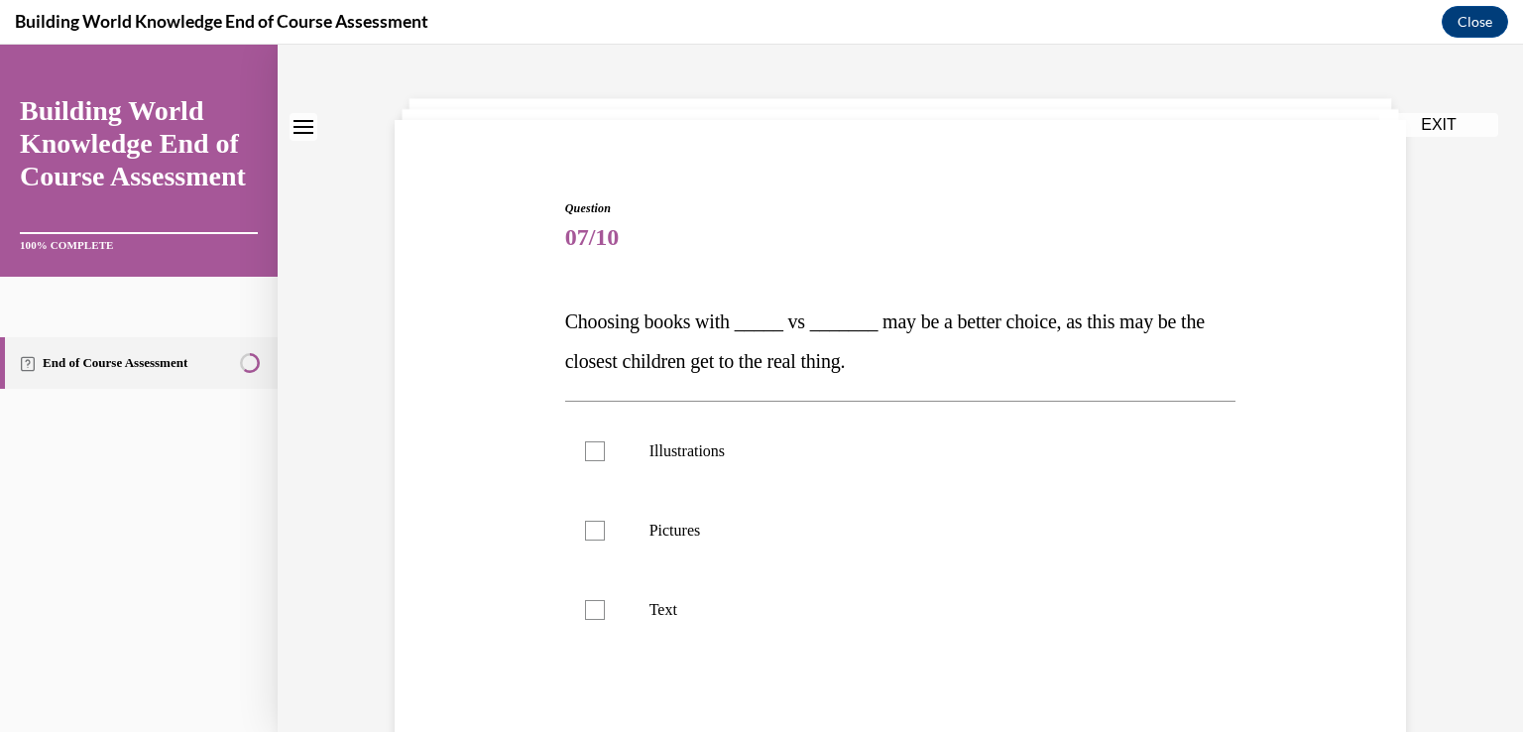
scroll to position [198, 0]
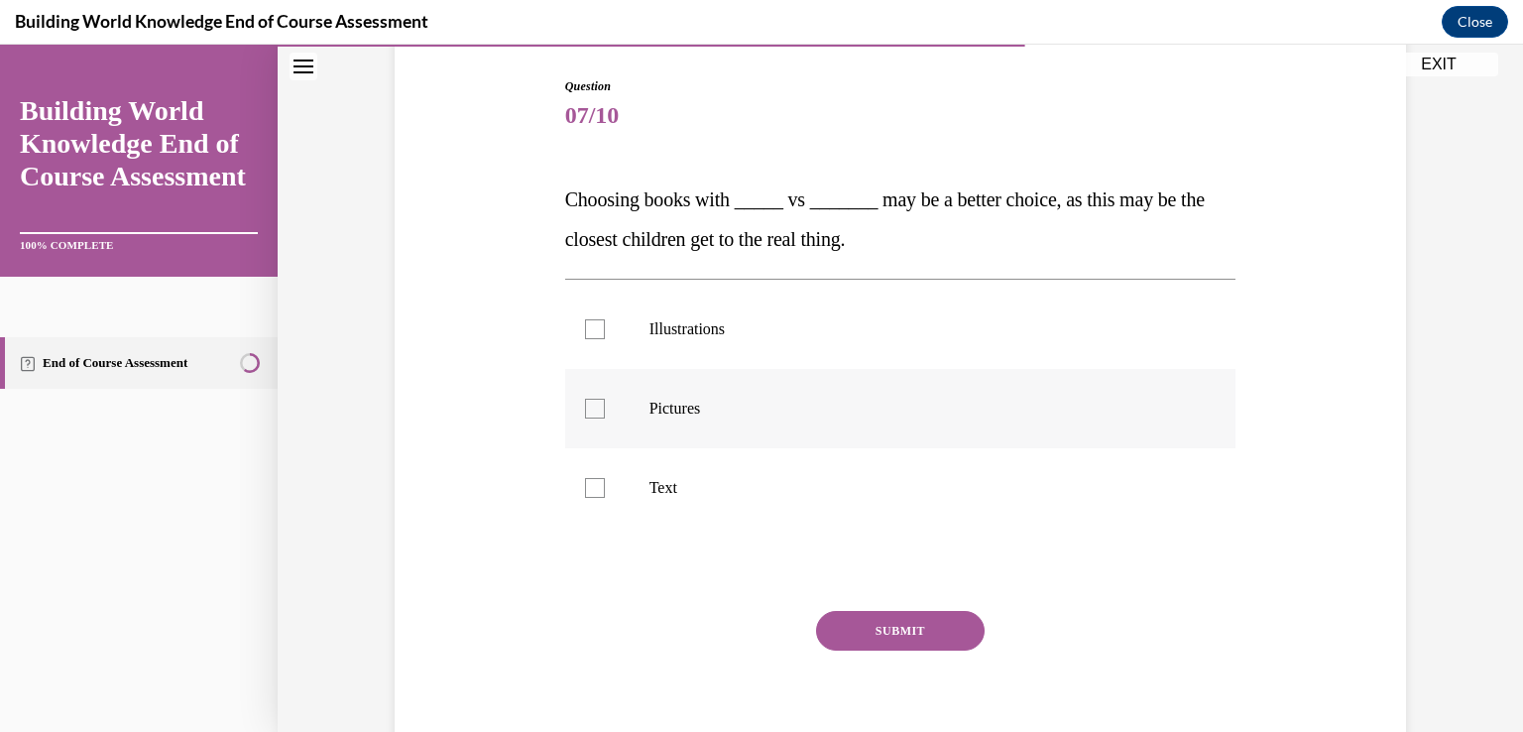
click at [594, 406] on div at bounding box center [595, 409] width 20 height 20
click at [594, 406] on input "Pictures" at bounding box center [595, 409] width 20 height 20
checkbox input "true"
click at [593, 328] on div at bounding box center [595, 329] width 20 height 20
click at [593, 328] on input "Illustrations" at bounding box center [595, 329] width 20 height 20
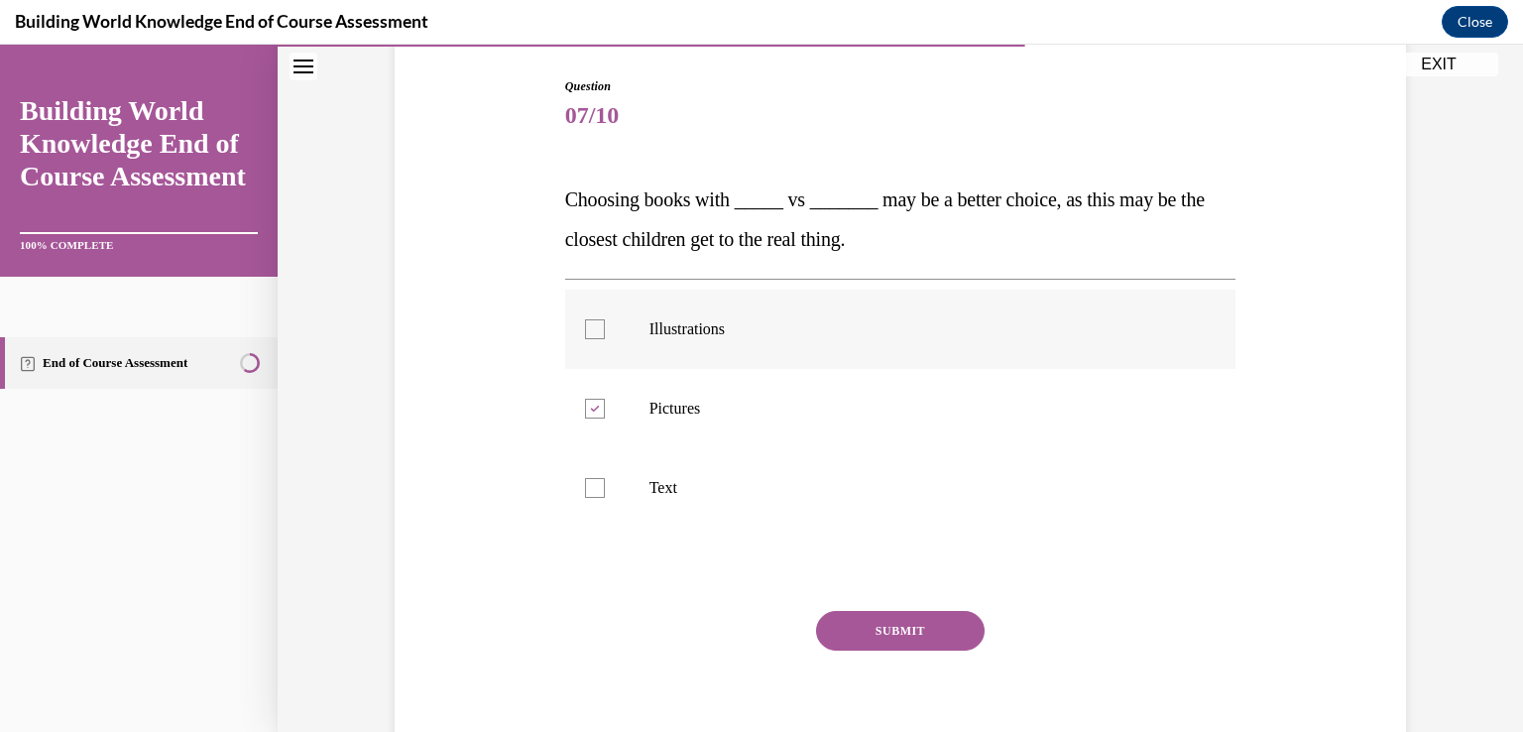
checkbox input "true"
click at [932, 636] on button "SUBMIT" at bounding box center [900, 631] width 169 height 40
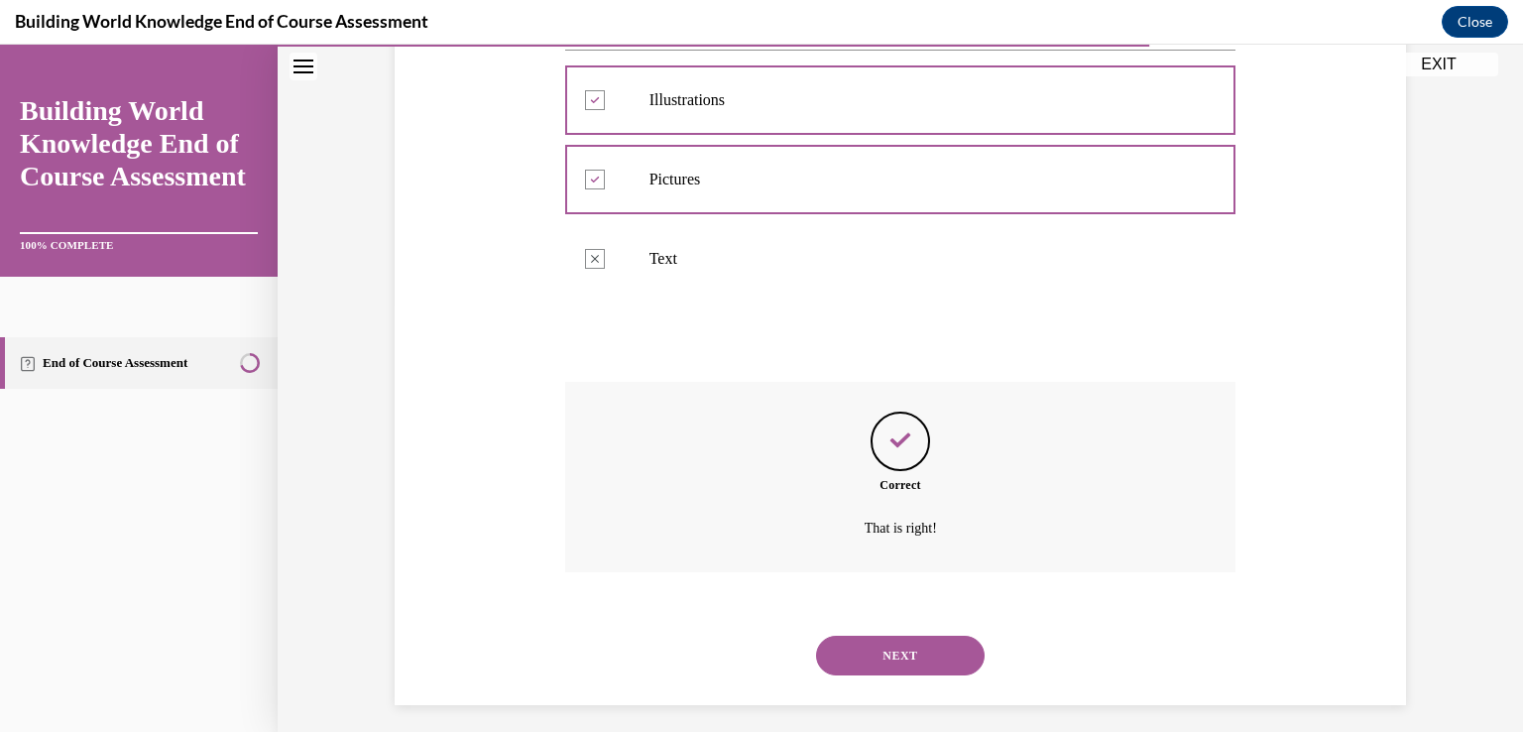
scroll to position [440, 0]
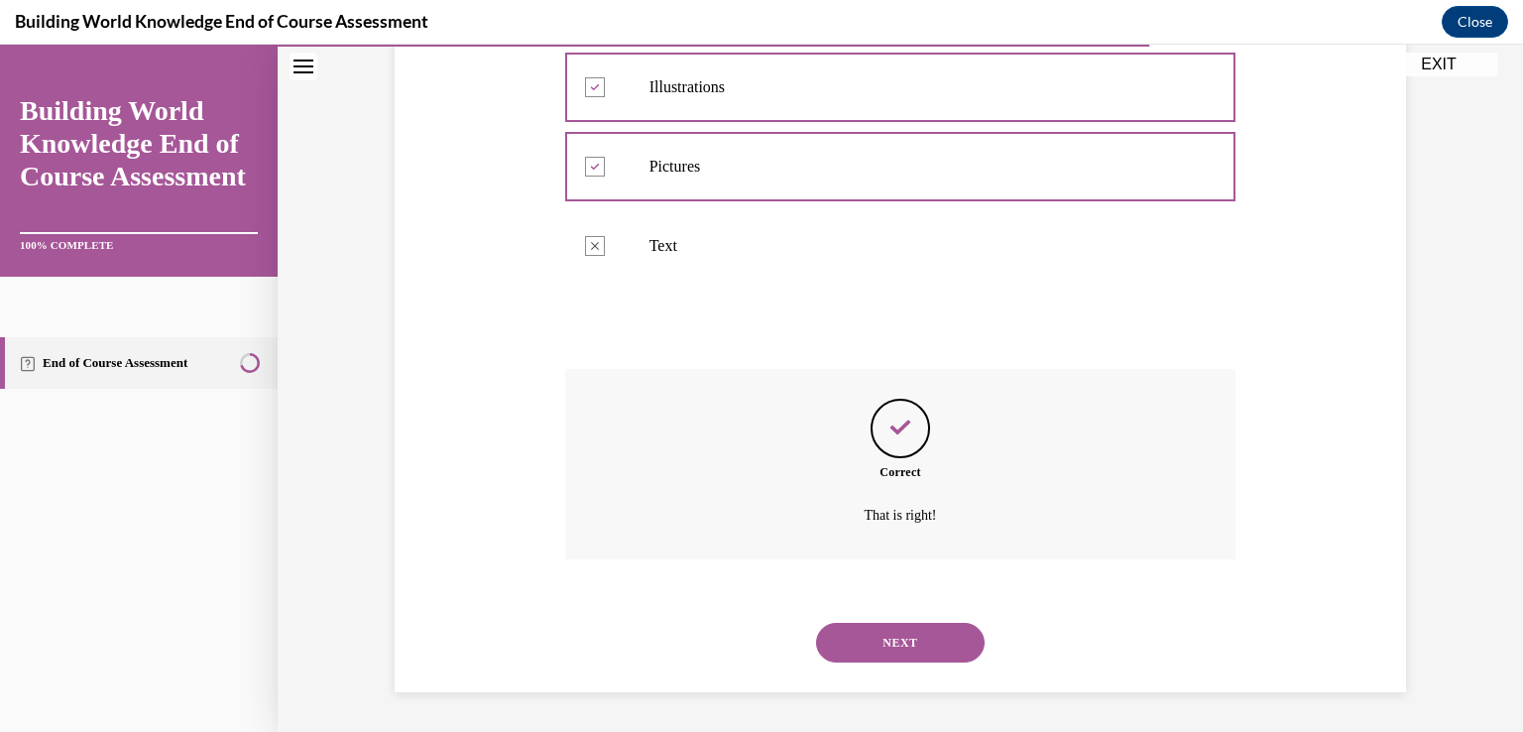
click at [905, 655] on button "NEXT" at bounding box center [900, 643] width 169 height 40
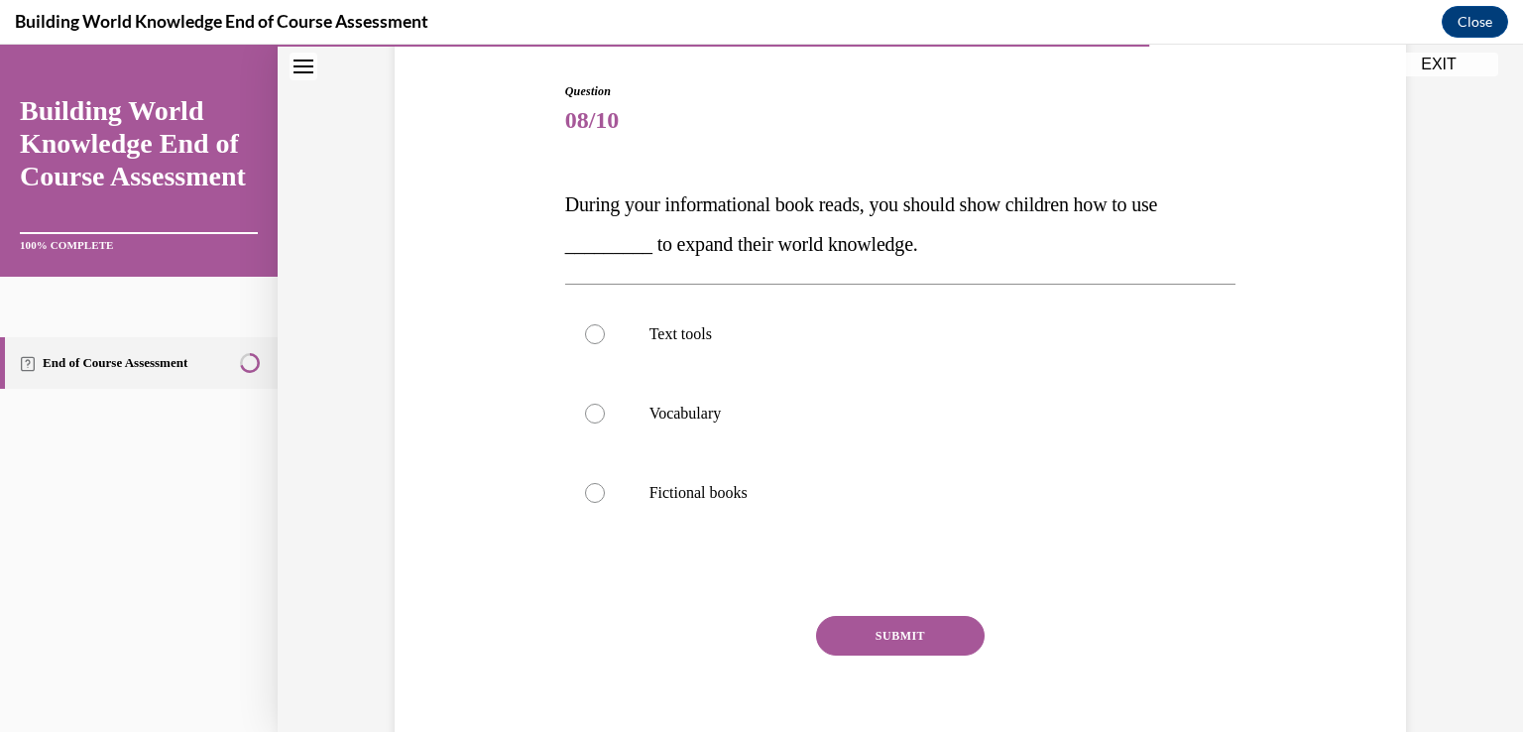
scroll to position [198, 0]
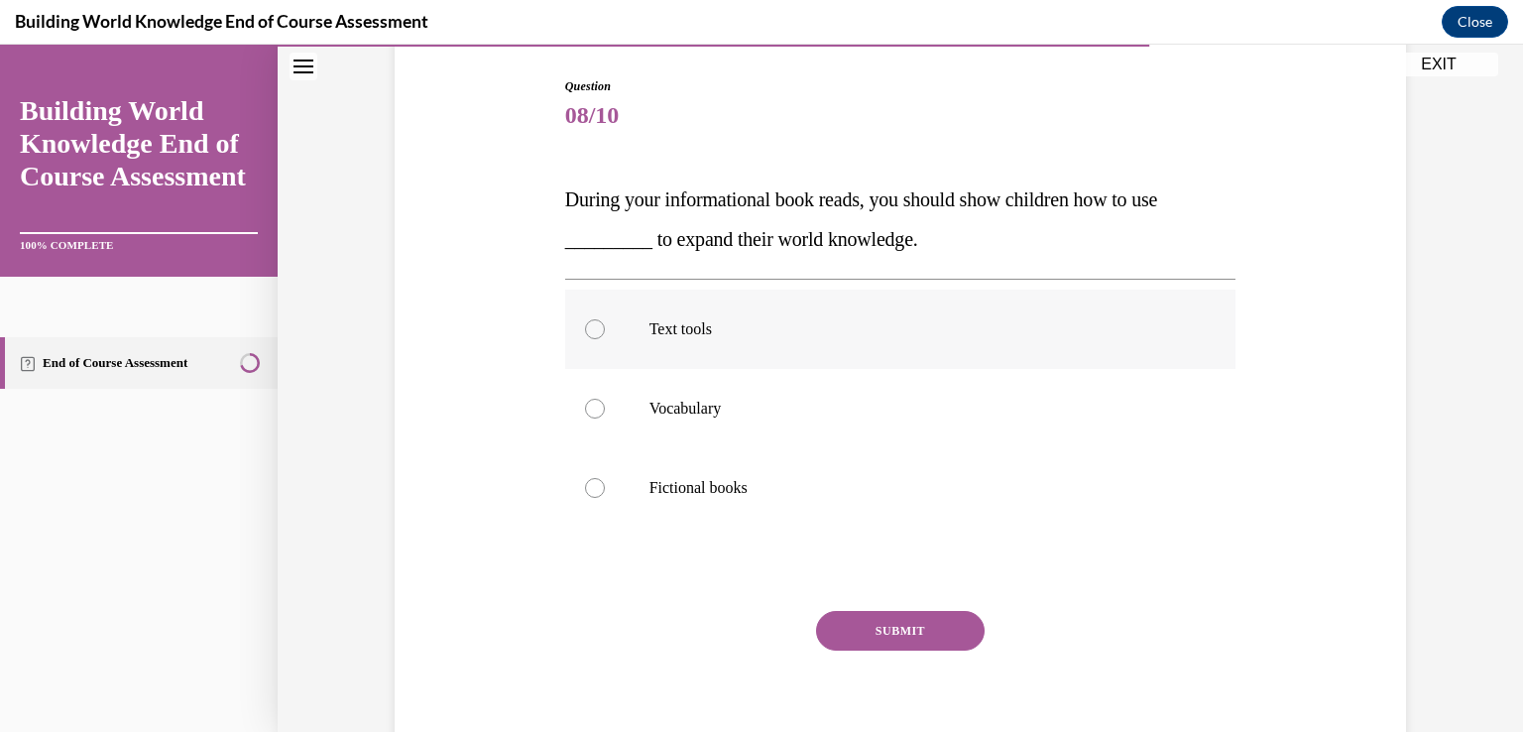
drag, startPoint x: 589, startPoint y: 325, endPoint x: 595, endPoint y: 338, distance: 14.2
click at [590, 325] on div at bounding box center [595, 329] width 20 height 20
click at [590, 325] on input "Text tools" at bounding box center [595, 329] width 20 height 20
radio input "true"
click at [887, 631] on button "SUBMIT" at bounding box center [900, 631] width 169 height 40
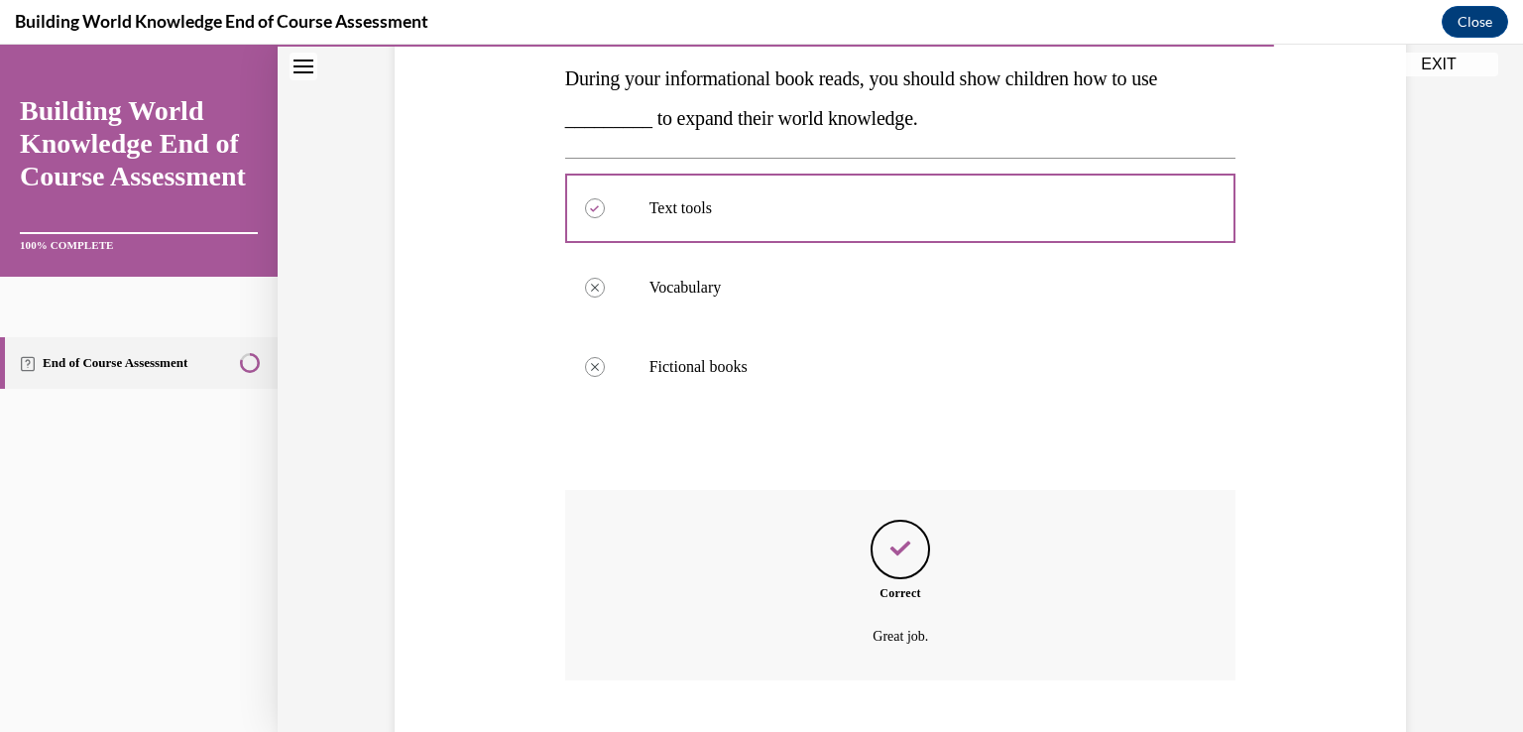
scroll to position [440, 0]
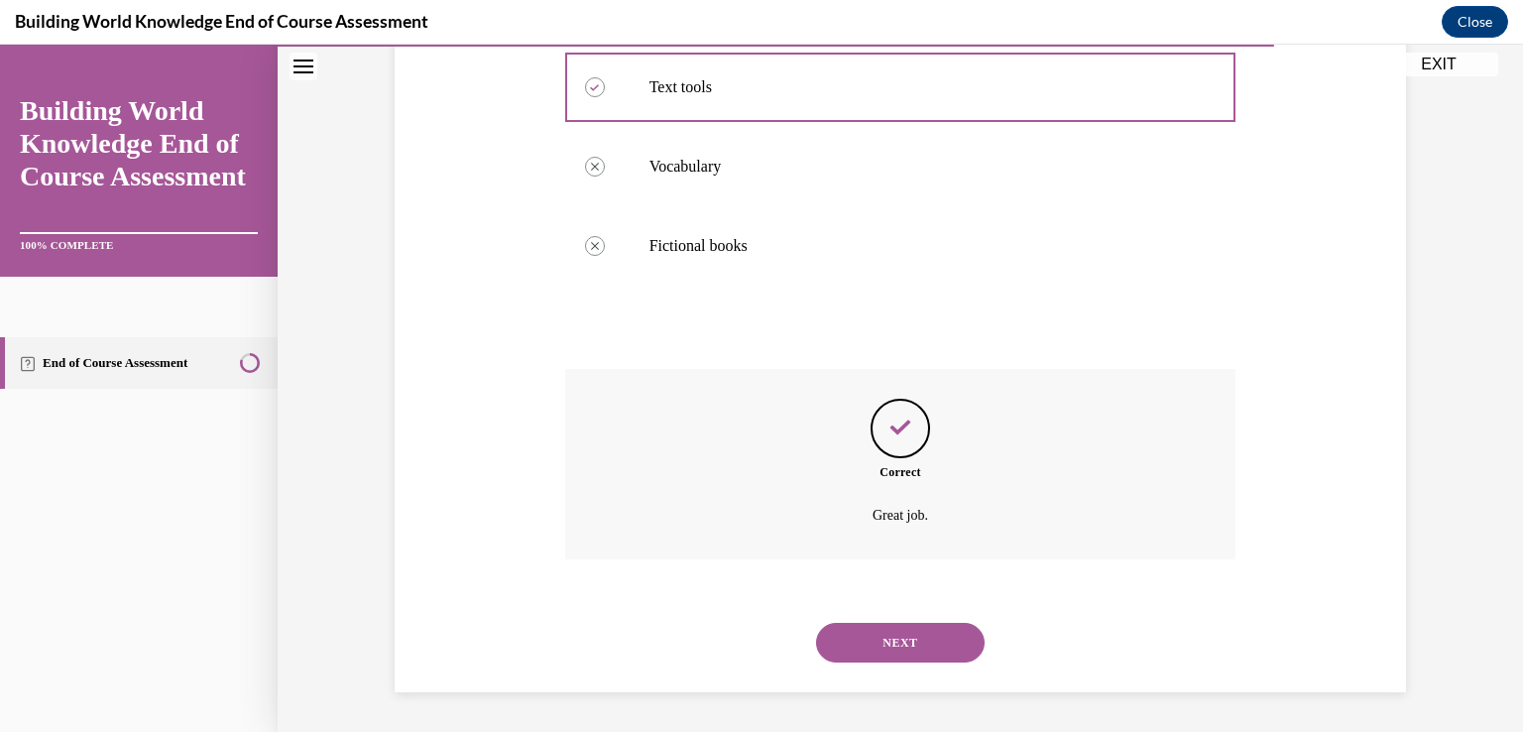
click at [952, 641] on button "NEXT" at bounding box center [900, 643] width 169 height 40
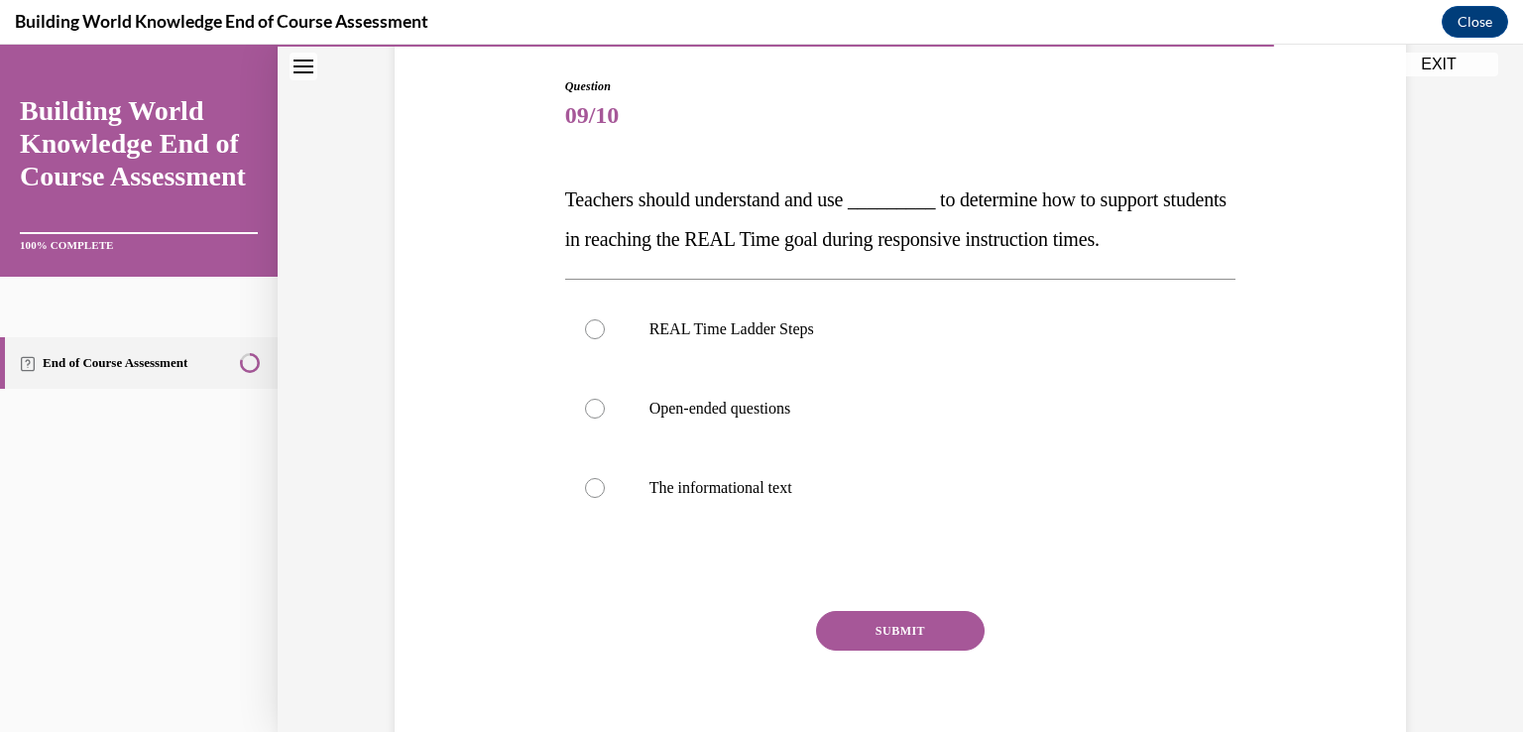
scroll to position [280, 0]
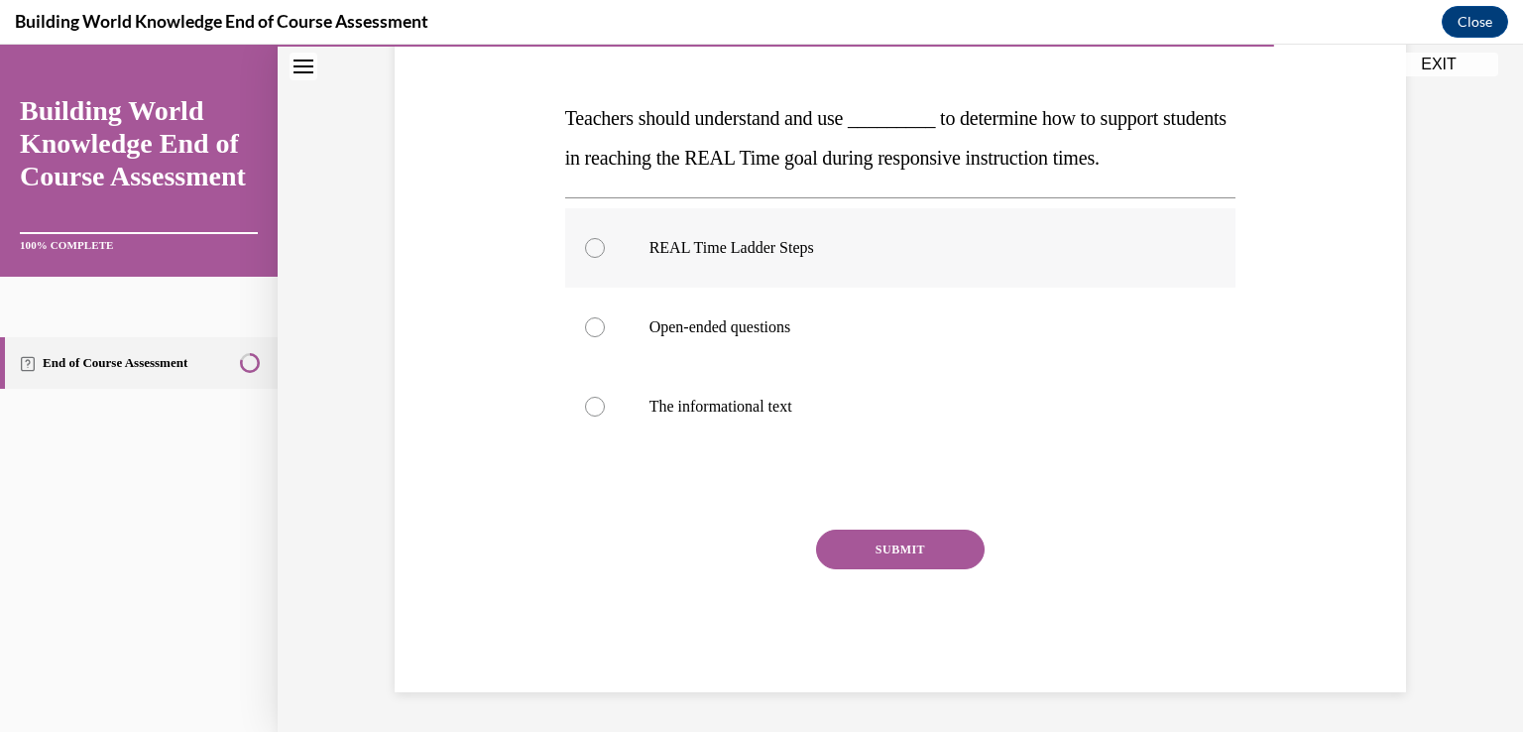
click at [589, 243] on div at bounding box center [595, 248] width 20 height 20
click at [589, 243] on input "REAL Time Ladder Steps" at bounding box center [595, 248] width 20 height 20
radio input "true"
click at [920, 554] on button "SUBMIT" at bounding box center [900, 549] width 169 height 40
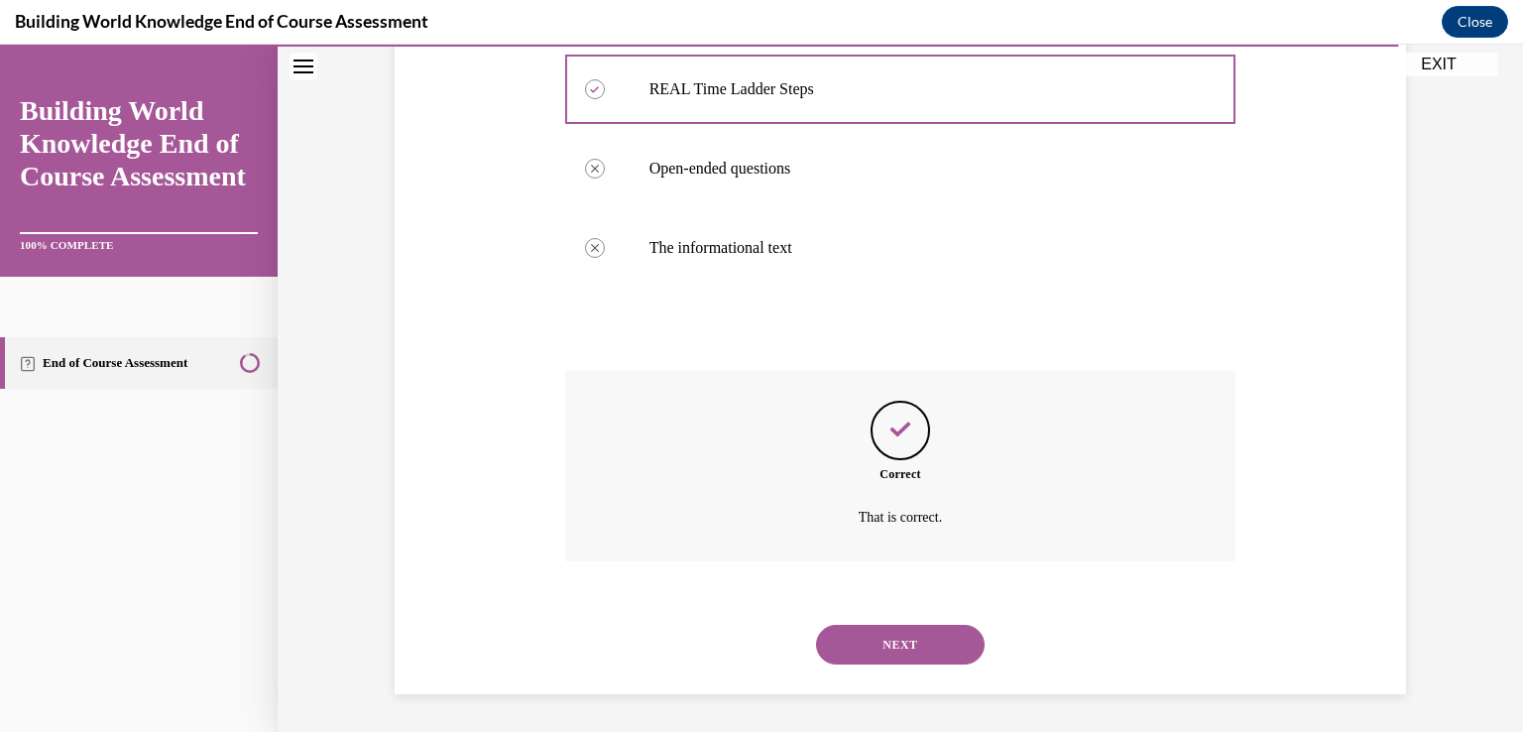
scroll to position [440, 0]
click at [922, 624] on button "NEXT" at bounding box center [900, 643] width 169 height 40
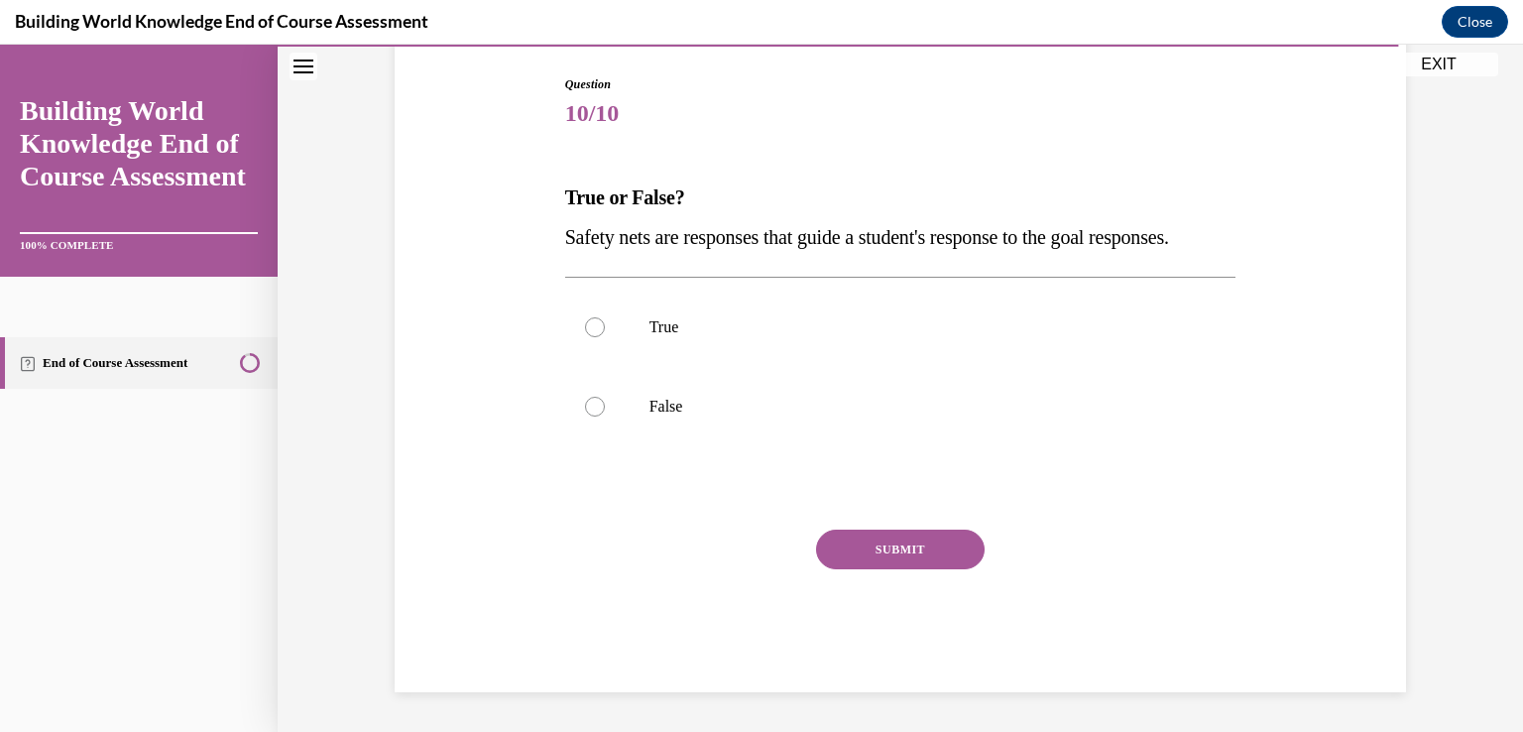
scroll to position [220, 0]
click at [585, 337] on div at bounding box center [595, 327] width 20 height 20
click at [585, 337] on input "True" at bounding box center [595, 327] width 20 height 20
radio input "true"
click at [923, 569] on button "SUBMIT" at bounding box center [900, 549] width 169 height 40
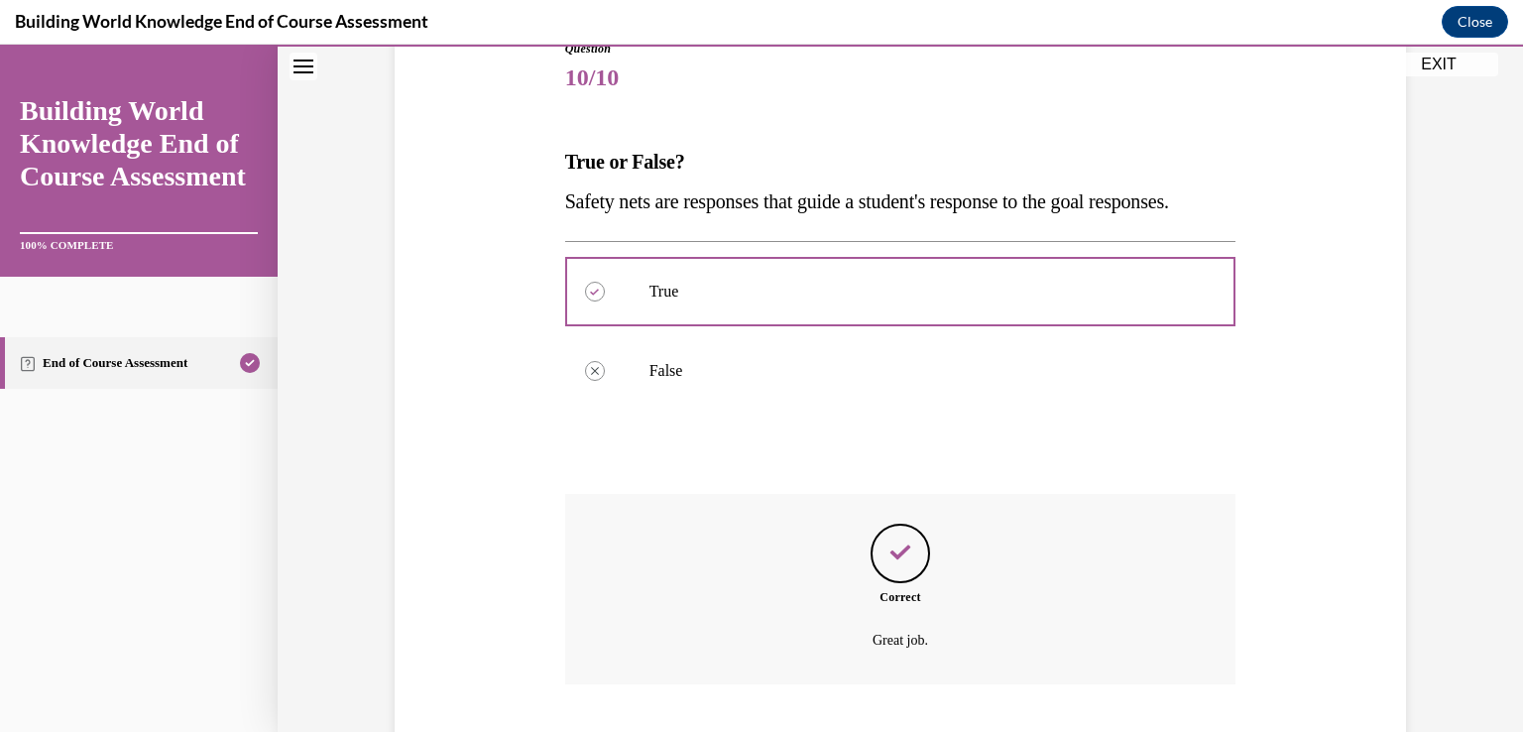
scroll to position [401, 0]
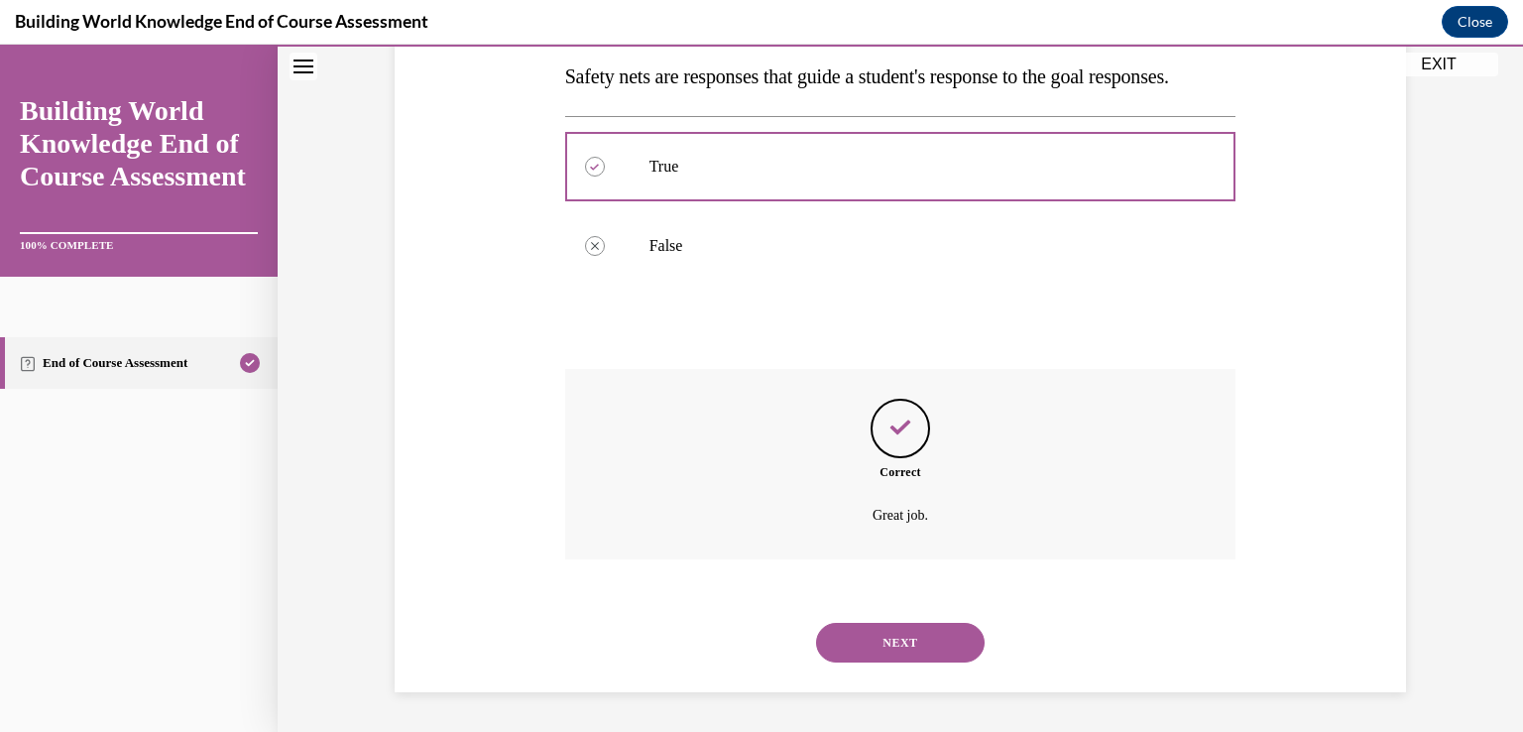
click at [930, 637] on button "NEXT" at bounding box center [900, 643] width 169 height 40
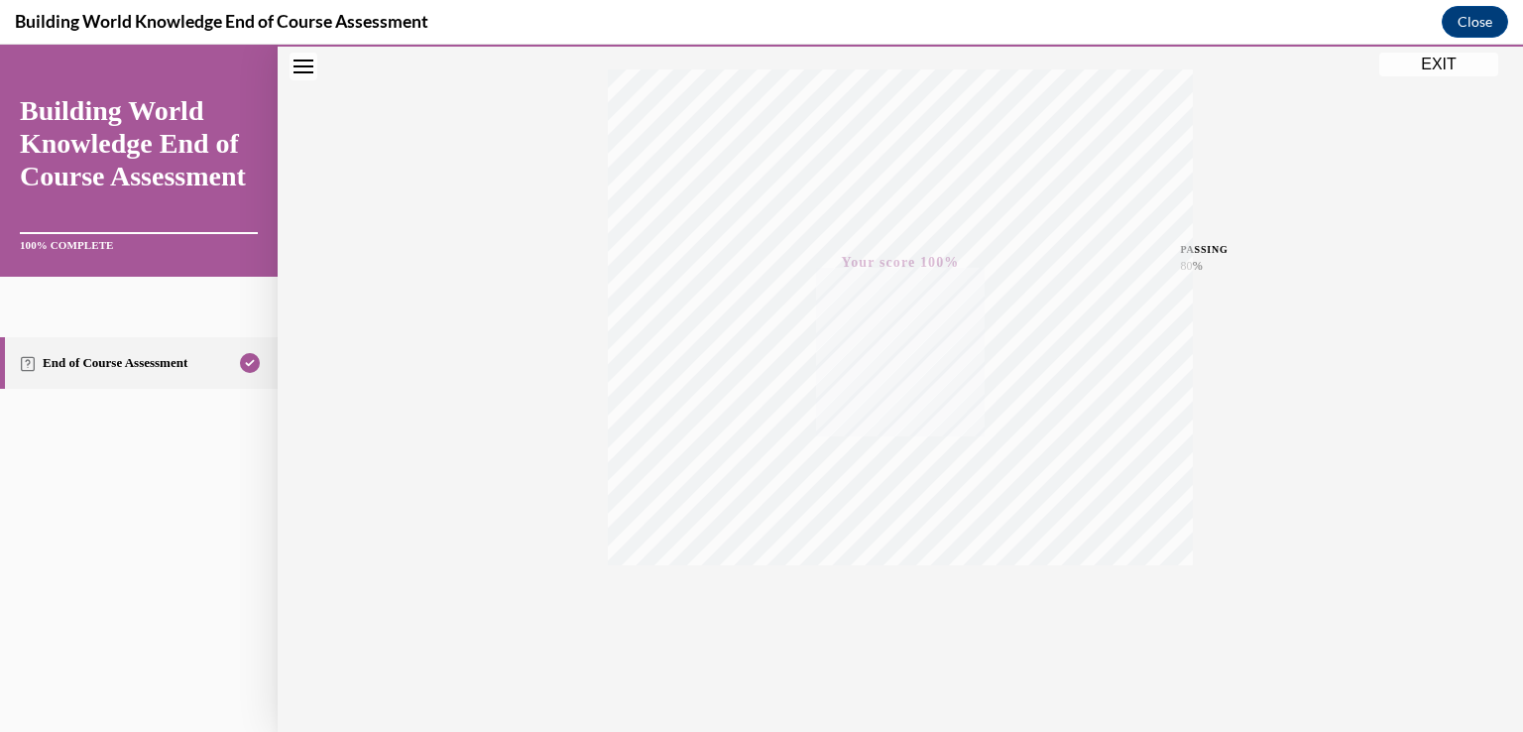
scroll to position [329, 0]
click at [1437, 64] on button "EXIT" at bounding box center [1438, 65] width 119 height 24
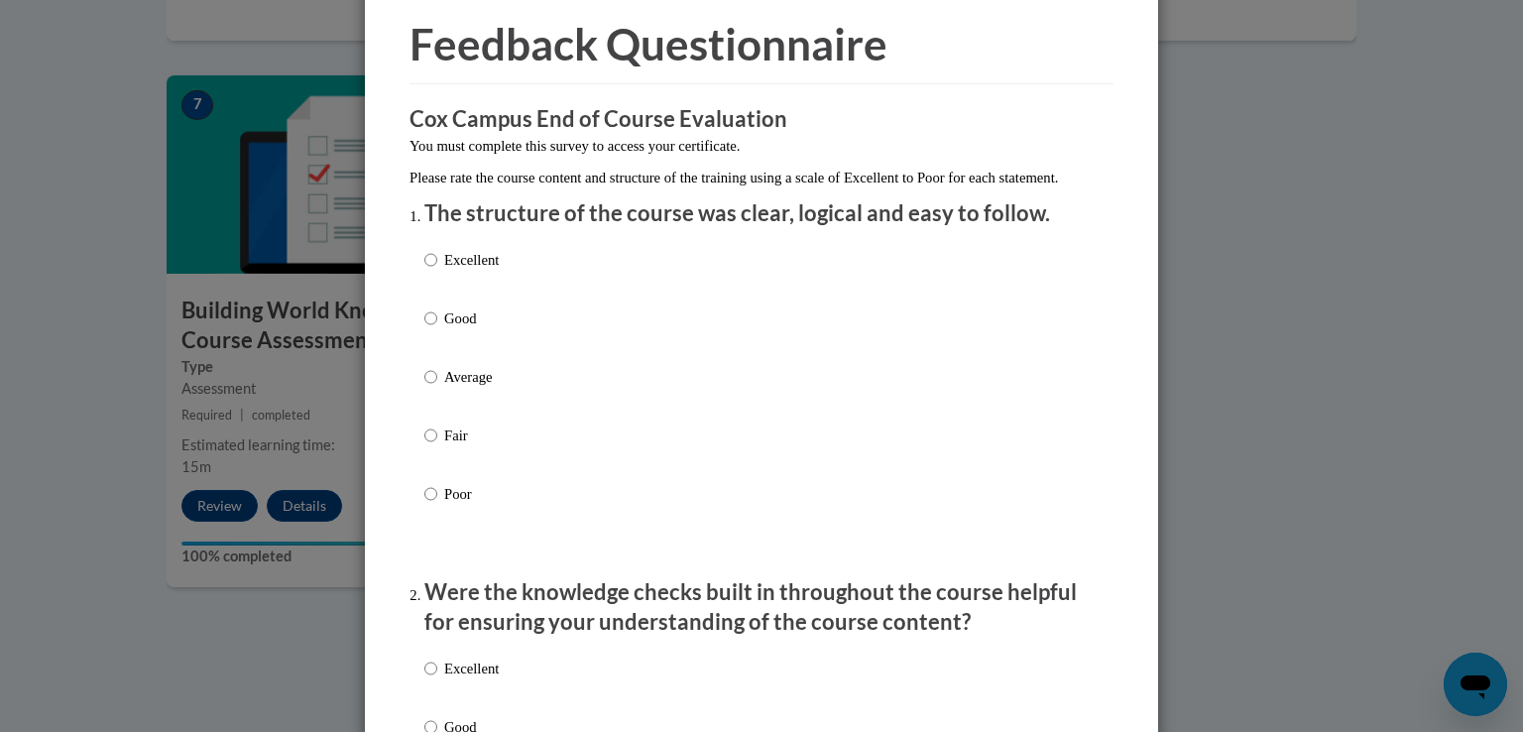
scroll to position [198, 0]
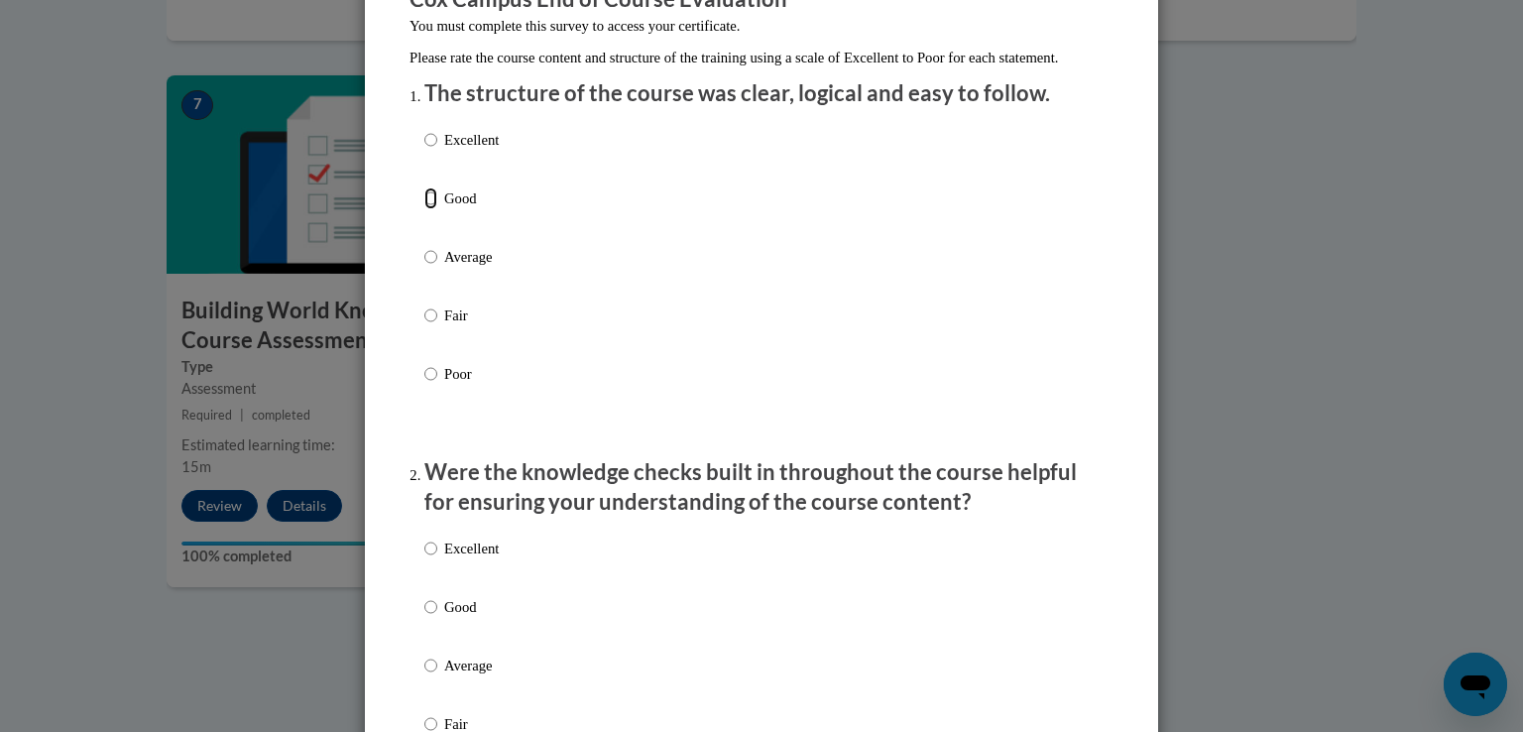
click at [427, 209] on input "Good" at bounding box center [430, 198] width 13 height 22
radio input "true"
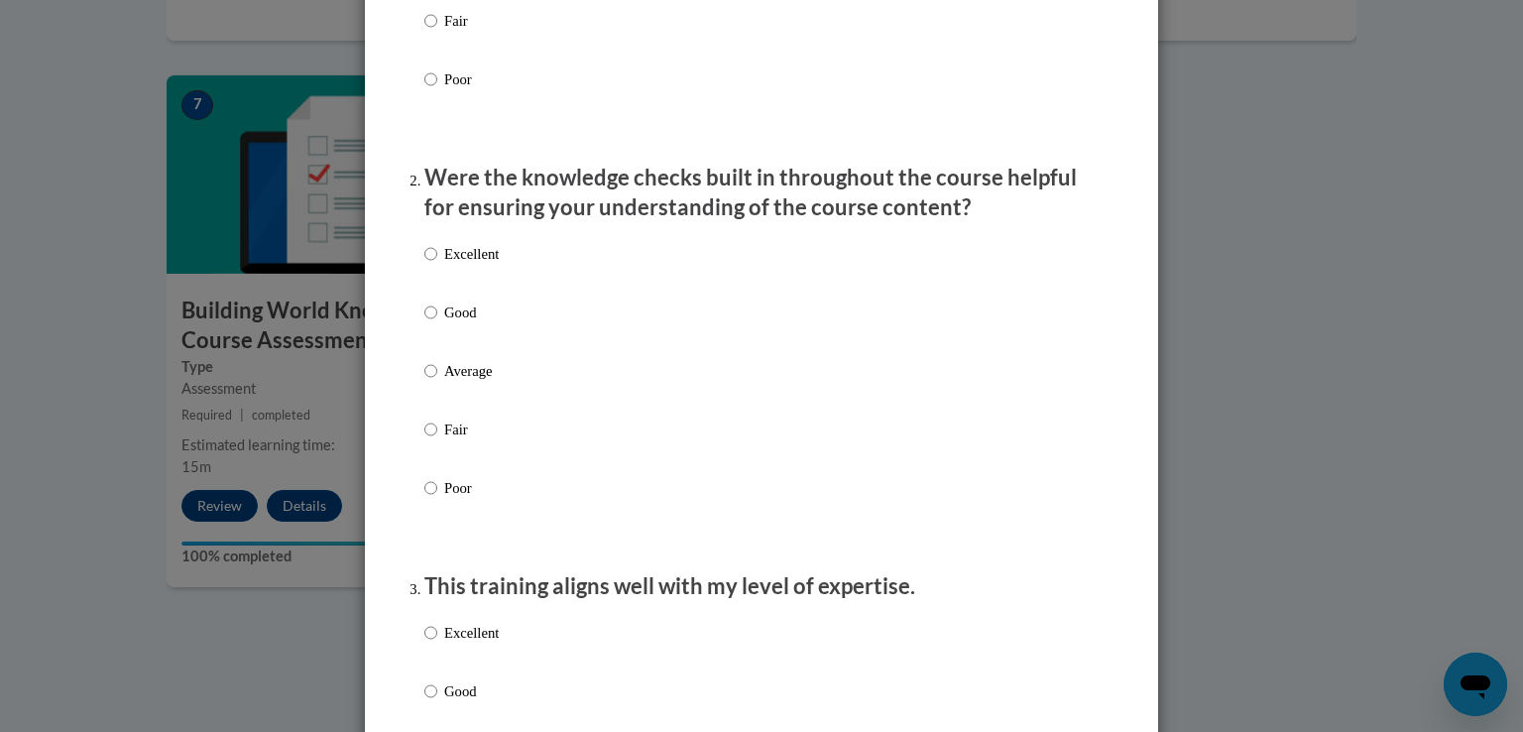
scroll to position [496, 0]
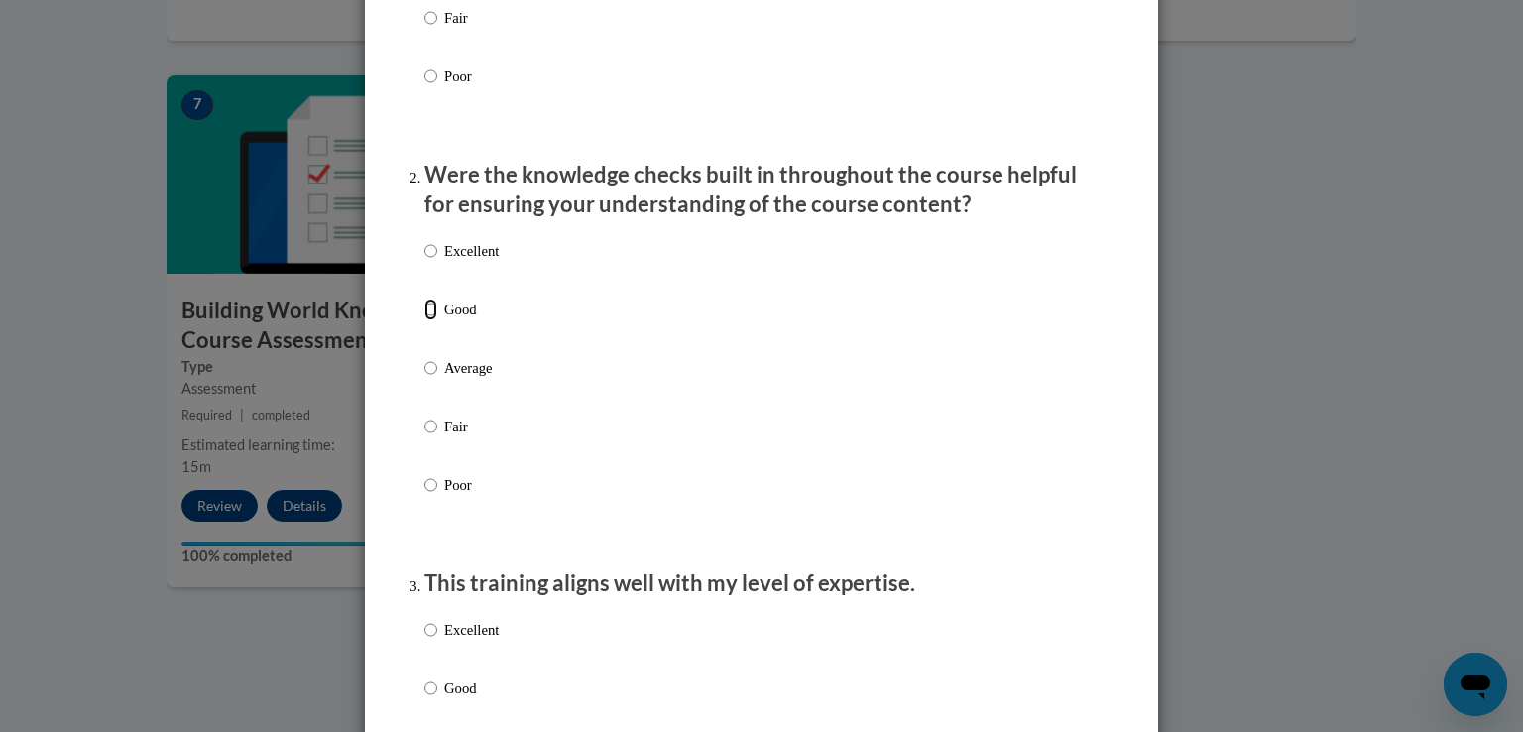
click at [424, 320] on input "Good" at bounding box center [430, 309] width 13 height 22
radio input "true"
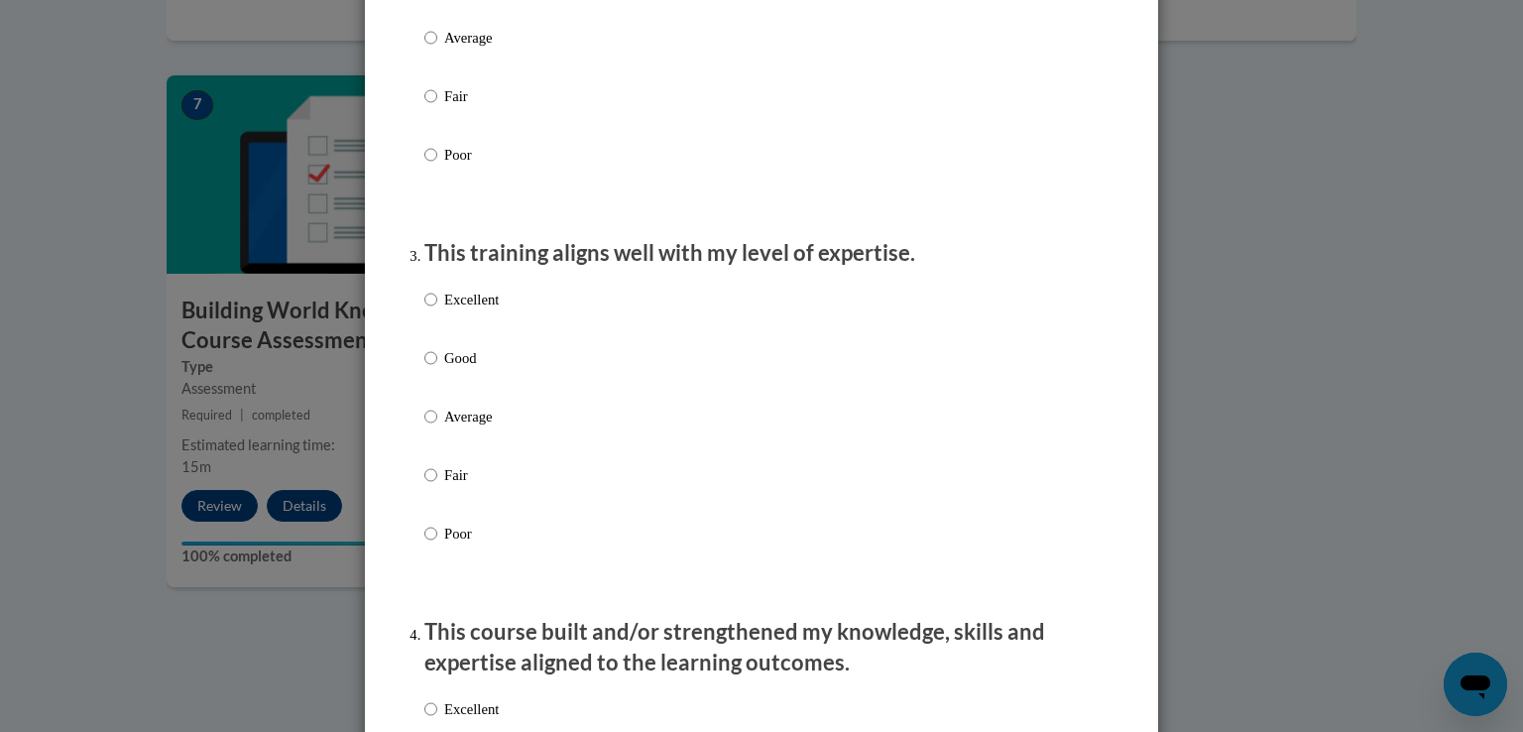
scroll to position [892, 0]
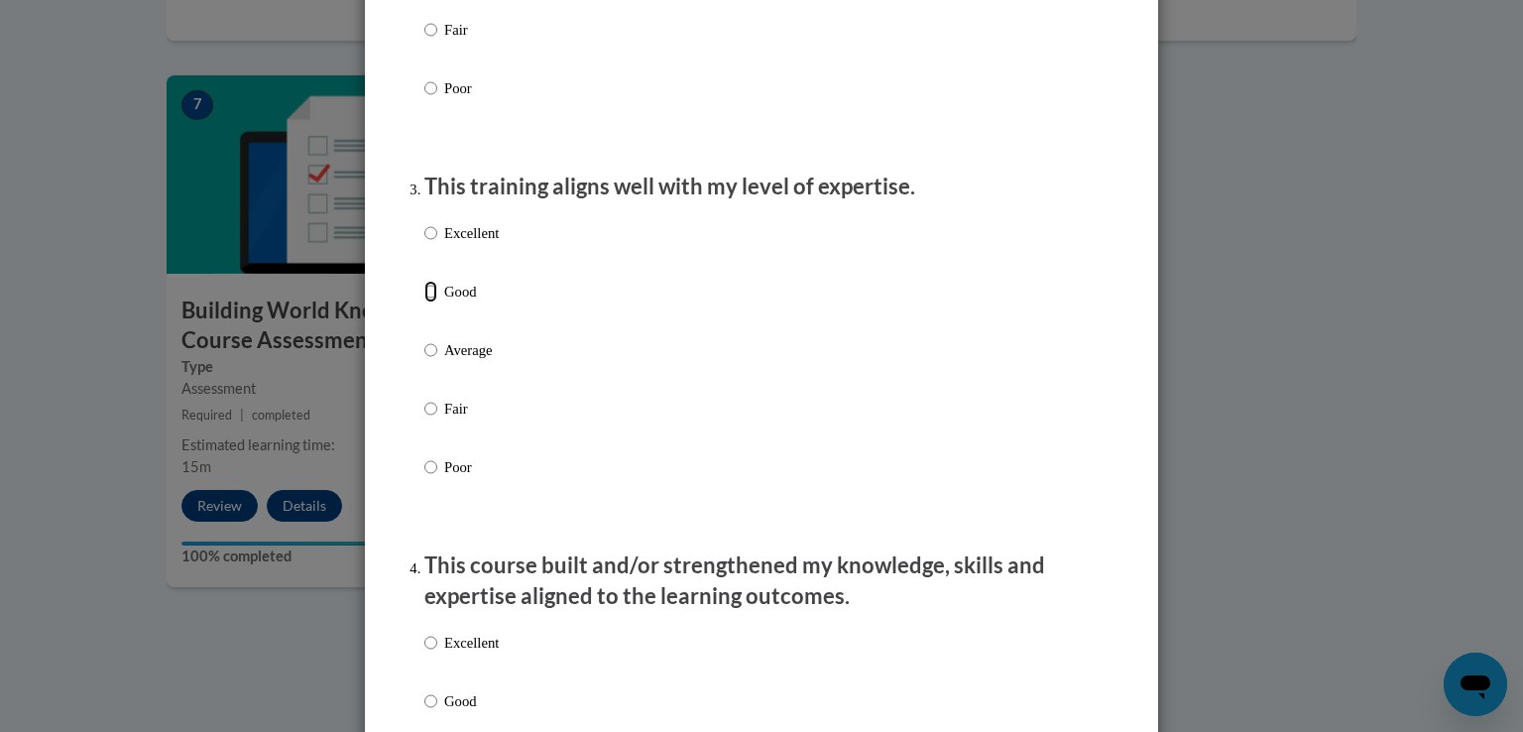
click at [428, 302] on input "Good" at bounding box center [430, 292] width 13 height 22
radio input "true"
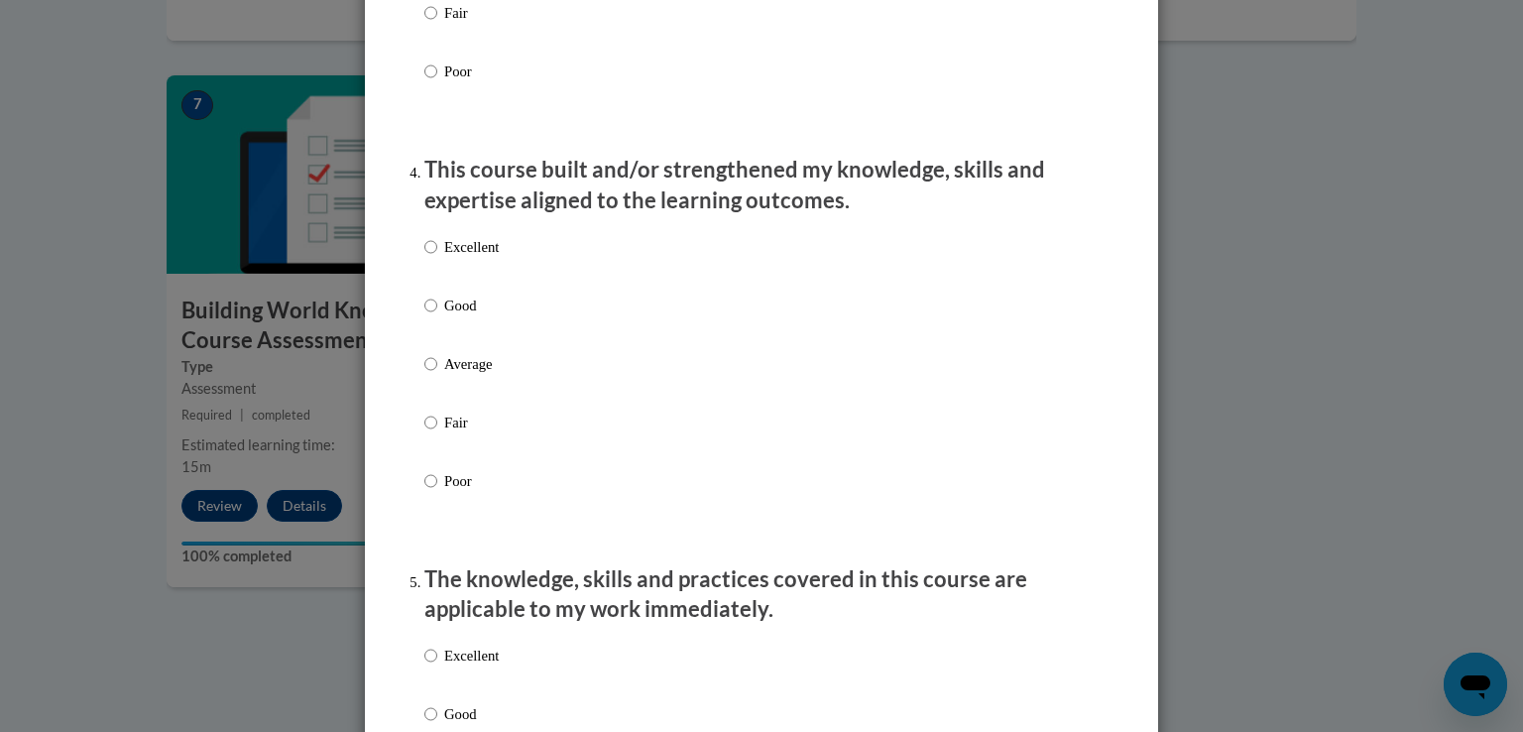
scroll to position [1289, 0]
click at [424, 315] on input "Good" at bounding box center [430, 304] width 13 height 22
radio input "true"
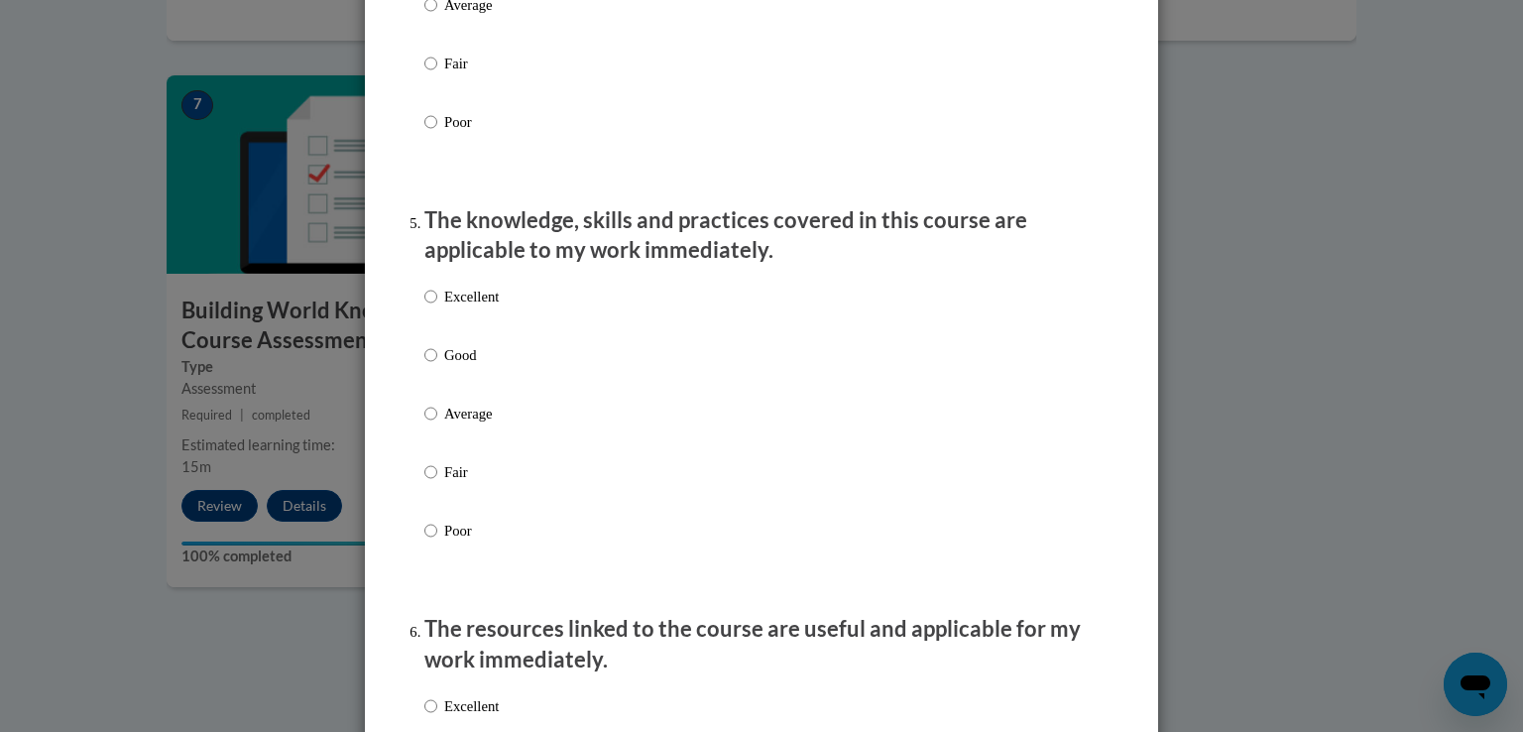
scroll to position [1685, 0]
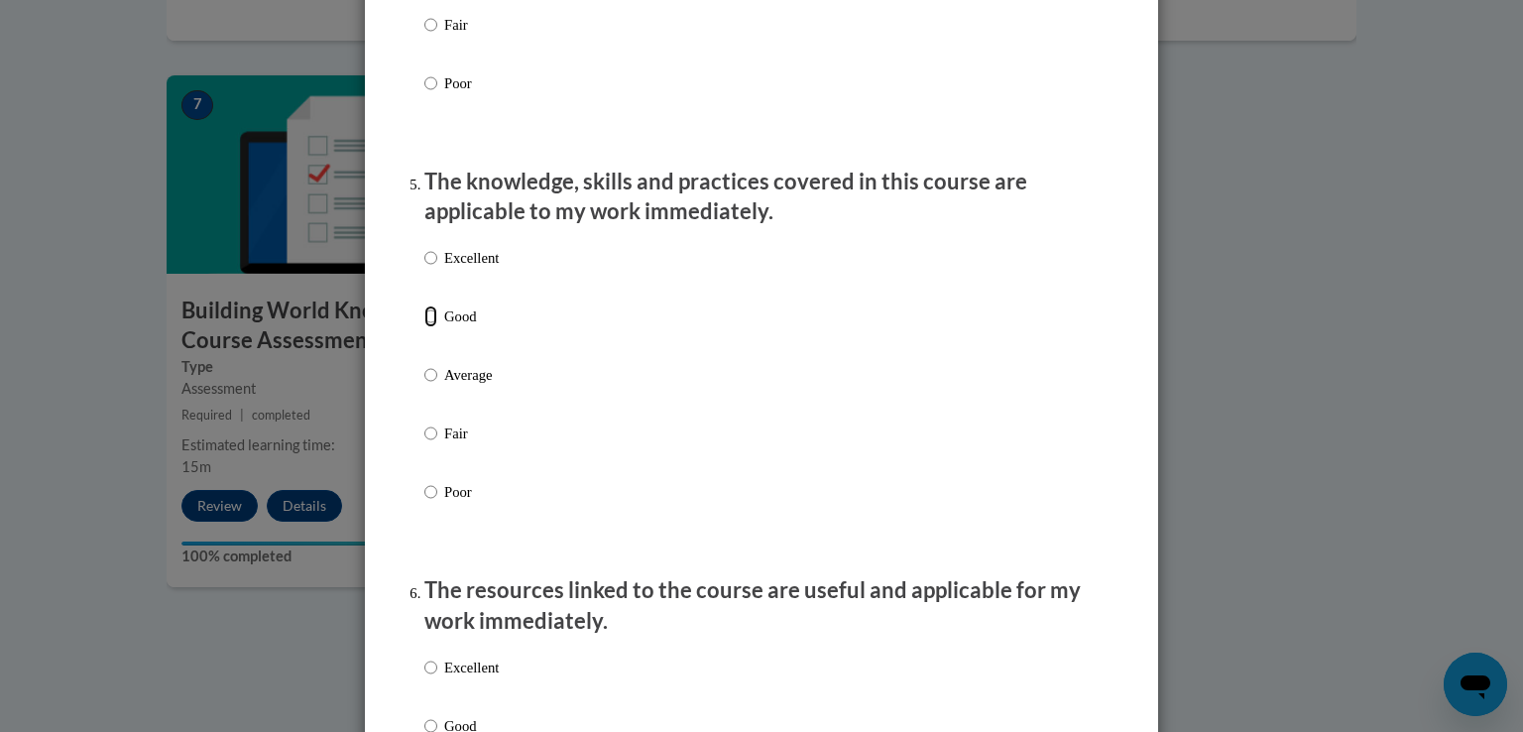
click at [424, 327] on input "Good" at bounding box center [430, 316] width 13 height 22
radio input "true"
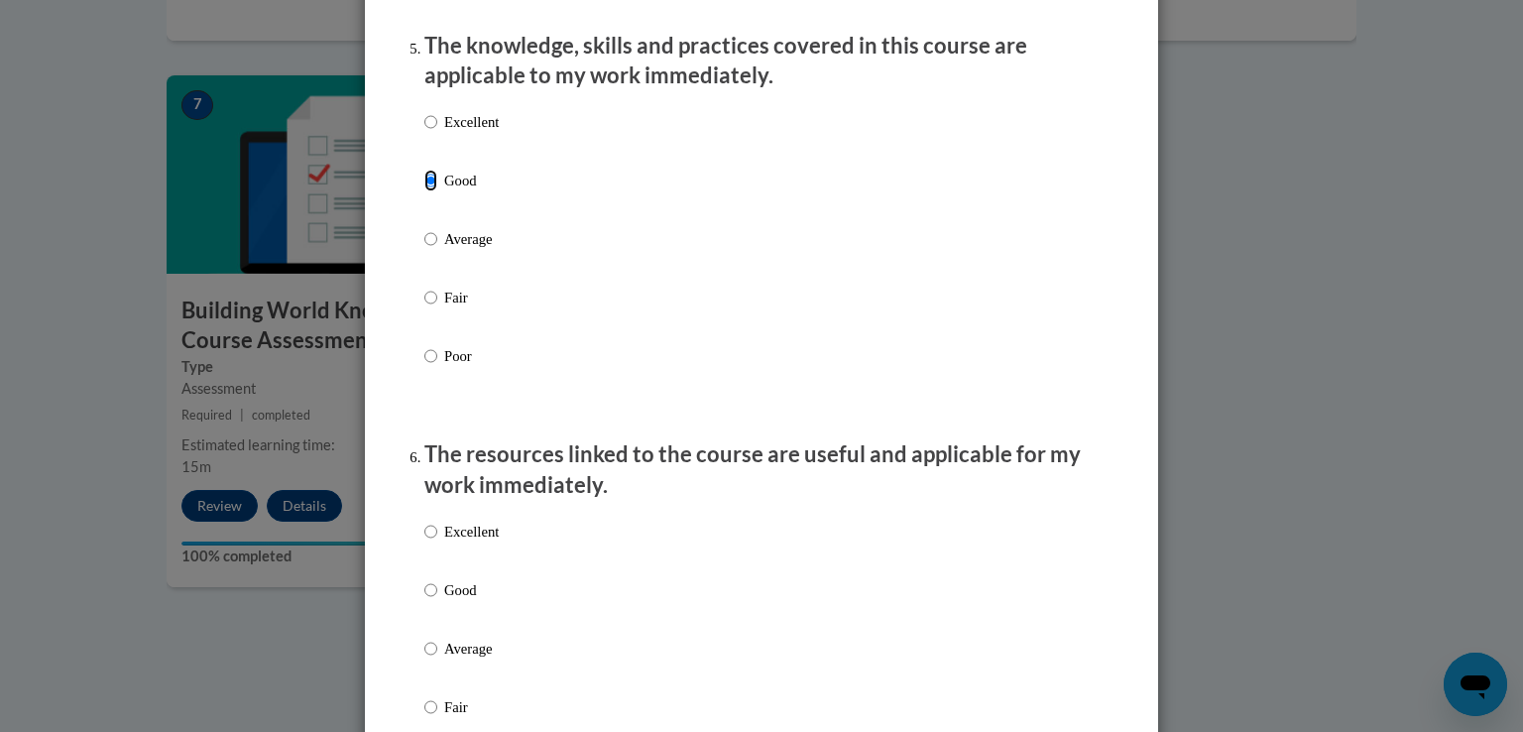
scroll to position [2082, 0]
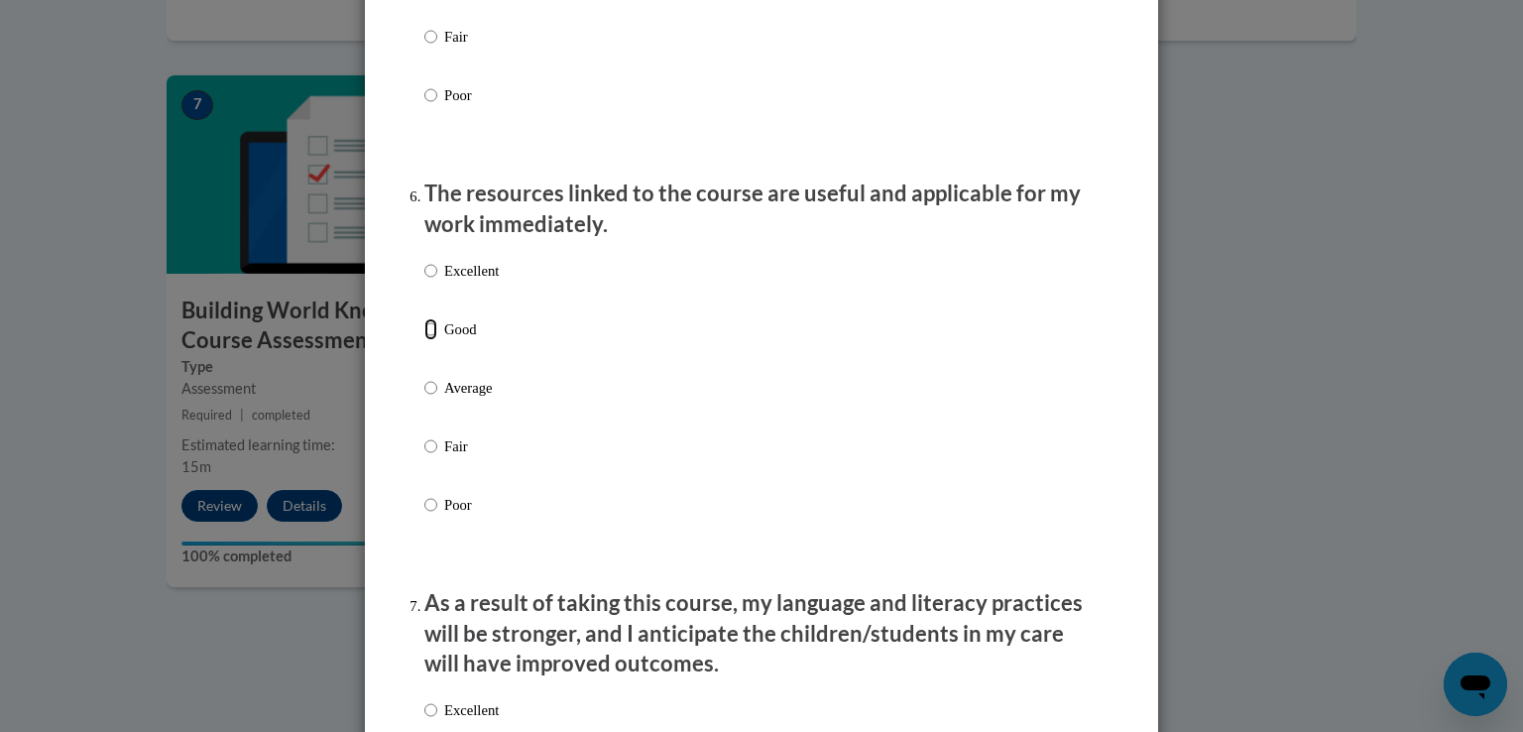
click at [424, 340] on input "Good" at bounding box center [430, 329] width 13 height 22
radio input "true"
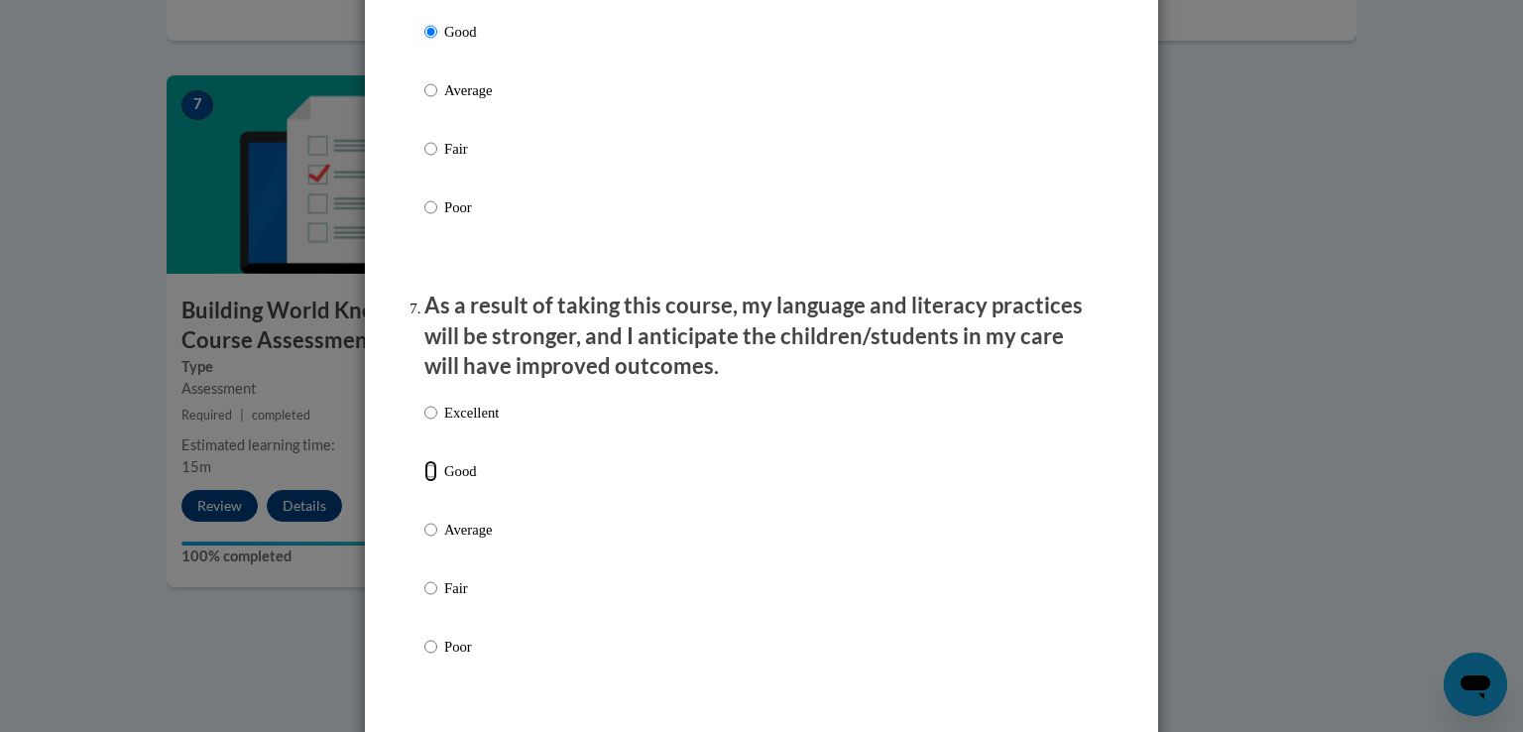
click at [424, 482] on input "Good" at bounding box center [430, 471] width 13 height 22
radio input "true"
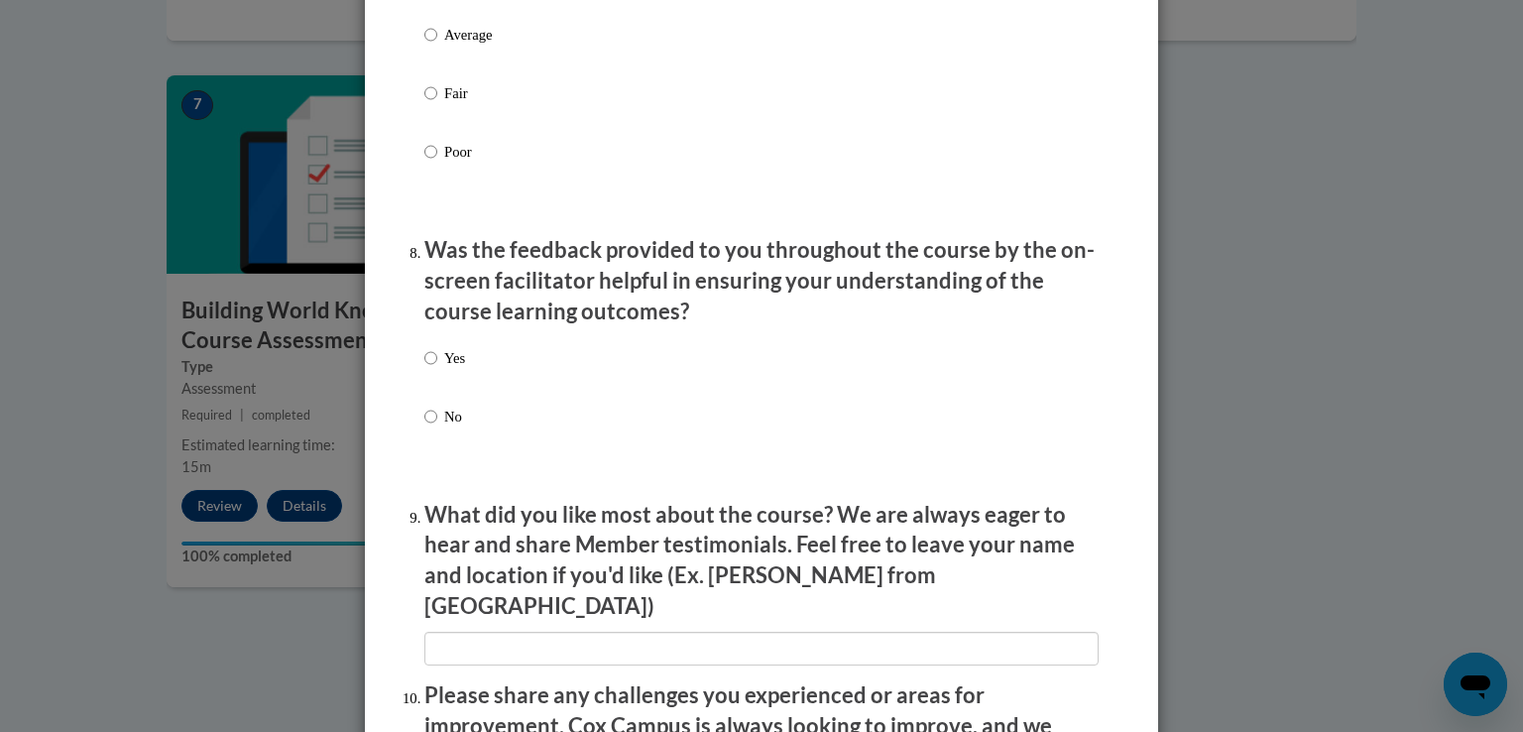
scroll to position [2875, 0]
click at [424, 368] on input "Yes" at bounding box center [430, 357] width 13 height 22
radio input "true"
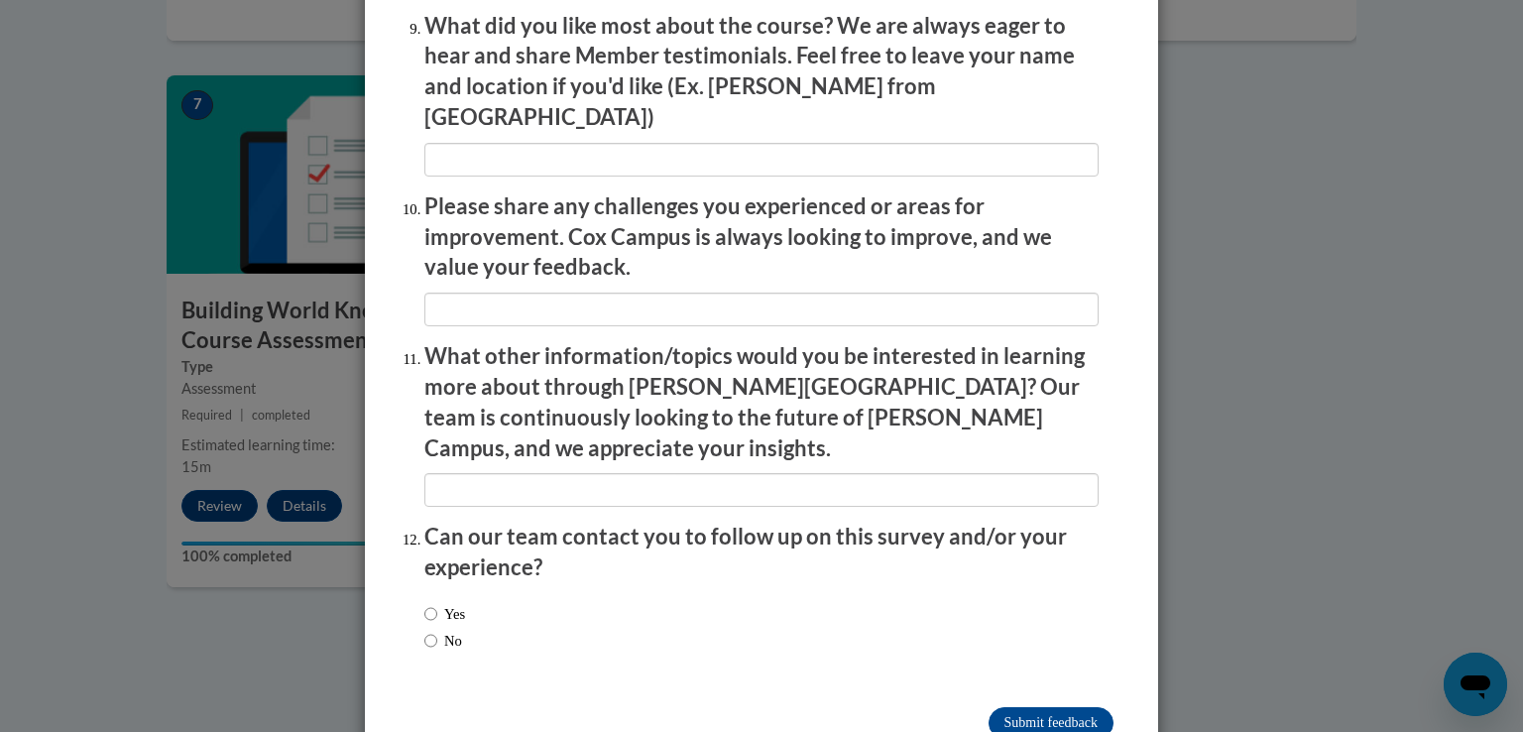
scroll to position [3398, 0]
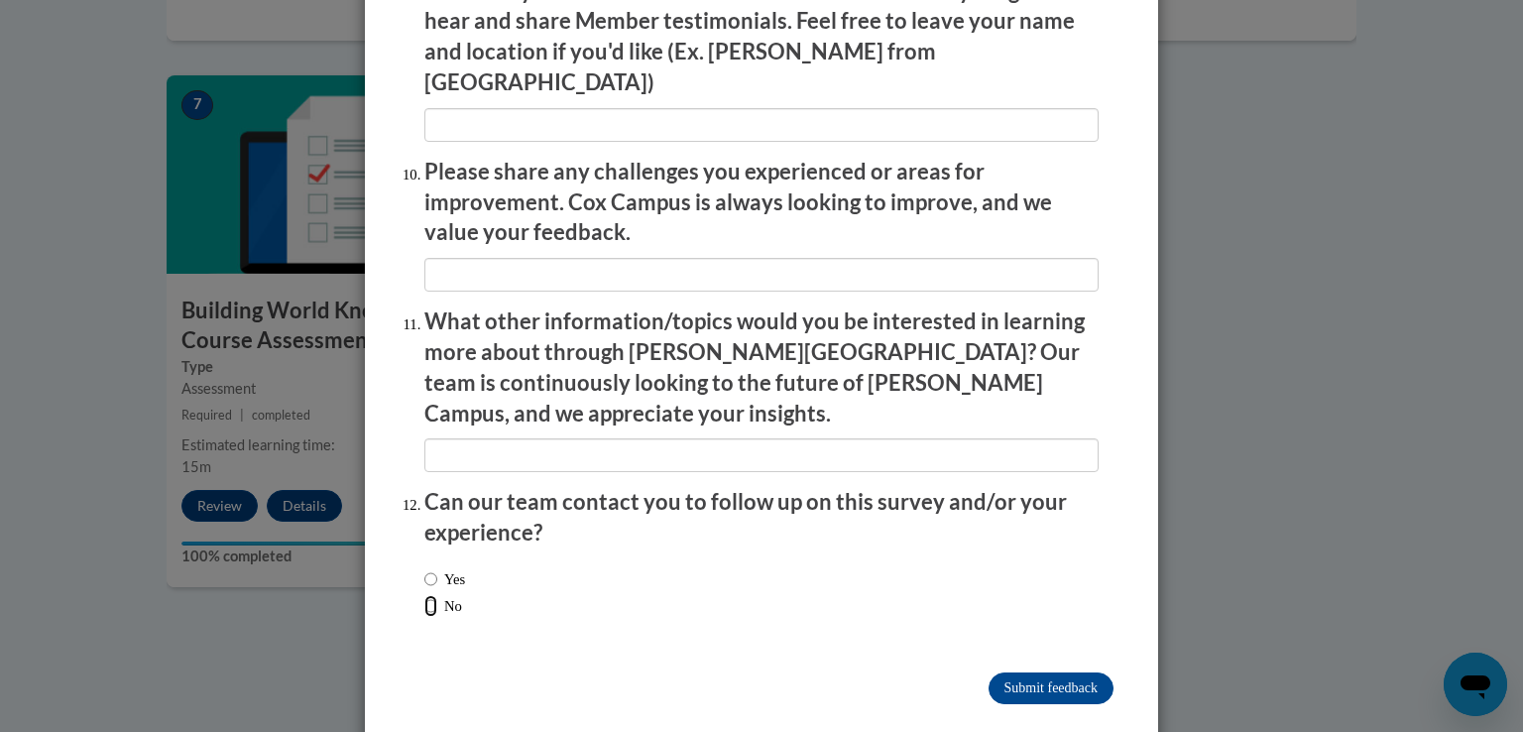
click at [424, 595] on input "No" at bounding box center [430, 606] width 13 height 22
radio input "true"
click at [1010, 672] on input "Submit feedback" at bounding box center [1050, 688] width 125 height 32
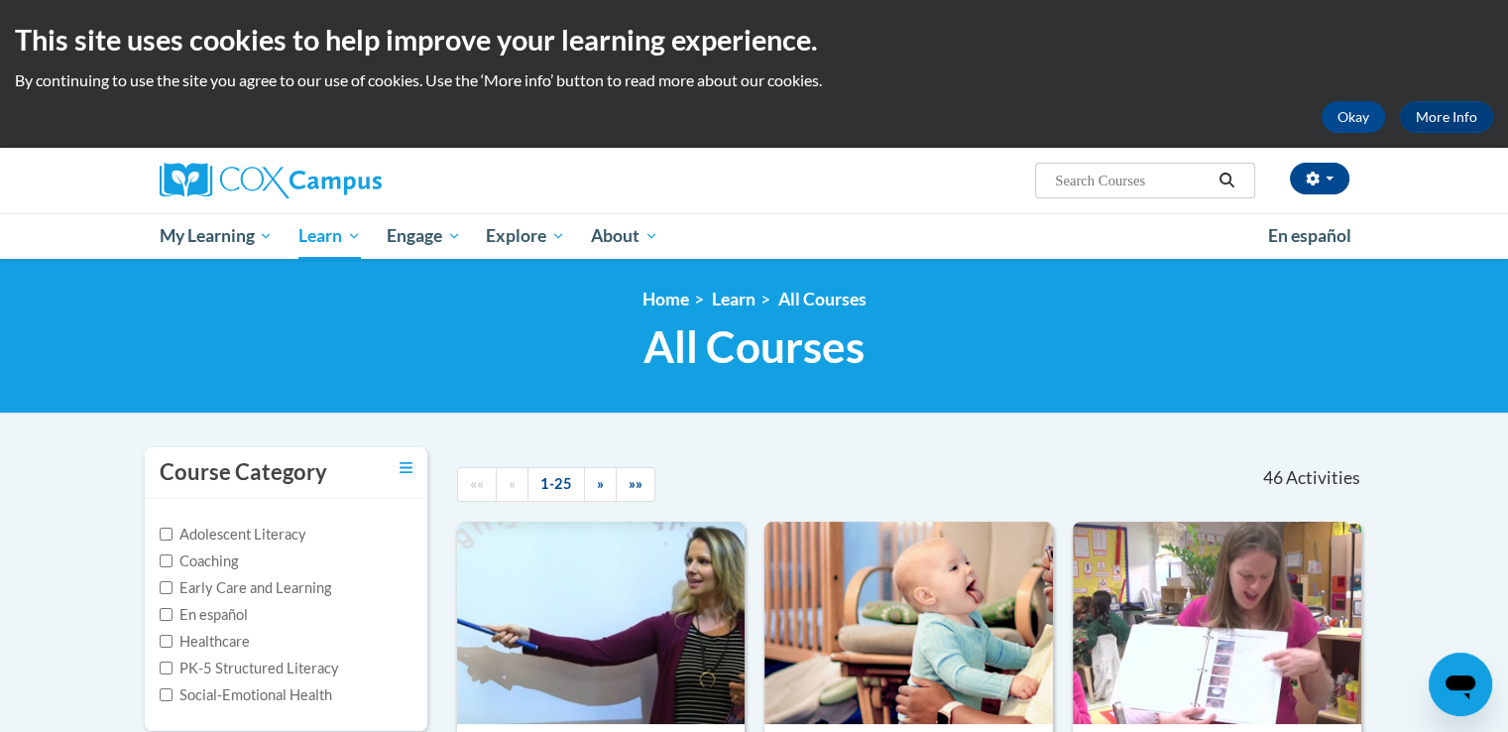
click at [1136, 180] on input "Search..." at bounding box center [1132, 181] width 159 height 24
type input "monitoring childrens progress"
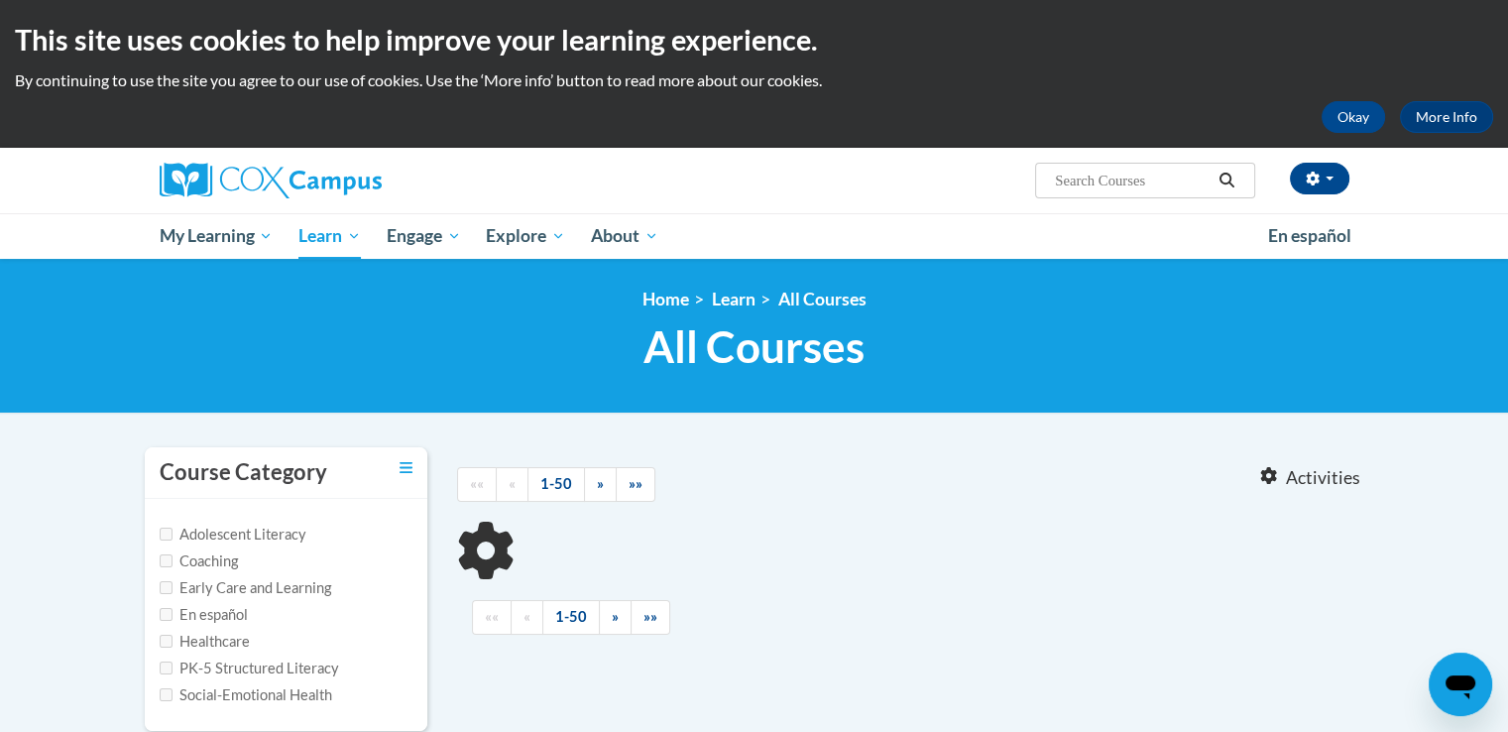
type input "monitoring childrens progress"
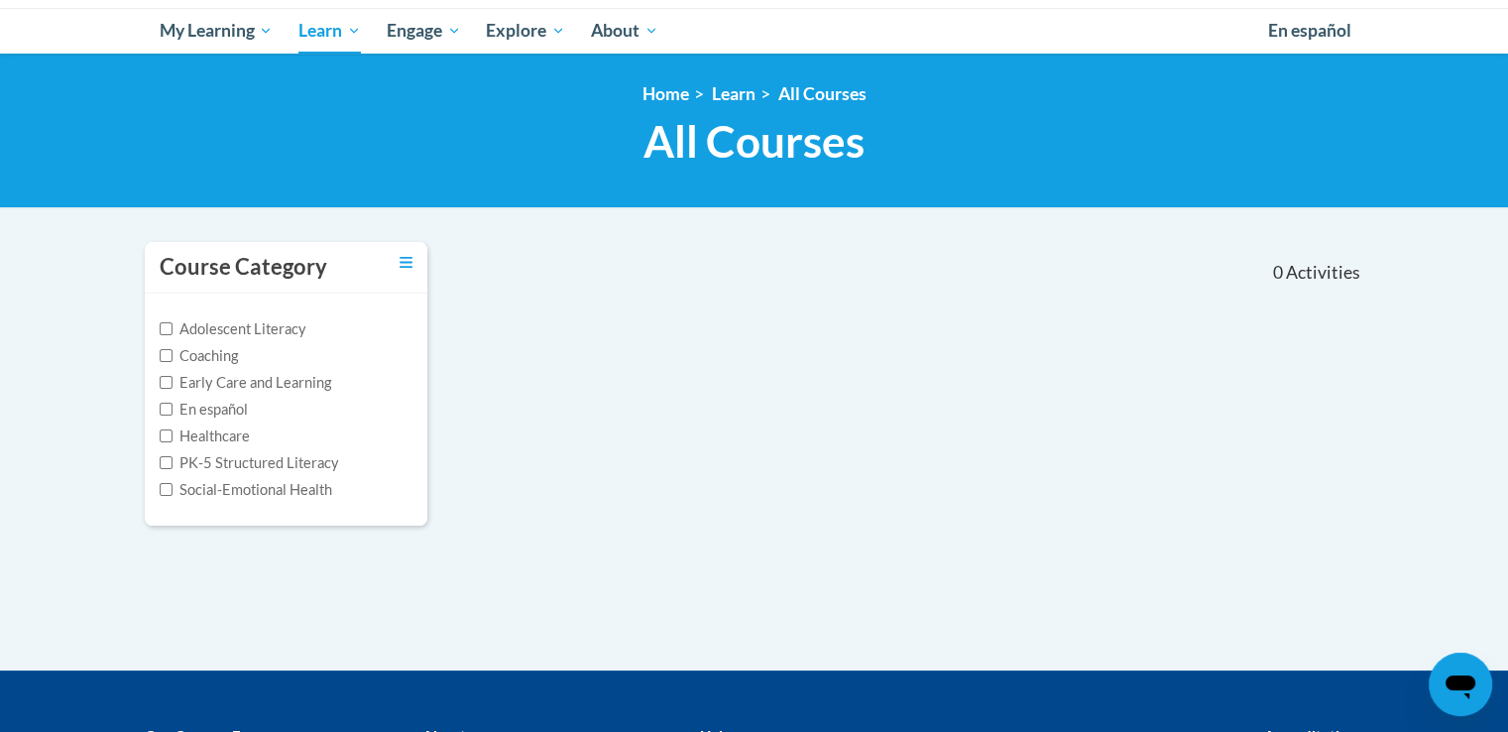
scroll to position [99, 0]
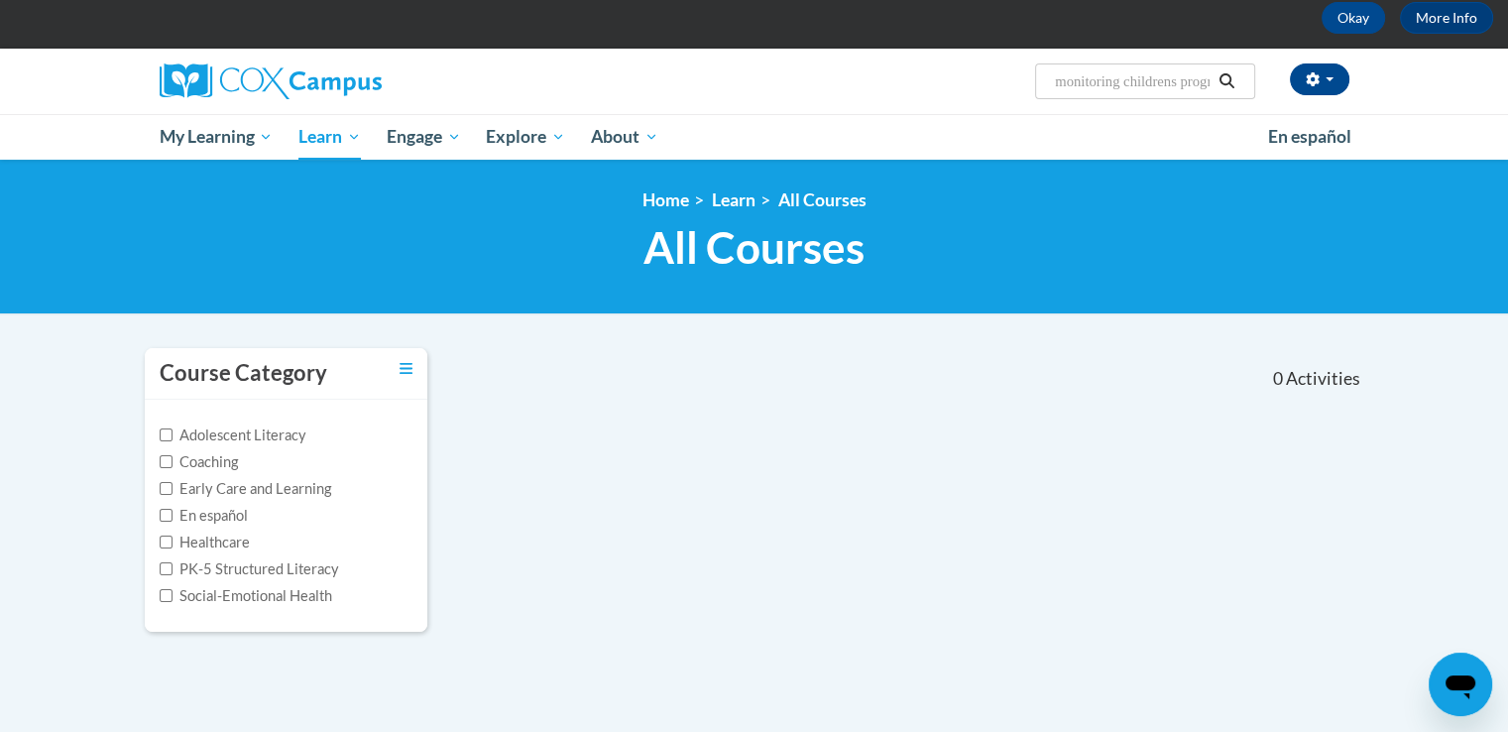
click at [1224, 76] on icon "Search" at bounding box center [1226, 80] width 18 height 15
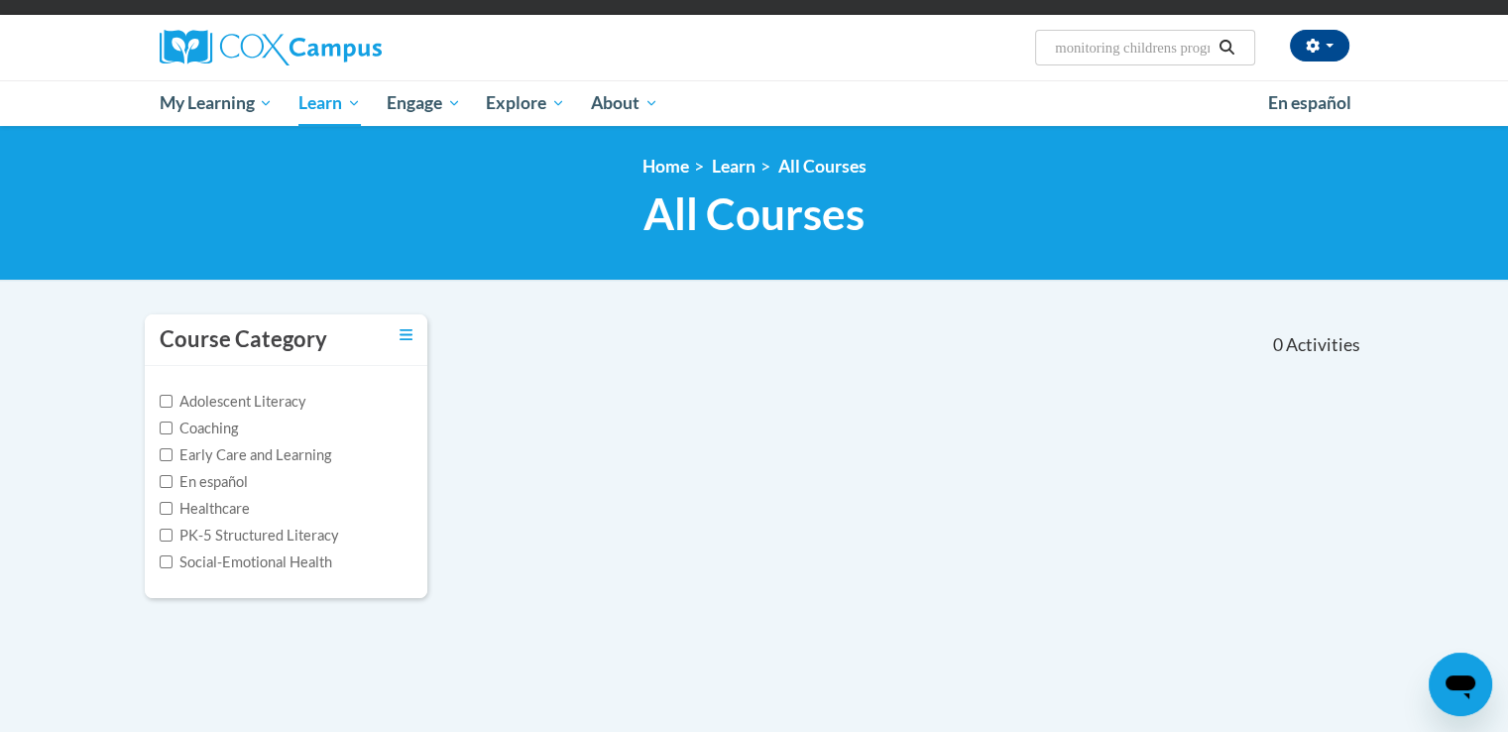
scroll to position [99, 0]
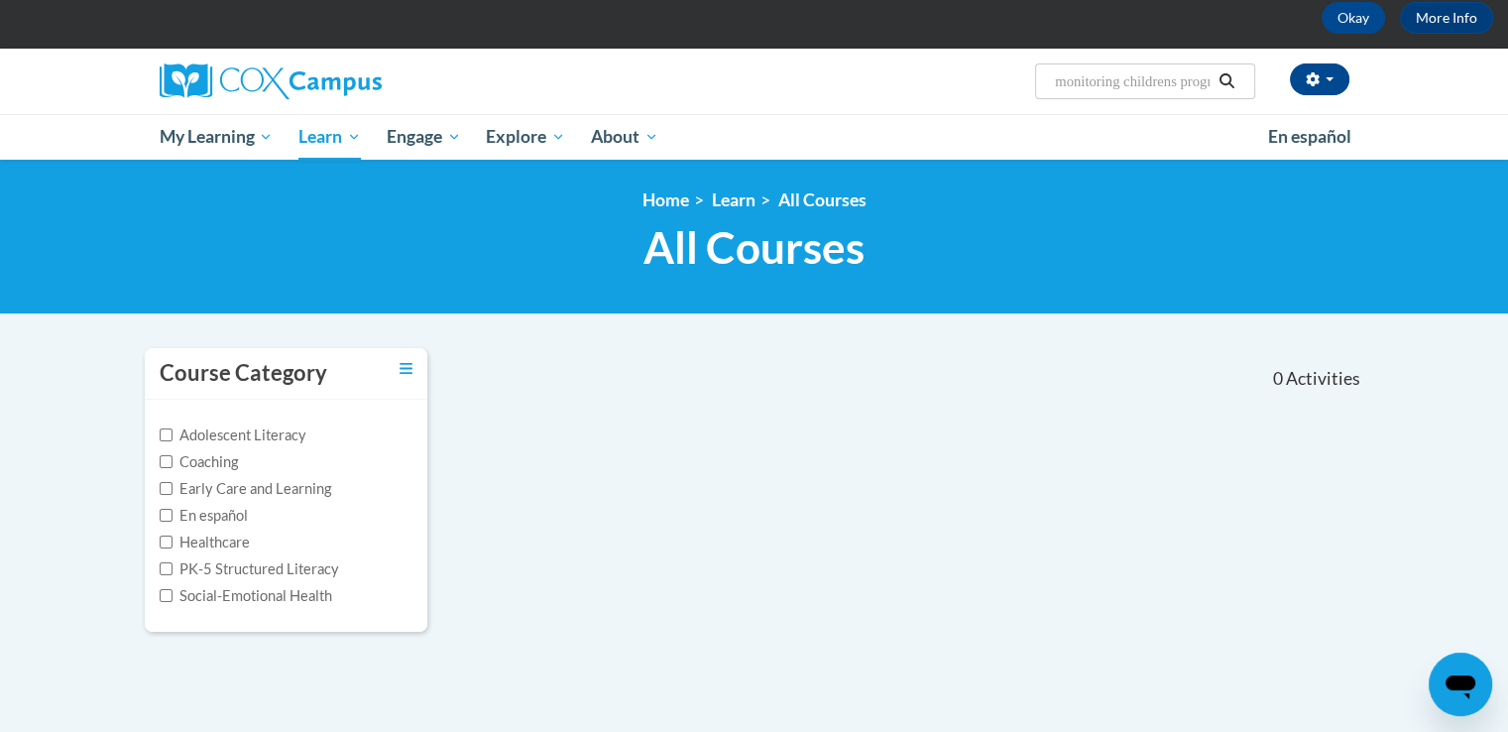
click at [1198, 84] on input "monitoring childrens progress" at bounding box center [1132, 81] width 159 height 24
type input "monitoring rogress"
drag, startPoint x: 1189, startPoint y: 85, endPoint x: 1019, endPoint y: 88, distance: 169.6
click at [1019, 88] on div "Kaitlin Adam (America/New_York UTC-04:00) My Profile Inbox My Transcripts Log O…" at bounding box center [957, 74] width 813 height 51
type input "ST10126763"
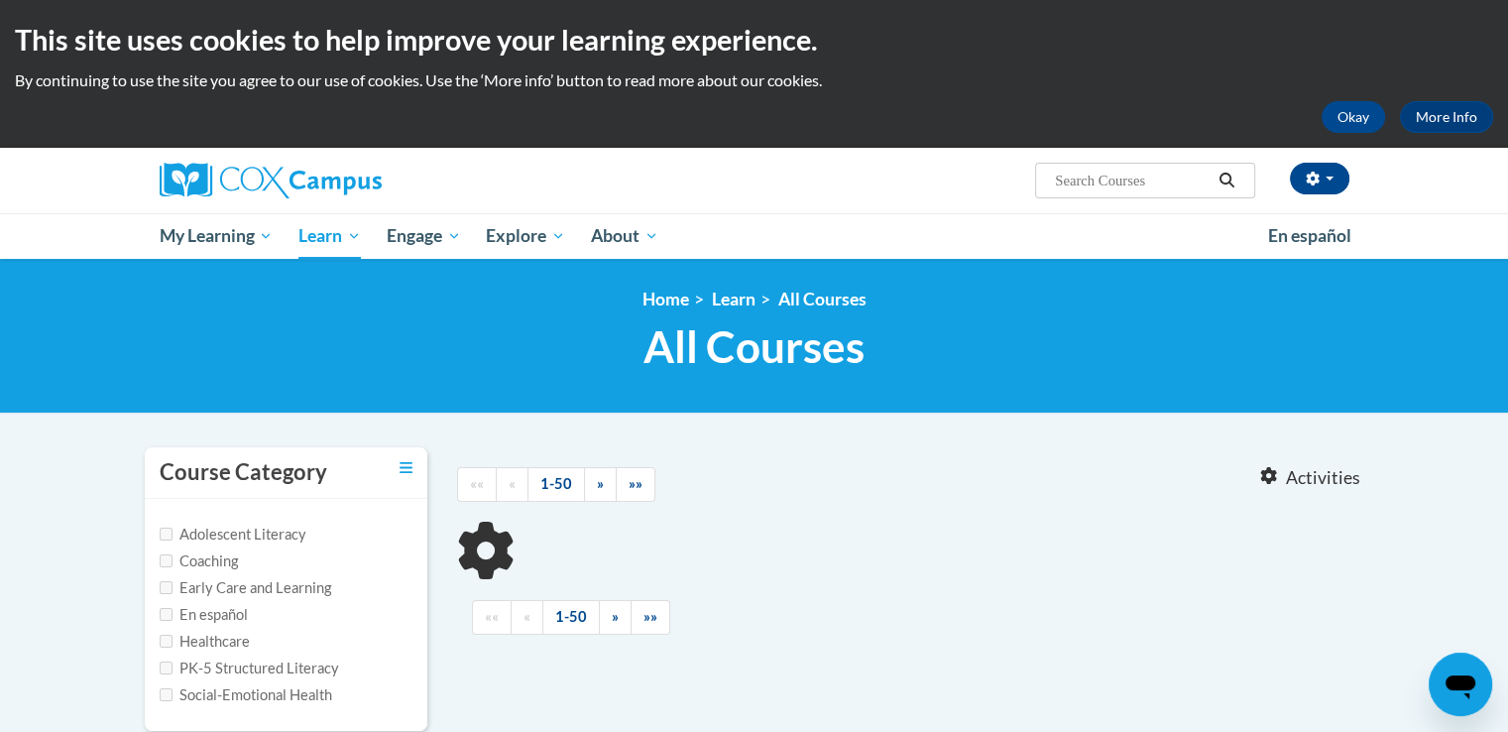
type input "ST10126763"
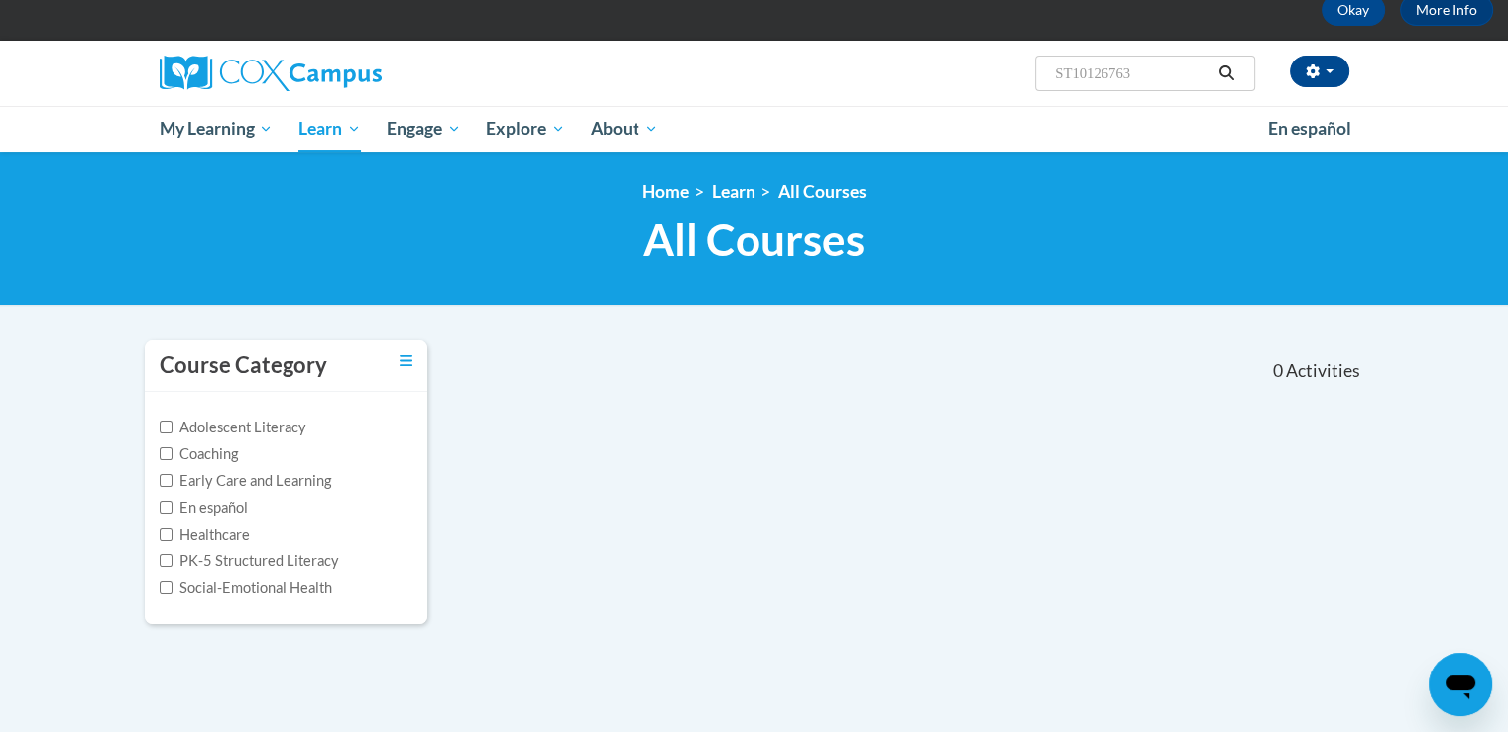
scroll to position [73, 0]
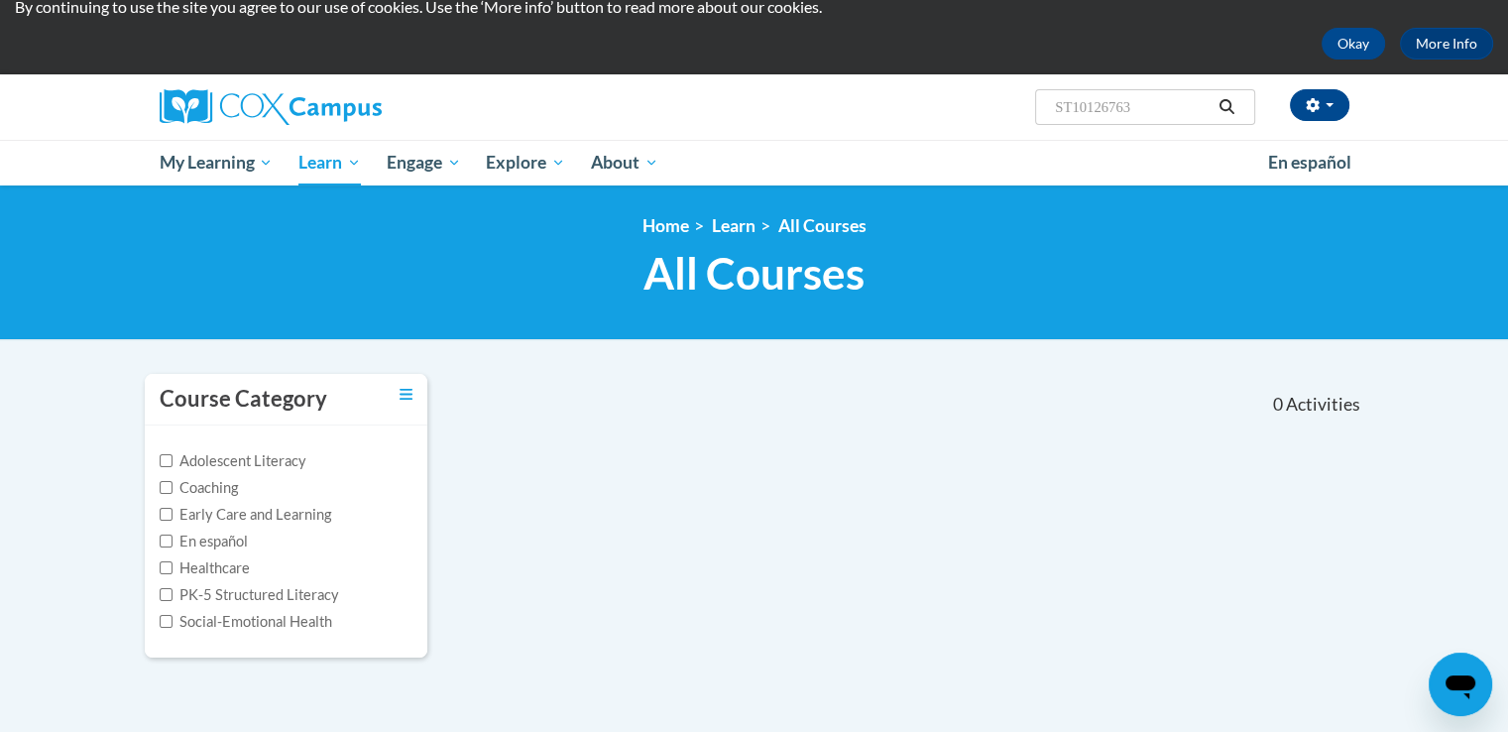
drag, startPoint x: 1150, startPoint y: 107, endPoint x: 972, endPoint y: 120, distance: 178.9
click at [972, 120] on div "Kaitlin Adam (America/New_York UTC-04:00) My Profile Inbox My Transcripts Log O…" at bounding box center [957, 99] width 813 height 51
type input "monitoring childrens progress in language and literacy in the early years"
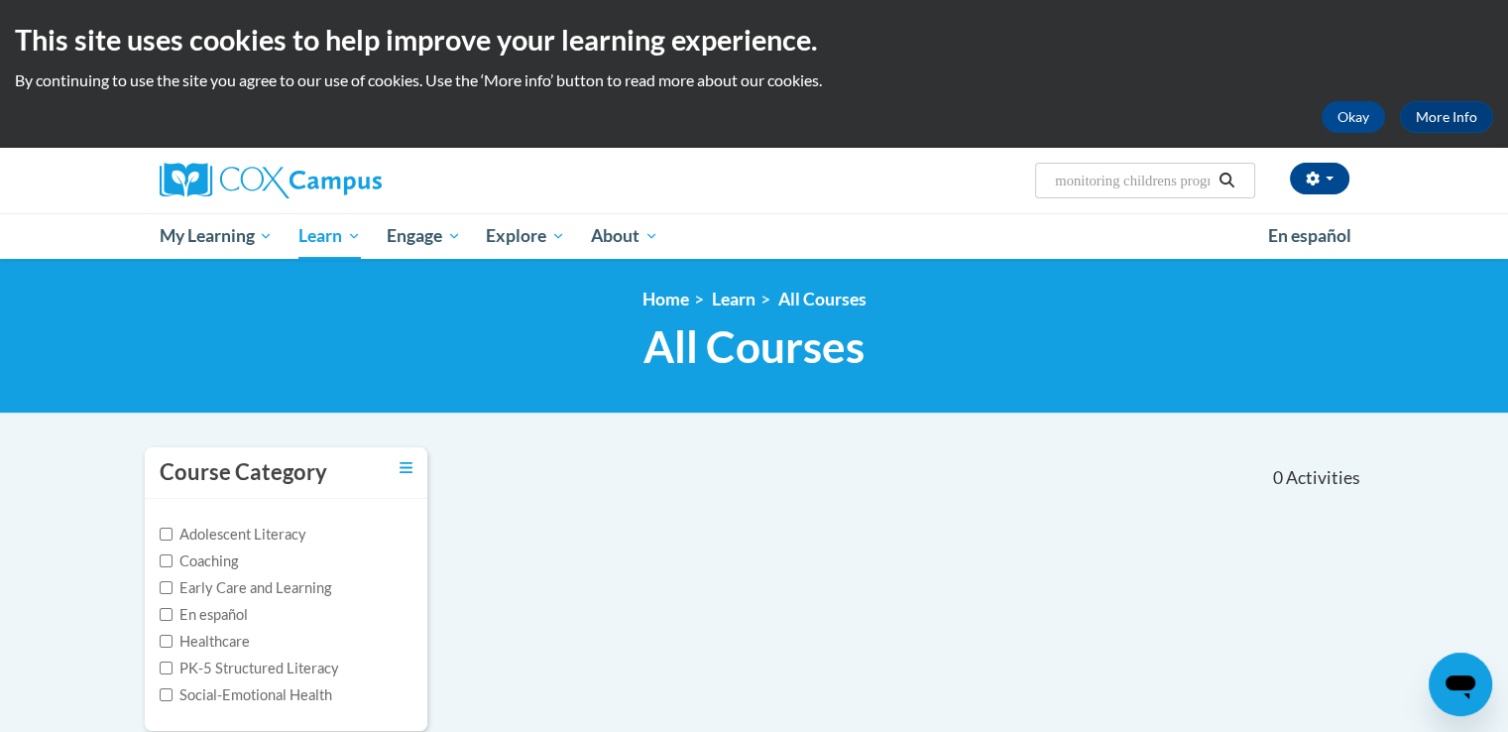
click at [1202, 178] on input "monitoring childrens progress in language and literacy in the early years" at bounding box center [1132, 181] width 159 height 24
drag, startPoint x: 1194, startPoint y: 180, endPoint x: 1095, endPoint y: 188, distance: 99.5
click at [1095, 188] on input "ogress in language and literacy in the early years" at bounding box center [1132, 181] width 159 height 24
drag, startPoint x: 1202, startPoint y: 178, endPoint x: 1063, endPoint y: 183, distance: 138.9
click at [1063, 183] on input "d literacy in the early years" at bounding box center [1132, 181] width 159 height 24
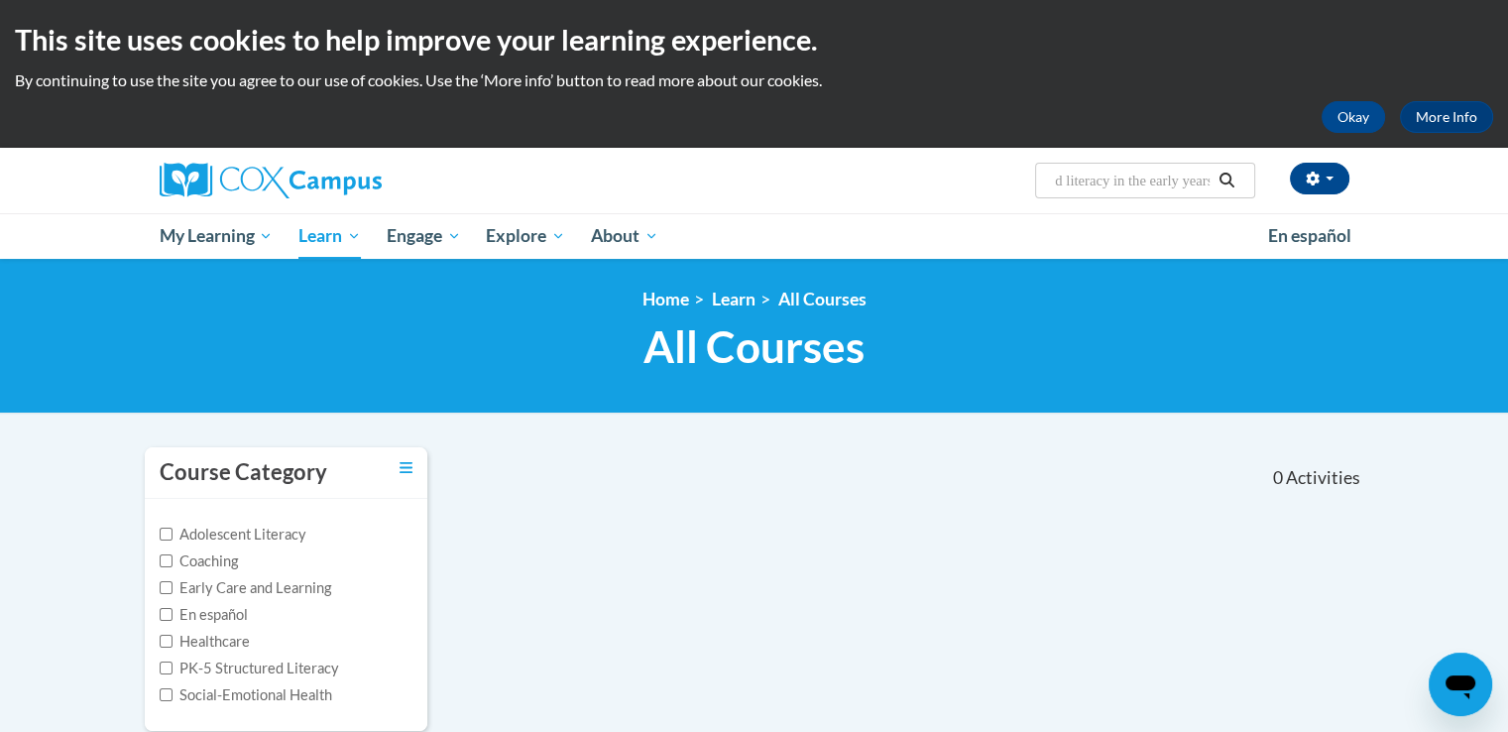
type input "dears"
drag, startPoint x: 1138, startPoint y: 181, endPoint x: 1034, endPoint y: 184, distance: 104.1
click at [1034, 184] on div "[PERSON_NAME] ([GEOGRAPHIC_DATA]/New_York UTC-04:00) My Profile Inbox My Transc…" at bounding box center [957, 173] width 813 height 51
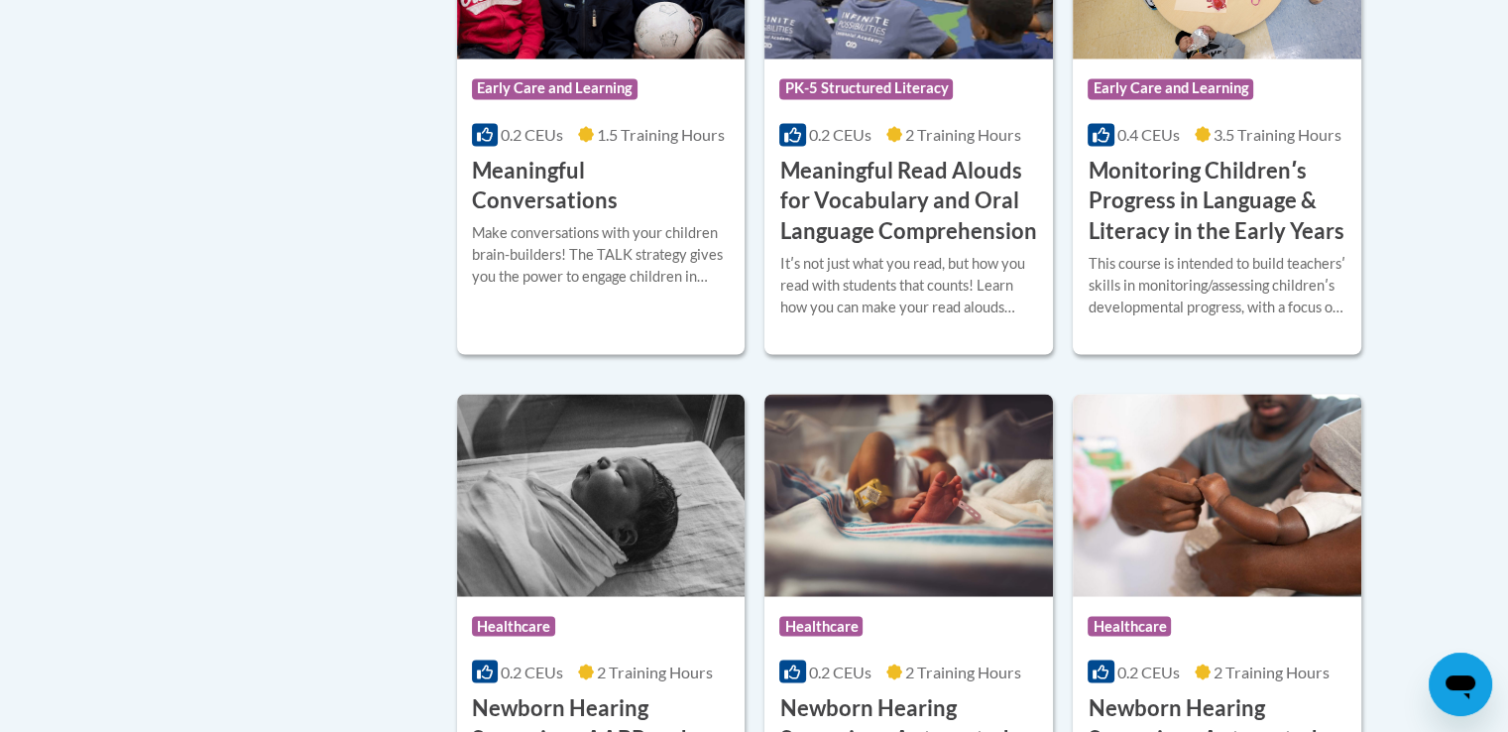
scroll to position [3272, 0]
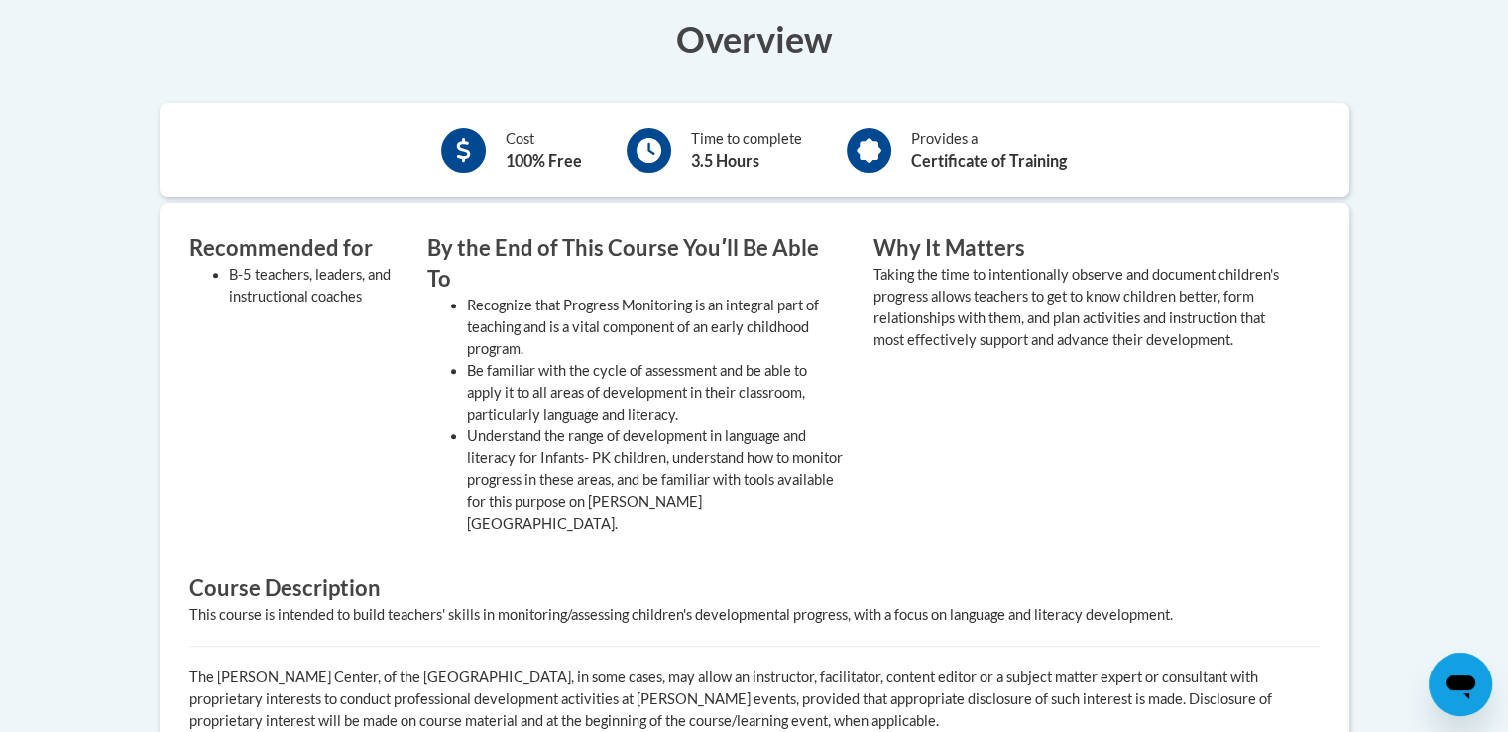
scroll to position [496, 0]
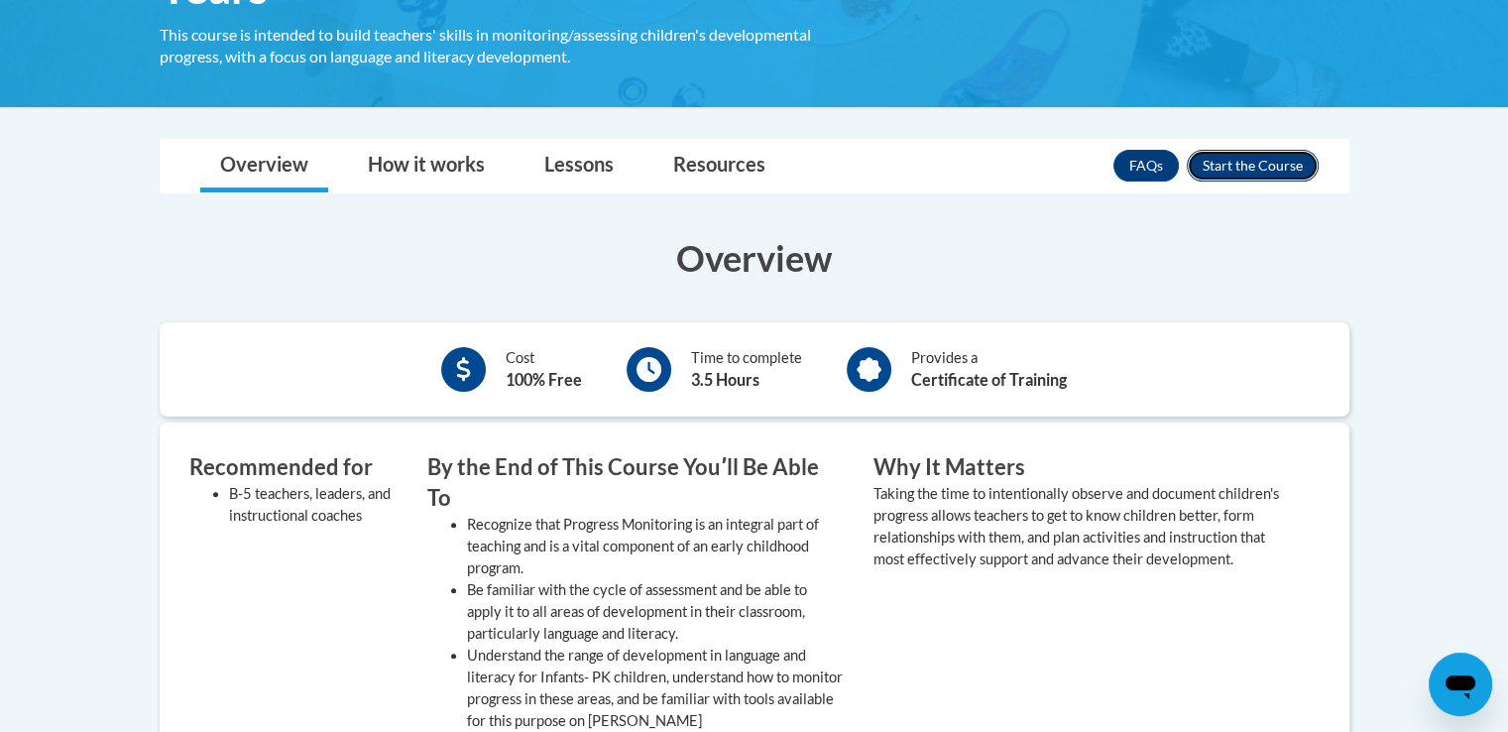
click at [1253, 170] on button "Enroll" at bounding box center [1253, 166] width 132 height 32
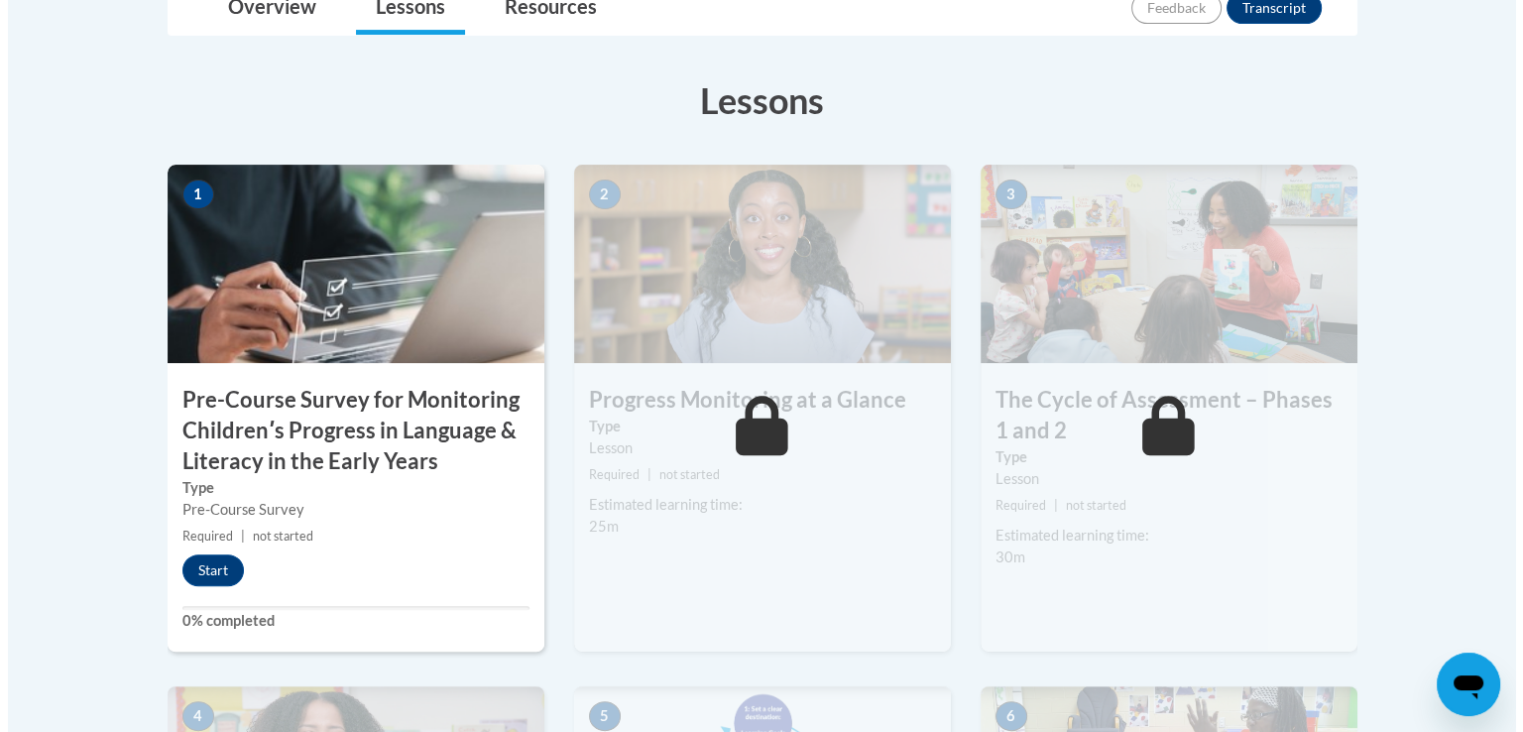
scroll to position [595, 0]
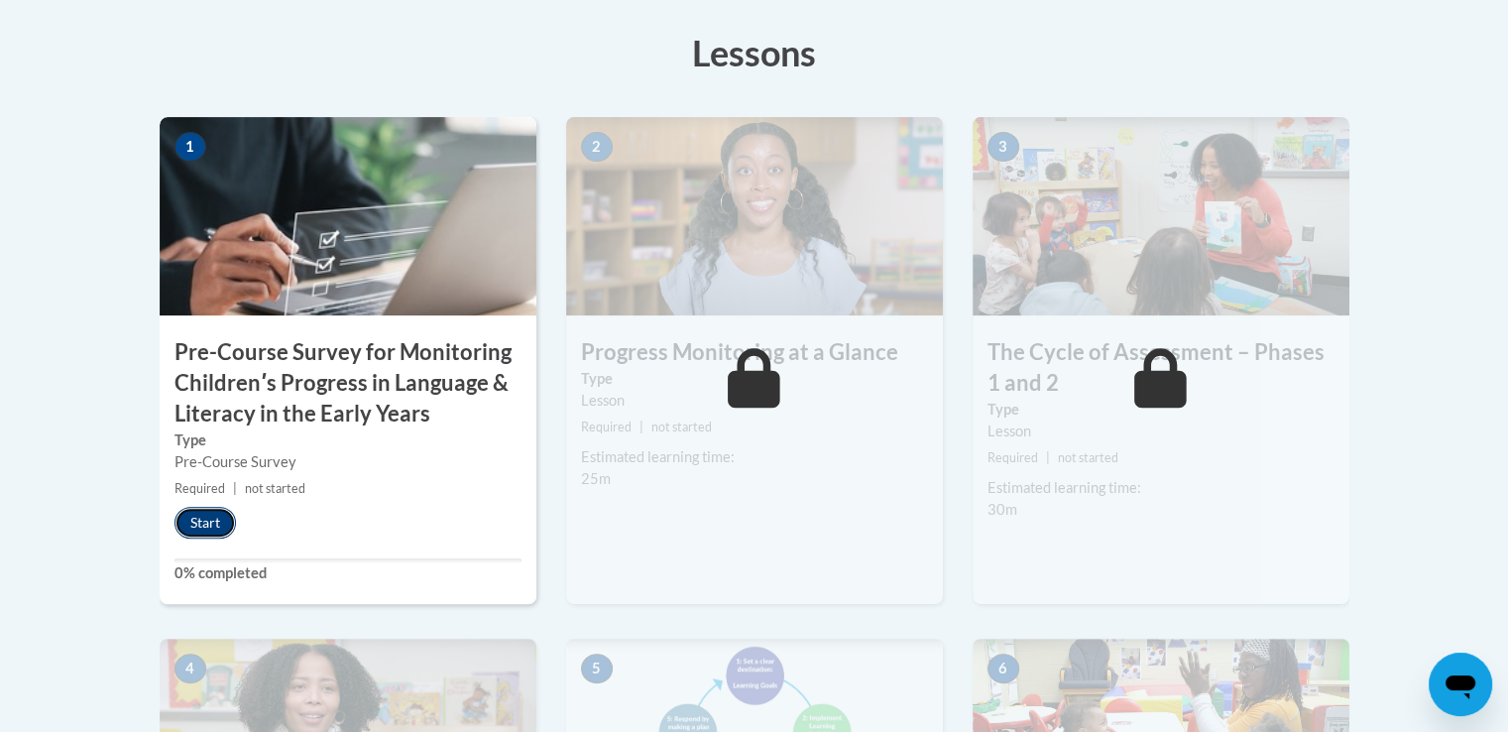
click at [203, 525] on button "Start" at bounding box center [204, 523] width 61 height 32
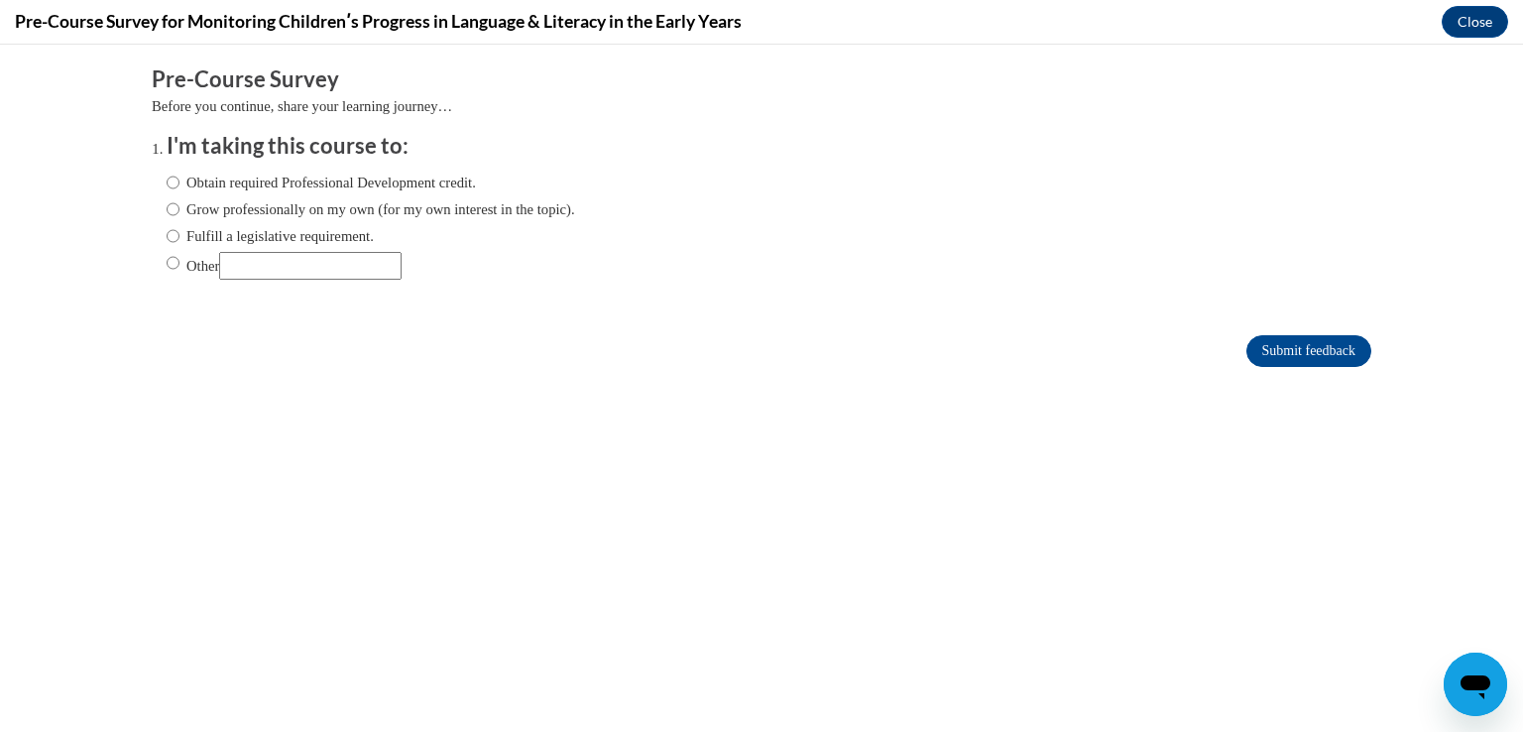
scroll to position [0, 0]
click at [167, 183] on input "Obtain required Professional Development credit." at bounding box center [173, 183] width 13 height 22
radio input "true"
click at [1285, 346] on input "Submit feedback" at bounding box center [1308, 351] width 125 height 32
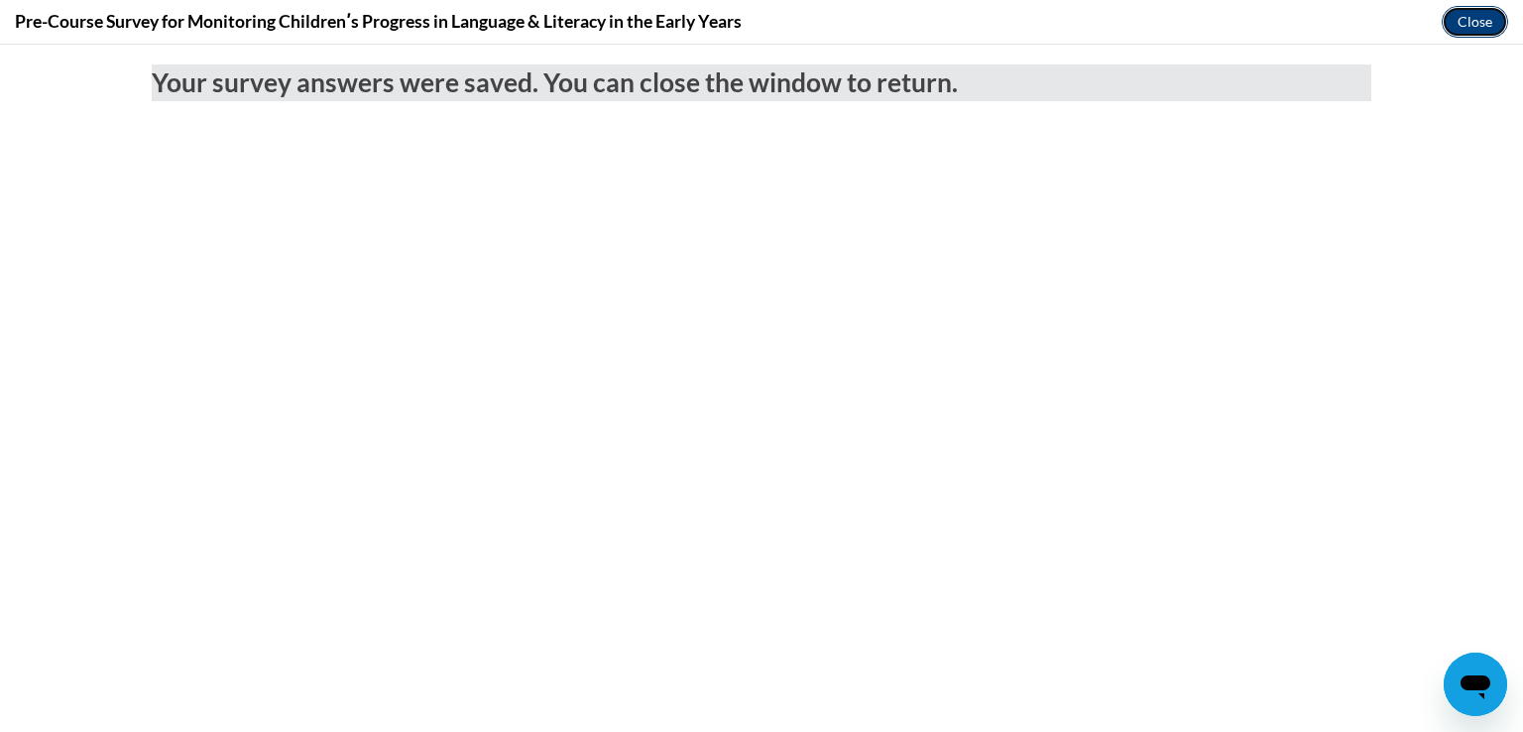
click at [1487, 27] on button "Close" at bounding box center [1475, 22] width 66 height 32
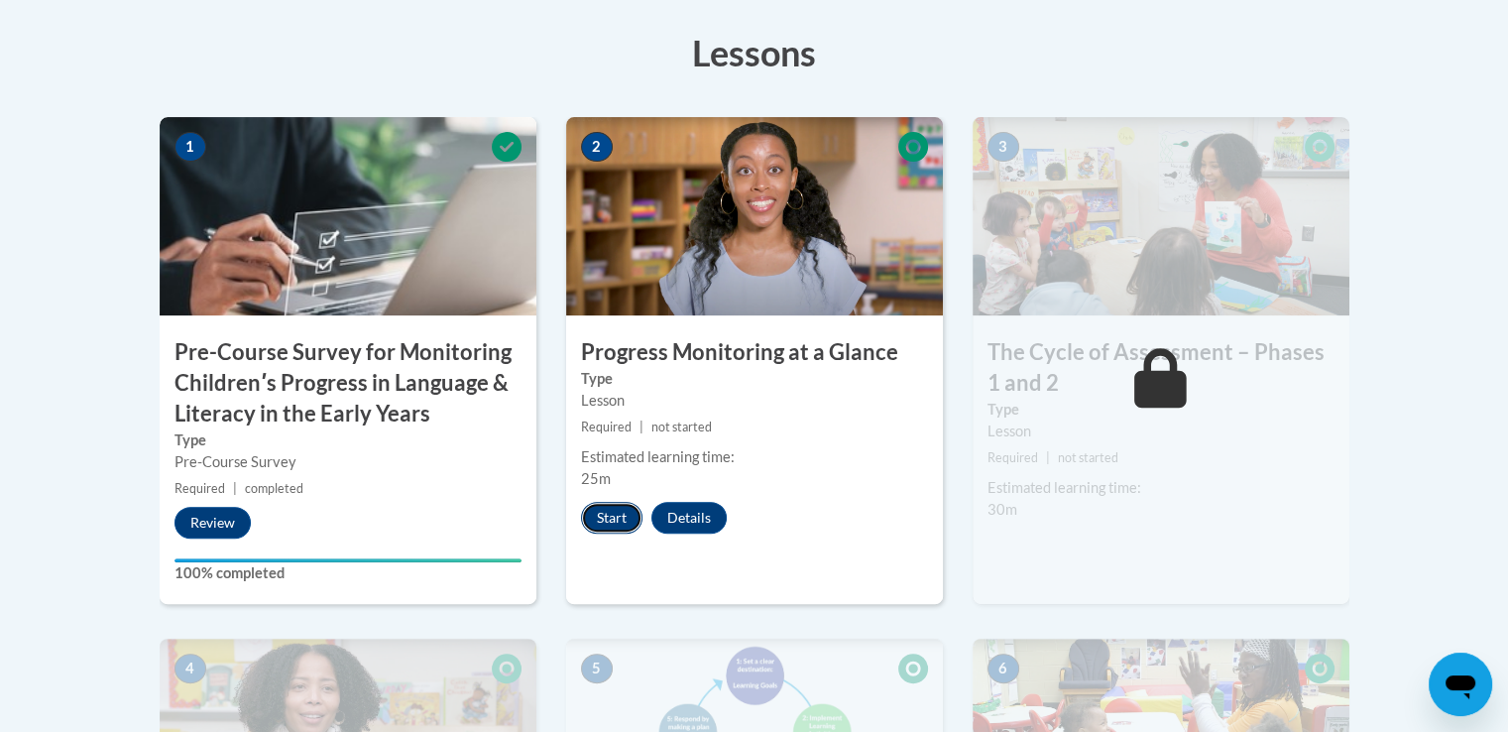
click at [624, 520] on button "Start" at bounding box center [611, 518] width 61 height 32
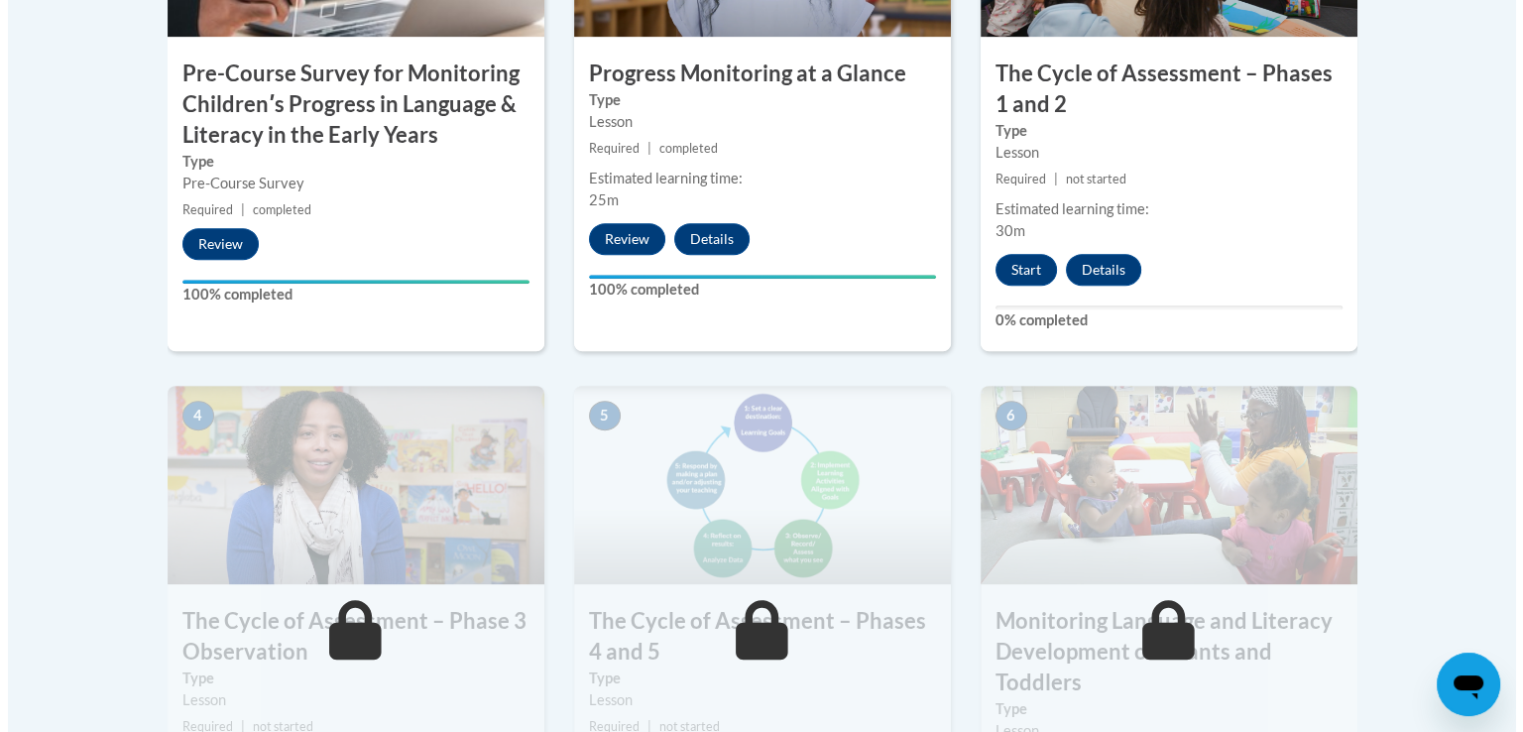
scroll to position [892, 0]
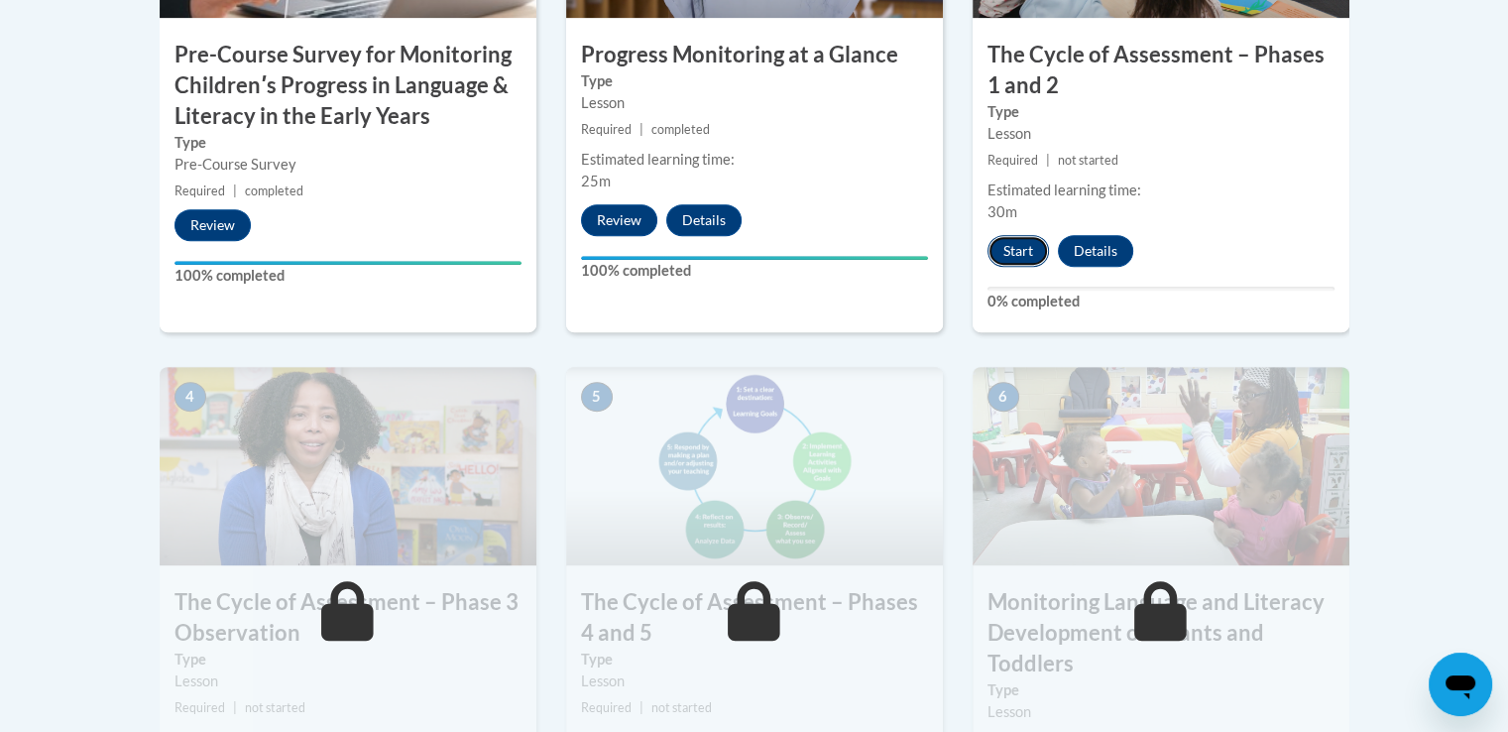
click at [1012, 255] on button "Start" at bounding box center [1017, 251] width 61 height 32
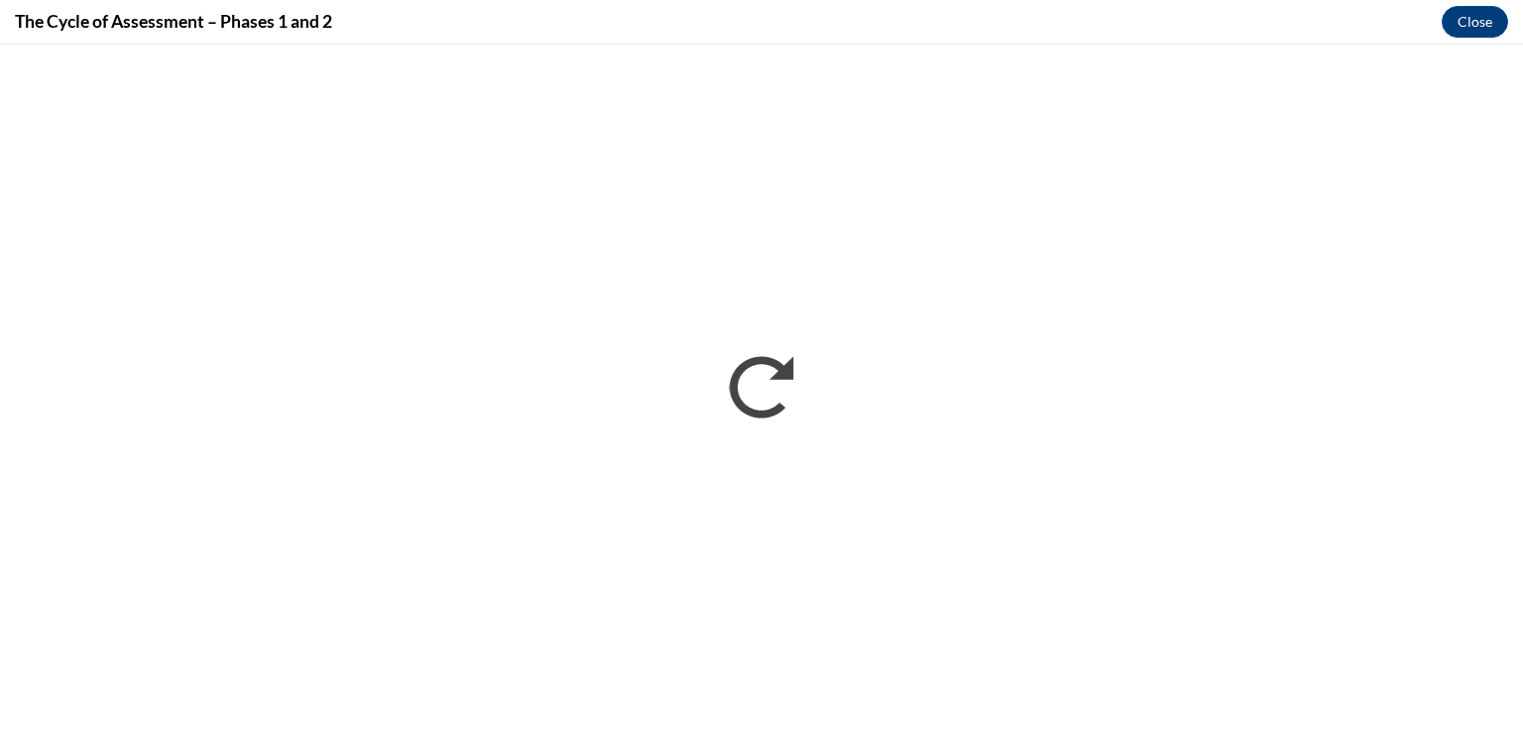
scroll to position [0, 0]
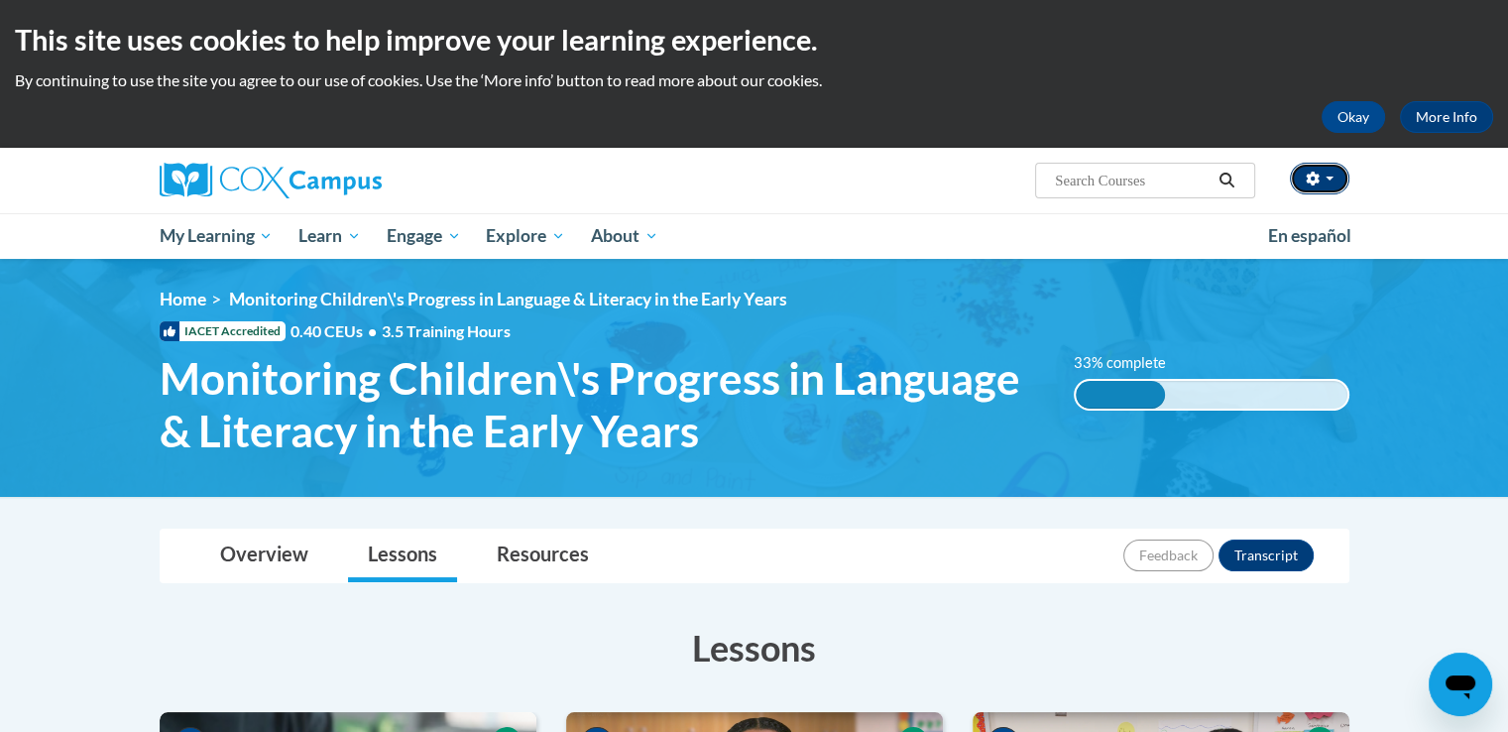
click at [1342, 179] on button "button" at bounding box center [1319, 179] width 59 height 32
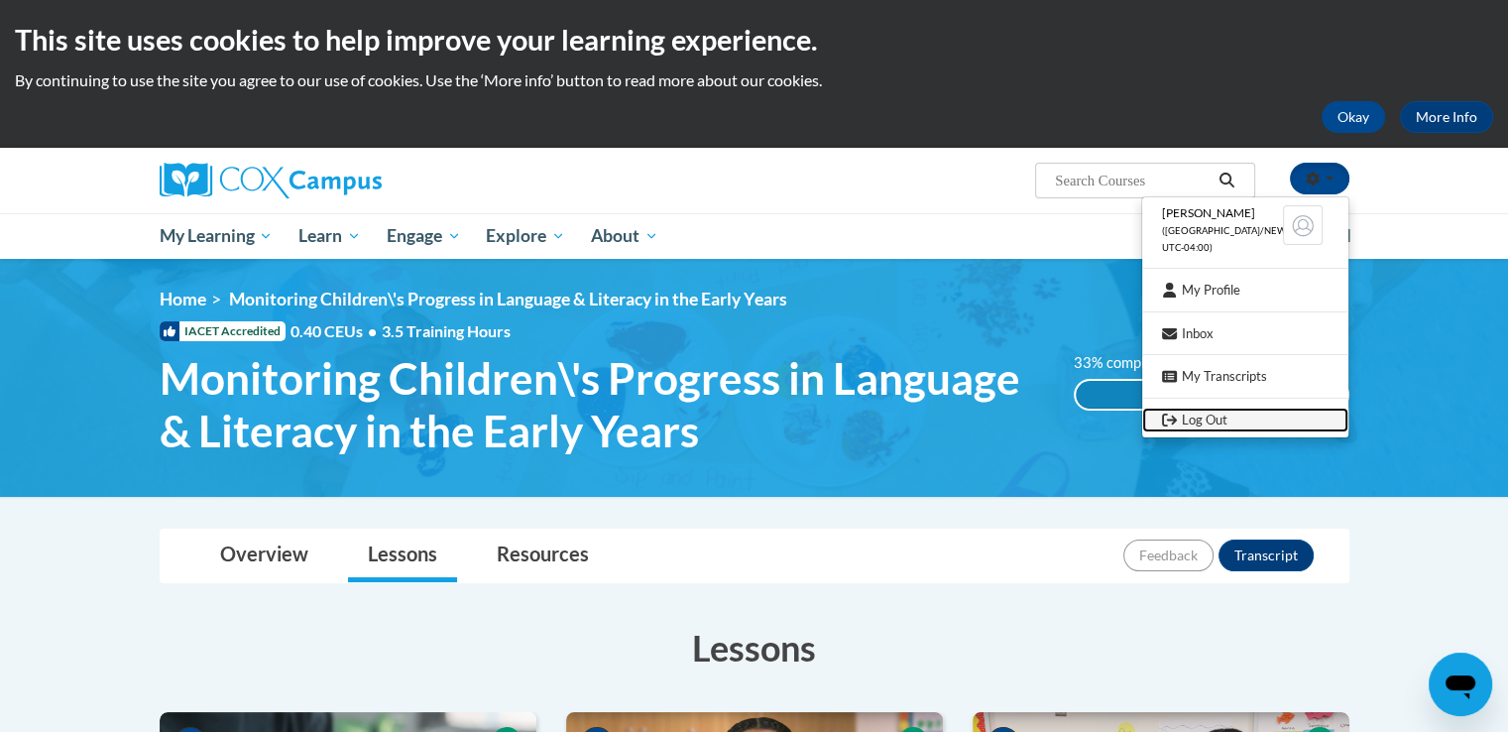
click at [1251, 421] on link "Log Out" at bounding box center [1245, 419] width 206 height 25
